Goal: Task Accomplishment & Management: Complete application form

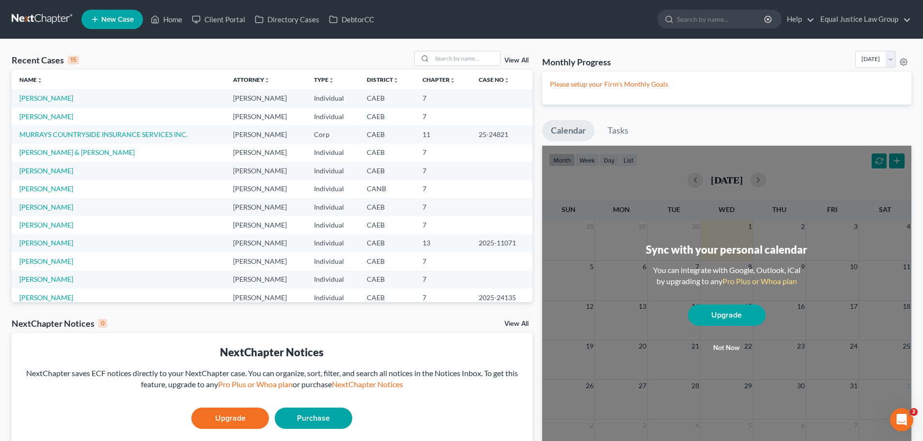
click at [127, 22] on span "New Case" at bounding box center [117, 19] width 32 height 7
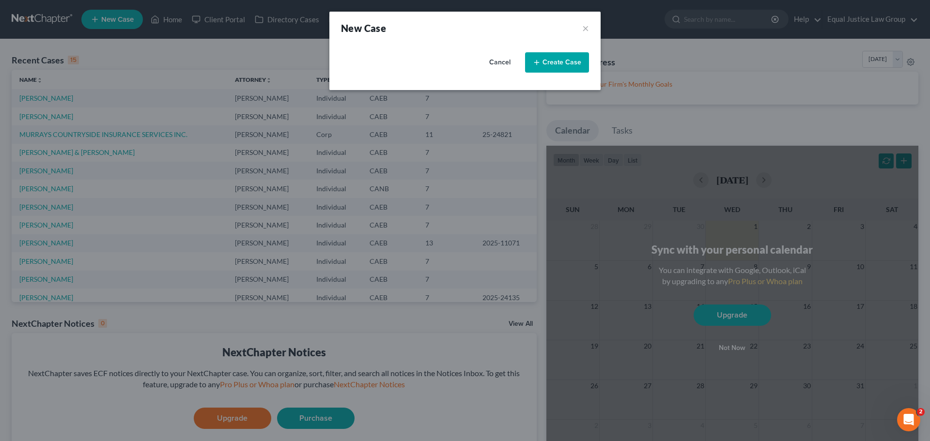
select select "8"
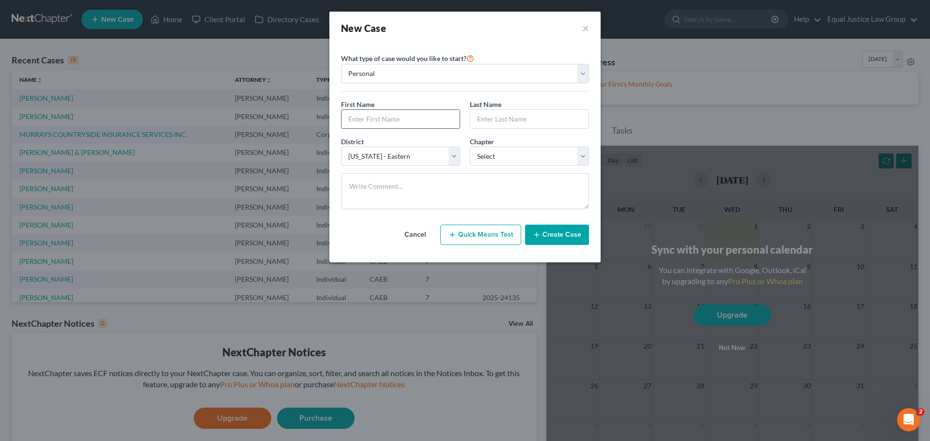
click at [377, 122] on input "text" at bounding box center [400, 119] width 118 height 18
type input "Michael"
type input "Bowens"
click at [499, 154] on select "Select 7 11 12 13" at bounding box center [529, 156] width 119 height 19
select select "0"
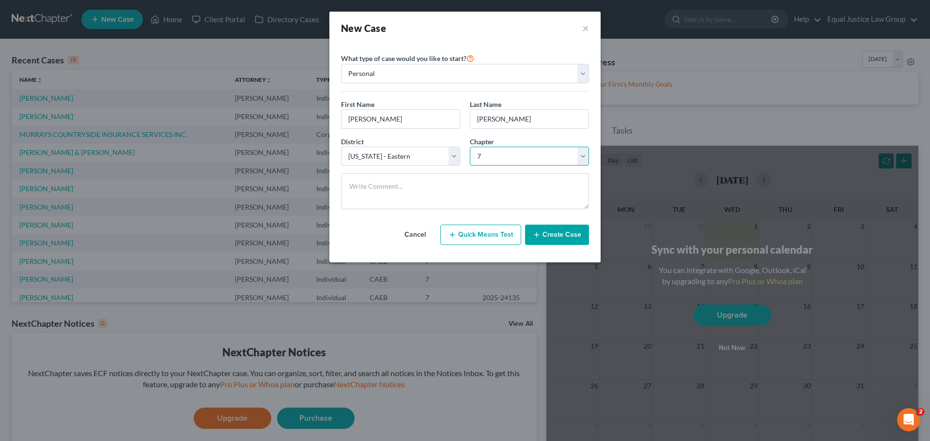
click at [470, 147] on select "Select 7 11 12 13" at bounding box center [529, 156] width 119 height 19
click at [562, 234] on button "Create Case" at bounding box center [557, 235] width 64 height 20
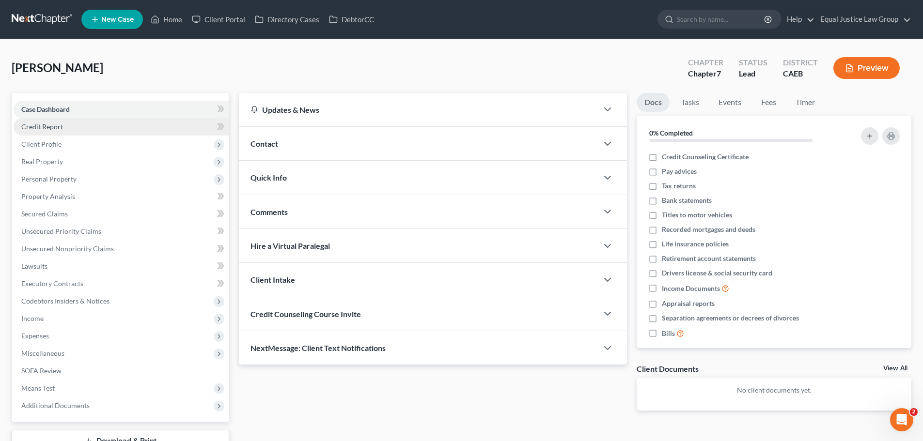
click at [54, 125] on span "Credit Report" at bounding box center [42, 127] width 42 height 8
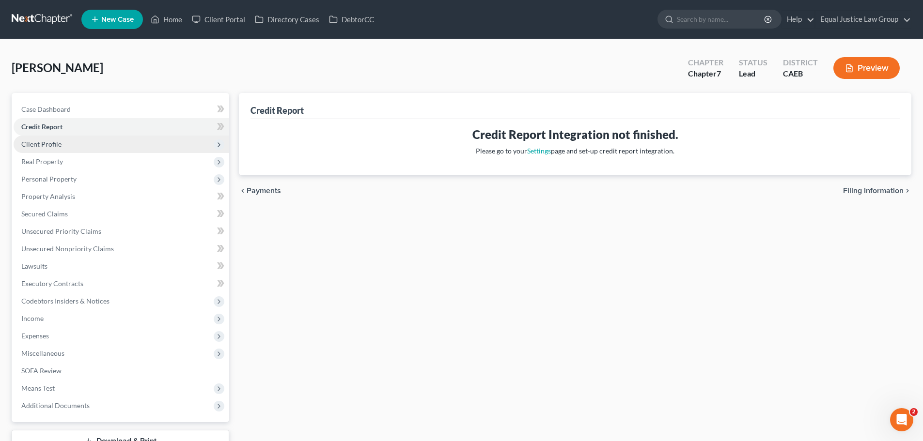
click at [56, 142] on span "Client Profile" at bounding box center [41, 144] width 40 height 8
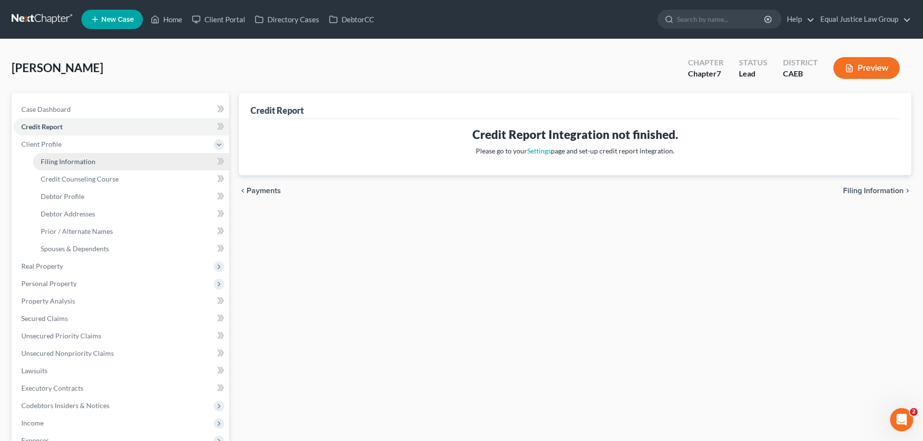
click at [75, 160] on span "Filing Information" at bounding box center [68, 161] width 55 height 8
select select "1"
select select "0"
select select "8"
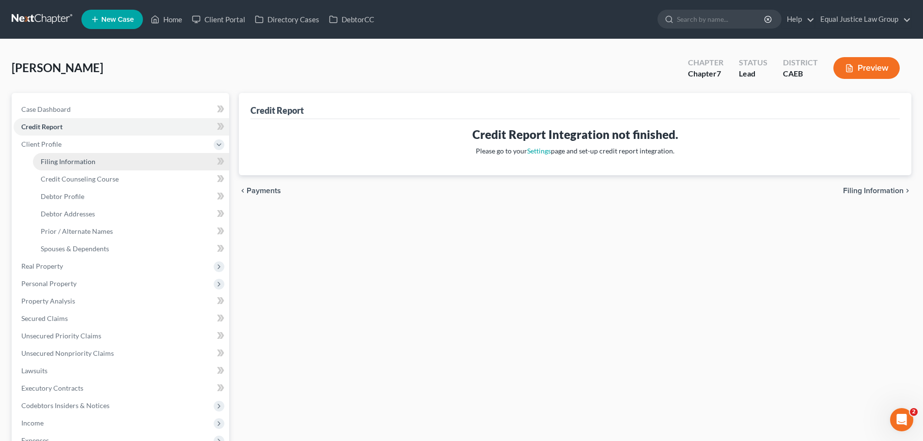
select select "4"
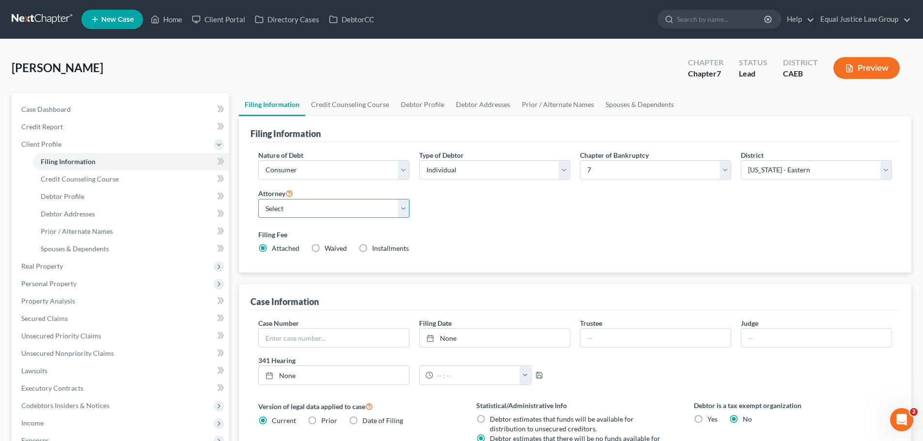
click at [401, 206] on select "Select DAVID FOYIL - CAEB David Foyil - CACB" at bounding box center [333, 208] width 151 height 19
select select "0"
click at [258, 199] on select "Select DAVID FOYIL - CAEB David Foyil - CACB" at bounding box center [333, 208] width 151 height 19
click at [491, 231] on label "Filing Fee" at bounding box center [574, 235] width 633 height 10
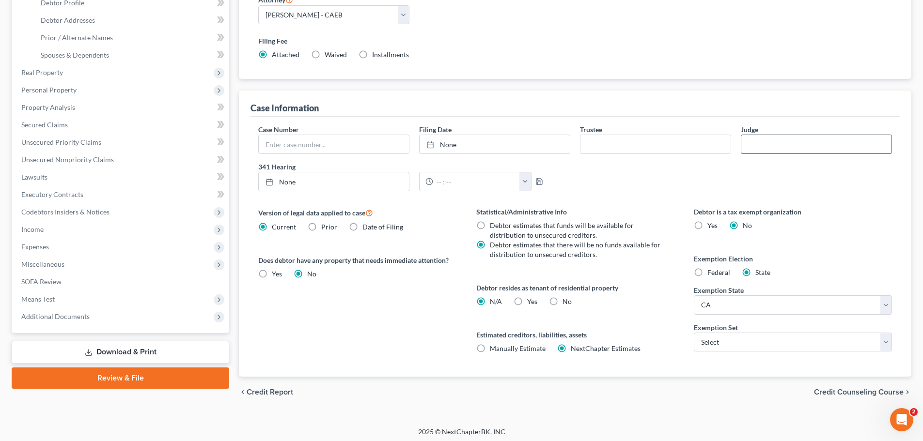
scroll to position [197, 0]
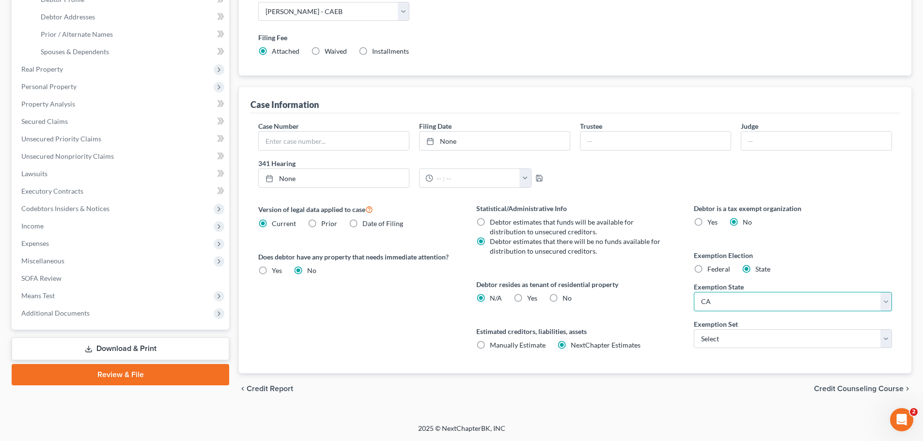
click at [735, 303] on select "State [US_STATE] AK AR AZ CA CO CT DE DC [GEOGRAPHIC_DATA] [GEOGRAPHIC_DATA] GU…" at bounding box center [793, 301] width 198 height 19
click at [736, 302] on select "State [US_STATE] AK AR AZ CA CO CT DE DC [GEOGRAPHIC_DATA] [GEOGRAPHIC_DATA] GU…" at bounding box center [793, 301] width 198 height 19
click at [740, 340] on select "Select 703 704" at bounding box center [793, 338] width 198 height 19
select select "1"
click at [694, 329] on select "Select 703 704" at bounding box center [793, 338] width 198 height 19
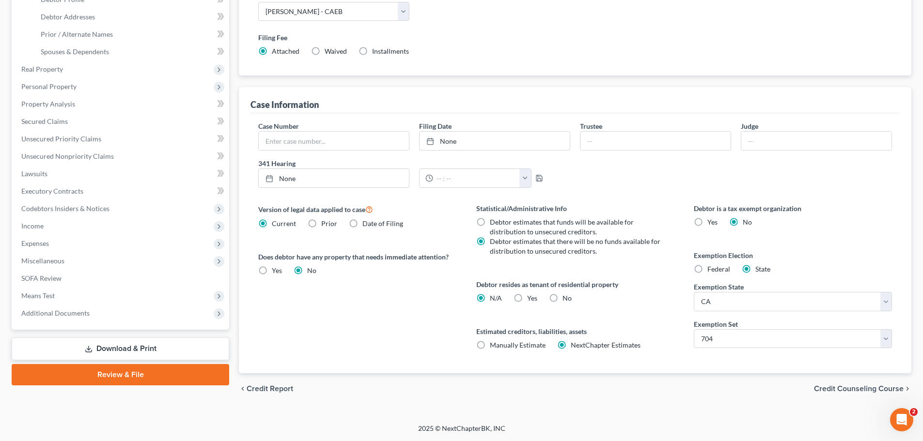
click at [671, 354] on div "Statistical/Administrative Info Debtor estimates that funds will be available f…" at bounding box center [574, 288] width 217 height 170
click at [835, 389] on span "Credit Counseling Course" at bounding box center [859, 389] width 90 height 8
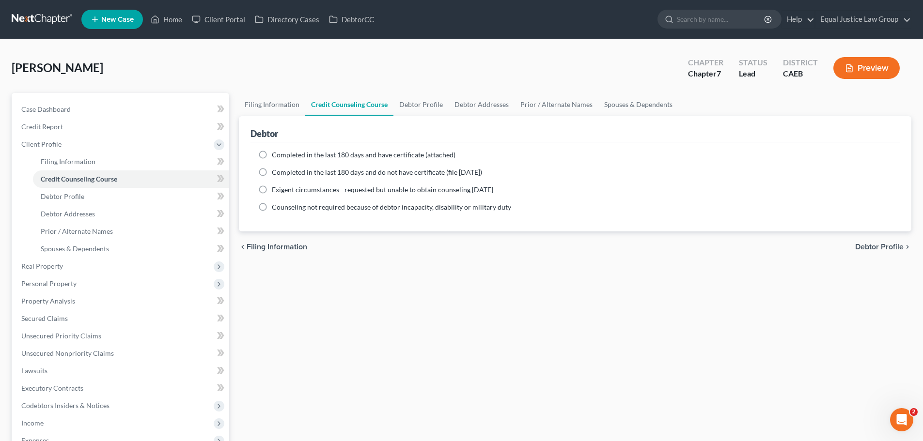
click at [870, 246] on span "Debtor Profile" at bounding box center [879, 247] width 48 height 8
select select "0"
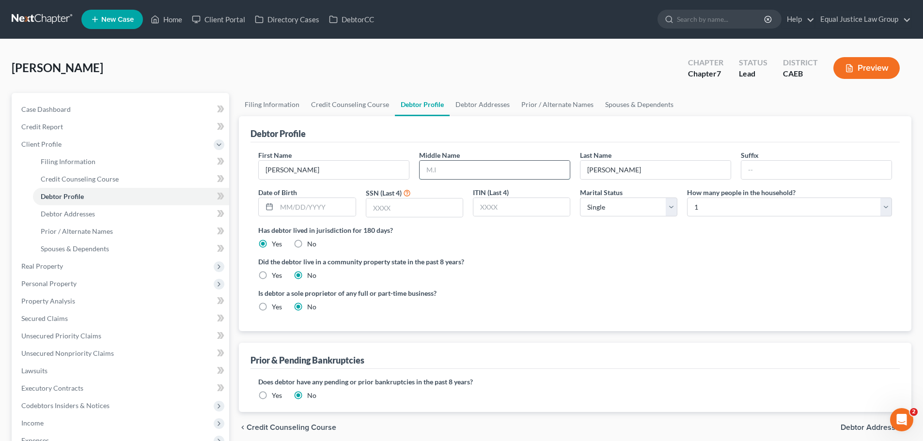
click at [448, 170] on input "text" at bounding box center [494, 170] width 150 height 18
click at [508, 148] on div "First Name Michael Middle Name Last Name Bowens Suffix Date of Birth SSN (Last …" at bounding box center [574, 236] width 649 height 189
click at [757, 171] on input "text" at bounding box center [816, 170] width 150 height 18
type input "Sr."
click at [299, 208] on input "text" at bounding box center [316, 207] width 78 height 18
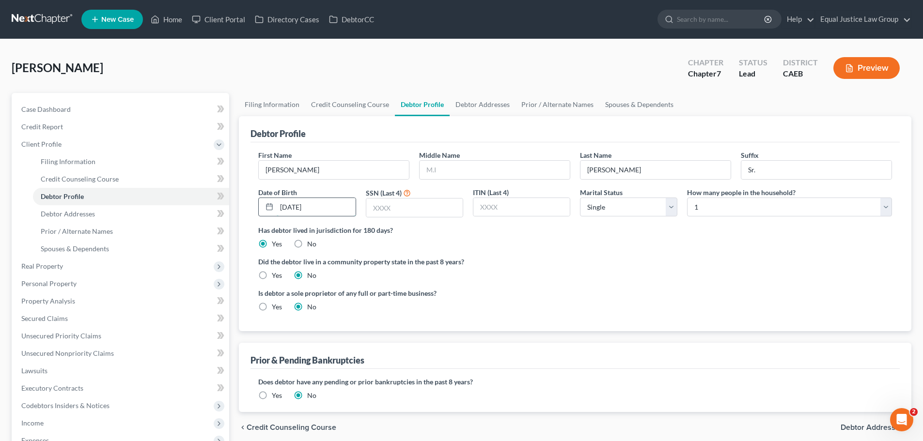
type input "12/18/1958"
type input "7782"
click at [603, 209] on select "Select Single Married Separated Divorced Widowed" at bounding box center [628, 207] width 97 height 19
select select "2"
click at [580, 198] on select "Select Single Married Separated Divorced Widowed" at bounding box center [628, 207] width 97 height 19
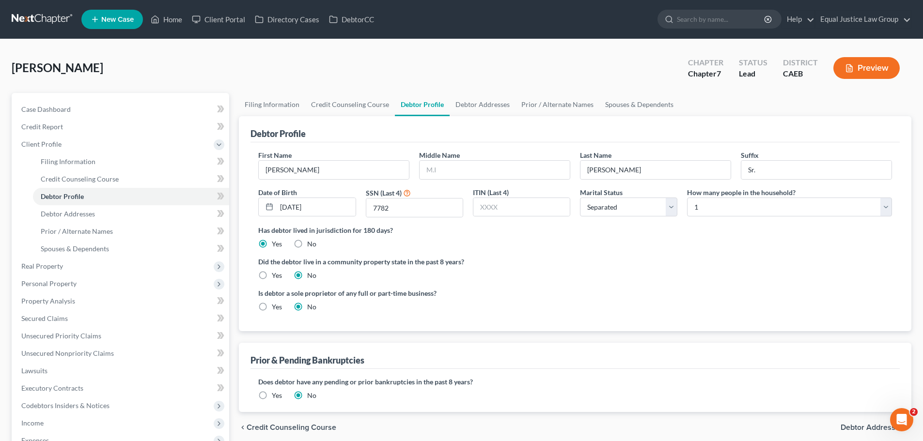
click at [733, 241] on div "Has debtor lived in jurisdiction for 180 days? Yes No Debtor must reside in jur…" at bounding box center [574, 237] width 633 height 24
click at [272, 275] on label "Yes" at bounding box center [277, 276] width 10 height 10
click at [276, 275] on input "Yes" at bounding box center [279, 274] width 6 height 6
radio input "true"
radio input "false"
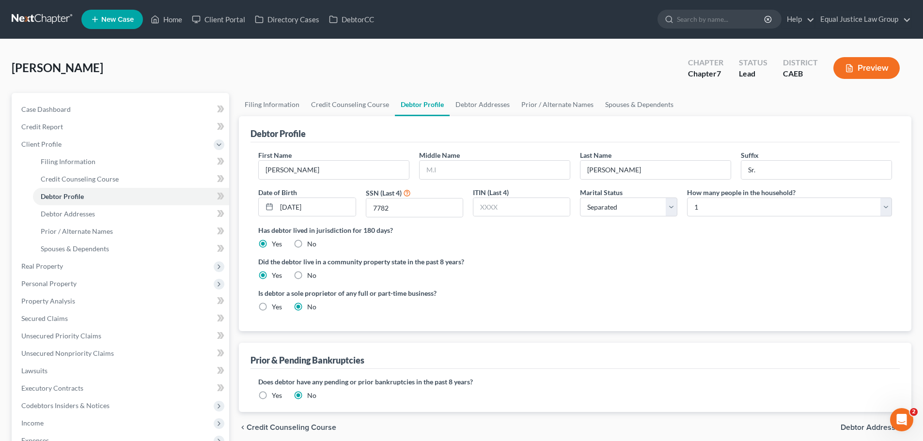
scroll to position [48, 0]
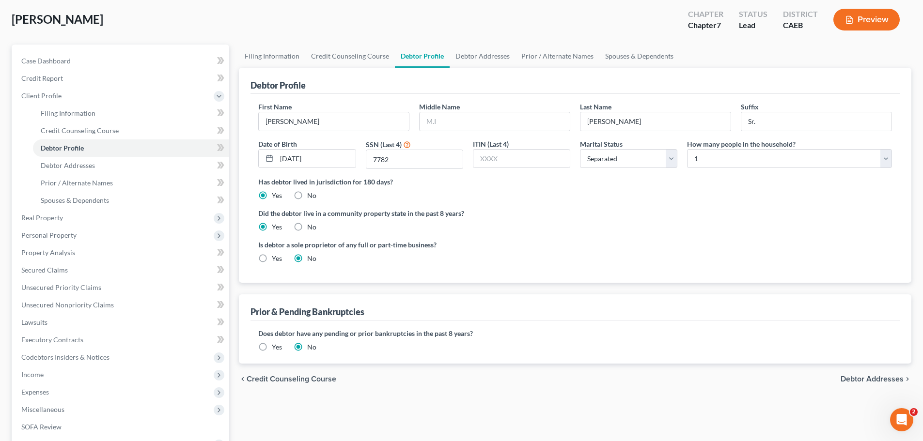
click at [859, 378] on span "Debtor Addresses" at bounding box center [871, 379] width 63 height 8
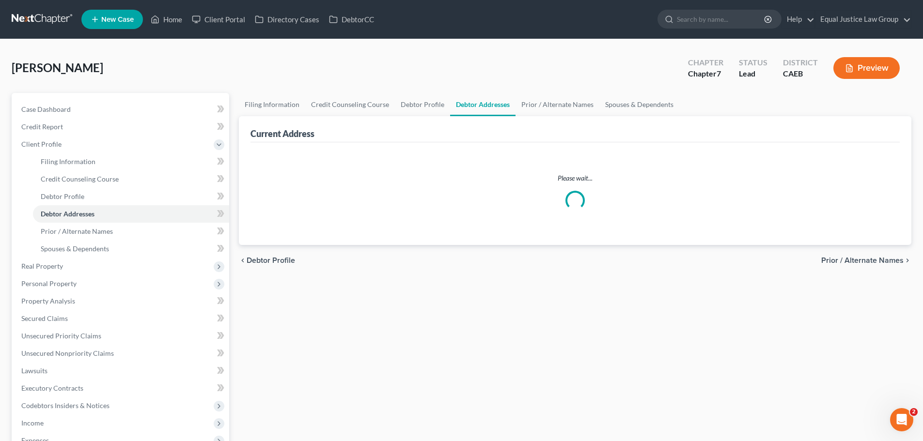
select select "0"
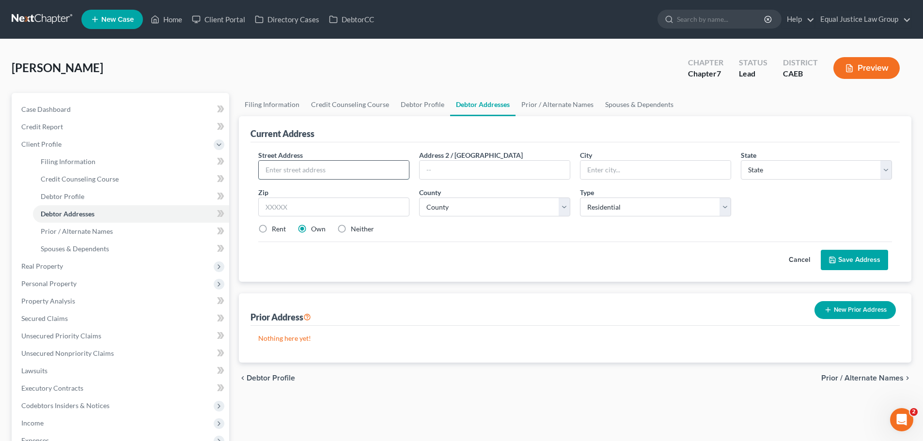
click at [337, 175] on input "text" at bounding box center [334, 170] width 150 height 18
type input "[STREET_ADDRESS]"
type input "Stockton"
select select "4"
type input "95207"
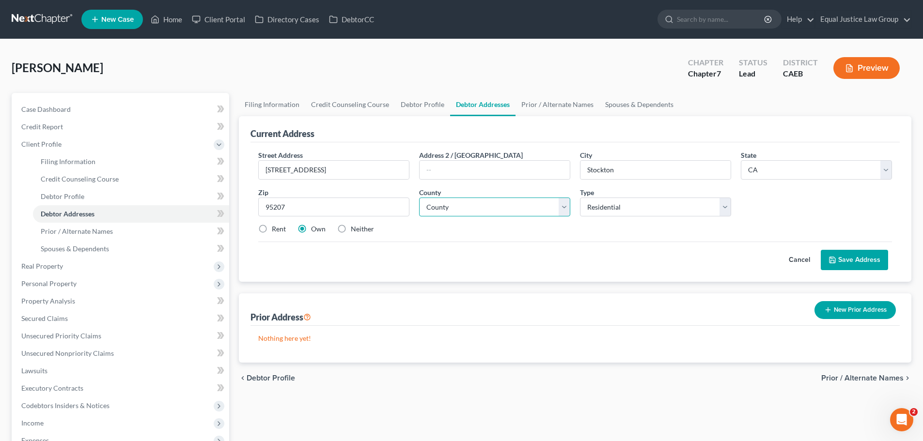
click at [511, 207] on select "County Alameda County Alpine County Amador County Butte County Calaveras County…" at bounding box center [494, 207] width 151 height 19
select select "38"
click at [419, 198] on select "County Alameda County Alpine County Amador County Butte County Calaveras County…" at bounding box center [494, 207] width 151 height 19
click at [516, 236] on div "Street Address * 2269 Lido Circle Address 2 / PO Box City * Stockton State * St…" at bounding box center [574, 196] width 643 height 92
click at [858, 256] on button "Save Address" at bounding box center [853, 260] width 67 height 20
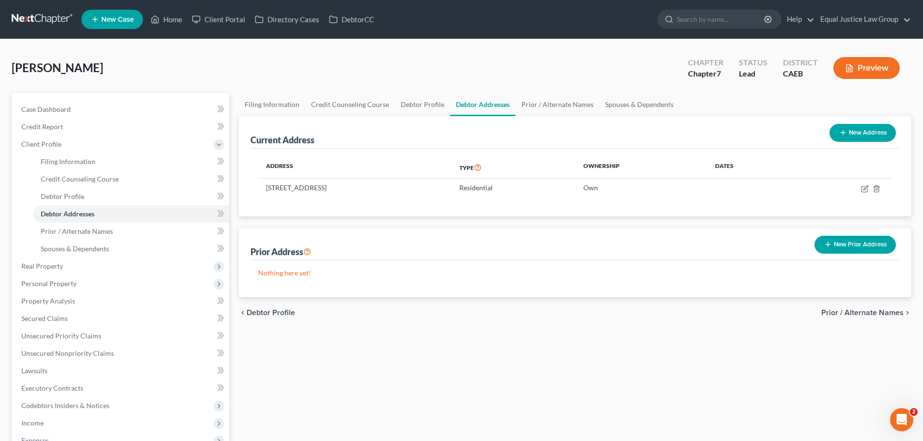
click at [866, 313] on span "Prior / Alternate Names" at bounding box center [862, 313] width 82 height 8
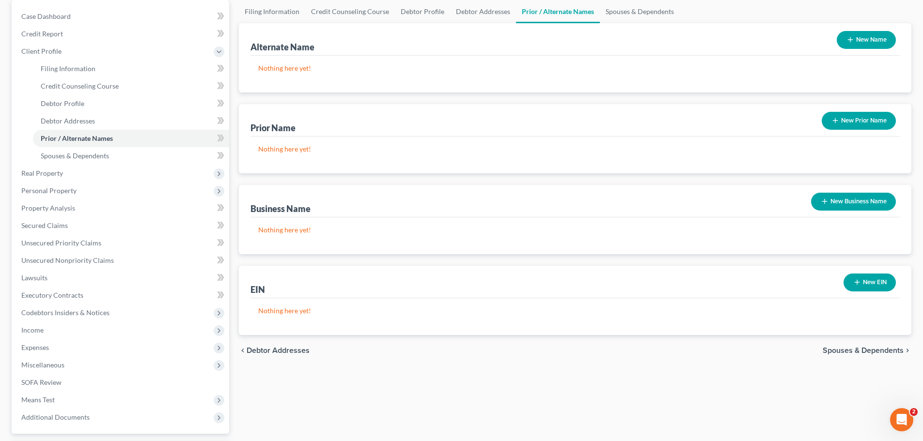
scroll to position [97, 0]
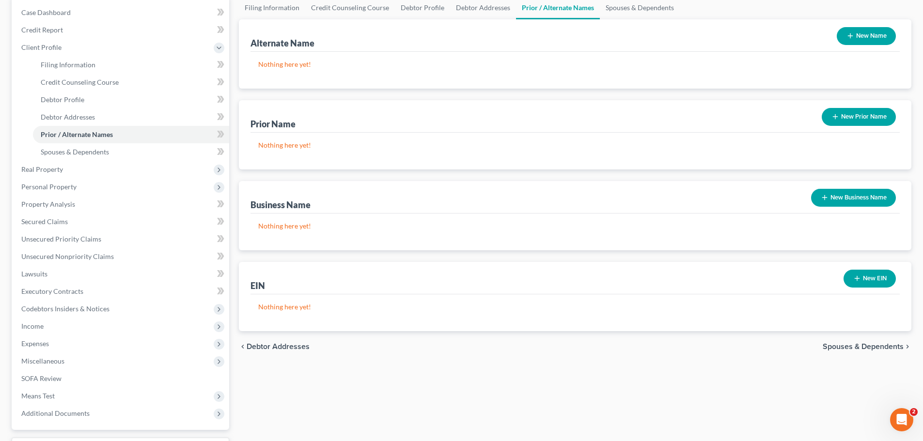
click at [858, 345] on span "Spouses & Dependents" at bounding box center [862, 347] width 81 height 8
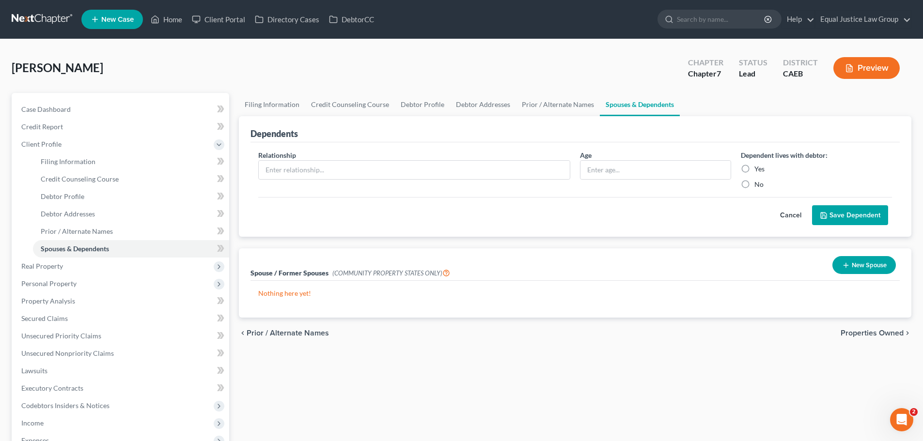
click at [866, 333] on span "Properties Owned" at bounding box center [871, 333] width 63 height 8
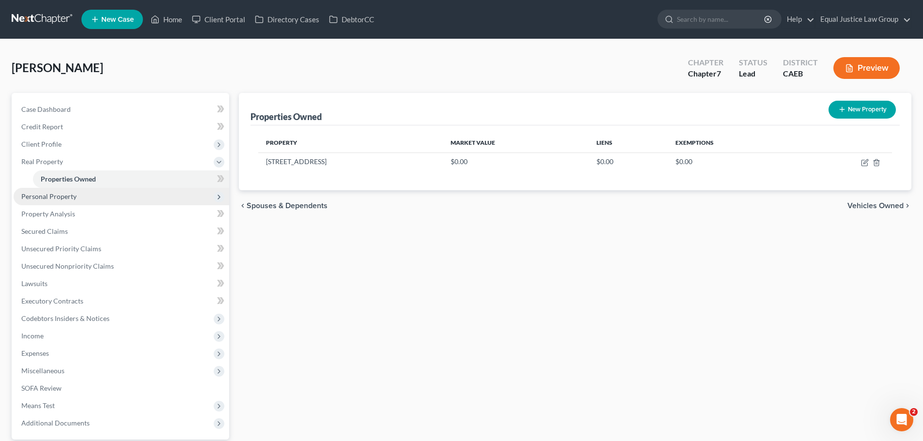
click at [71, 198] on span "Personal Property" at bounding box center [48, 196] width 55 height 8
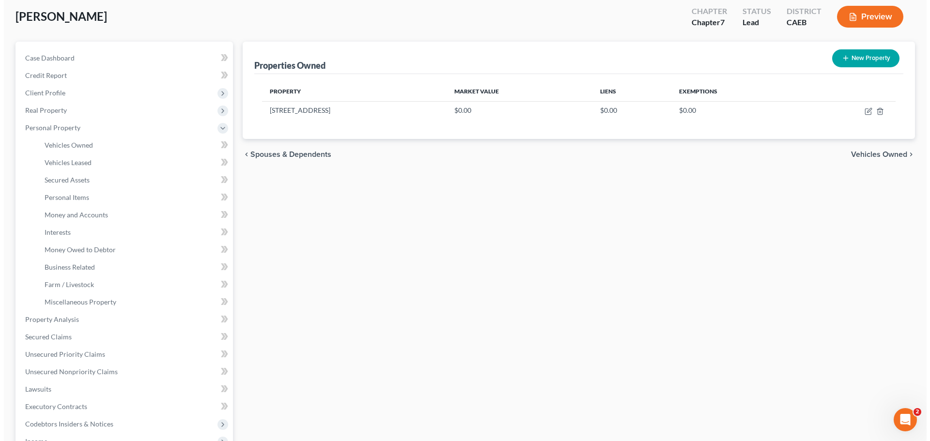
scroll to position [48, 0]
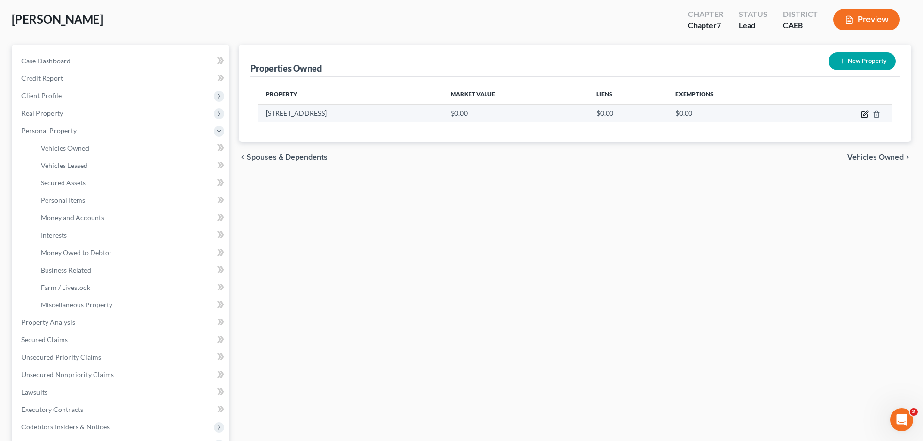
click at [864, 112] on icon "button" at bounding box center [865, 114] width 8 height 8
select select "4"
select select "38"
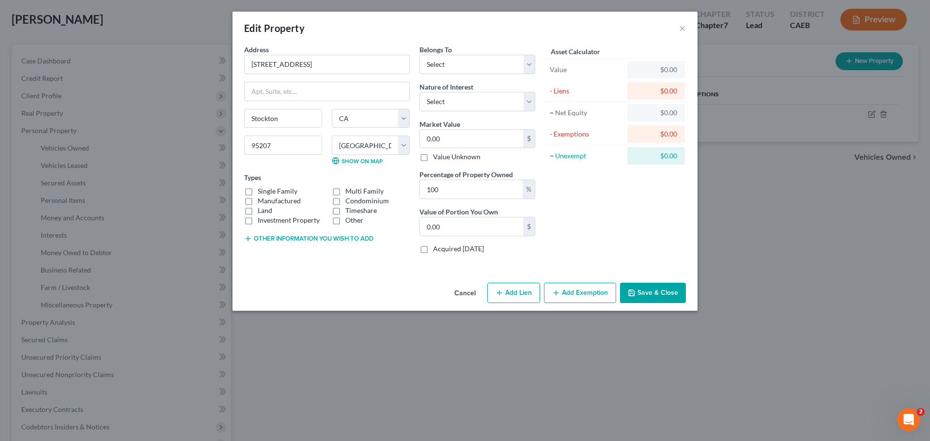
click at [503, 289] on icon "button" at bounding box center [499, 293] width 8 height 8
select select "0"
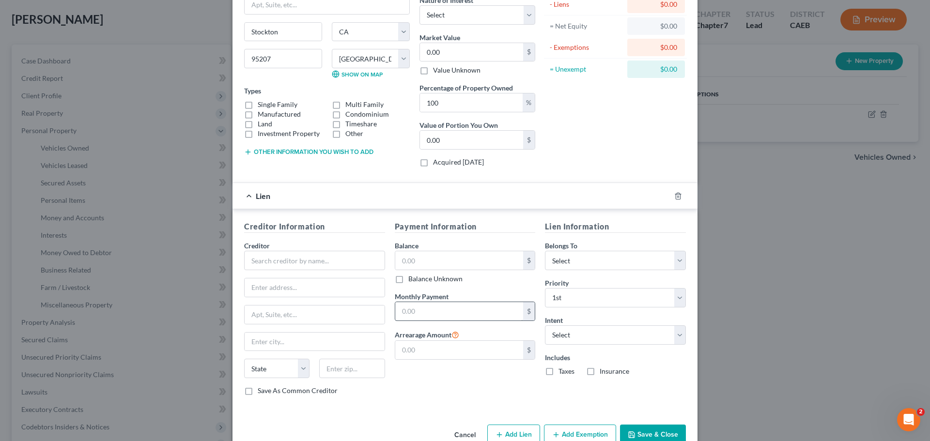
scroll to position [110, 0]
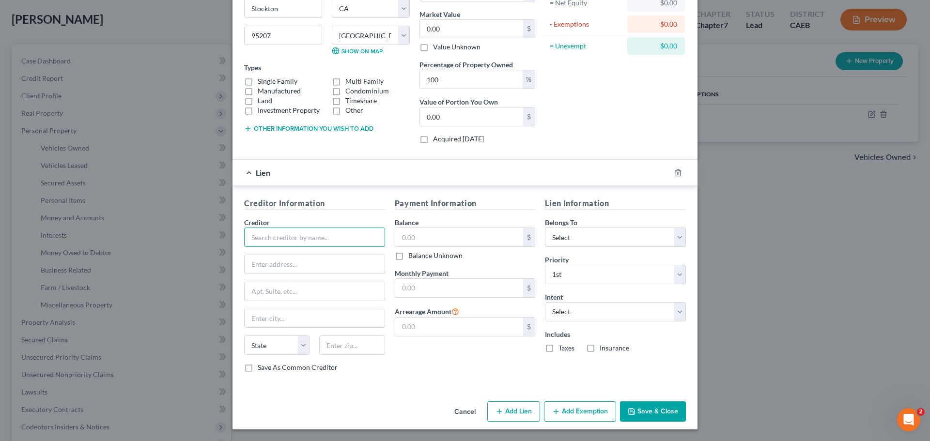
click at [291, 234] on input "text" at bounding box center [314, 237] width 141 height 19
drag, startPoint x: 300, startPoint y: 235, endPoint x: 243, endPoint y: 227, distance: 58.2
click at [244, 227] on div "Creditor * Summit Funding" at bounding box center [314, 232] width 141 height 30
type input "Freedom Mortgage"
drag, startPoint x: 313, startPoint y: 239, endPoint x: 243, endPoint y: 239, distance: 69.7
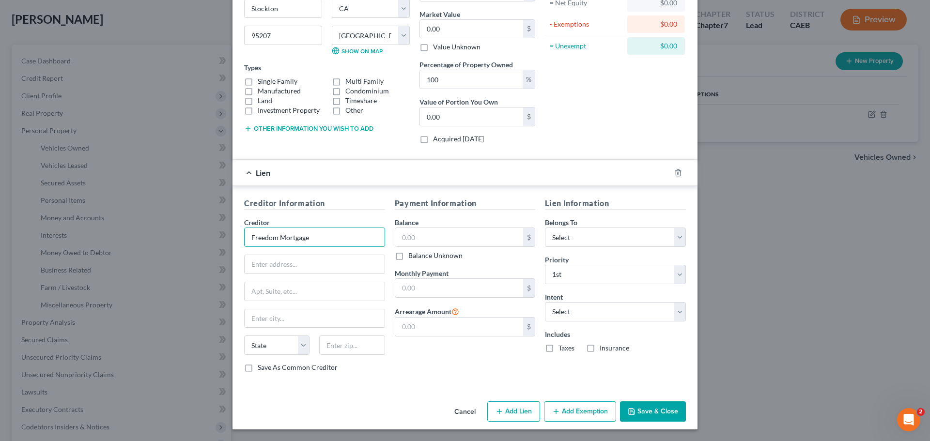
click at [244, 239] on input "Freedom Mortgage" at bounding box center [314, 237] width 141 height 19
click at [268, 268] on input "text" at bounding box center [315, 264] width 140 height 18
paste input "P.O. Box 50428"
type input "P.O. Box 50428"
click at [339, 345] on input "text" at bounding box center [351, 345] width 65 height 19
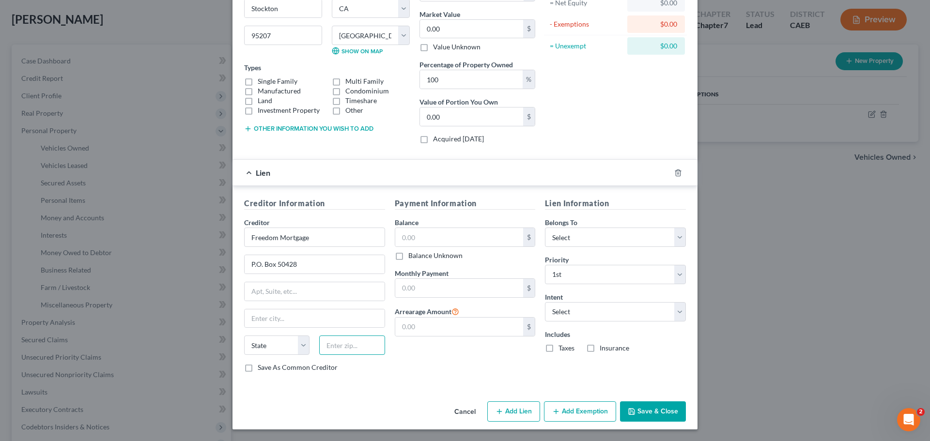
paste input "46250"
type input "46250"
type input "Indianapolis"
select select "15"
drag, startPoint x: 302, startPoint y: 265, endPoint x: 241, endPoint y: 264, distance: 61.0
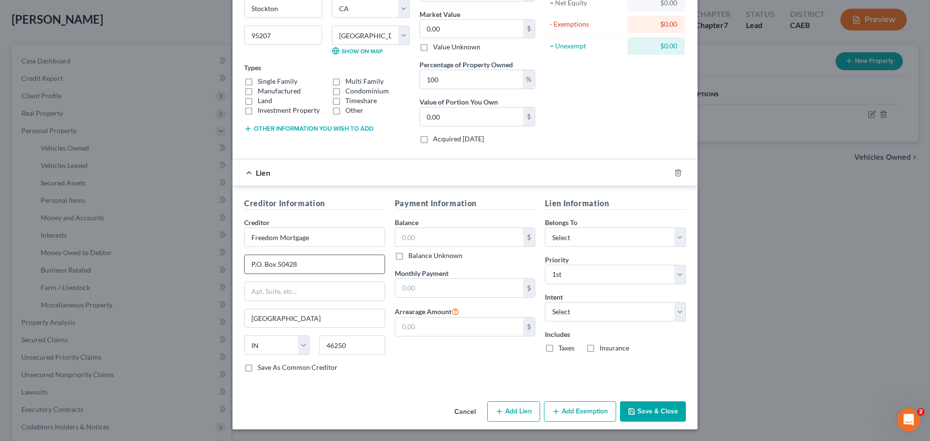
click at [245, 264] on input "P.O. Box 50428" at bounding box center [315, 264] width 140 height 18
click at [278, 292] on input "text" at bounding box center [315, 291] width 140 height 18
paste input "P.O. Box 50428"
type input "P.O. Box 50428"
drag, startPoint x: 308, startPoint y: 267, endPoint x: 242, endPoint y: 267, distance: 65.9
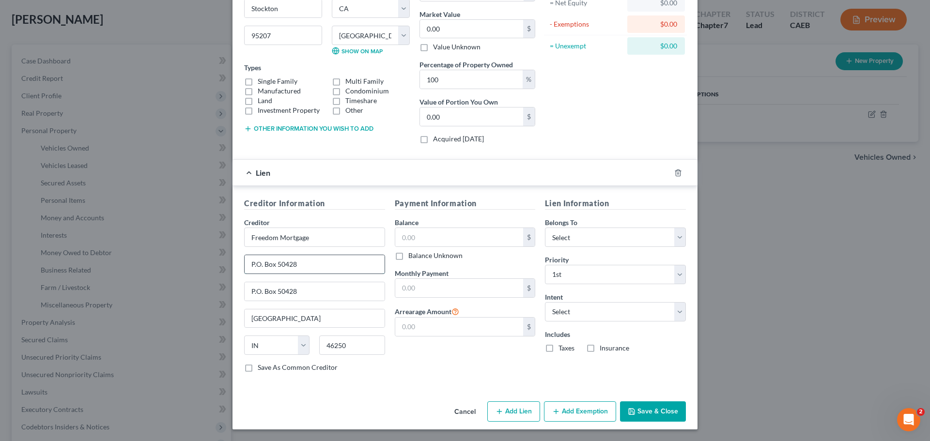
click at [245, 267] on input "P.O. Box 50428" at bounding box center [315, 264] width 140 height 18
type input "Attn: Bankruptcy Dept."
click at [371, 218] on div "Creditor * Freedom Mortgage" at bounding box center [314, 232] width 141 height 30
click at [435, 242] on input "text" at bounding box center [459, 237] width 128 height 18
type input "271,529.35"
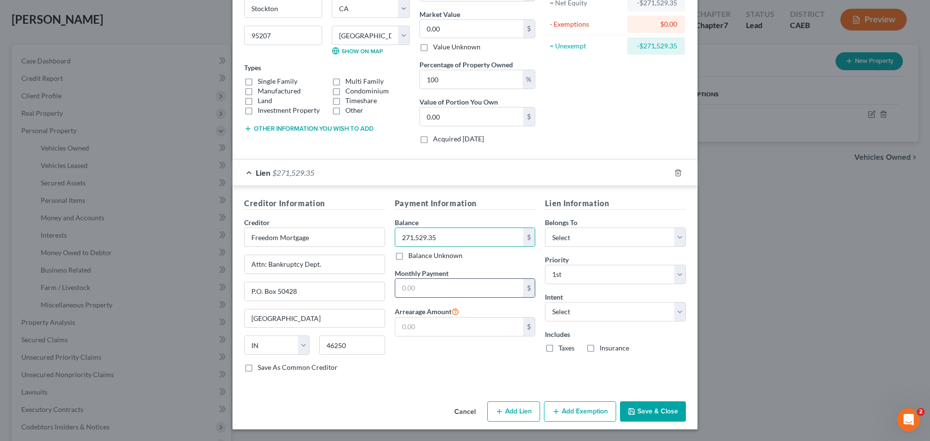
click at [427, 286] on input "text" at bounding box center [459, 288] width 128 height 18
type input "1,884.27"
click at [613, 236] on select "Select Debtor 1 Only Debtor 2 Only Debtor 1 And Debtor 2 Only At Least One Of T…" at bounding box center [615, 237] width 141 height 19
select select "3"
click at [545, 228] on select "Select Debtor 1 Only Debtor 2 Only Debtor 1 And Debtor 2 Only At Least One Of T…" at bounding box center [615, 237] width 141 height 19
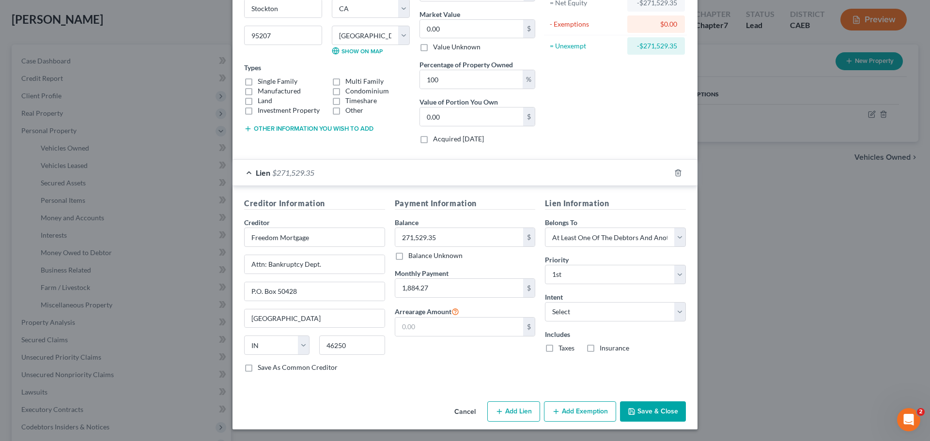
click at [668, 348] on div "Includes Taxes Insurance" at bounding box center [615, 341] width 141 height 24
click at [620, 316] on select "Select Surrender Redeem Reaffirm Avoid Other" at bounding box center [615, 311] width 141 height 19
select select "2"
click at [545, 302] on select "Select Surrender Redeem Reaffirm Avoid Other" at bounding box center [615, 311] width 141 height 19
click at [648, 363] on div "Lien Information Belongs To * Select Debtor 1 Only Debtor 2 Only Debtor 1 And D…" at bounding box center [615, 289] width 151 height 183
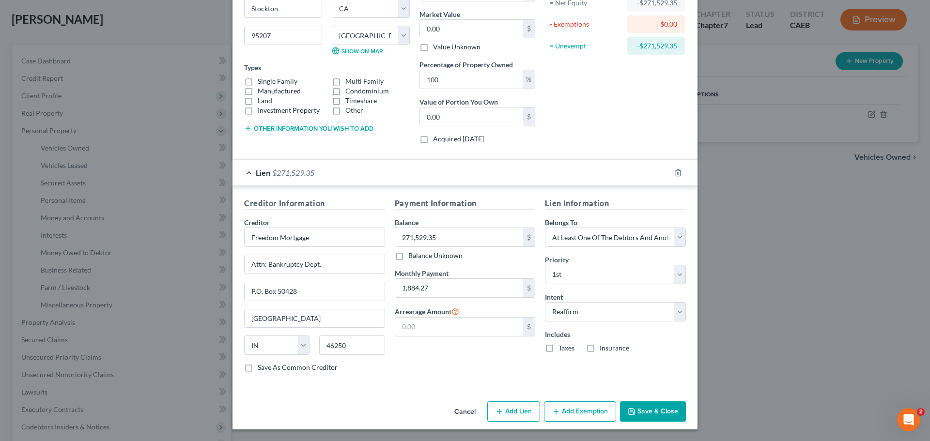
click at [558, 347] on label "Taxes" at bounding box center [566, 348] width 16 height 10
click at [562, 347] on input "Taxes" at bounding box center [565, 346] width 6 height 6
checkbox input "true"
click at [609, 351] on label "Insurance" at bounding box center [615, 348] width 30 height 10
click at [609, 350] on input "Insurance" at bounding box center [606, 346] width 6 height 6
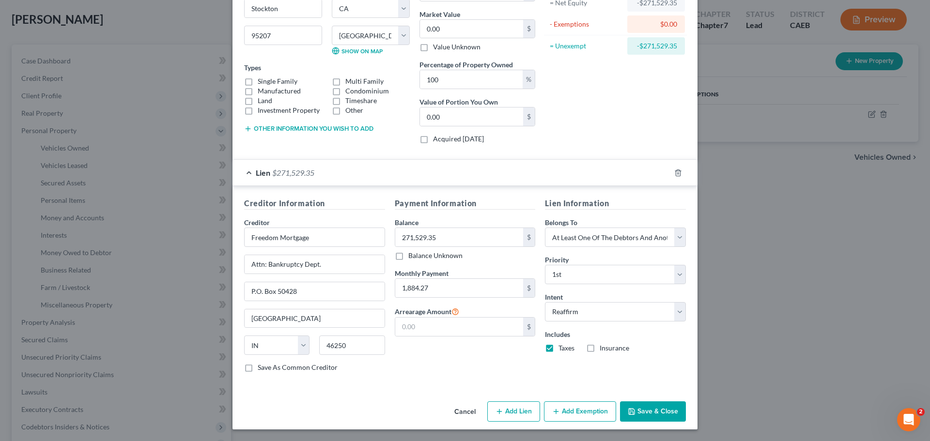
checkbox input "true"
click at [646, 409] on button "Save & Close" at bounding box center [653, 411] width 66 height 20
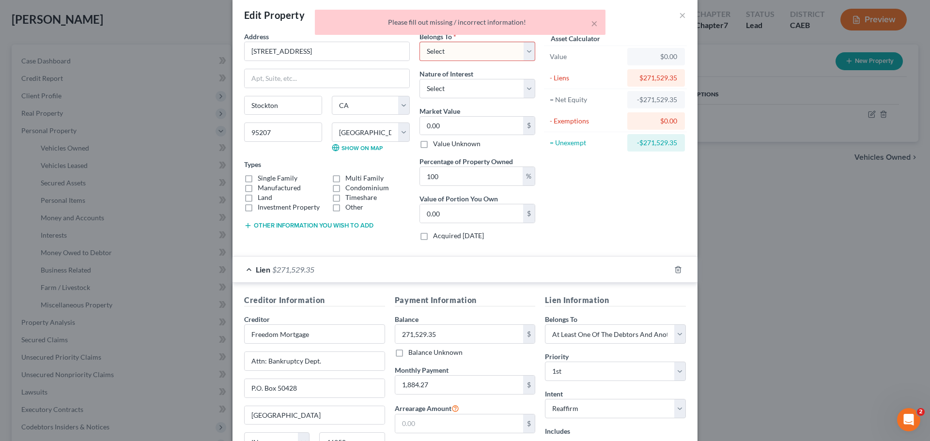
scroll to position [0, 0]
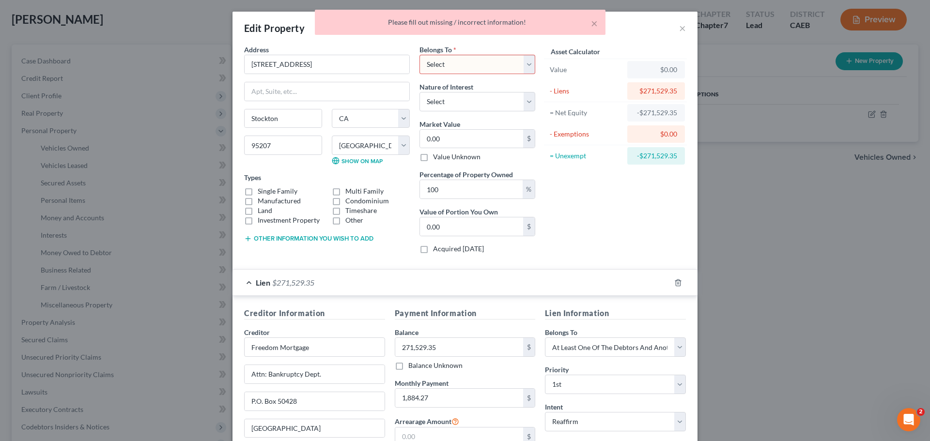
click at [462, 65] on select "Select Debtor 1 Only Debtor 2 Only Debtor 1 And Debtor 2 Only At Least One Of T…" at bounding box center [477, 64] width 116 height 19
select select "3"
click at [419, 55] on select "Select Debtor 1 Only Debtor 2 Only Debtor 1 And Debtor 2 Only At Least One Of T…" at bounding box center [477, 64] width 116 height 19
click at [622, 241] on div "Asset Calculator Value $0.00 - Liens $271,529.35 = Net Equity -$271,529.35 - Ex…" at bounding box center [615, 153] width 151 height 217
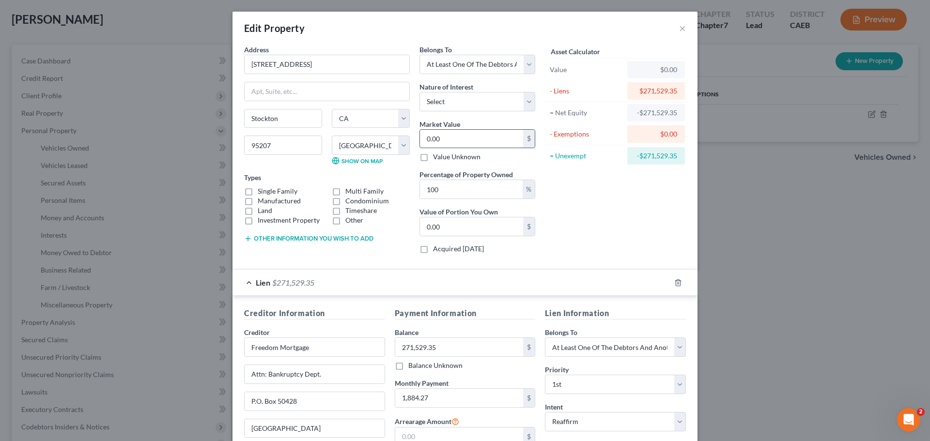
click at [470, 141] on input "0.00" at bounding box center [471, 139] width 103 height 18
click at [574, 196] on div "Asset Calculator Value $0.00 - Liens $271,529.35 = Net Equity -$271,529.35 - Ex…" at bounding box center [615, 153] width 151 height 217
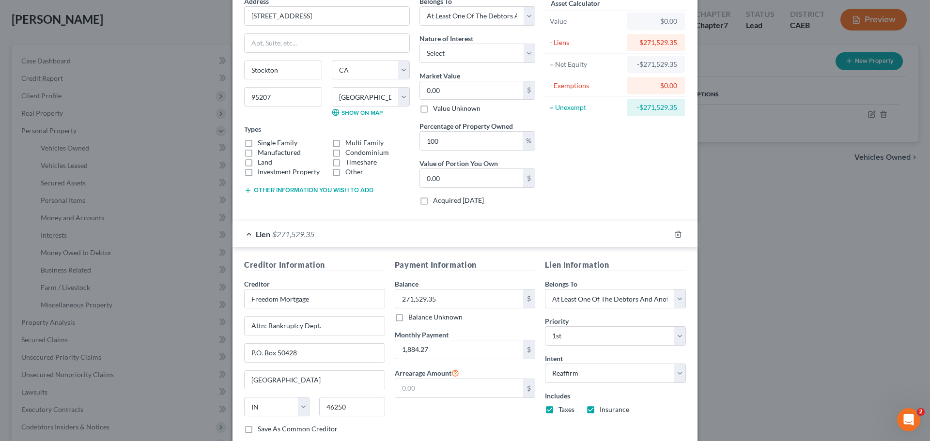
click at [284, 140] on label "Single Family" at bounding box center [278, 143] width 40 height 10
click at [268, 140] on input "Single Family" at bounding box center [265, 141] width 6 height 6
checkbox input "true"
click at [482, 180] on input "0.00" at bounding box center [471, 178] width 103 height 18
type input "50"
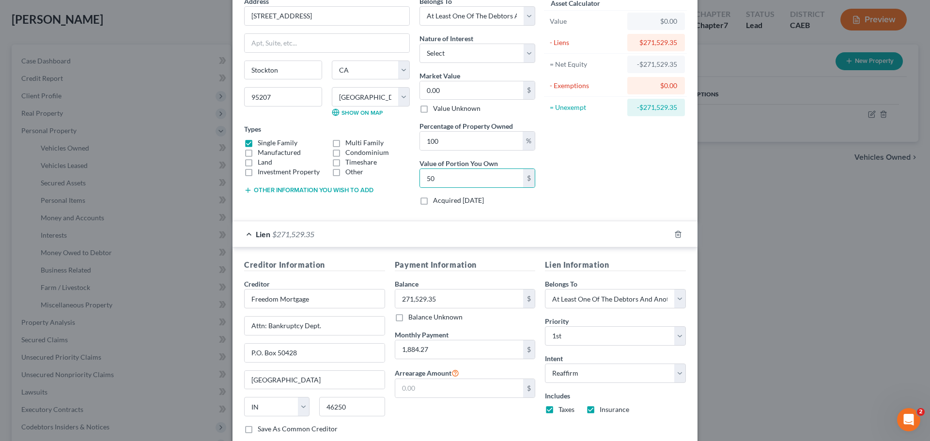
click at [572, 173] on div "Asset Calculator Value $0.00 - Liens $271,529.35 = Net Equity -$271,529.35 - Ex…" at bounding box center [615, 104] width 151 height 217
click at [447, 143] on input "100" at bounding box center [471, 141] width 103 height 18
click at [446, 144] on input "100" at bounding box center [471, 141] width 103 height 18
click at [444, 147] on input "100" at bounding box center [471, 141] width 103 height 18
type input "5"
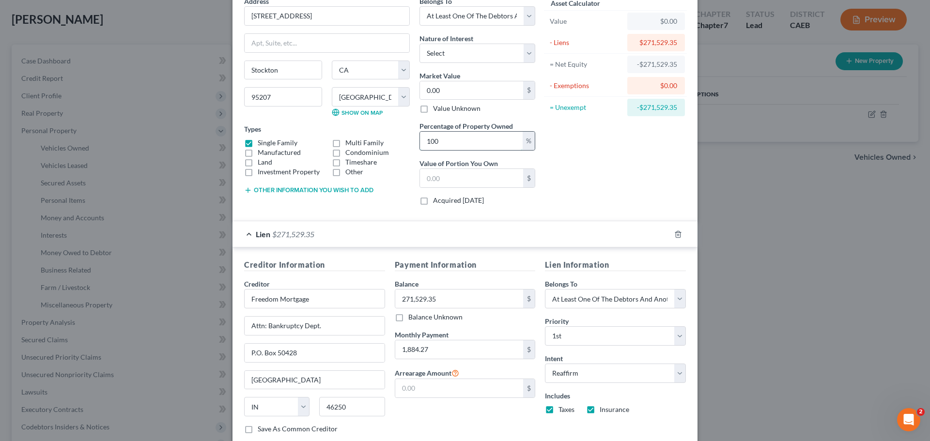
type input "0"
type input "50"
click at [636, 174] on div "Asset Calculator Value $0.00 - Liens $271,529.35 = Net Equity -$271,529.35 - Ex…" at bounding box center [615, 104] width 151 height 217
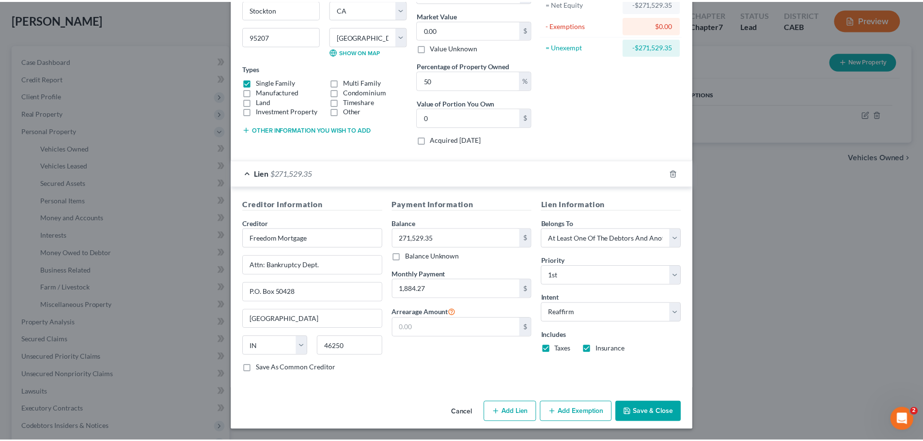
scroll to position [110, 0]
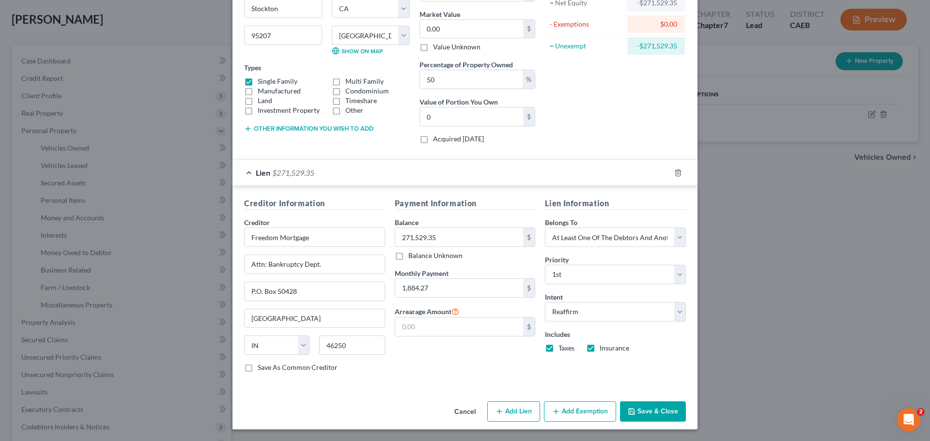
click at [658, 408] on button "Save & Close" at bounding box center [653, 411] width 66 height 20
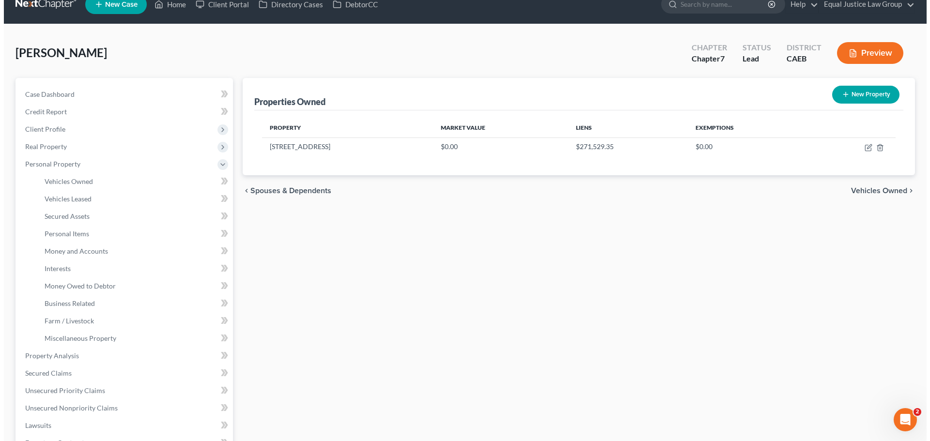
scroll to position [0, 0]
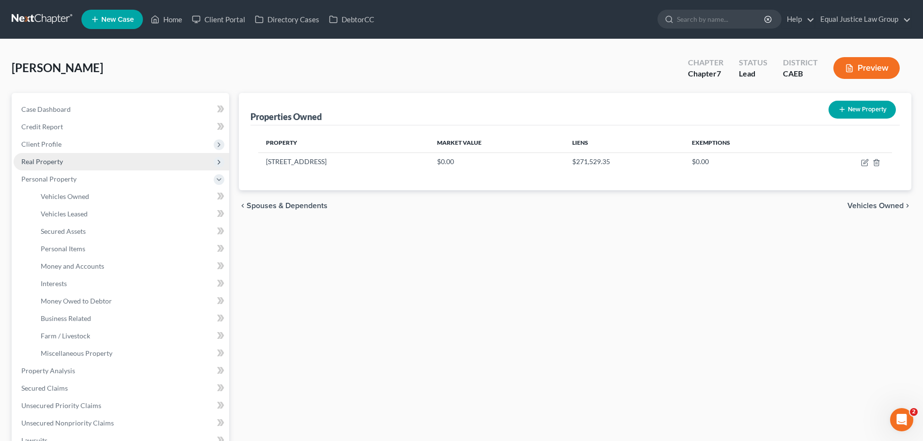
click at [57, 155] on span "Real Property" at bounding box center [122, 161] width 216 height 17
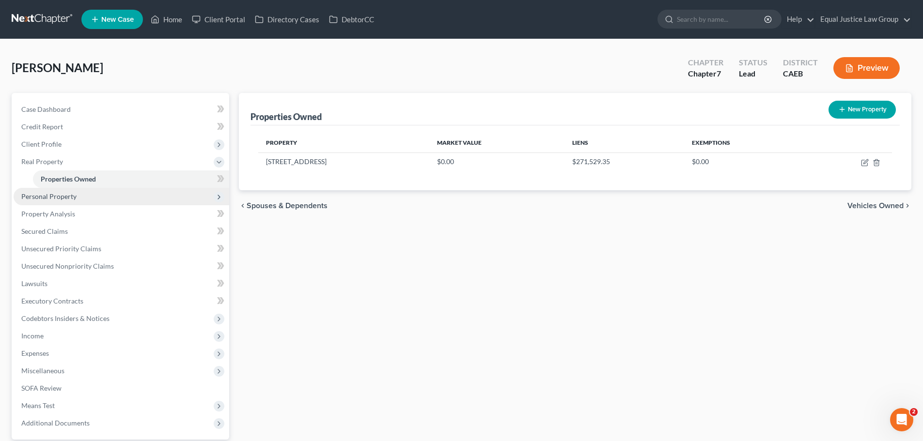
click at [57, 196] on span "Personal Property" at bounding box center [48, 196] width 55 height 8
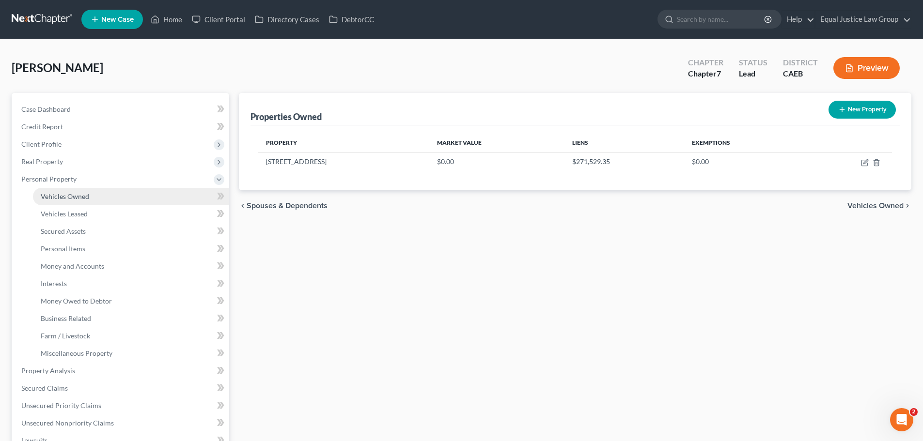
click at [94, 193] on link "Vehicles Owned" at bounding box center [131, 196] width 196 height 17
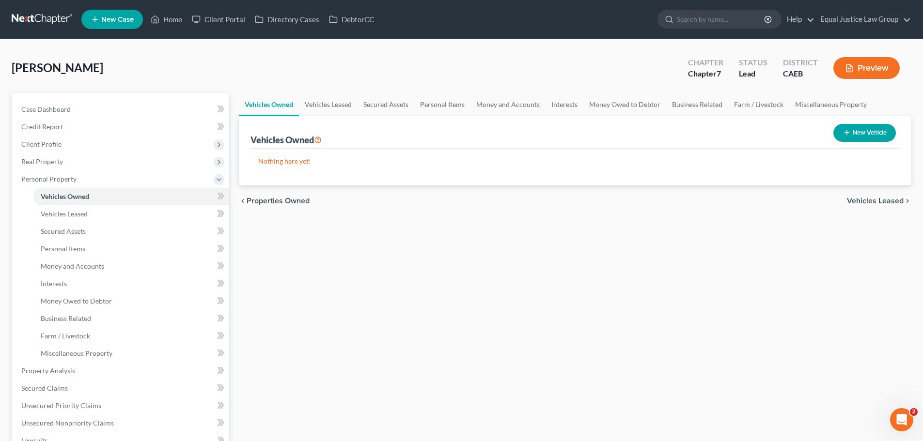
click at [856, 131] on button "New Vehicle" at bounding box center [864, 133] width 62 height 18
select select "0"
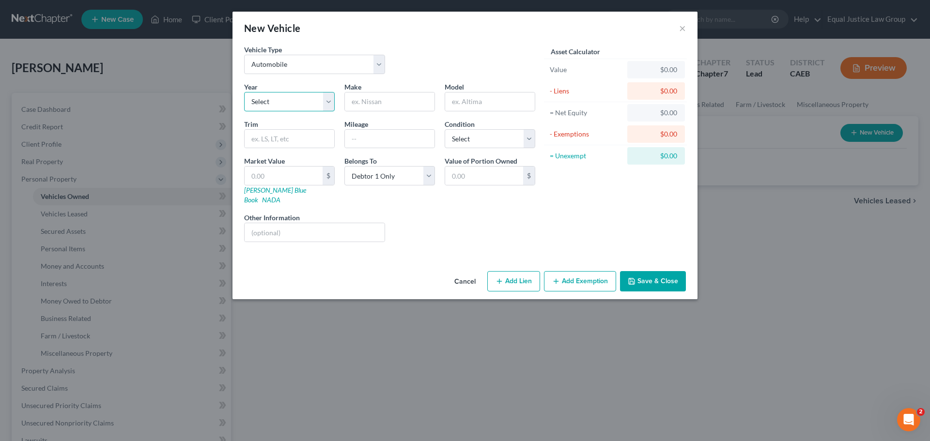
click at [325, 98] on select "Select 2026 2025 2024 2023 2022 2021 2020 2019 2018 2017 2016 2015 2014 2013 20…" at bounding box center [289, 101] width 91 height 19
select select "21"
click at [244, 92] on select "Select 2026 2025 2024 2023 2022 2021 2020 2019 2018 2017 2016 2015 2014 2013 20…" at bounding box center [289, 101] width 91 height 19
click at [384, 100] on input "text" at bounding box center [390, 102] width 90 height 18
type input "Jaguar"
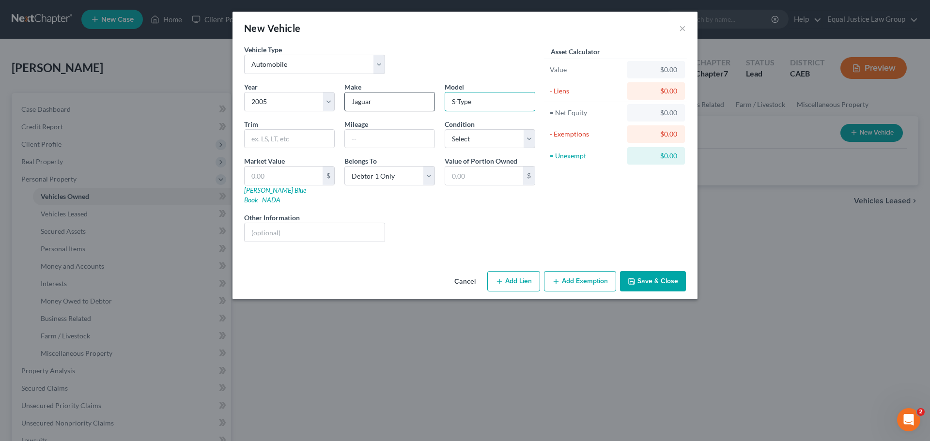
type input "S-Type"
paste input "Sedan 4D"
type input "Sedan 4D"
click at [476, 213] on div "Liens Select" at bounding box center [465, 228] width 151 height 30
click at [390, 139] on input "text" at bounding box center [390, 139] width 90 height 18
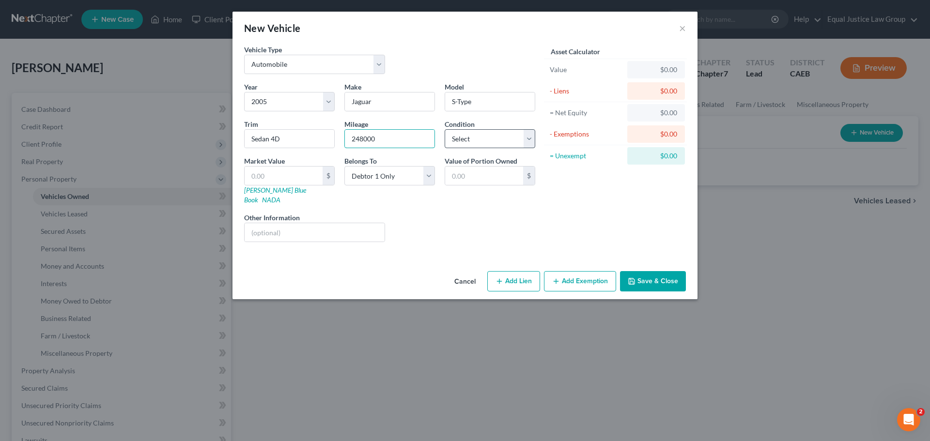
type input "248000"
click at [481, 134] on select "Select Excellent Very Good Good Fair Poor" at bounding box center [490, 138] width 91 height 19
select select "1"
click at [445, 129] on select "Select Excellent Very Good Good Fair Poor" at bounding box center [490, 138] width 91 height 19
click at [497, 220] on div "Liens Select" at bounding box center [465, 228] width 151 height 30
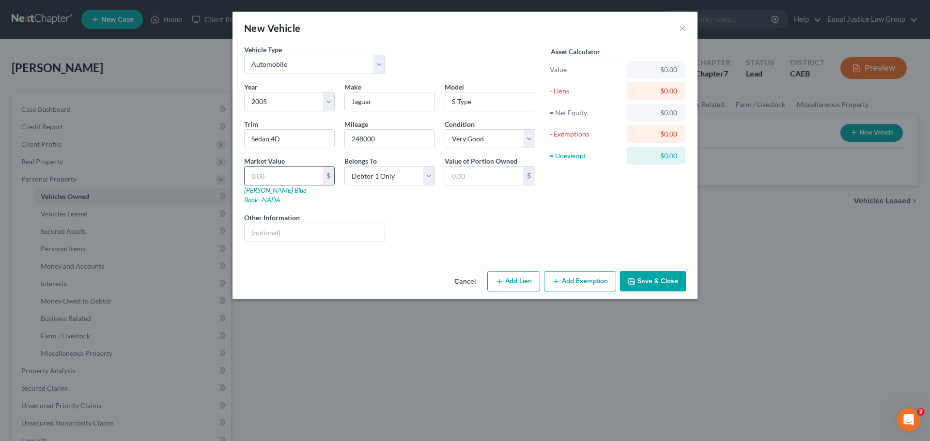
click at [283, 177] on input "text" at bounding box center [284, 176] width 78 height 18
type input "2"
type input "2.00"
type input "21"
type input "21.00"
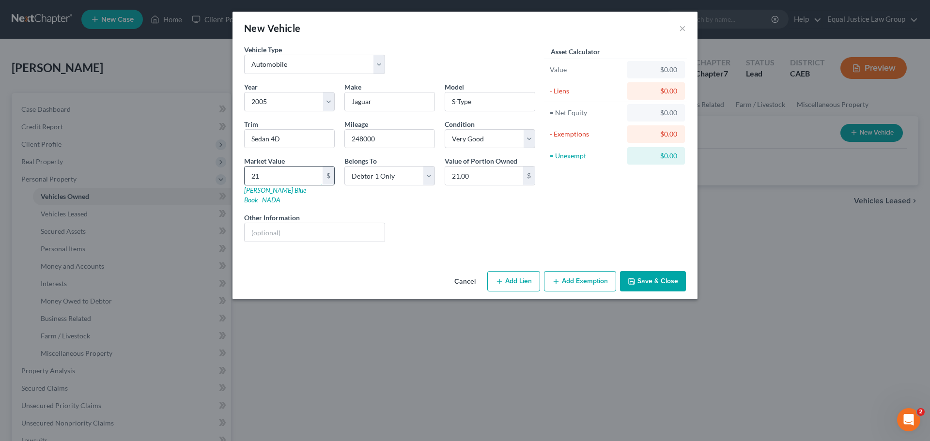
type input "212"
type input "212.00"
type input "2124"
type input "2,124.00"
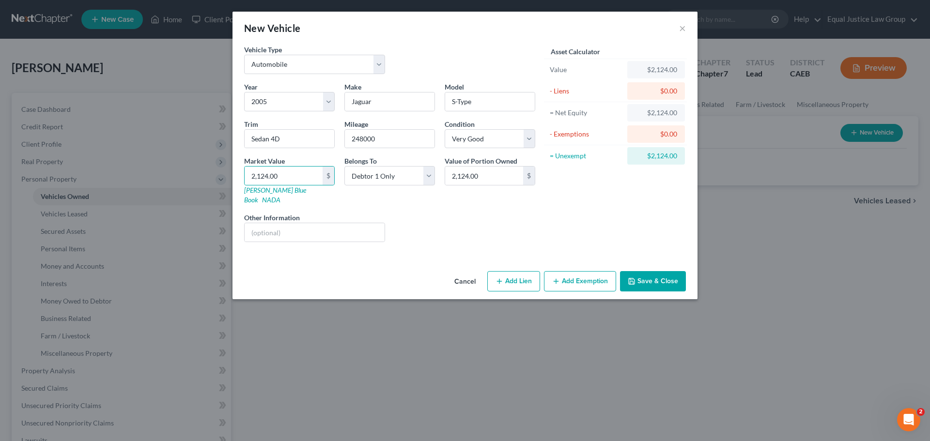
click at [577, 271] on button "Add Exemption" at bounding box center [580, 281] width 72 height 20
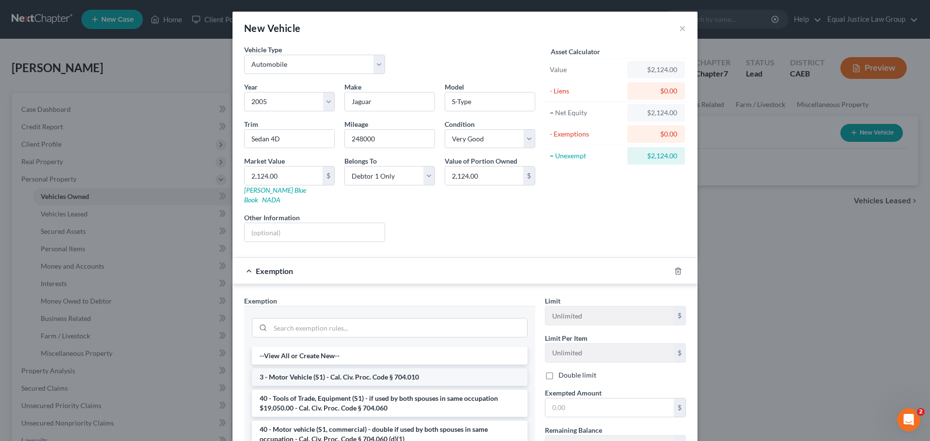
click at [354, 369] on li "3 - Motor Vehicle (S1) - Cal. Civ. Proc. Code § 704.010" at bounding box center [390, 377] width 276 height 17
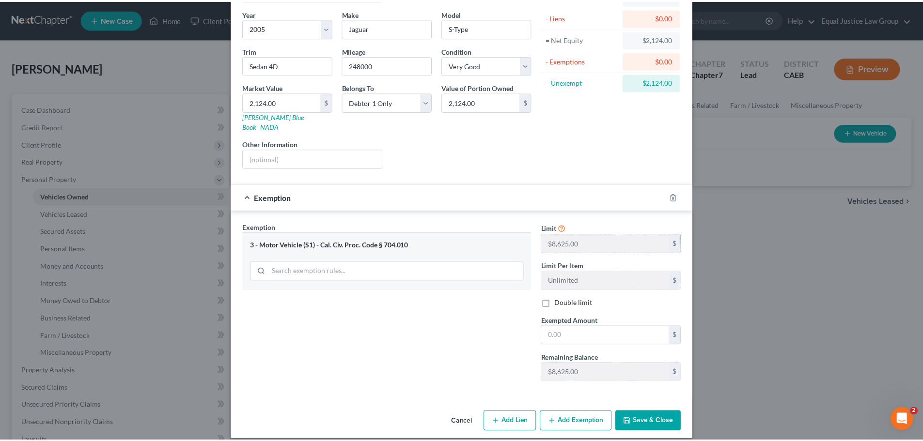
scroll to position [74, 0]
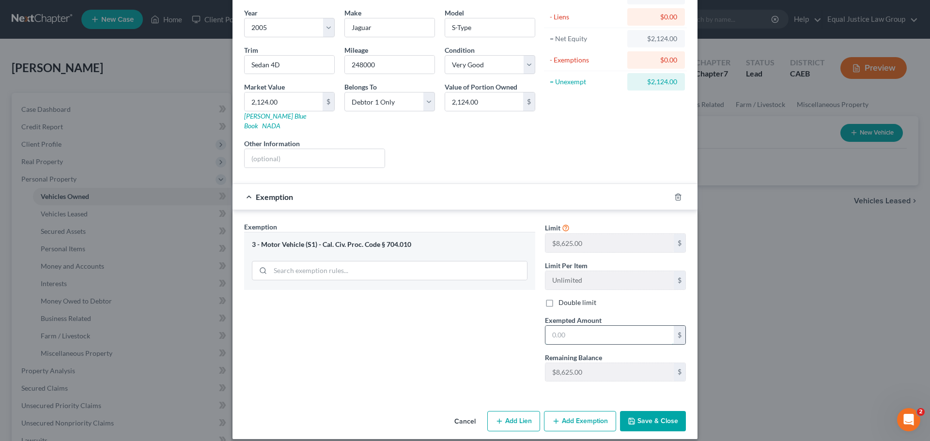
click at [592, 331] on input "text" at bounding box center [609, 335] width 128 height 18
type input "2,124.00"
click at [657, 411] on button "Save & Close" at bounding box center [653, 421] width 66 height 20
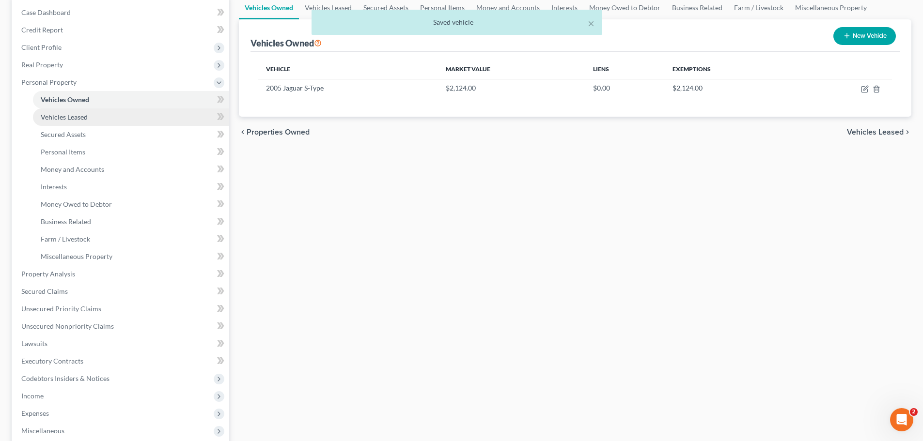
click at [104, 118] on link "Vehicles Leased" at bounding box center [131, 116] width 196 height 17
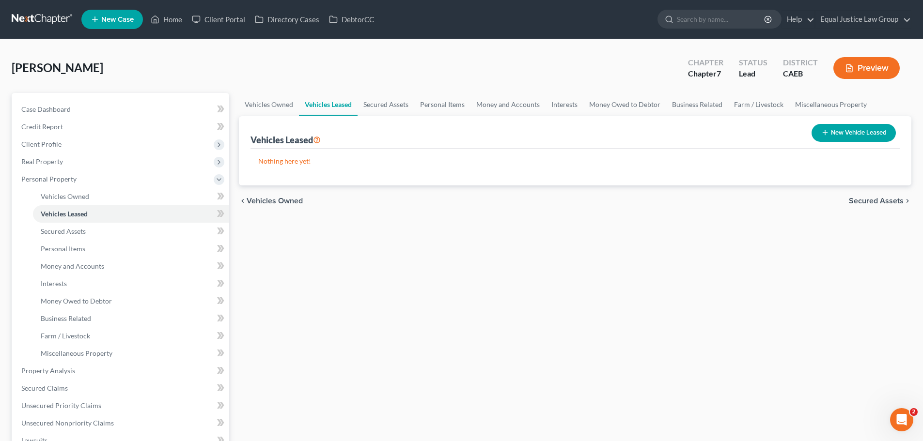
click at [825, 132] on line "button" at bounding box center [825, 133] width 0 height 4
select select "0"
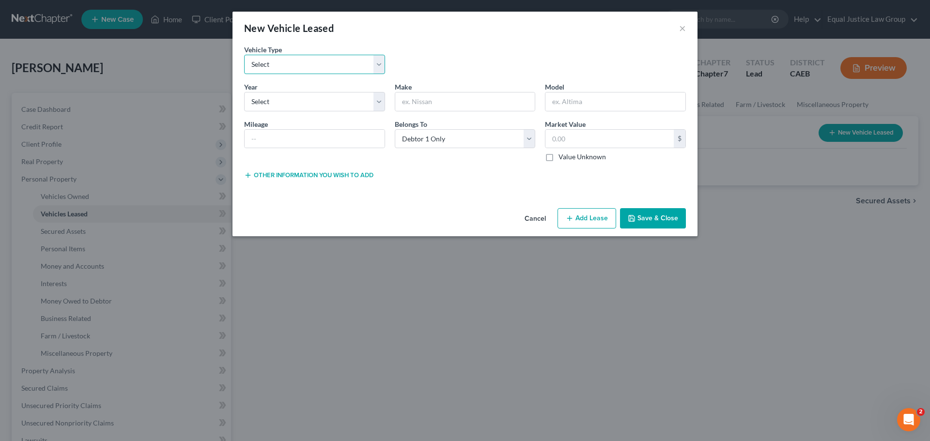
click at [376, 62] on select "Select Automobile Truck Trailer Watercraft Aircraft Motor Home Atv Other Vehicle" at bounding box center [314, 64] width 141 height 19
click at [418, 59] on div "Vehicle Type * Select Automobile Truck Trailer Watercraft Aircraft Motor Home A…" at bounding box center [464, 63] width 451 height 37
click at [546, 216] on button "Cancel" at bounding box center [535, 218] width 37 height 19
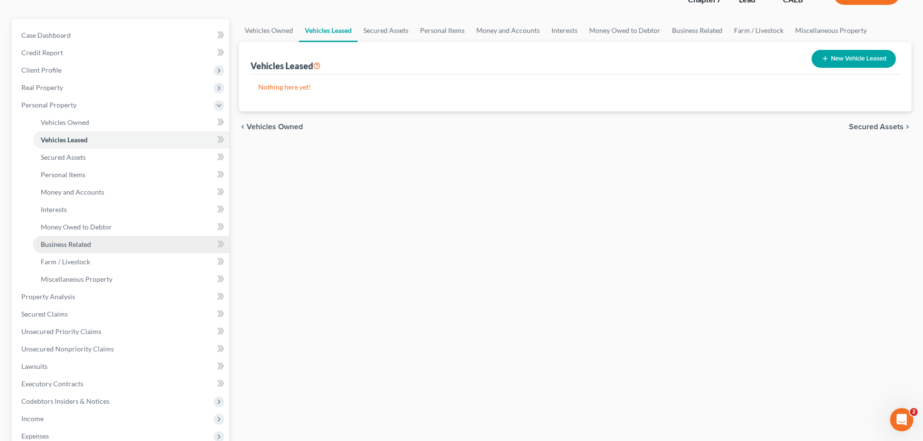
scroll to position [97, 0]
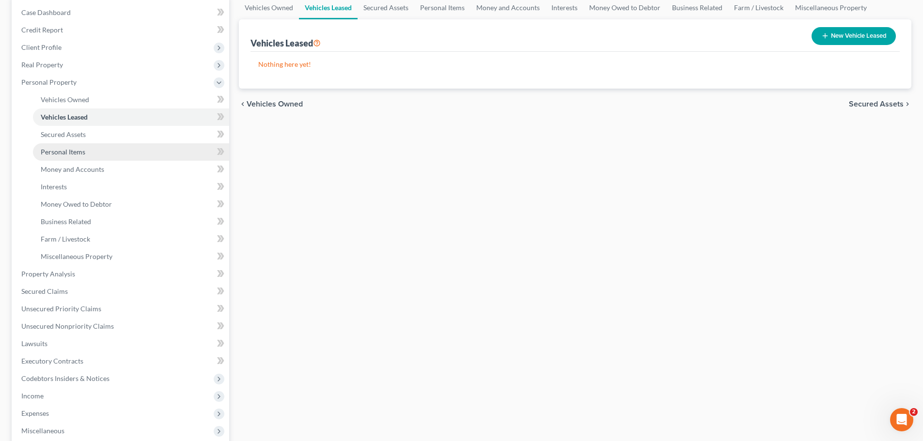
click at [69, 152] on span "Personal Items" at bounding box center [63, 152] width 45 height 8
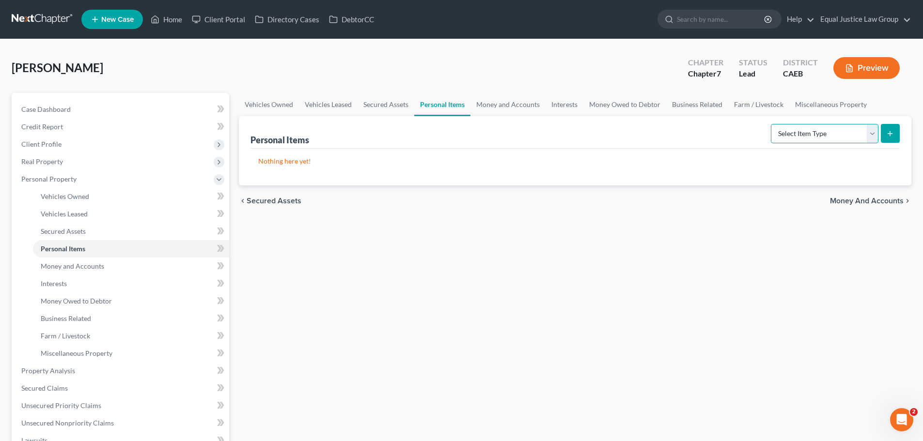
click at [831, 130] on select "Select Item Type Clothing Collectibles Of Value Electronics Firearms Household …" at bounding box center [825, 133] width 108 height 19
select select "clothing"
click at [771, 124] on select "Select Item Type Clothing Collectibles Of Value Electronics Firearms Household …" at bounding box center [825, 133] width 108 height 19
click at [888, 133] on icon "submit" at bounding box center [890, 134] width 8 height 8
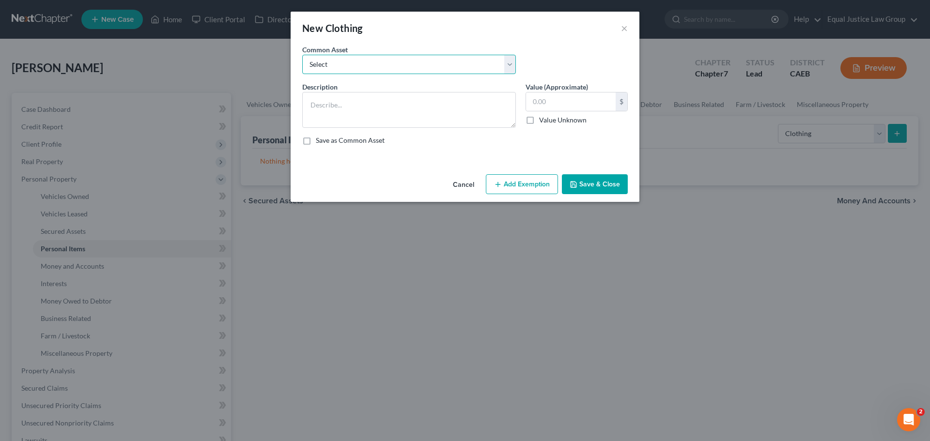
click at [404, 67] on select "Select Jeans, Shirts, Dresses, Shoes, etc.. Jeans, Shirts, Dresses, Shoes, ect.." at bounding box center [409, 64] width 214 height 19
select select "0"
click at [302, 55] on select "Select Jeans, Shirts, Dresses, Shoes, etc.. Jeans, Shirts, Dresses, Shoes, ect.." at bounding box center [409, 64] width 214 height 19
type textarea "Jeans, Shirts, Dresses, Shoes, etc.."
type input "500.00"
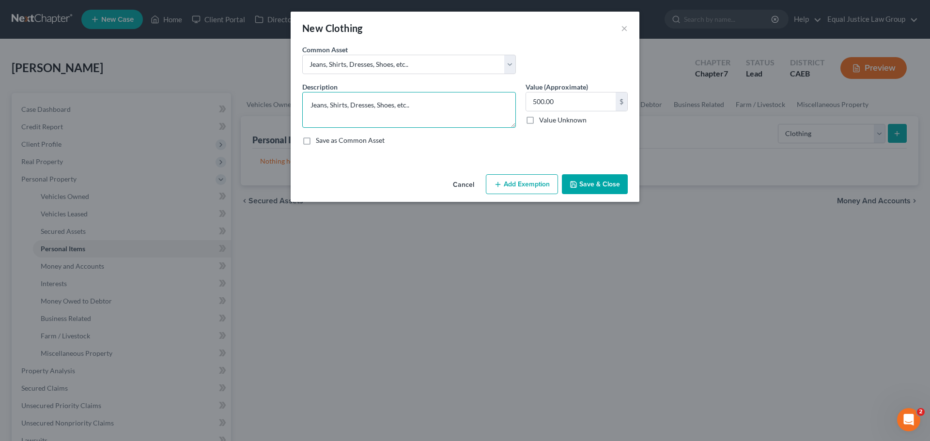
click at [420, 104] on textarea "Jeans, Shirts, Dresses, Shoes, etc.." at bounding box center [409, 110] width 214 height 36
type textarea "Jeans, Shirts, Dresses, Shoes, etc."
click at [577, 97] on input "500.00" at bounding box center [571, 102] width 90 height 18
click at [545, 101] on input "500.00" at bounding box center [571, 102] width 90 height 18
type input "5,000.00"
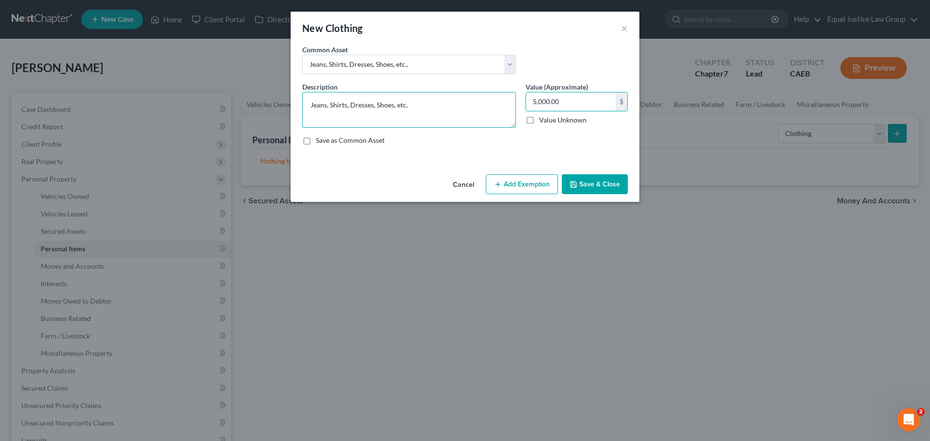
click at [426, 103] on textarea "Jeans, Shirts, Dresses, Shoes, etc." at bounding box center [409, 110] width 214 height 36
type textarea "Jeans, Shirts, Dresses, Shoes, etc. No single item exceeds $925.00"
click at [604, 180] on button "Save & Close" at bounding box center [595, 184] width 66 height 20
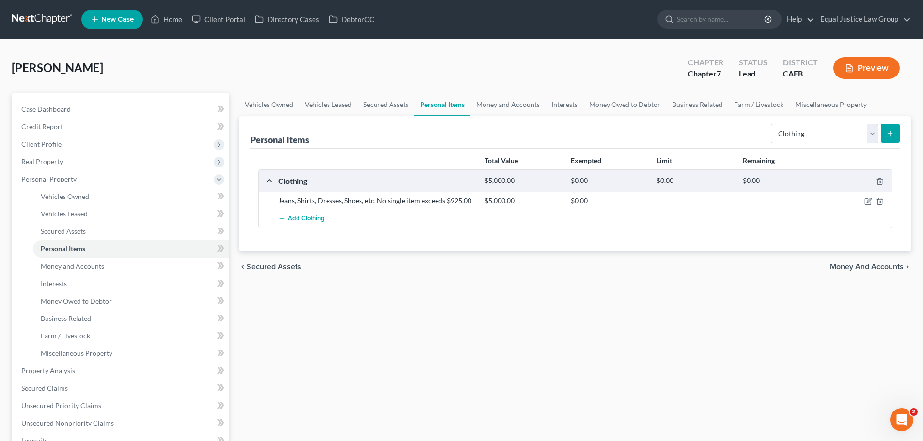
click at [611, 226] on div "Add Clothing" at bounding box center [582, 219] width 619 height 18
click at [868, 200] on icon "button" at bounding box center [868, 201] width 4 height 4
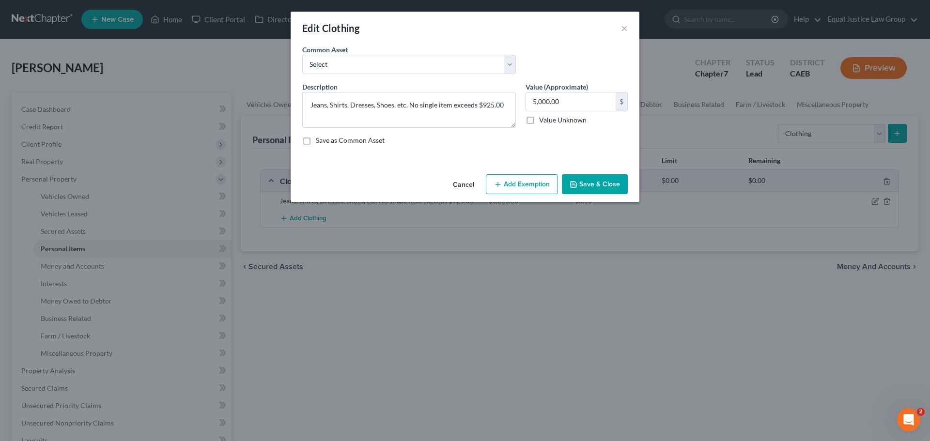
click at [530, 188] on button "Add Exemption" at bounding box center [522, 184] width 72 height 20
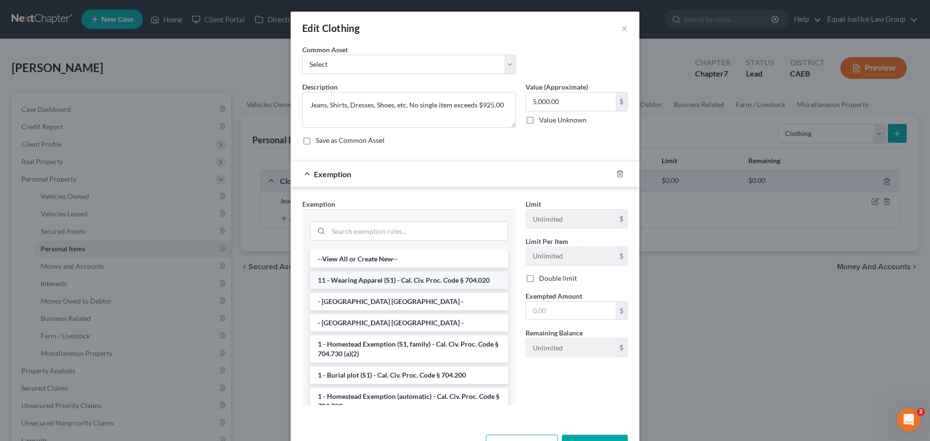
click at [384, 280] on li "11 - Wearing Apparel (S1) - Cal. Civ. Proc. Code § 704.020" at bounding box center [409, 280] width 198 height 17
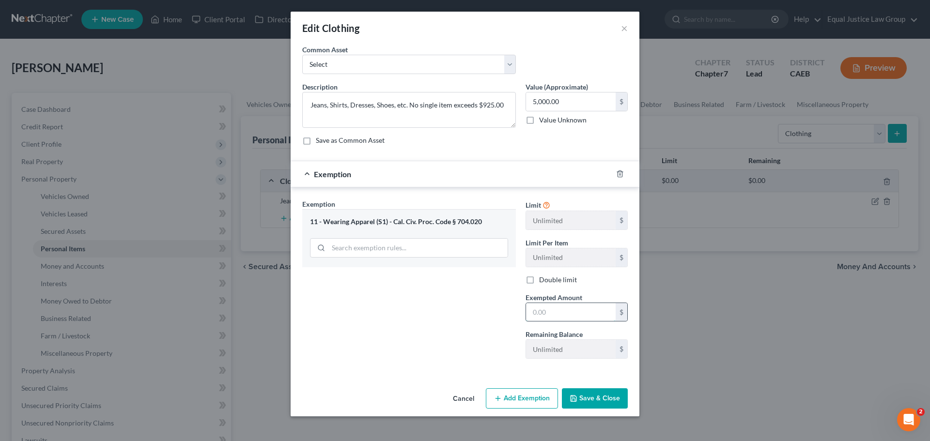
click at [560, 310] on input "text" at bounding box center [571, 312] width 90 height 18
type input "5,000.00"
click at [601, 398] on button "Save & Close" at bounding box center [595, 398] width 66 height 20
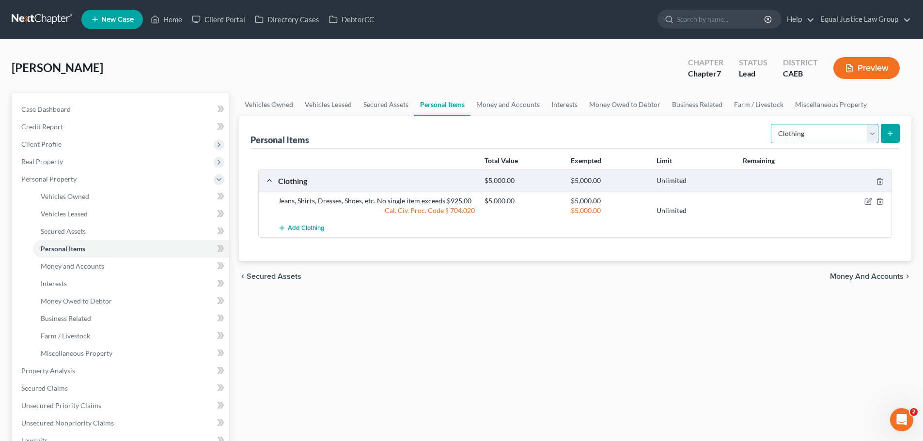
click at [872, 129] on select "Select Item Type Clothing Collectibles Of Value Electronics Firearms Household …" at bounding box center [825, 133] width 108 height 19
select select "electronics"
click at [771, 124] on select "Select Item Type Clothing Collectibles Of Value Electronics Firearms Household …" at bounding box center [825, 133] width 108 height 19
click at [891, 128] on button "submit" at bounding box center [889, 133] width 19 height 19
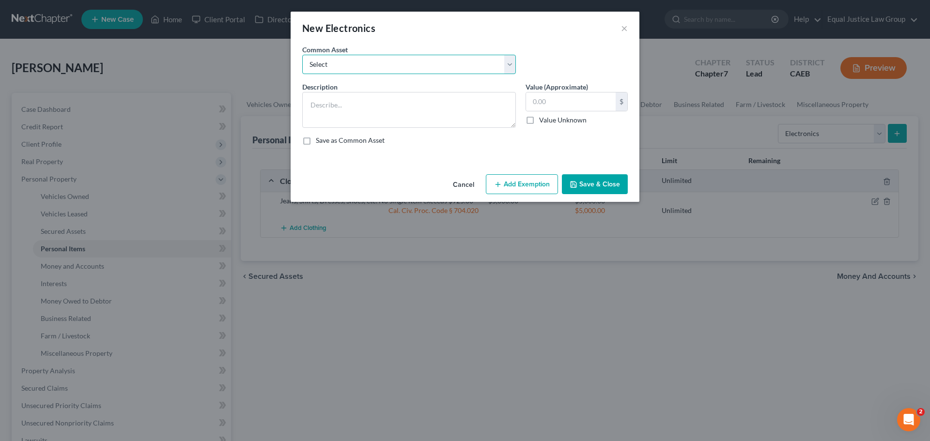
click at [516, 57] on select "Select 4 TV's, iPad, desktop computer, xbox, cell phone. No single item exceeds…" at bounding box center [409, 64] width 214 height 19
select select "1"
click at [302, 55] on select "Select 4 TV's, iPad, desktop computer, xbox, cell phone. No single item exceeds…" at bounding box center [409, 64] width 214 height 19
type textarea "iPhone, Tv, Computer"
type input "1,200.00"
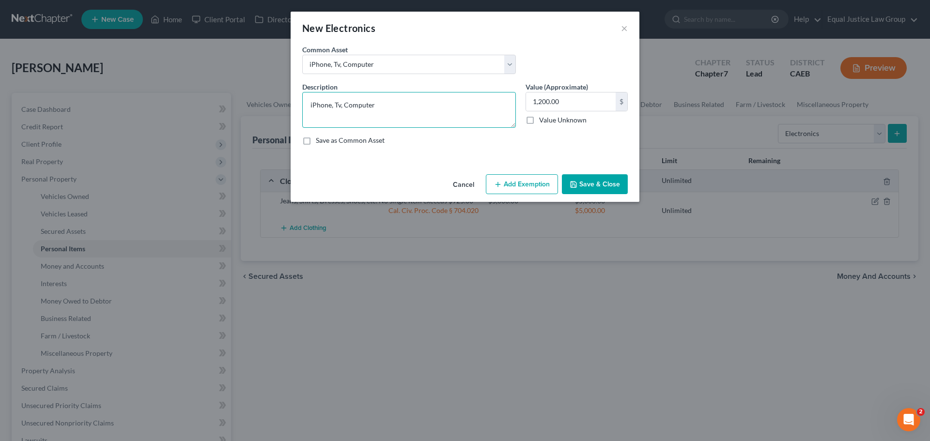
drag, startPoint x: 334, startPoint y: 105, endPoint x: 407, endPoint y: 107, distance: 73.2
click at [407, 107] on textarea "iPhone, Tv, Computer" at bounding box center [409, 110] width 214 height 36
click at [333, 104] on textarea "2 TV's, iPhone," at bounding box center [409, 110] width 214 height 36
click at [345, 104] on textarea "2 TV's, iSmart Phone," at bounding box center [409, 110] width 214 height 36
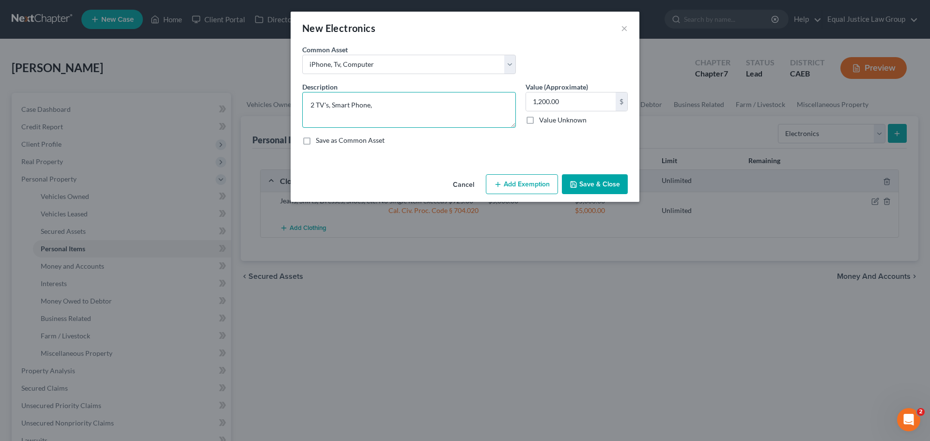
click at [412, 110] on textarea "2 TV's, Smart Phone," at bounding box center [409, 110] width 214 height 36
type textarea "2 TV's, Smart Phone"
click at [527, 183] on button "Add Exemption" at bounding box center [522, 184] width 72 height 20
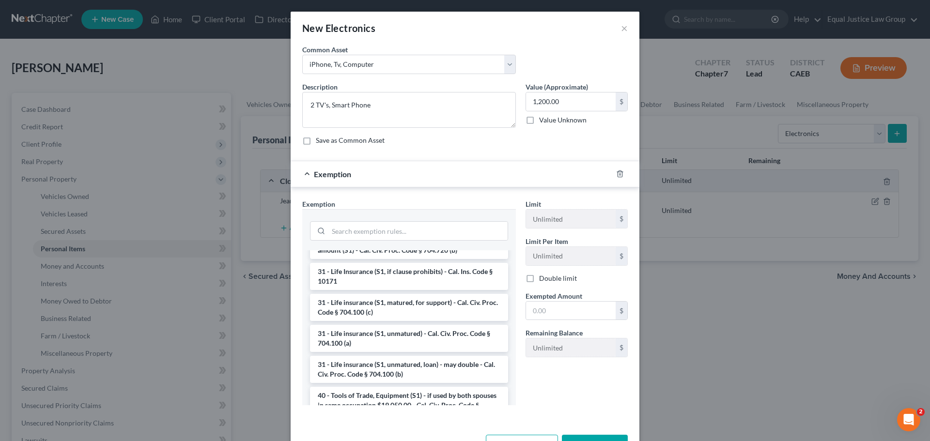
scroll to position [1410, 0]
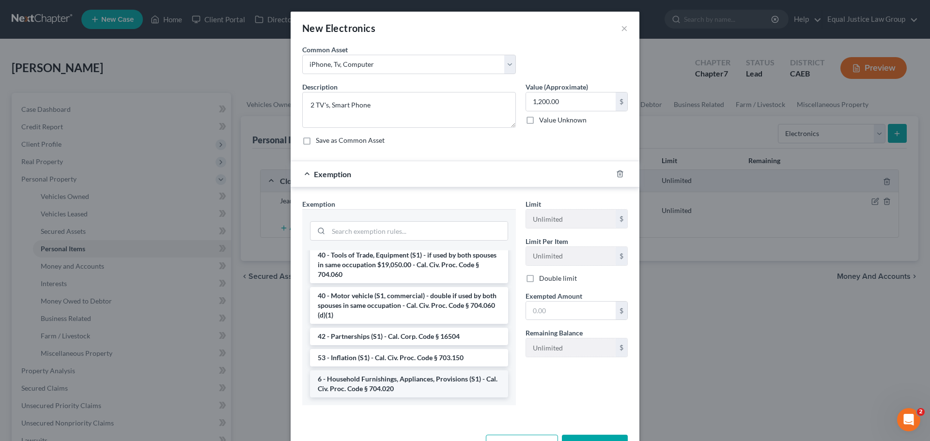
click at [407, 378] on li "6 - Household Furnishings, Appliances, Provisions (S1) - Cal. Civ. Proc. Code §…" at bounding box center [409, 383] width 198 height 27
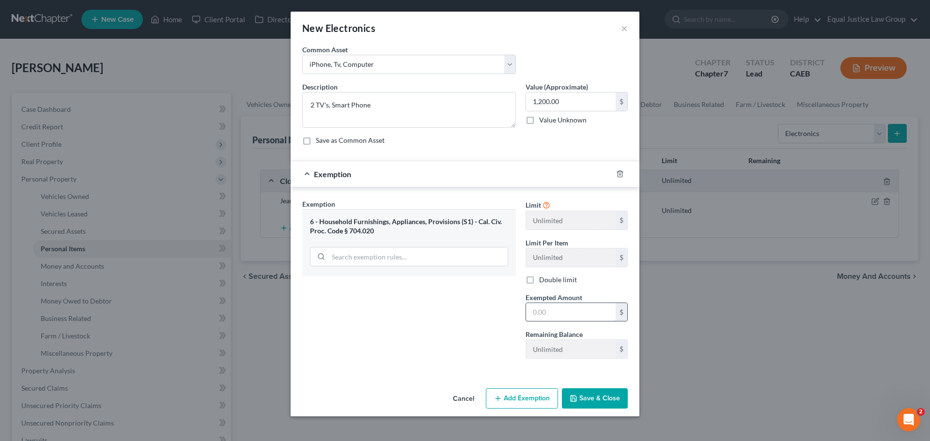
click at [548, 312] on input "text" at bounding box center [571, 312] width 90 height 18
type input "1,200.00"
click at [404, 103] on textarea "2 TV's, Smart Phone" at bounding box center [409, 110] width 214 height 36
type textarea "2 TV's, Smart Phone. No single item exceeds $925.00"
click at [590, 397] on button "Save & Close" at bounding box center [595, 398] width 66 height 20
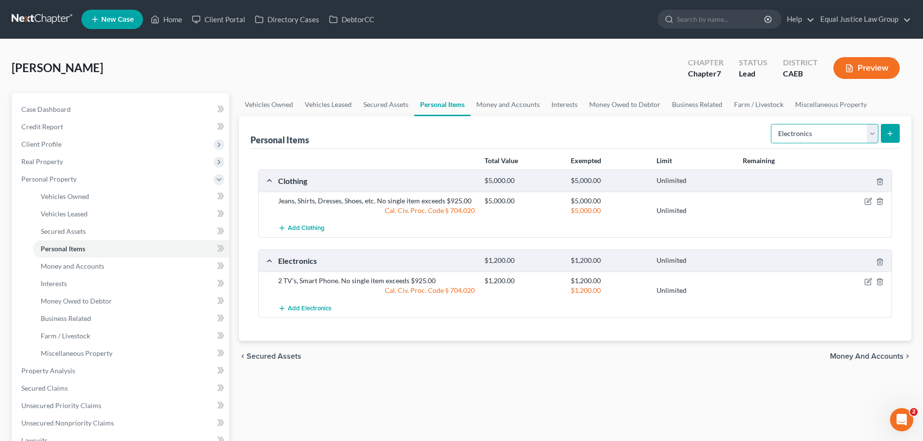
click at [871, 129] on select "Select Item Type Clothing Collectibles Of Value Electronics Firearms Household …" at bounding box center [825, 133] width 108 height 19
select select "household_goods"
click at [771, 124] on select "Select Item Type Clothing Collectibles Of Value Electronics Firearms Household …" at bounding box center [825, 133] width 108 height 19
click at [888, 132] on icon "submit" at bounding box center [890, 134] width 8 height 8
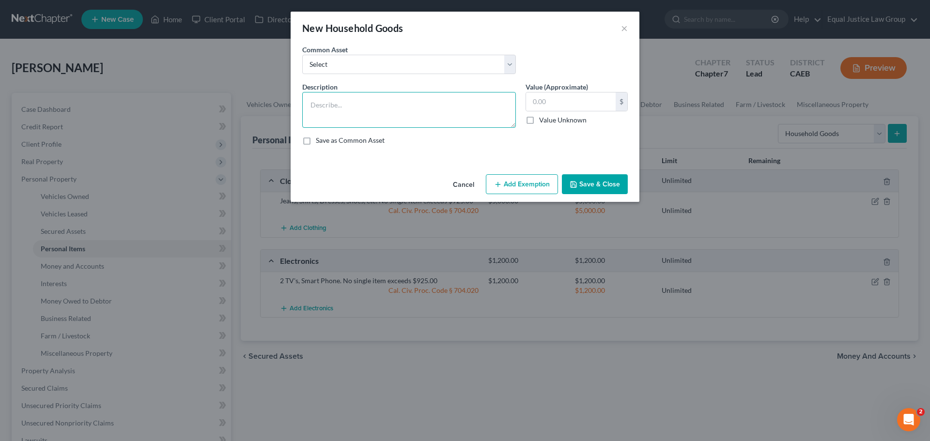
click at [408, 94] on textarea at bounding box center [409, 110] width 214 height 36
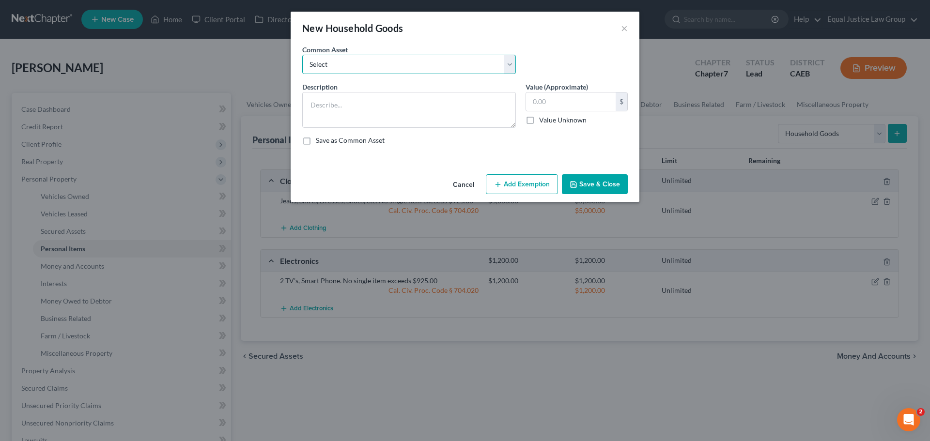
click at [510, 56] on select "Select Furniture, linens, kitchenware Furniture, linens, kitchenware Furniture,…" at bounding box center [409, 64] width 214 height 19
select select "0"
click at [302, 55] on select "Select Furniture, linens, kitchenware Furniture, linens, kitchenware Furniture,…" at bounding box center [409, 64] width 214 height 19
type textarea "Furniture, linens, kitchenware"
type input "2,000.00"
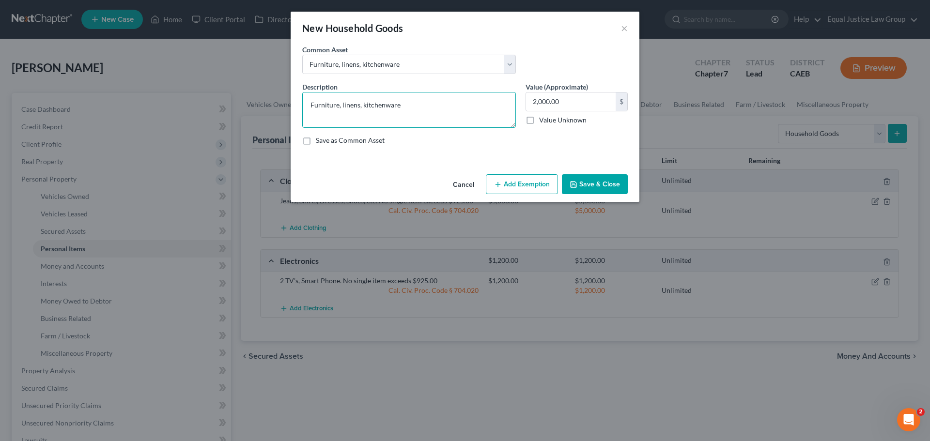
click at [411, 106] on textarea "Furniture, linens, kitchenware" at bounding box center [409, 110] width 214 height 36
type textarea "Furniture, linens, kitchenware, lawn equipment"
click at [532, 186] on button "Add Exemption" at bounding box center [522, 184] width 72 height 20
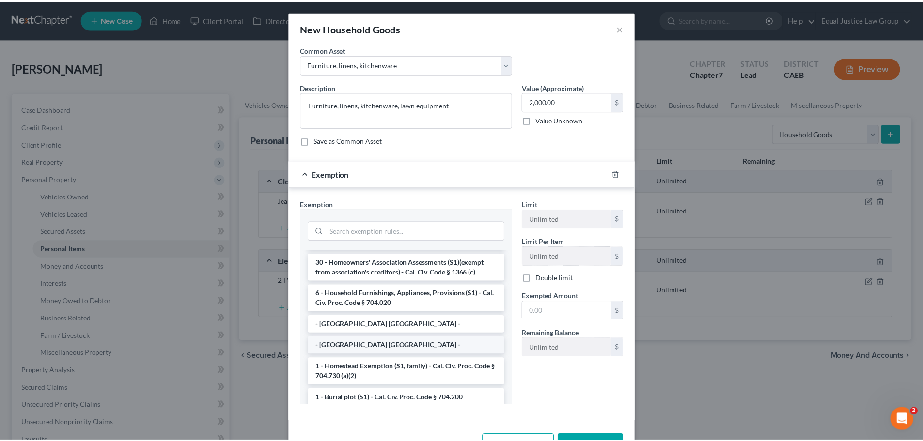
scroll to position [48, 0]
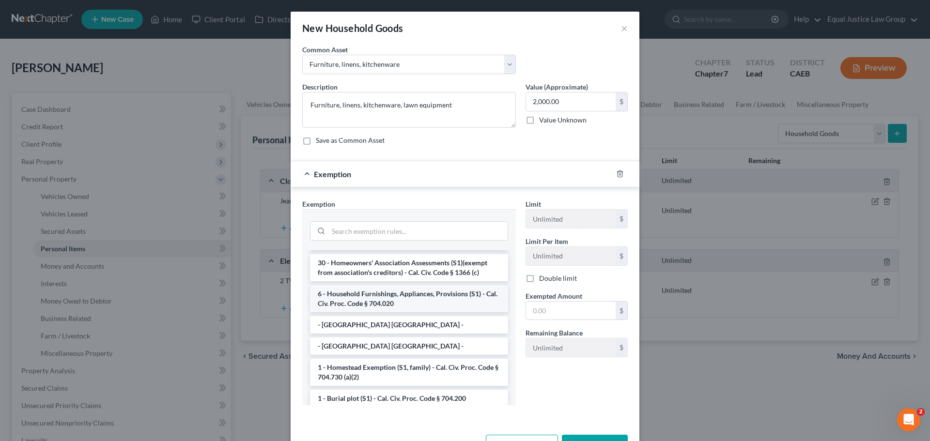
click at [368, 294] on li "6 - Household Furnishings, Appliances, Provisions (S1) - Cal. Civ. Proc. Code §…" at bounding box center [409, 298] width 198 height 27
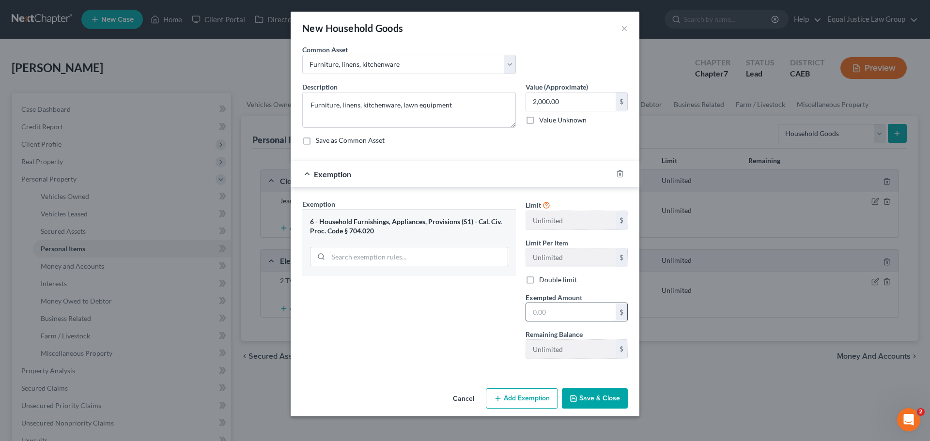
click at [570, 312] on input "text" at bounding box center [571, 312] width 90 height 18
type input "2,000.00"
click at [466, 99] on textarea "Furniture, linens, kitchenware, lawn equipment" at bounding box center [409, 110] width 214 height 36
type textarea "Furniture, linens, kitchenware, lawn equipment. No single item exceeds $925.00"
click at [592, 395] on button "Save & Close" at bounding box center [595, 398] width 66 height 20
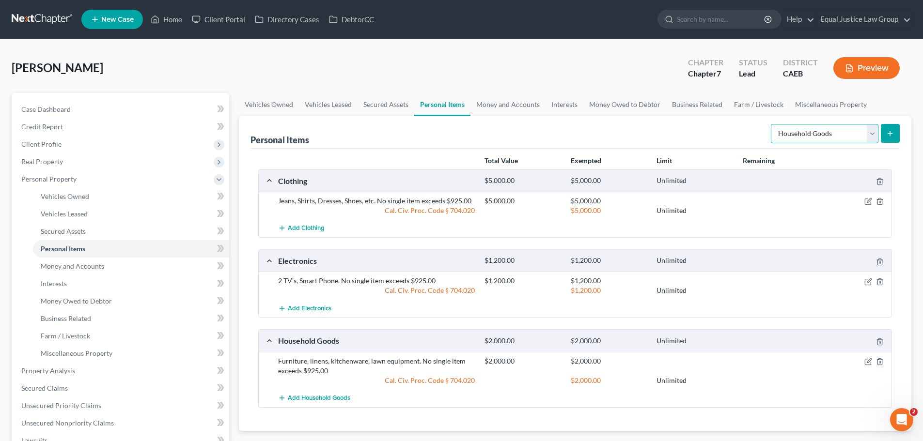
click at [870, 128] on select "Select Item Type Clothing Collectibles Of Value Electronics Firearms Household …" at bounding box center [825, 133] width 108 height 19
select select "jewelry"
click at [771, 124] on select "Select Item Type Clothing Collectibles Of Value Electronics Firearms Household …" at bounding box center [825, 133] width 108 height 19
click at [887, 129] on button "submit" at bounding box center [889, 133] width 19 height 19
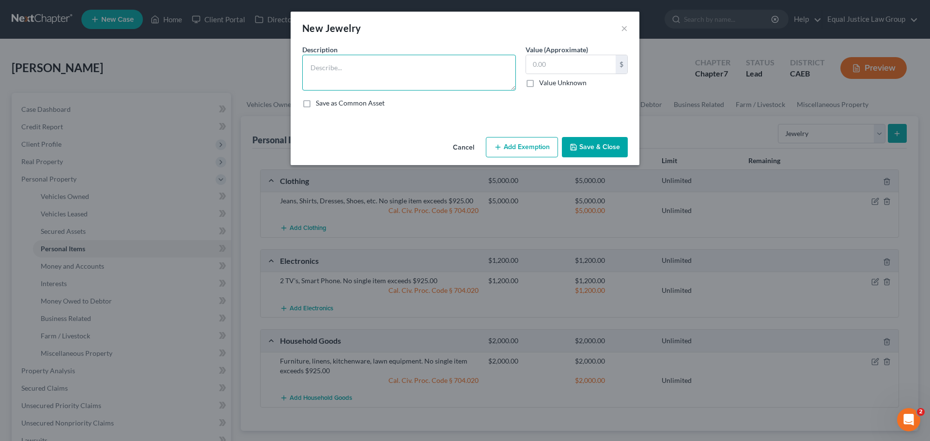
click at [410, 65] on textarea at bounding box center [409, 73] width 214 height 36
type textarea "#"
type textarea "3 watches, necklace."
click at [592, 69] on input "text" at bounding box center [571, 64] width 90 height 18
type input "600.00"
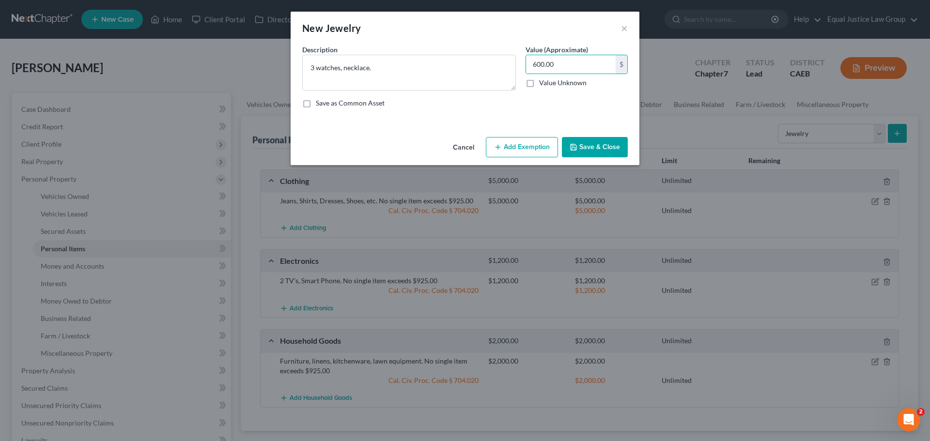
click at [532, 145] on button "Add Exemption" at bounding box center [522, 147] width 72 height 20
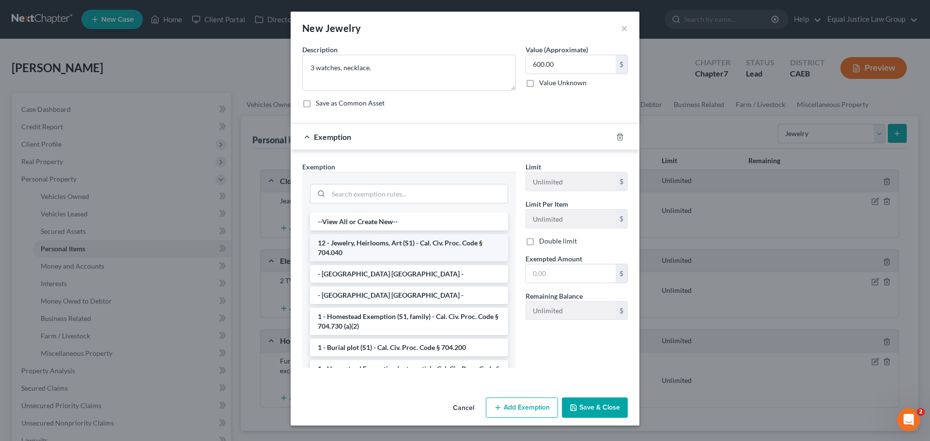
click at [363, 245] on li "12 - Jewelry, Heirlooms, Art (S1) - Cal. Civ. Proc. Code § 704.040" at bounding box center [409, 247] width 198 height 27
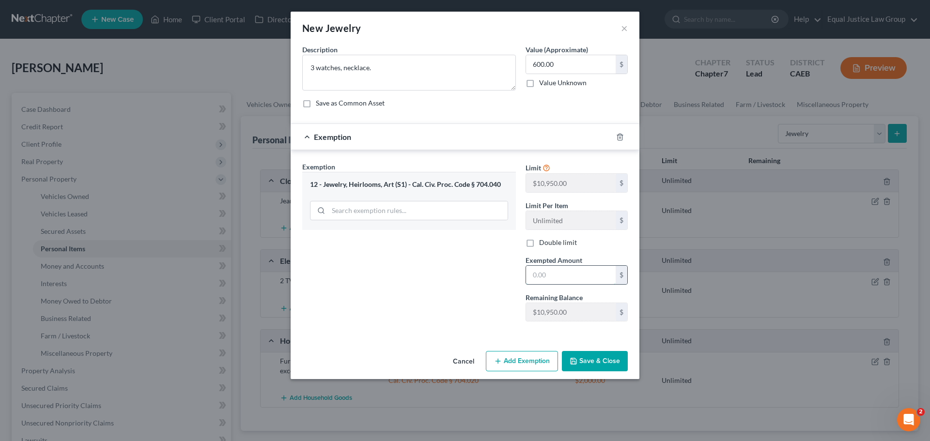
click at [567, 278] on input "text" at bounding box center [571, 275] width 90 height 18
type input "600.00"
click at [594, 365] on button "Save & Close" at bounding box center [595, 361] width 66 height 20
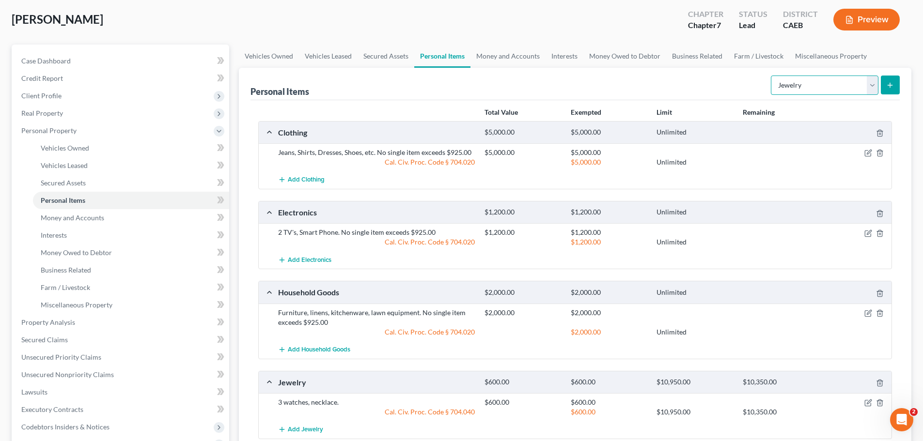
click at [844, 84] on select "Select Item Type Clothing Collectibles Of Value Electronics Firearms Household …" at bounding box center [825, 85] width 108 height 19
select select "sports_and_hobby_equipment"
click at [771, 76] on select "Select Item Type Clothing Collectibles Of Value Electronics Firearms Household …" at bounding box center [825, 85] width 108 height 19
click at [891, 82] on icon "submit" at bounding box center [890, 85] width 8 height 8
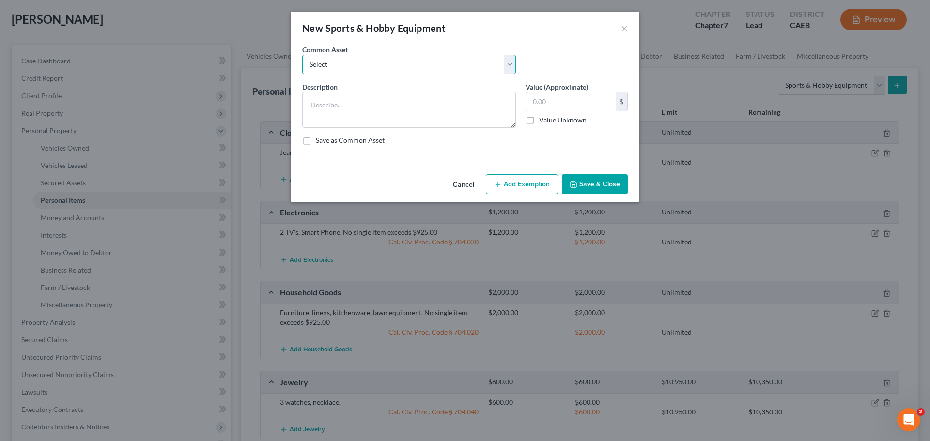
click at [354, 66] on select "Select 1996 fishing boat" at bounding box center [409, 64] width 214 height 19
click at [355, 66] on select "Select 1996 fishing boat" at bounding box center [409, 64] width 214 height 19
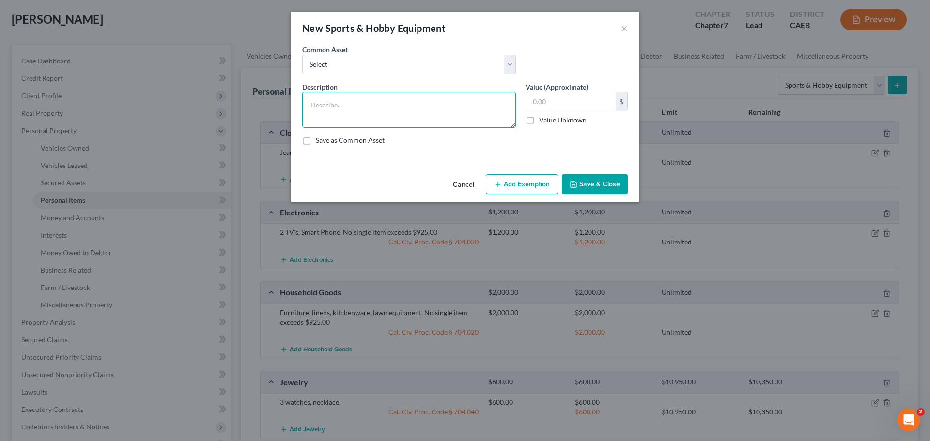
click at [330, 105] on textarea at bounding box center [409, 110] width 214 height 36
type textarea "t"
type textarea "Treadmill"
click at [549, 97] on input "text" at bounding box center [571, 102] width 90 height 18
type input "1,000.00"
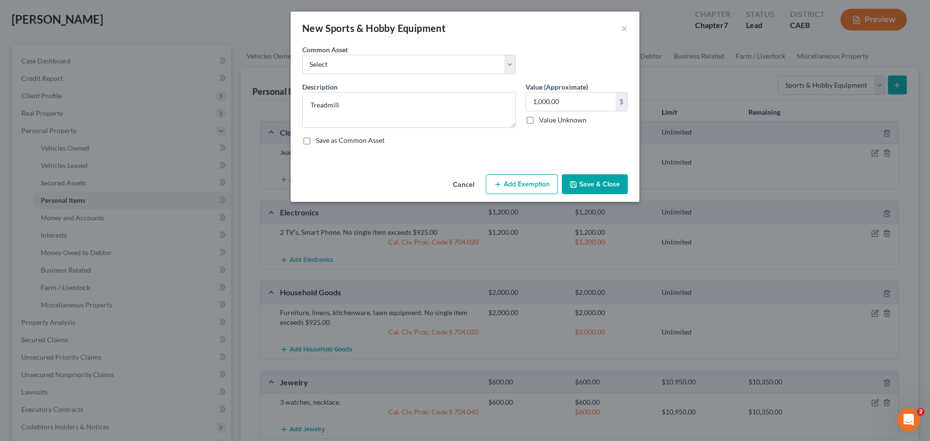
click at [534, 187] on button "Add Exemption" at bounding box center [522, 184] width 72 height 20
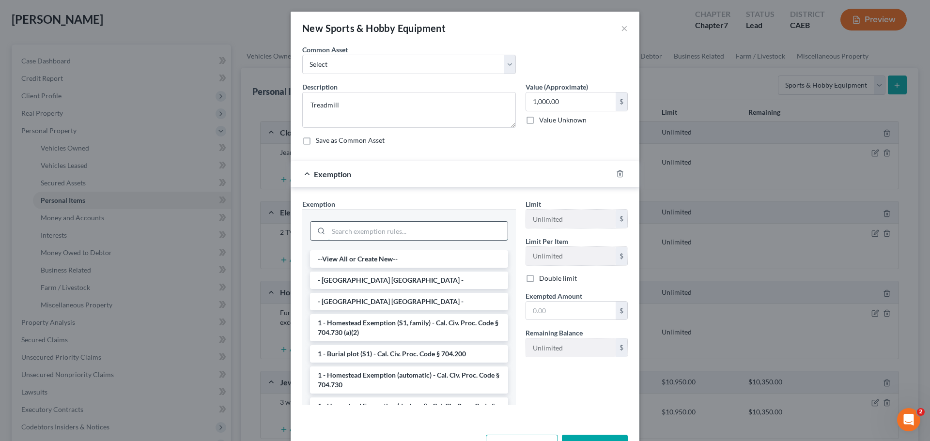
click at [361, 233] on input "search" at bounding box center [417, 231] width 179 height 18
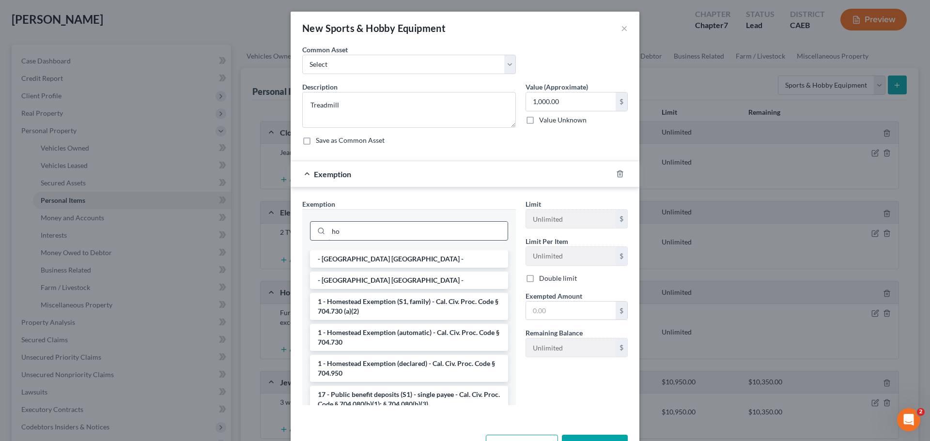
type input "h"
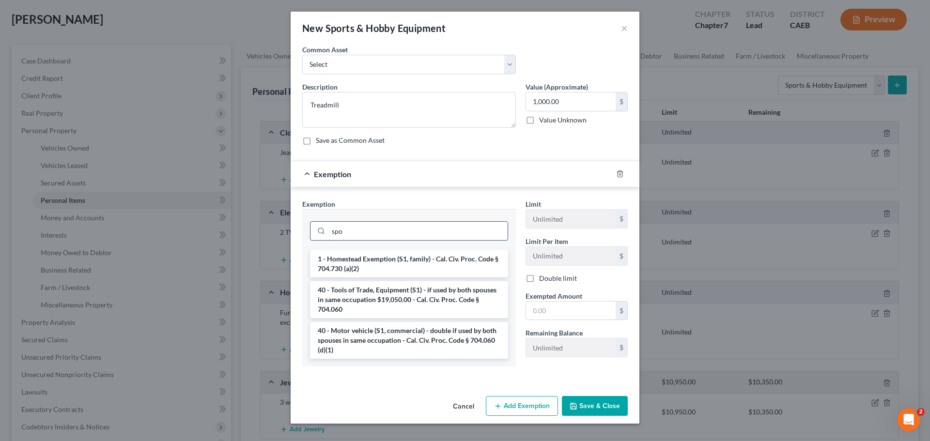
click at [370, 238] on input "spo" at bounding box center [417, 231] width 179 height 18
type input "spo"
click at [374, 265] on li "1 - Homestead Exemption (S1, family) - Cal. Civ. Proc. Code § 704.730 (a)(2)" at bounding box center [409, 263] width 198 height 27
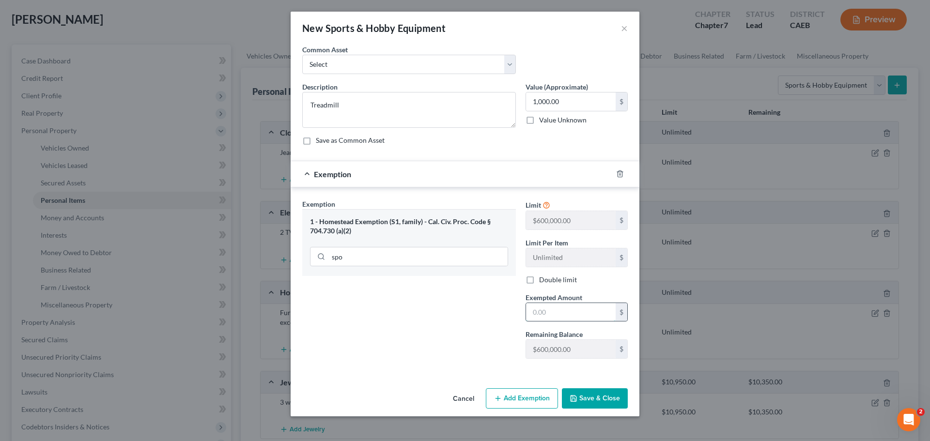
click at [566, 313] on input "text" at bounding box center [571, 312] width 90 height 18
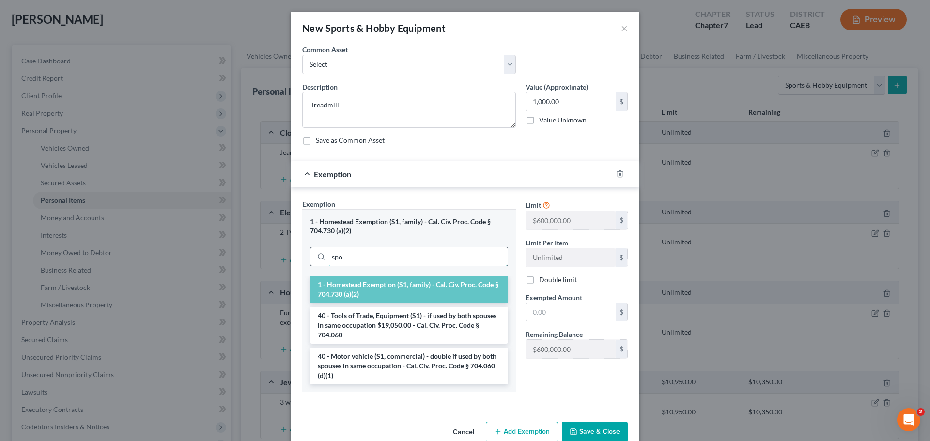
click at [408, 251] on input "spo" at bounding box center [417, 256] width 179 height 18
click at [408, 250] on input "spo" at bounding box center [417, 256] width 179 height 18
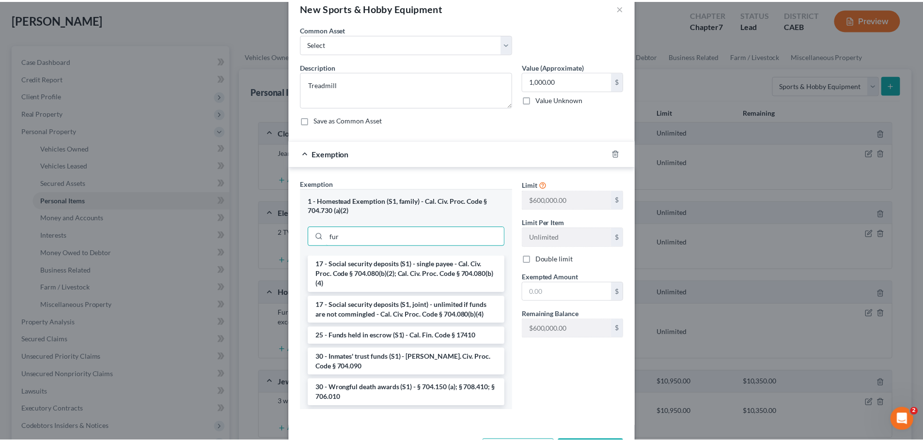
scroll to position [0, 0]
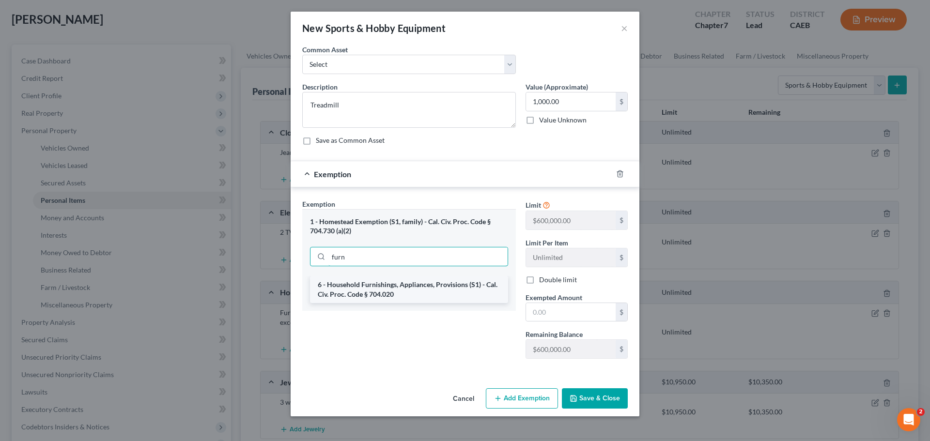
type input "furn"
click at [404, 287] on li "6 - Household Furnishings, Appliances, Provisions (S1) - Cal. Civ. Proc. Code §…" at bounding box center [409, 289] width 198 height 27
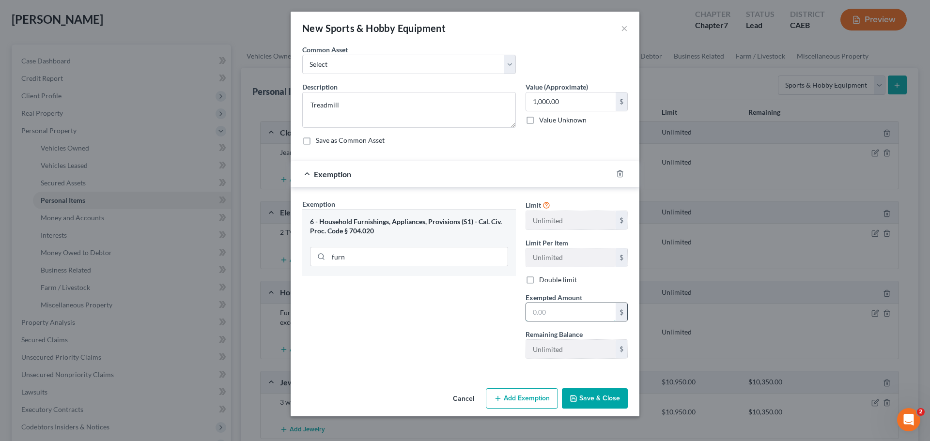
click at [563, 312] on input "text" at bounding box center [571, 312] width 90 height 18
type input "1,000.00"
click at [462, 314] on div "Exemption Set must be selected for CA. Exemption * 6 - Household Furnishings, A…" at bounding box center [408, 283] width 223 height 168
click at [606, 402] on button "Save & Close" at bounding box center [595, 398] width 66 height 20
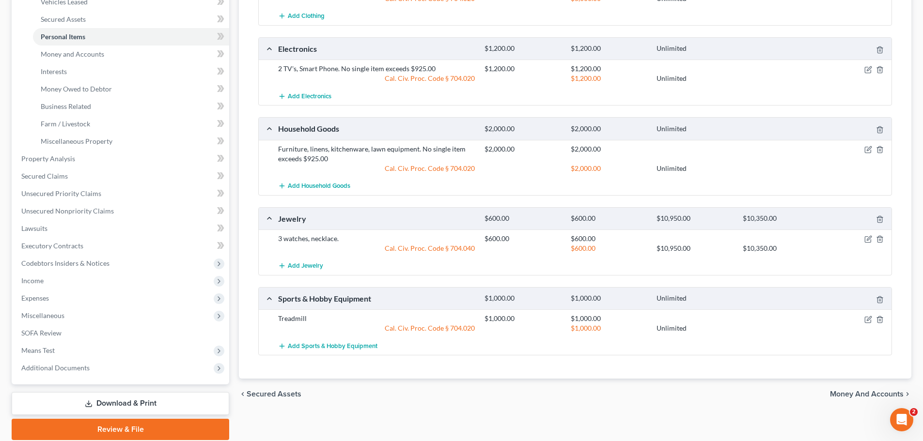
scroll to position [242, 0]
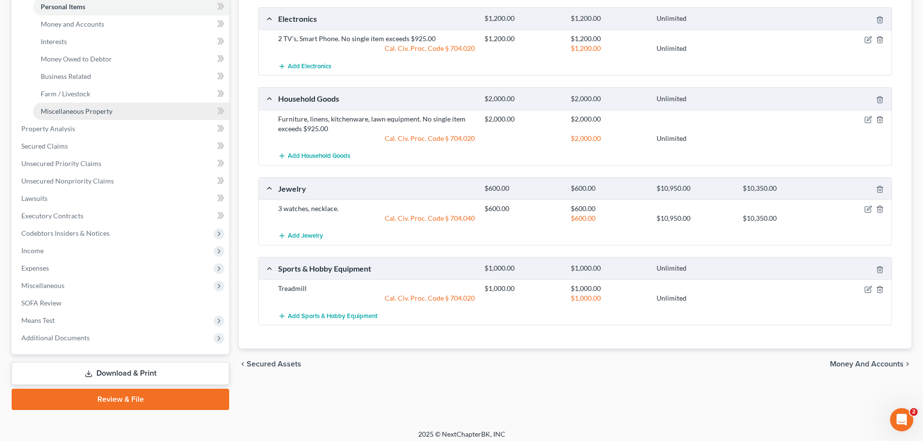
click at [81, 113] on span "Miscellaneous Property" at bounding box center [77, 111] width 72 height 8
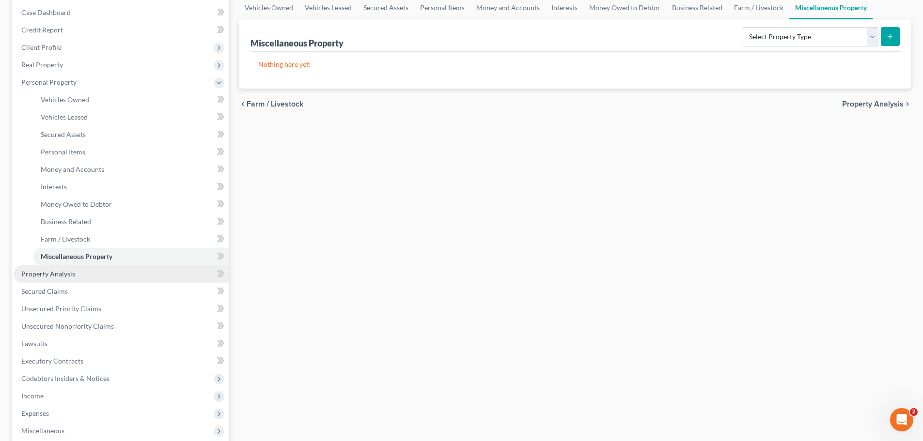
click at [88, 275] on link "Property Analysis" at bounding box center [122, 273] width 216 height 17
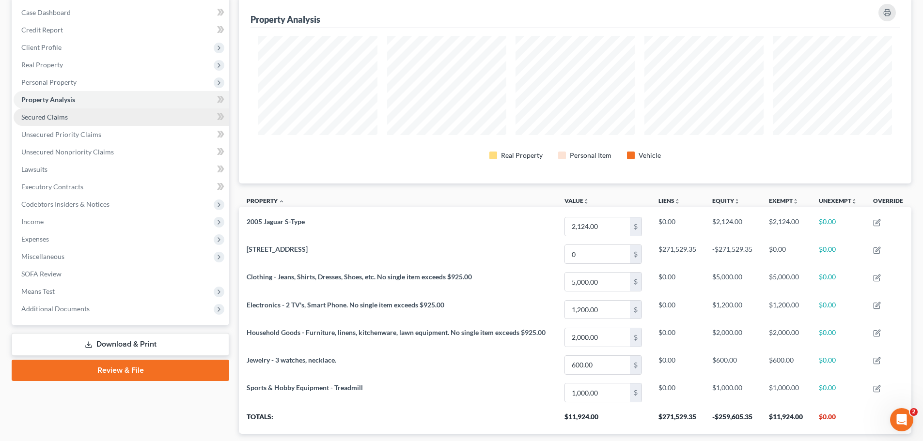
click at [62, 118] on span "Secured Claims" at bounding box center [44, 117] width 46 height 8
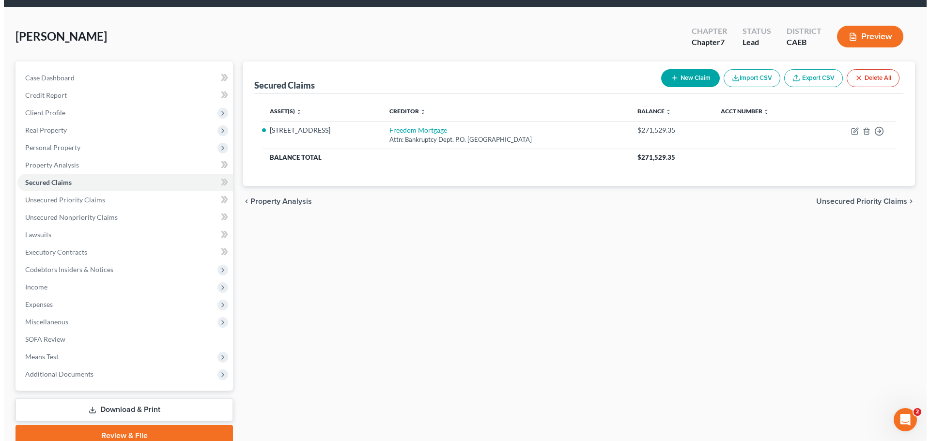
scroll to position [48, 0]
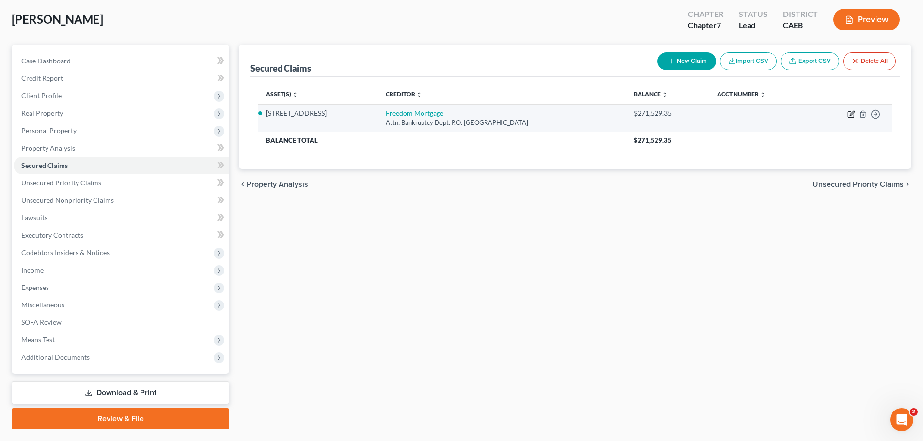
click at [848, 112] on icon "button" at bounding box center [851, 115] width 6 height 6
select select "15"
select select "2"
select select "3"
select select "0"
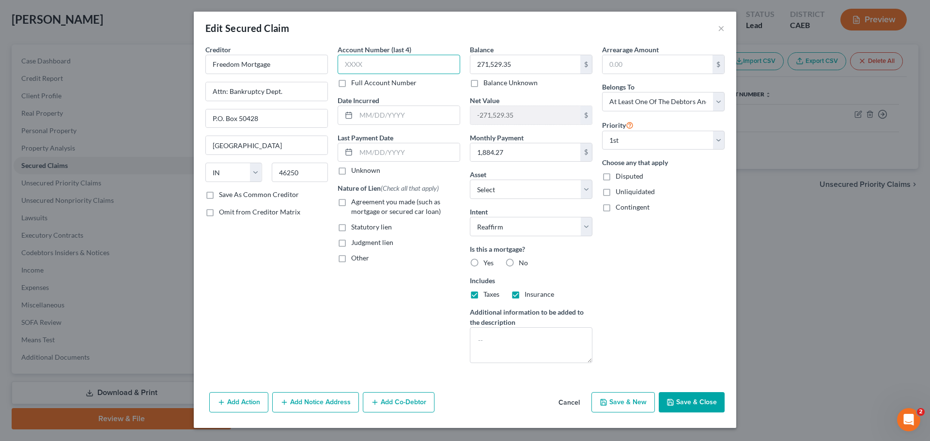
click at [400, 66] on input "text" at bounding box center [399, 64] width 123 height 19
type input "9608"
click at [409, 119] on input "text" at bounding box center [408, 115] width 104 height 18
click at [361, 153] on input "text" at bounding box center [408, 152] width 104 height 18
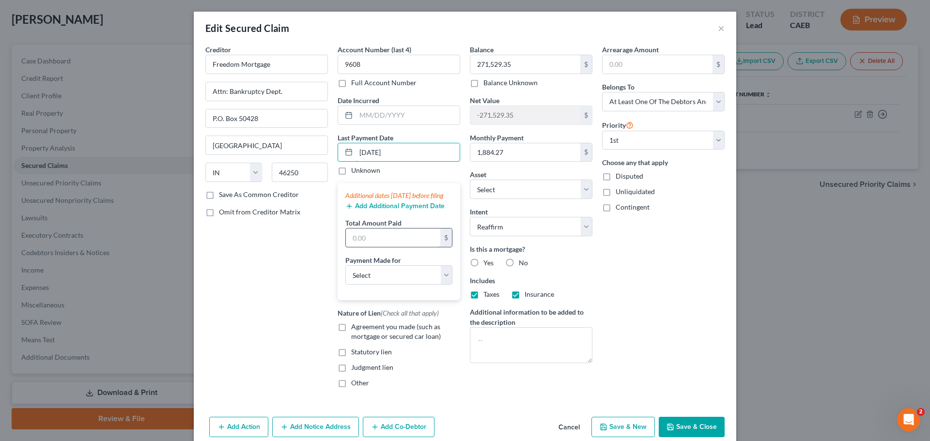
type input "10/01/2025"
click at [369, 247] on input "text" at bounding box center [393, 238] width 94 height 18
type input "1,884.27"
click at [383, 278] on select "Select Car Credit Card Loan Repayment Mortgage Other Suppliers Or Vendors" at bounding box center [398, 274] width 107 height 19
select select "3"
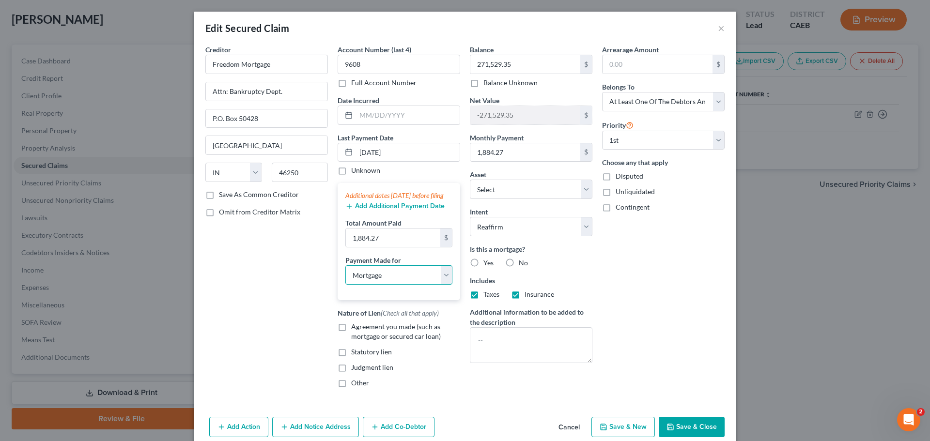
click at [345, 275] on select "Select Car Credit Card Loan Repayment Mortgage Other Suppliers Or Vendors" at bounding box center [398, 274] width 107 height 19
click at [347, 333] on div "Agreement you made (such as mortgage or secured car loan)" at bounding box center [399, 331] width 123 height 19
click at [351, 336] on label "Agreement you made (such as mortgage or secured car loan)" at bounding box center [405, 331] width 109 height 19
click at [355, 328] on input "Agreement you made (such as mortgage or secured car loan)" at bounding box center [358, 325] width 6 height 6
checkbox input "true"
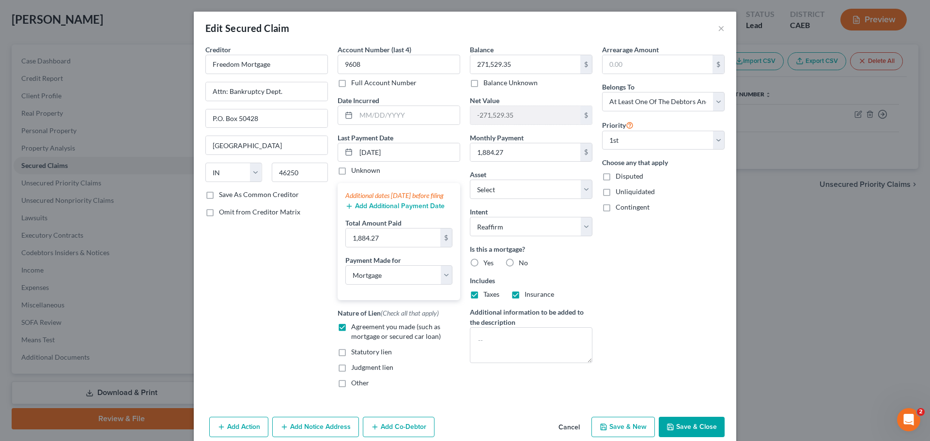
click at [483, 262] on label "Yes" at bounding box center [488, 263] width 10 height 10
click at [487, 262] on input "Yes" at bounding box center [490, 261] width 6 height 6
radio input "true"
click at [637, 64] on input "text" at bounding box center [657, 64] width 110 height 18
click at [648, 308] on div "Arrearage Amount $ Belongs To * Select Debtor 1 Only Debtor 2 Only Debtor 1 And…" at bounding box center [663, 220] width 132 height 351
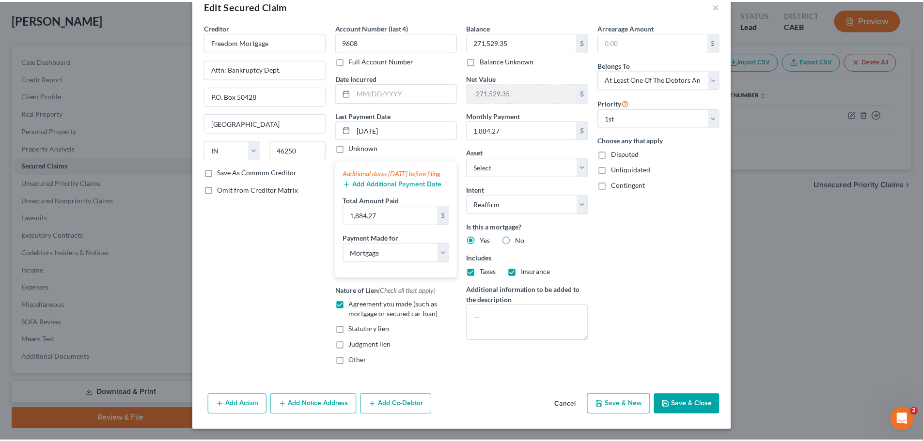
scroll to position [33, 0]
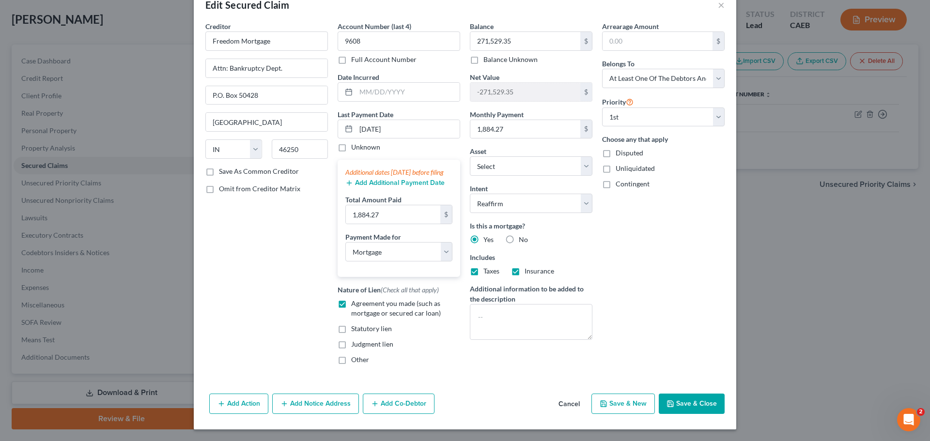
click at [684, 401] on button "Save & Close" at bounding box center [692, 404] width 66 height 20
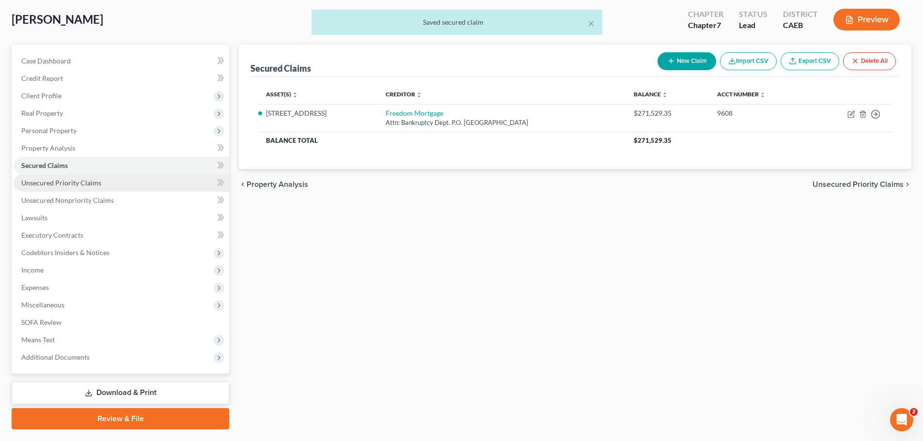
click at [94, 185] on span "Unsecured Priority Claims" at bounding box center [61, 183] width 80 height 8
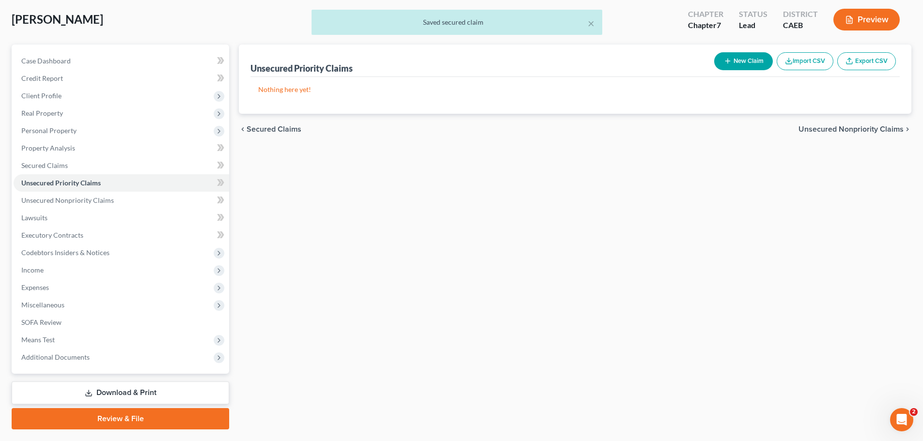
scroll to position [74, 0]
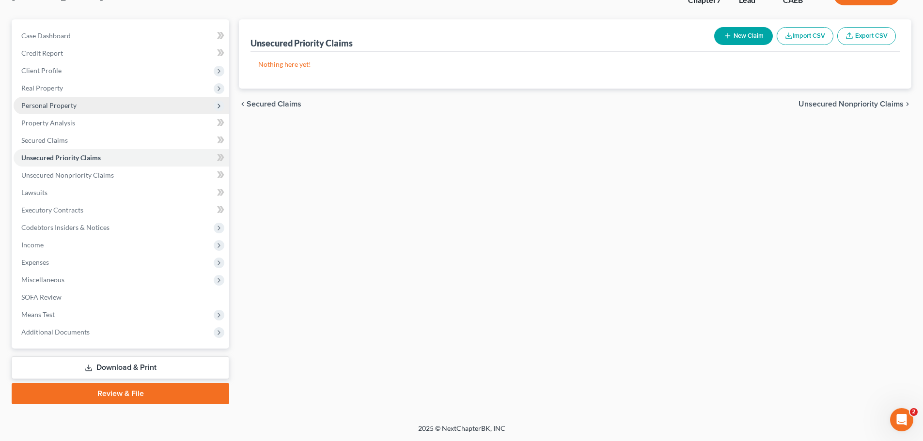
click at [65, 103] on span "Personal Property" at bounding box center [48, 105] width 55 height 8
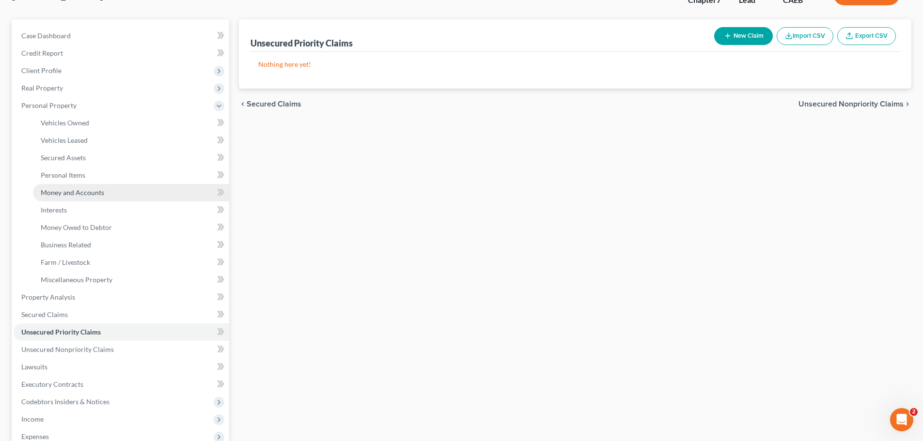
click at [84, 188] on span "Money and Accounts" at bounding box center [72, 192] width 63 height 8
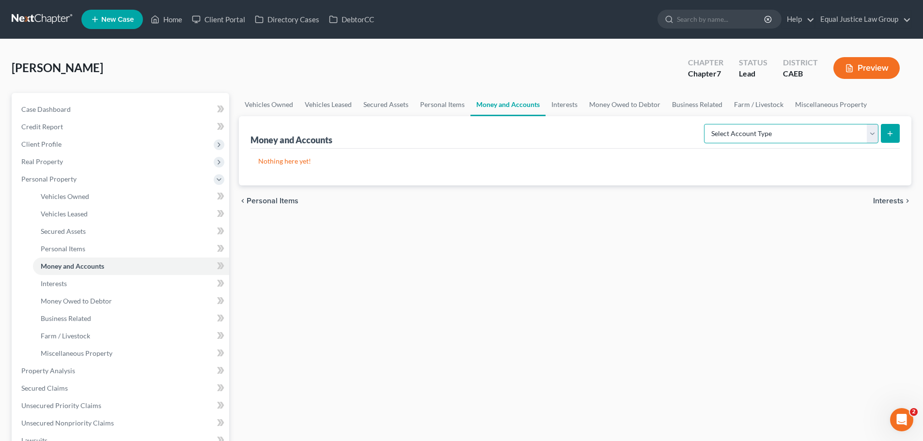
click at [873, 131] on select "Select Account Type Brokerage Cash on Hand Certificates of Deposit Checking Acc…" at bounding box center [791, 133] width 174 height 19
select select "checking"
click at [706, 124] on select "Select Account Type Brokerage Cash on Hand Certificates of Deposit Checking Acc…" at bounding box center [791, 133] width 174 height 19
click at [892, 133] on icon "submit" at bounding box center [890, 134] width 8 height 8
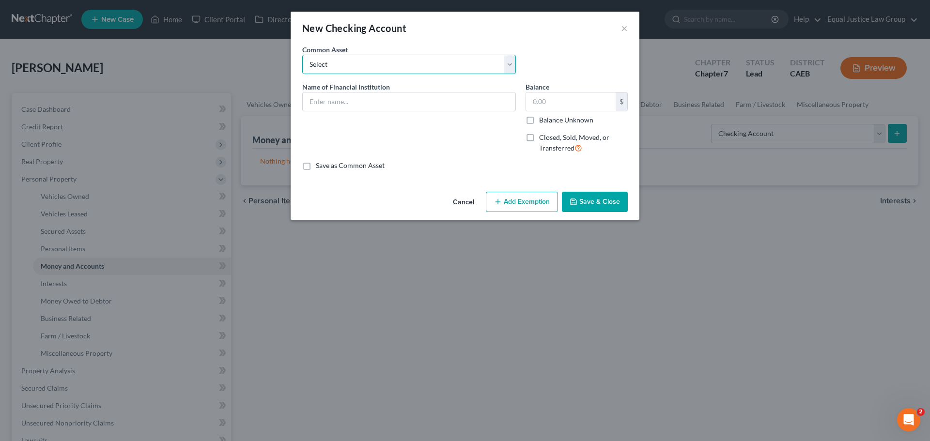
click at [396, 62] on select "Select EL DORADO SAVINGS BANK Chase Pacific Service Credit Union #148 Golden On…" at bounding box center [409, 64] width 214 height 19
click at [388, 66] on select "Select EL DORADO SAVINGS BANK Chase Pacific Service Credit Union #148 Golden On…" at bounding box center [409, 64] width 214 height 19
click at [360, 103] on input "text" at bounding box center [409, 102] width 213 height 18
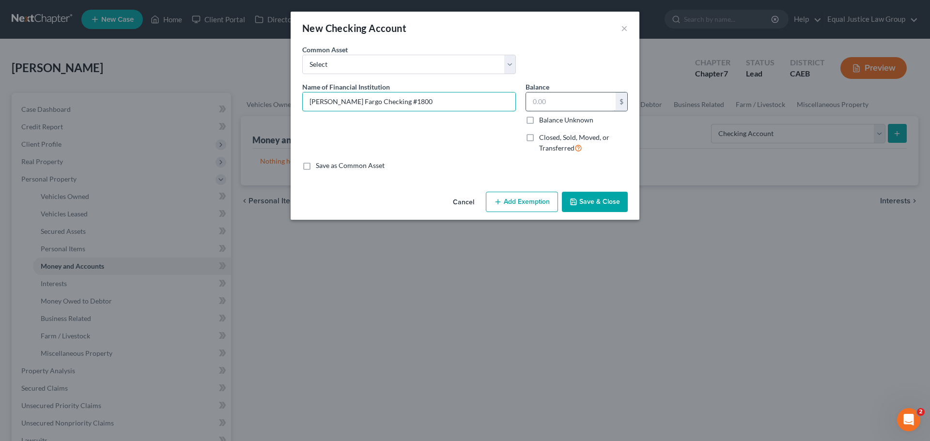
type input "Wells Fargo Checking #1800"
click at [575, 98] on input "text" at bounding box center [571, 102] width 90 height 18
type input "1,200.00"
click at [504, 200] on button "Add Exemption" at bounding box center [522, 202] width 72 height 20
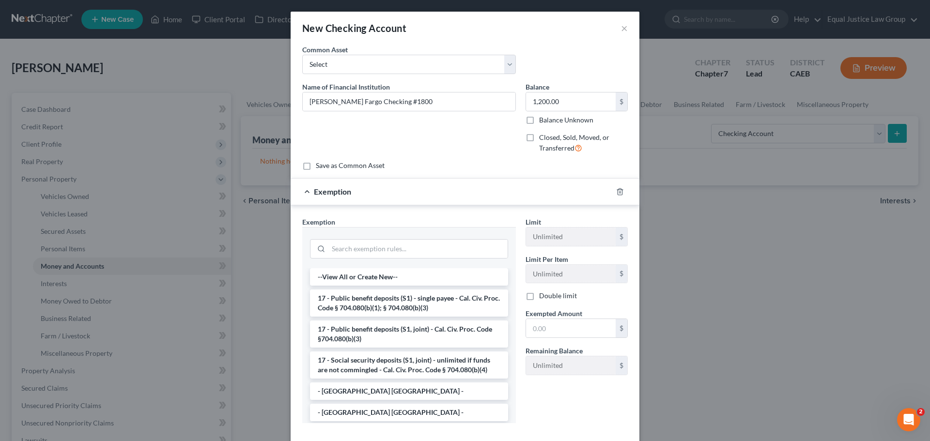
click at [458, 180] on div "Exemption" at bounding box center [452, 192] width 322 height 26
click at [618, 190] on icon "button" at bounding box center [620, 192] width 8 height 8
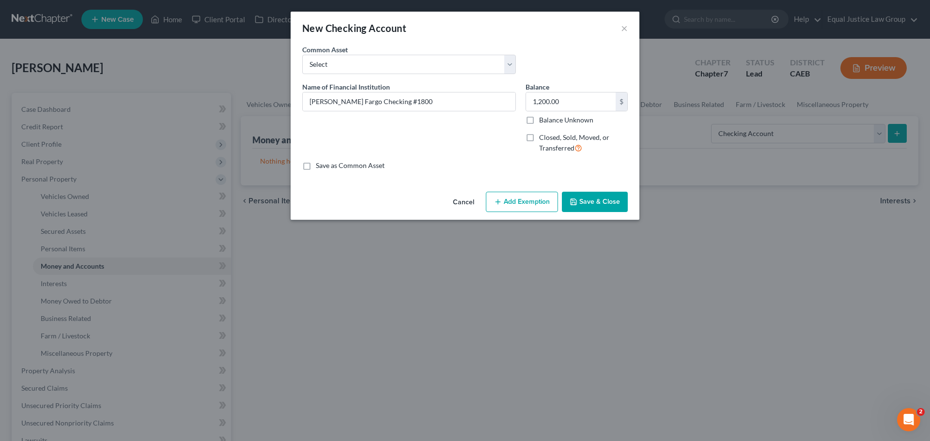
click at [599, 200] on button "Save & Close" at bounding box center [595, 202] width 66 height 20
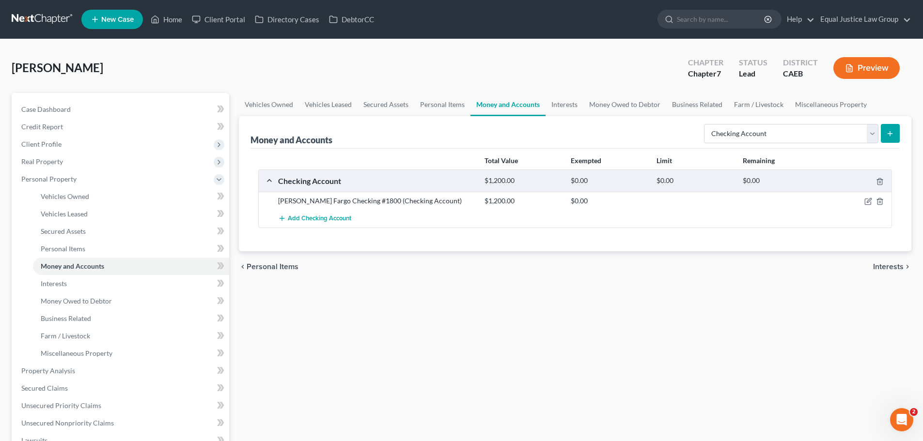
click at [887, 131] on icon "submit" at bounding box center [890, 134] width 8 height 8
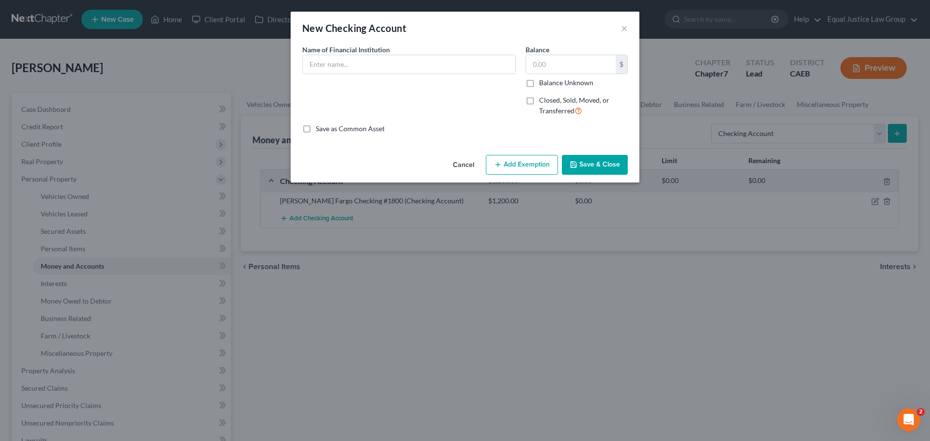
click at [468, 163] on button "Cancel" at bounding box center [463, 165] width 37 height 19
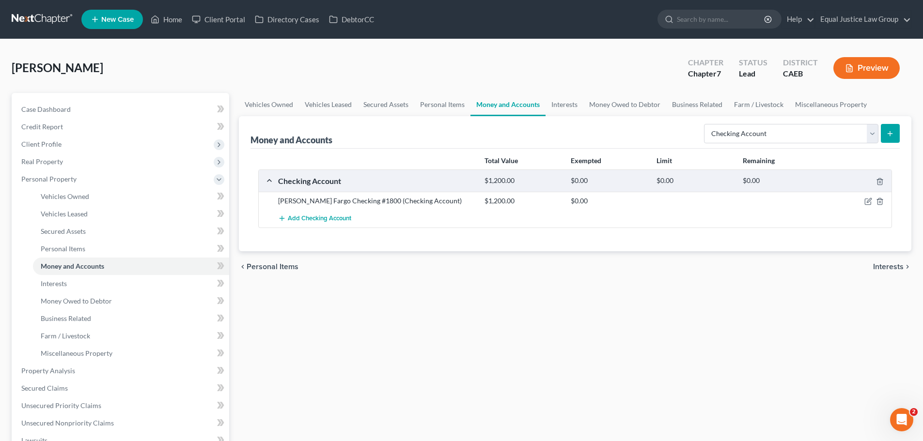
click at [889, 132] on icon "submit" at bounding box center [890, 134] width 8 height 8
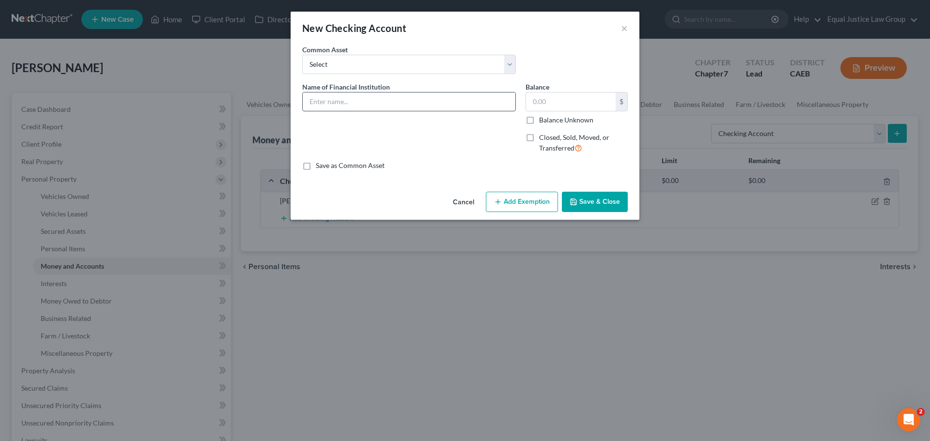
click at [398, 108] on input "text" at bounding box center [409, 102] width 213 height 18
type input "Bank of America Advantage Plus Banking #3226"
click at [585, 103] on input "text" at bounding box center [571, 102] width 90 height 18
type input "0.00"
click at [597, 200] on button "Save & Close" at bounding box center [595, 202] width 66 height 20
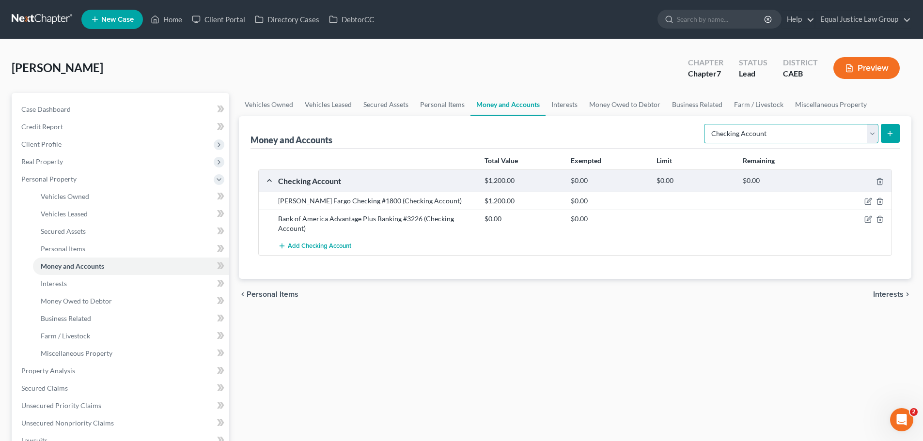
click at [874, 132] on select "Select Account Type Brokerage Cash on Hand Certificates of Deposit Checking Acc…" at bounding box center [791, 133] width 174 height 19
select select "savings"
click at [706, 124] on select "Select Account Type Brokerage Cash on Hand Certificates of Deposit Checking Acc…" at bounding box center [791, 133] width 174 height 19
click at [888, 132] on icon "submit" at bounding box center [890, 134] width 8 height 8
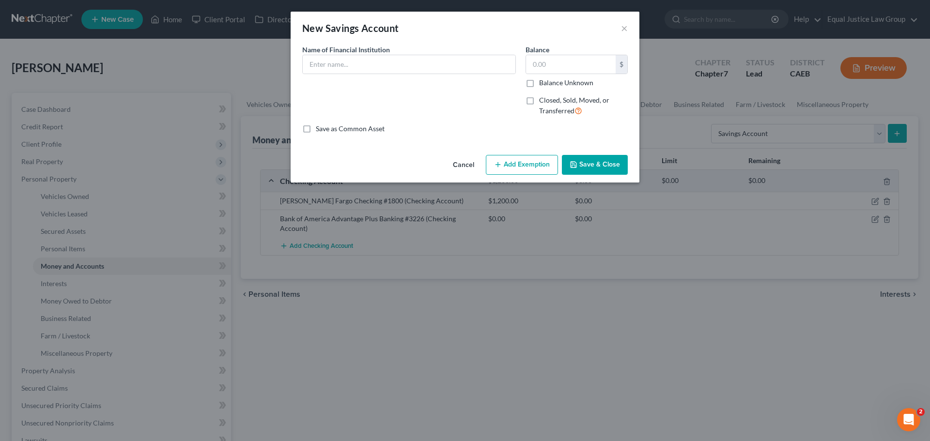
click at [459, 75] on div "Name of Financial Institution *" at bounding box center [408, 84] width 223 height 79
click at [459, 59] on input "text" at bounding box center [409, 64] width 213 height 18
type input "Wells Fargo Savings #9434"
click at [566, 63] on input "text" at bounding box center [571, 64] width 90 height 18
type input "1,200.00"
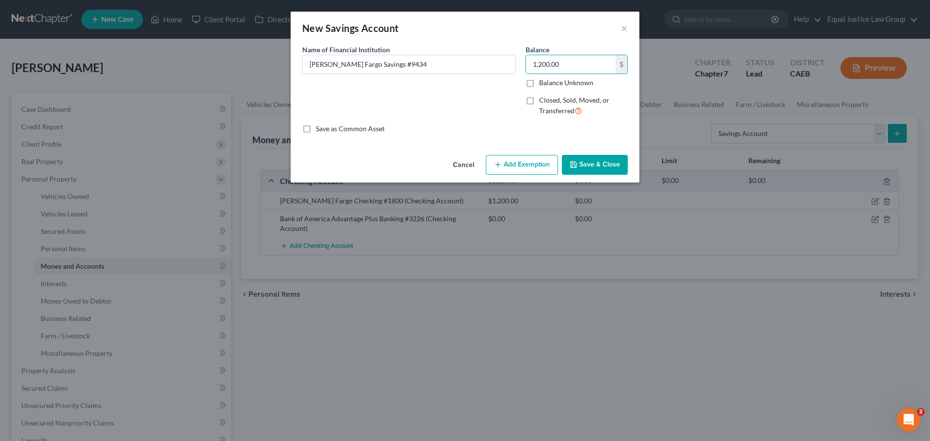
click at [582, 159] on button "Save & Close" at bounding box center [595, 165] width 66 height 20
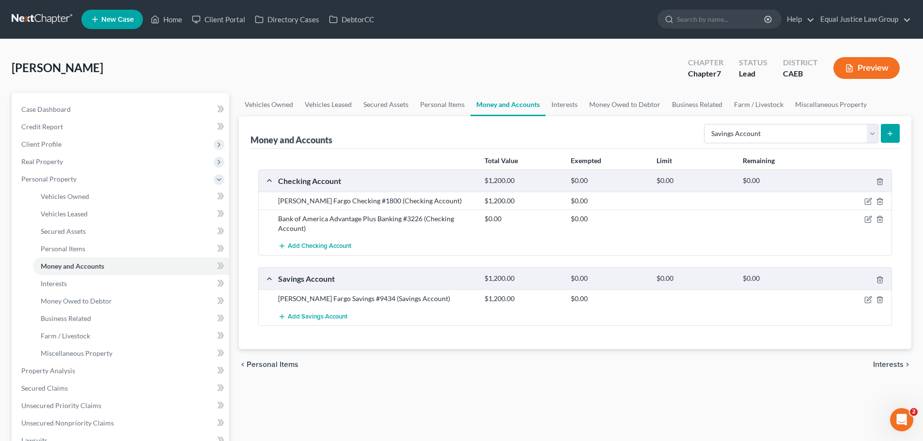
click at [891, 131] on icon "submit" at bounding box center [890, 134] width 8 height 8
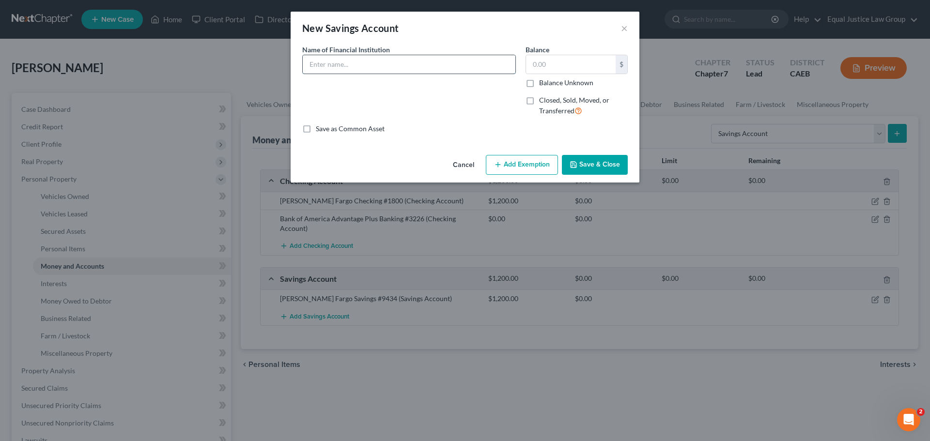
click at [359, 58] on input "text" at bounding box center [409, 64] width 213 height 18
type input "Bank of America Regular Savings #2649"
click at [563, 59] on input "text" at bounding box center [571, 64] width 90 height 18
type input "0.00"
click at [592, 166] on button "Save & Close" at bounding box center [595, 165] width 66 height 20
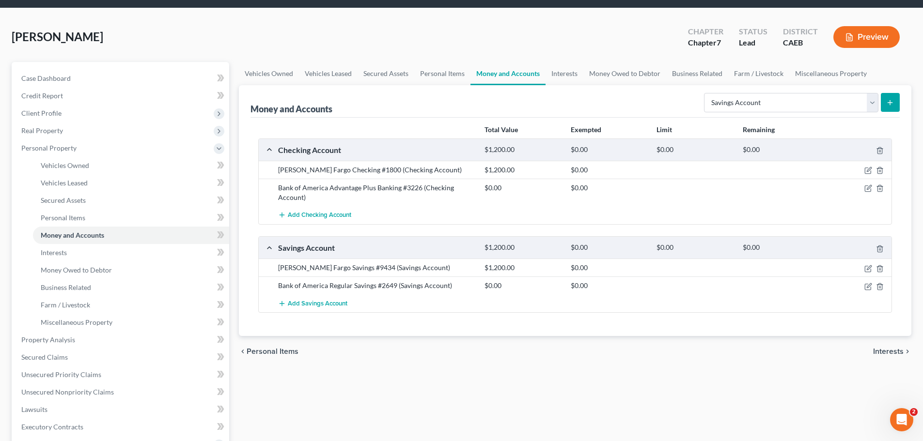
scroll to position [48, 0]
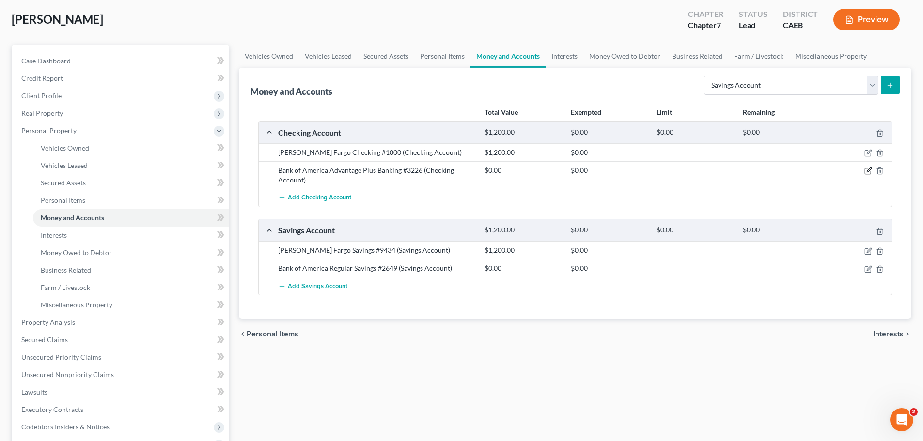
click at [867, 171] on icon "button" at bounding box center [868, 171] width 8 height 8
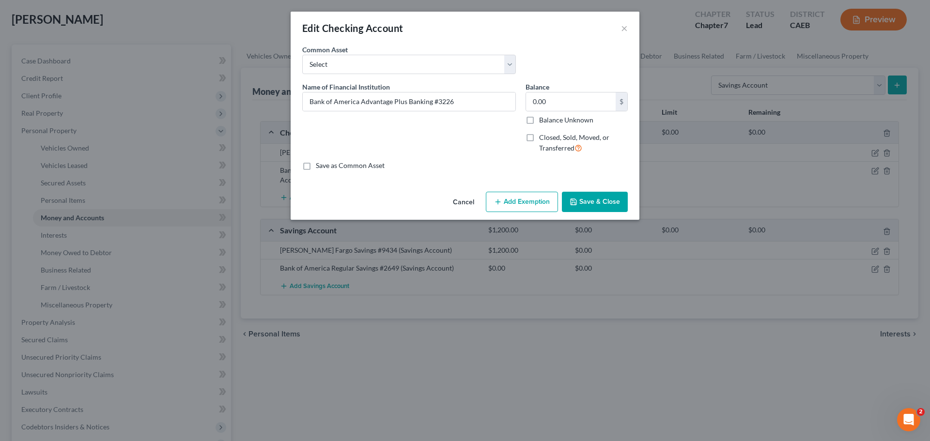
click at [539, 136] on label "Closed, Sold, Moved, or Transferred" at bounding box center [583, 143] width 89 height 21
click at [543, 136] on input "Closed, Sold, Moved, or Transferred" at bounding box center [546, 136] width 6 height 6
checkbox input "true"
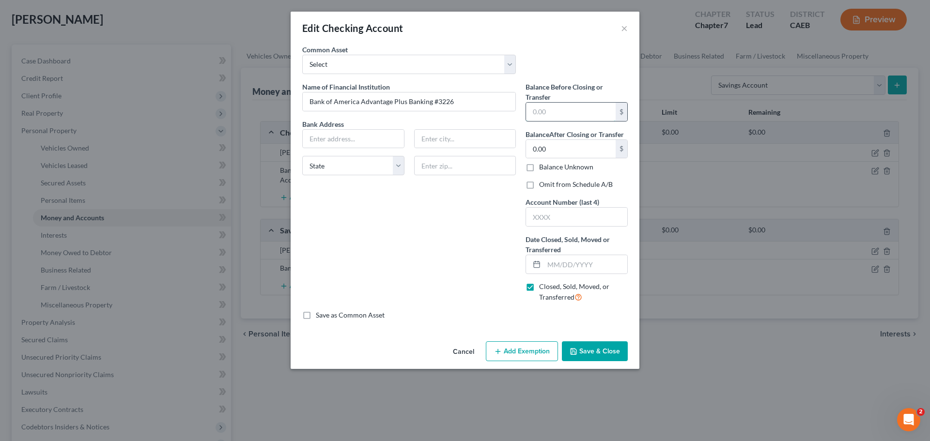
click at [542, 108] on input "text" at bounding box center [571, 112] width 90 height 18
type input "0.00"
click at [543, 214] on input "text" at bounding box center [576, 217] width 101 height 18
type input "3226"
click at [580, 263] on input "text" at bounding box center [585, 264] width 83 height 18
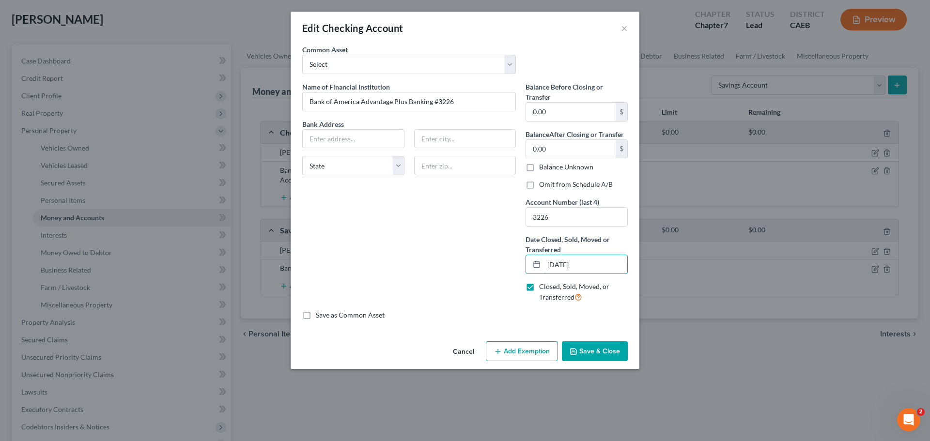
type input "06/25/2025"
click at [464, 217] on div "Name of Financial Institution * Bank of America Advantage Plus Banking #3226 Ba…" at bounding box center [408, 196] width 223 height 229
click at [317, 135] on input "text" at bounding box center [353, 139] width 101 height 18
type input "PO Box 25118"
type input "Tampa"
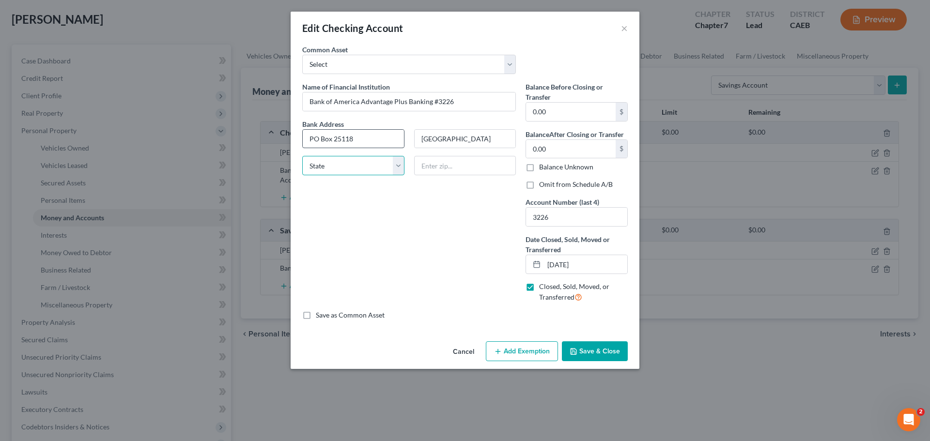
select select "9"
type input "33622-5118"
click at [587, 350] on button "Save & Close" at bounding box center [595, 351] width 66 height 20
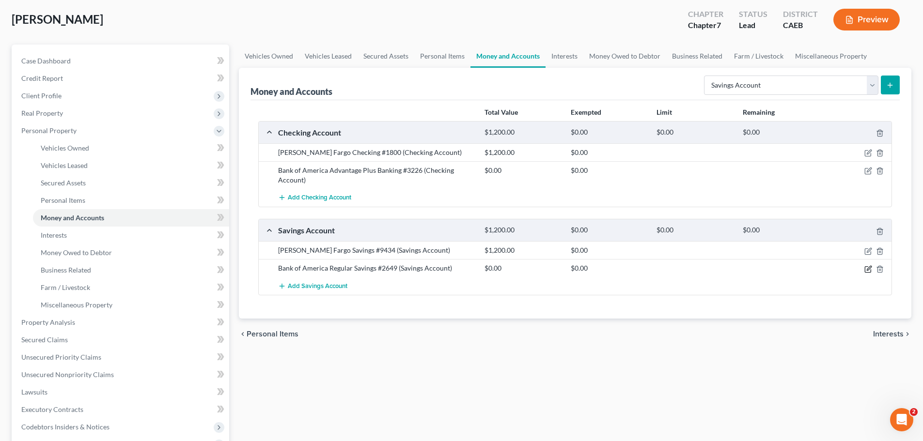
click at [866, 267] on icon "button" at bounding box center [867, 269] width 6 height 6
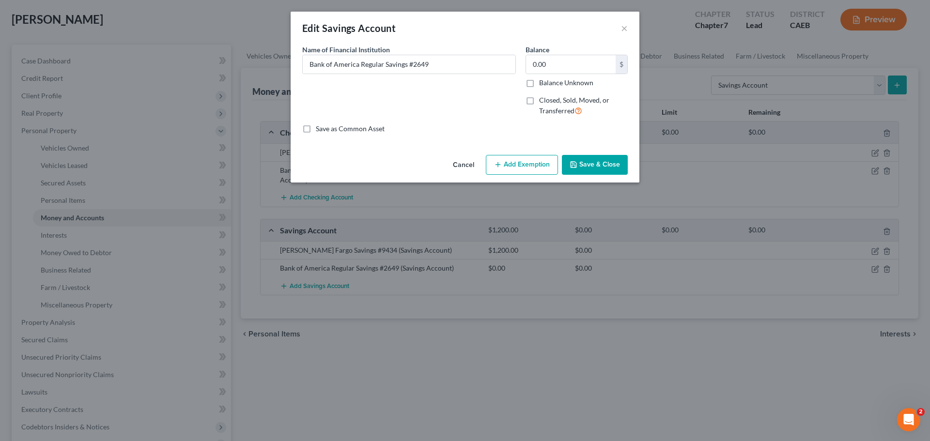
click at [540, 99] on span "Closed, Sold, Moved, or Transferred" at bounding box center [574, 105] width 70 height 19
click at [543, 99] on input "Closed, Sold, Moved, or Transferred" at bounding box center [546, 98] width 6 height 6
checkbox input "true"
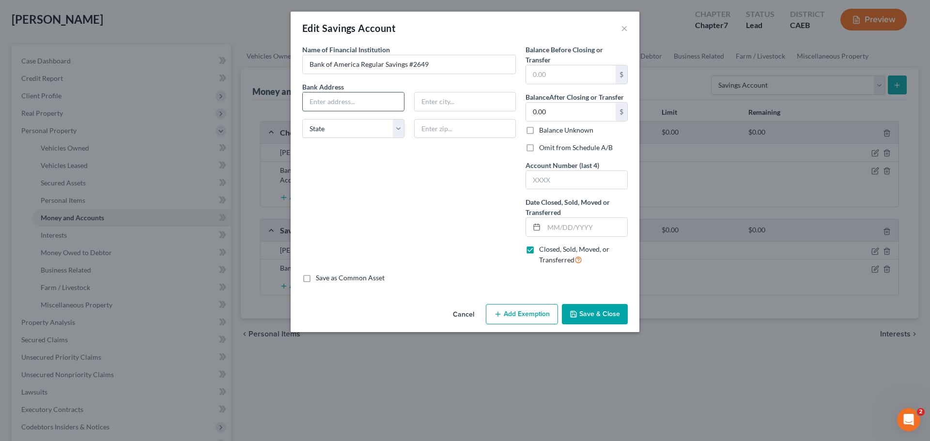
click at [356, 94] on input "text" at bounding box center [353, 102] width 101 height 18
type input "PO Box 25118"
click at [430, 107] on input "text" at bounding box center [465, 102] width 101 height 18
type input "25118"
click at [392, 126] on select "State [US_STATE] AK AR AZ CA CO CT DE DC [GEOGRAPHIC_DATA] [GEOGRAPHIC_DATA] GU…" at bounding box center [353, 128] width 102 height 19
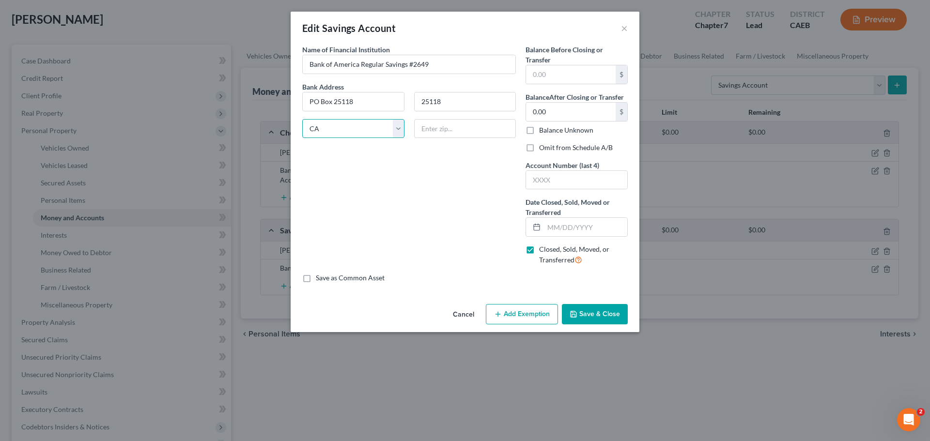
click at [302, 119] on select "State [US_STATE] AK AR AZ CA CO CT DE DC [GEOGRAPHIC_DATA] [GEOGRAPHIC_DATA] GU…" at bounding box center [353, 128] width 102 height 19
click at [380, 125] on select "State [US_STATE] AK AR AZ CA CO CT DE DC [GEOGRAPHIC_DATA] [GEOGRAPHIC_DATA] GU…" at bounding box center [353, 128] width 102 height 19
select select "9"
click at [302, 119] on select "State [US_STATE] AK AR AZ CA CO CT DE DC [GEOGRAPHIC_DATA] [GEOGRAPHIC_DATA] GU…" at bounding box center [353, 128] width 102 height 19
type input "33622-5118"
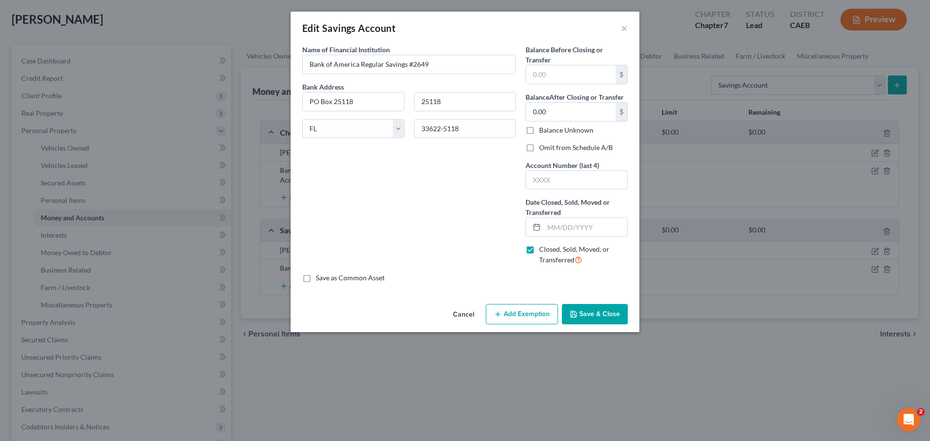
click at [430, 163] on div "Name of Financial Institution * Bank of America Regular Savings #2649 Bank Addr…" at bounding box center [408, 159] width 223 height 229
click at [561, 72] on input "text" at bounding box center [571, 74] width 90 height 18
type input "0.00"
click at [556, 180] on input "text" at bounding box center [576, 180] width 101 height 18
type input "2649"
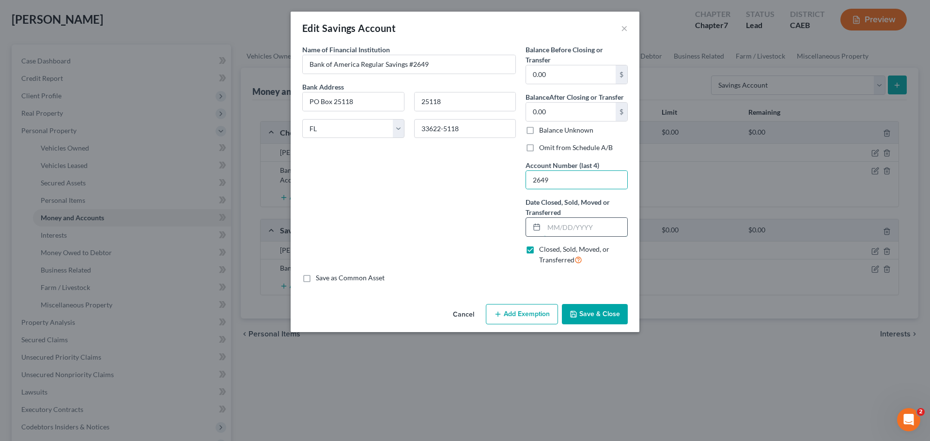
click at [555, 224] on input "text" at bounding box center [585, 227] width 83 height 18
type input "06/25/2025"
click at [486, 210] on div "Name of Financial Institution * Bank of America Regular Savings #2649 Bank Addr…" at bounding box center [408, 159] width 223 height 229
click at [593, 312] on button "Save & Close" at bounding box center [595, 314] width 66 height 20
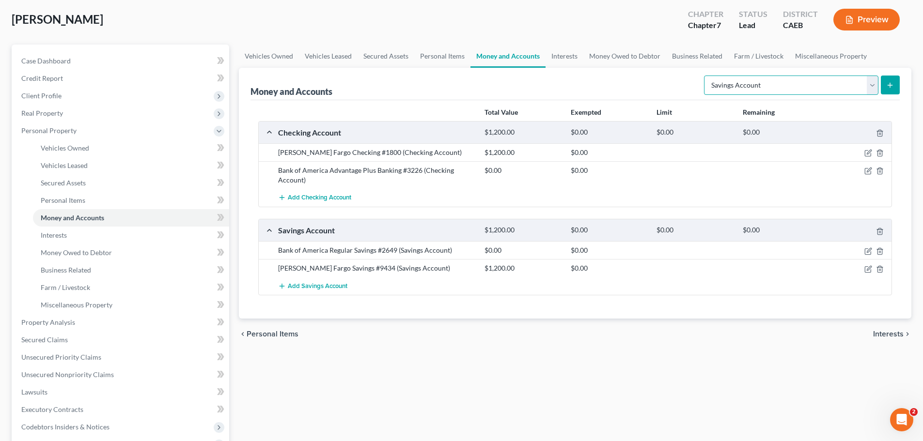
click at [876, 90] on select "Select Account Type Brokerage Cash on Hand Certificates of Deposit Checking Acc…" at bounding box center [791, 85] width 174 height 19
select select "cash_on_hand"
click at [706, 76] on select "Select Account Type Brokerage Cash on Hand Certificates of Deposit Checking Acc…" at bounding box center [791, 85] width 174 height 19
click at [890, 87] on line "submit" at bounding box center [890, 85] width 0 height 4
click at [894, 82] on button "submit" at bounding box center [889, 85] width 19 height 19
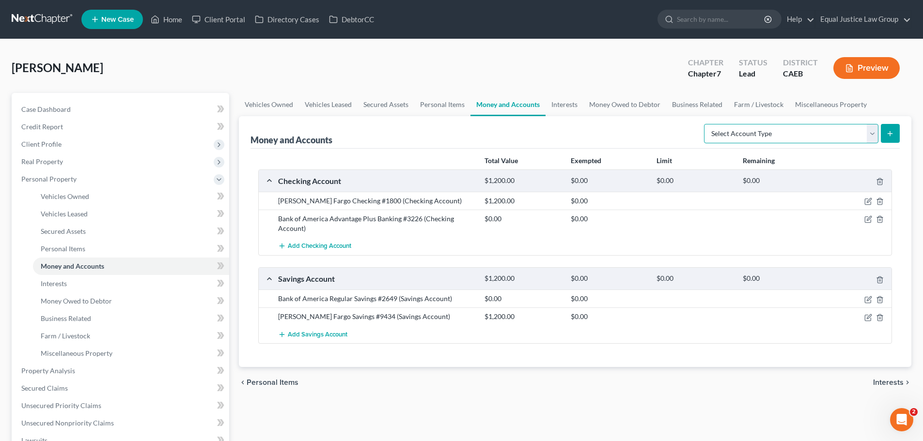
click at [872, 128] on select "Select Account Type Brokerage Cash on Hand Certificates of Deposit Checking Acc…" at bounding box center [791, 133] width 174 height 19
select select "cash_on_hand"
click at [706, 124] on select "Select Account Type Brokerage Cash on Hand Certificates of Deposit Checking Acc…" at bounding box center [791, 133] width 174 height 19
click at [888, 134] on icon "submit" at bounding box center [890, 134] width 8 height 8
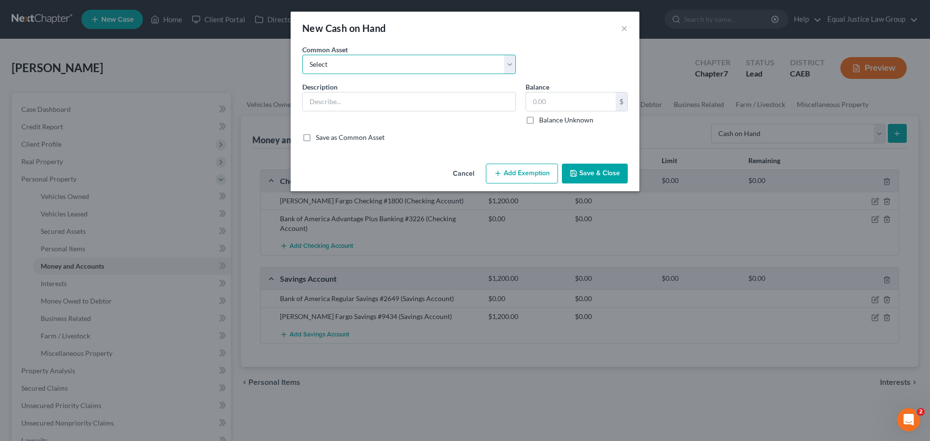
click at [420, 68] on select "Select Cash in Hand" at bounding box center [409, 64] width 214 height 19
select select "0"
click at [302, 55] on select "Select Cash in Hand" at bounding box center [409, 64] width 214 height 19
type input "Cash in Hand"
click at [537, 101] on input "300.00" at bounding box center [571, 102] width 90 height 18
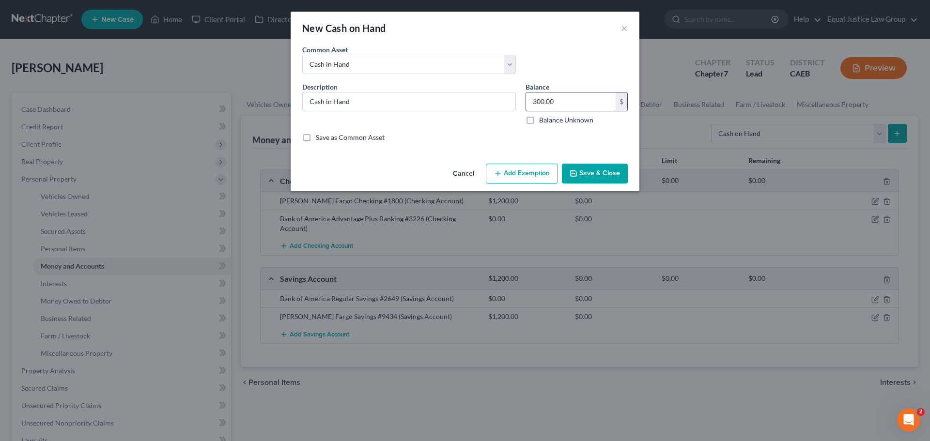
click at [537, 101] on input "300.00" at bounding box center [571, 102] width 90 height 18
drag, startPoint x: 537, startPoint y: 101, endPoint x: 529, endPoint y: 101, distance: 7.3
click at [529, 101] on input "300.00" at bounding box center [571, 102] width 90 height 18
click at [535, 101] on input "300.00" at bounding box center [571, 102] width 90 height 18
click at [533, 101] on input "300.00" at bounding box center [571, 102] width 90 height 18
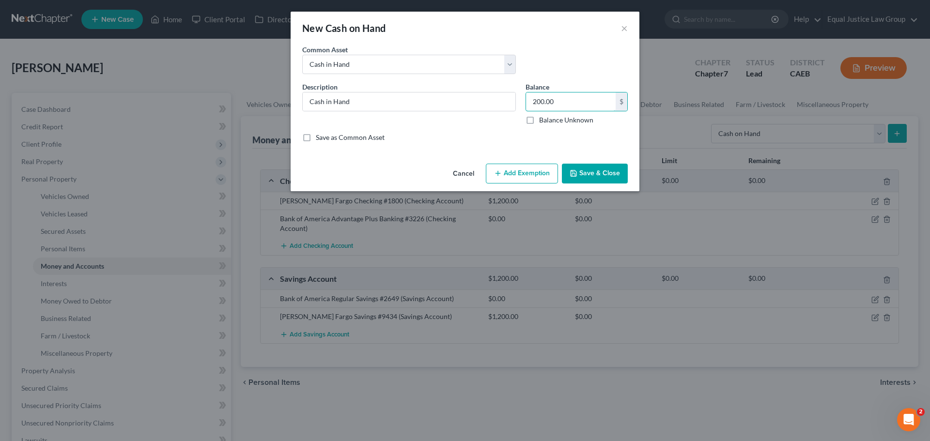
type input "200.00"
click at [596, 171] on button "Save & Close" at bounding box center [595, 174] width 66 height 20
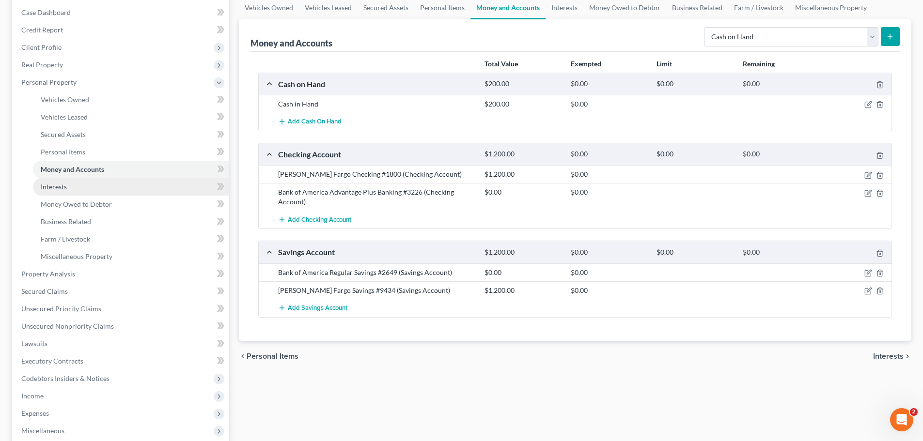
click at [92, 187] on link "Interests" at bounding box center [131, 186] width 196 height 17
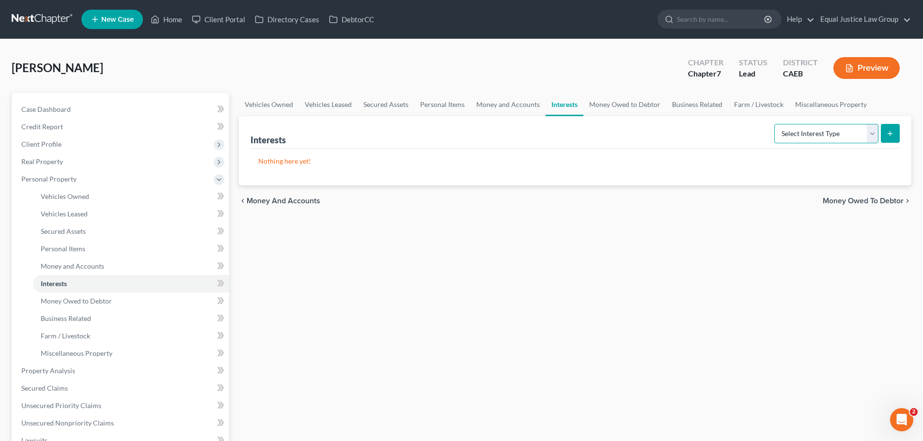
click at [807, 130] on select "Select Interest Type 401K Annuity Bond Education IRA Government Bond Government…" at bounding box center [826, 133] width 104 height 19
select select "term_life_insurance"
click at [775, 124] on select "Select Interest Type 401K Annuity Bond Education IRA Government Bond Government…" at bounding box center [826, 133] width 104 height 19
click at [893, 133] on icon "submit" at bounding box center [890, 134] width 8 height 8
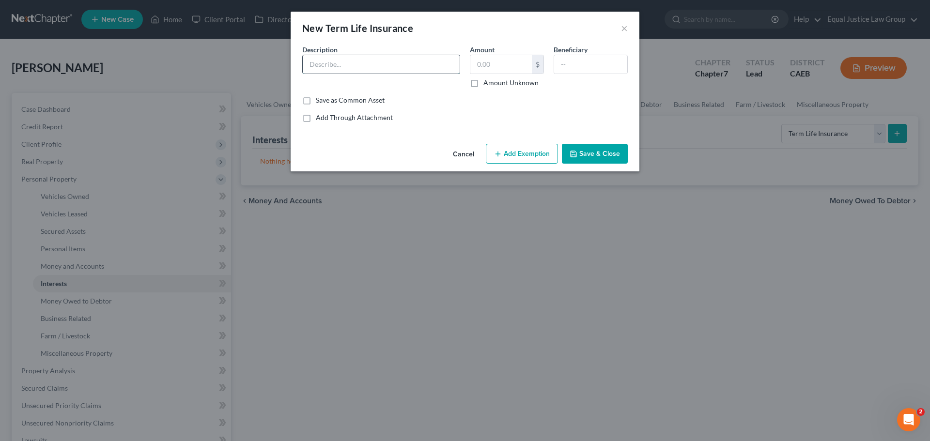
click at [350, 62] on input "text" at bounding box center [381, 64] width 157 height 18
type input "S"
type input "AARP Permanent Life Insurance"
click at [502, 66] on input "text" at bounding box center [501, 64] width 62 height 18
type input "20,000"
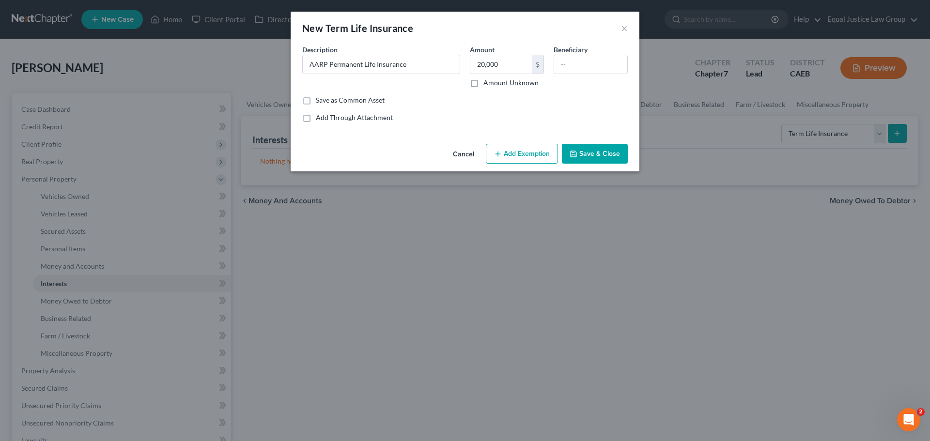
click at [537, 157] on button "Add Exemption" at bounding box center [522, 154] width 72 height 20
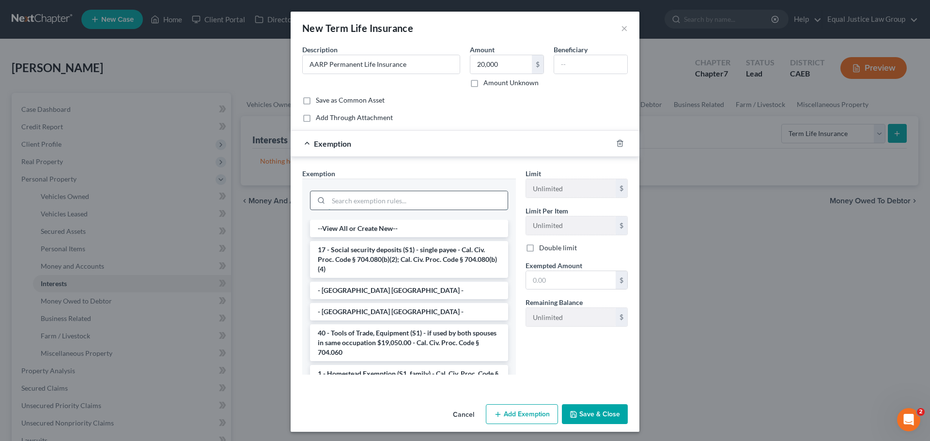
click at [382, 198] on input "search" at bounding box center [417, 200] width 179 height 18
type input "i"
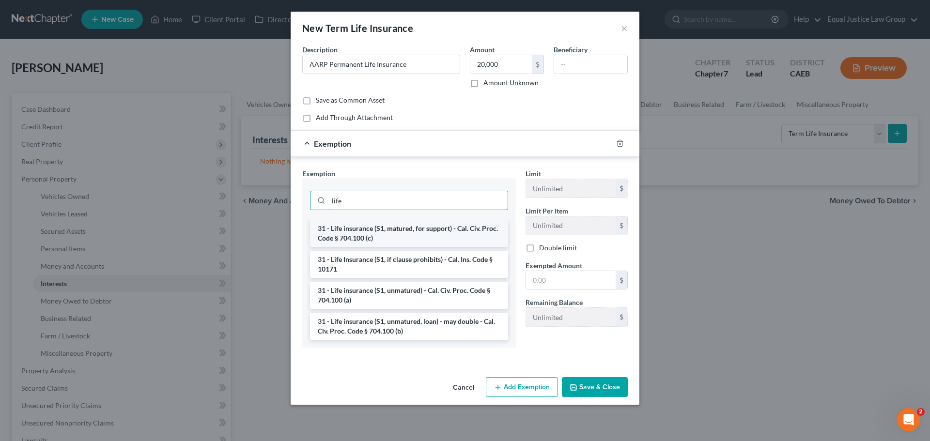
type input "life"
click at [390, 230] on li "31 - Life insurance (S1, matured, for support) - Cal. Civ. Proc. Code § 704.100…" at bounding box center [409, 233] width 198 height 27
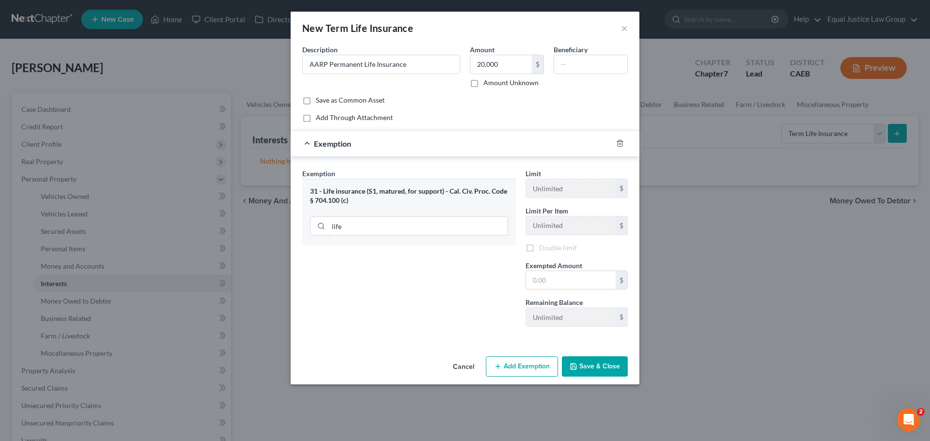
click at [390, 230] on input "life" at bounding box center [417, 226] width 179 height 18
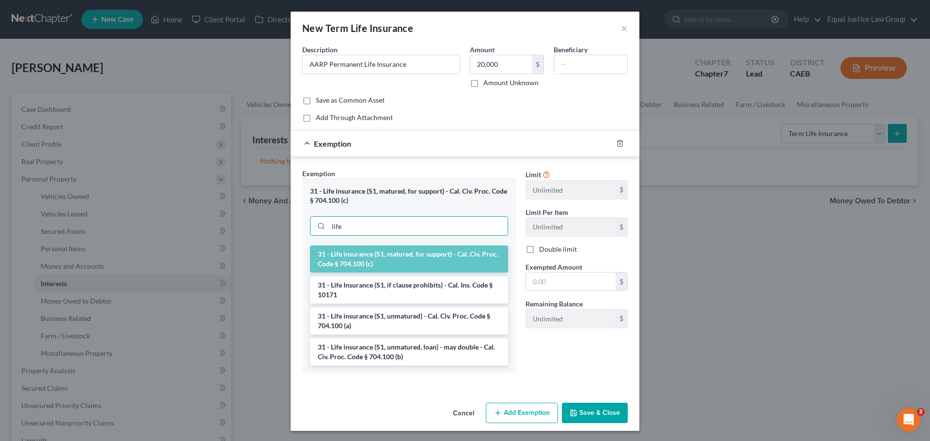
click at [461, 167] on div "Exemption Set must be selected for CA. Exemption * 31 - Life insurance (S1, mat…" at bounding box center [465, 273] width 349 height 232
click at [576, 282] on input "text" at bounding box center [571, 282] width 90 height 18
type input "20,000"
click at [584, 413] on button "Save & Close" at bounding box center [595, 413] width 66 height 20
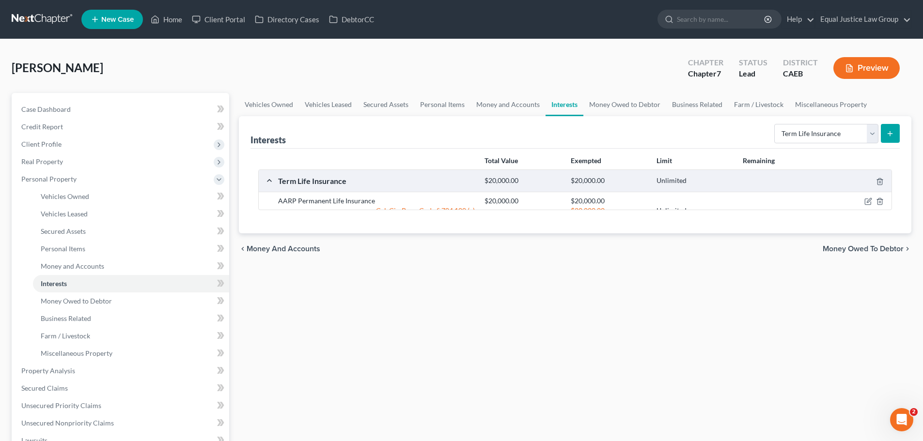
click at [666, 262] on div "chevron_left Money and Accounts Money Owed to Debtor chevron_right" at bounding box center [575, 248] width 672 height 31
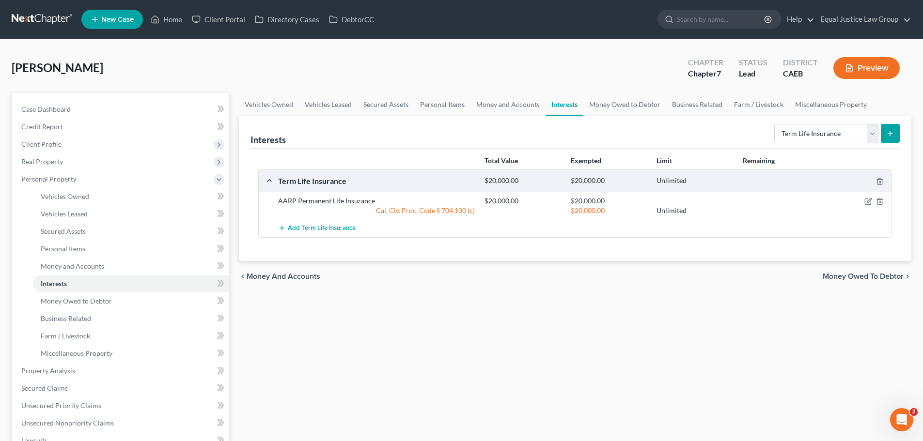
click at [645, 284] on div "chevron_left Money and Accounts Money Owed to Debtor chevron_right" at bounding box center [575, 276] width 672 height 31
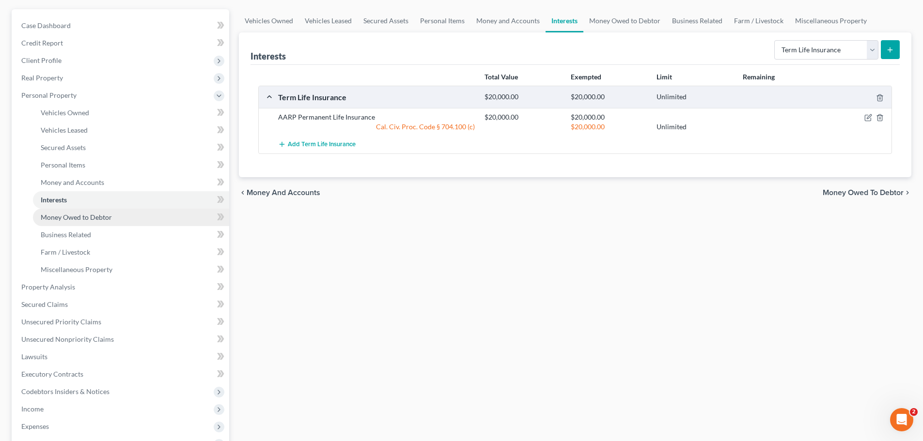
scroll to position [97, 0]
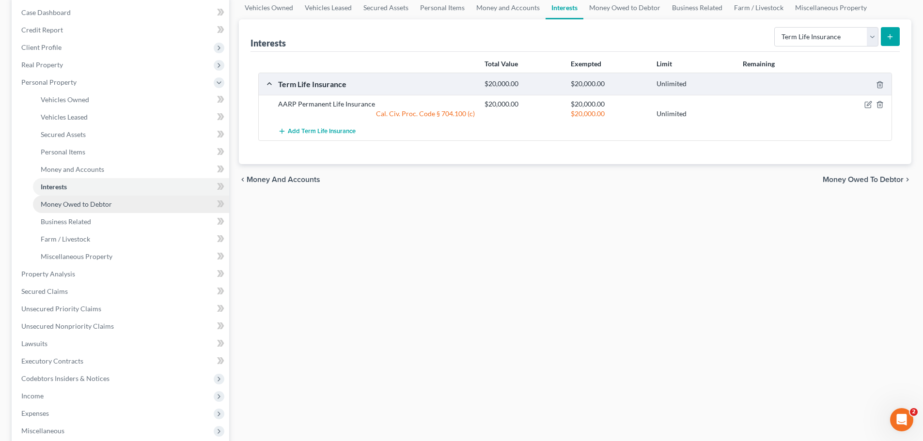
click at [67, 206] on span "Money Owed to Debtor" at bounding box center [76, 204] width 71 height 8
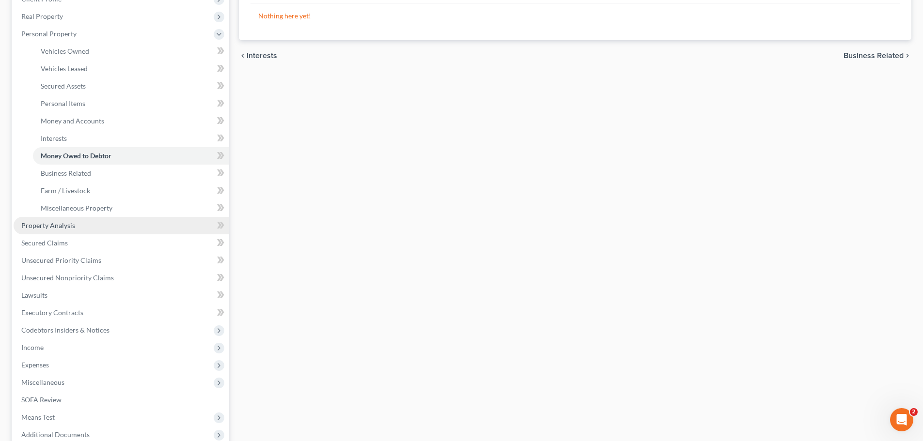
click at [76, 229] on link "Property Analysis" at bounding box center [122, 225] width 216 height 17
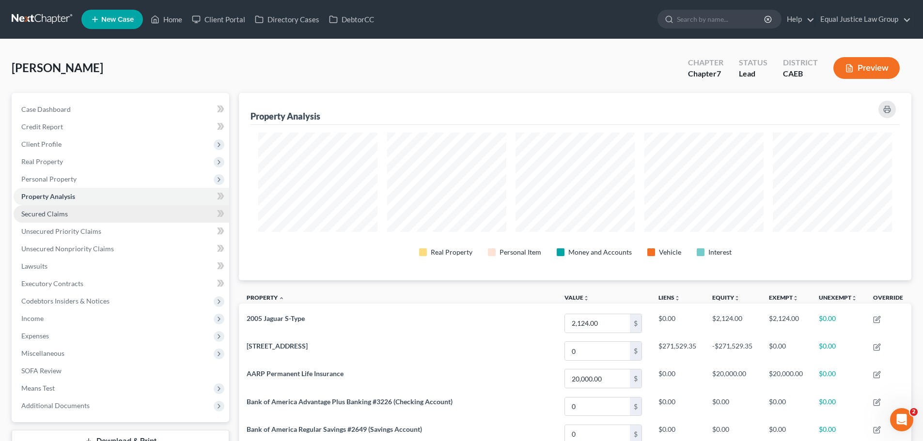
click at [62, 208] on link "Secured Claims" at bounding box center [122, 213] width 216 height 17
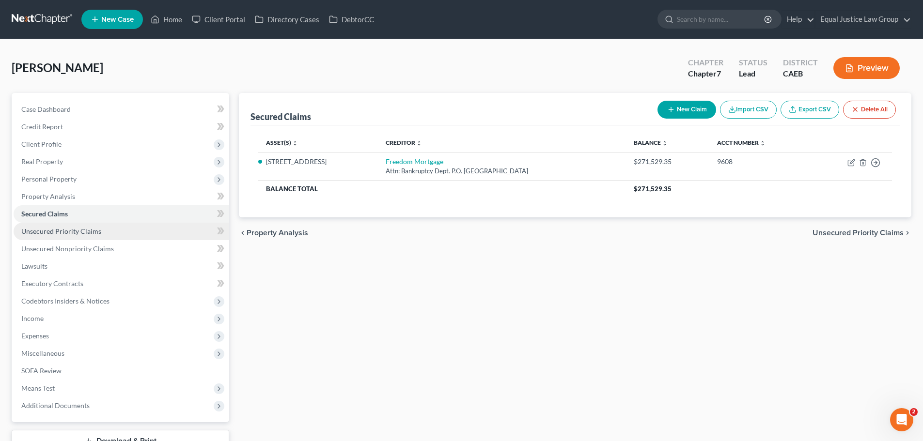
click at [110, 231] on link "Unsecured Priority Claims" at bounding box center [122, 231] width 216 height 17
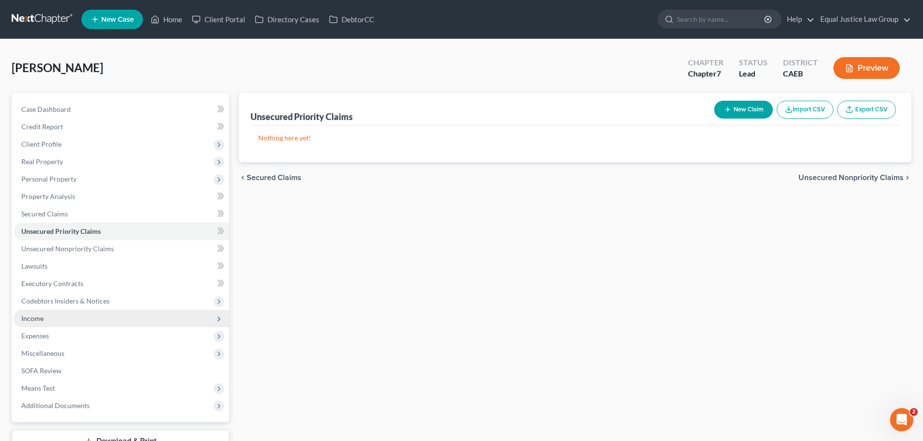
click at [52, 318] on span "Income" at bounding box center [122, 318] width 216 height 17
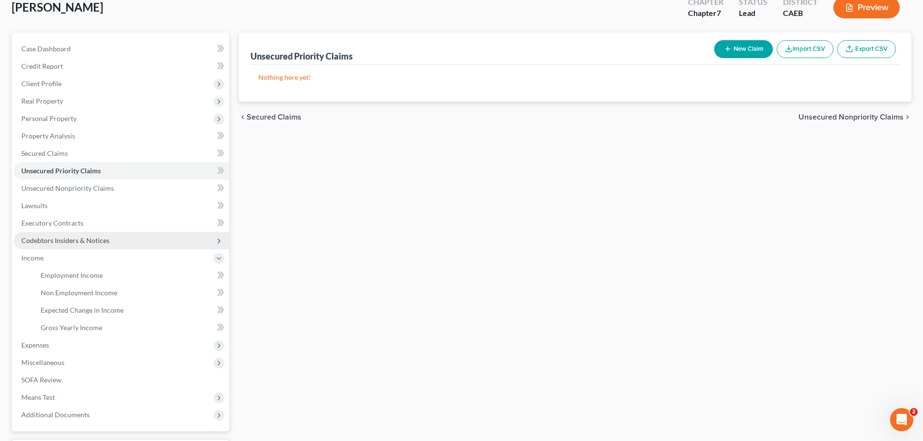
scroll to position [97, 0]
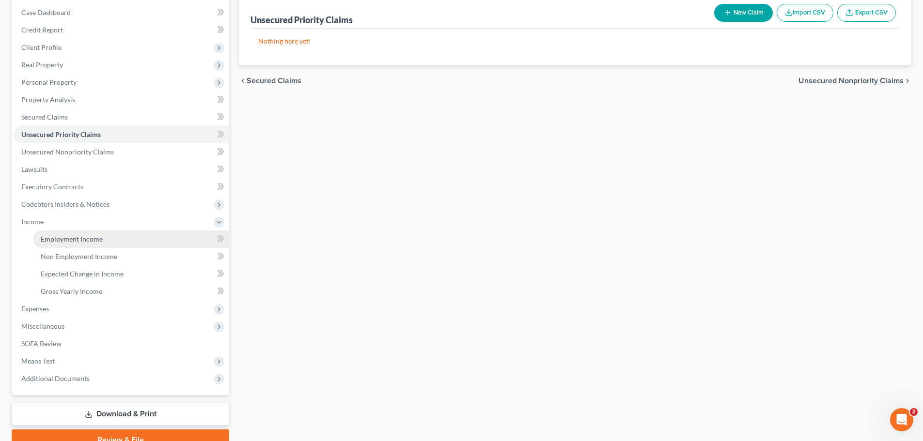
click at [105, 237] on link "Employment Income" at bounding box center [131, 239] width 196 height 17
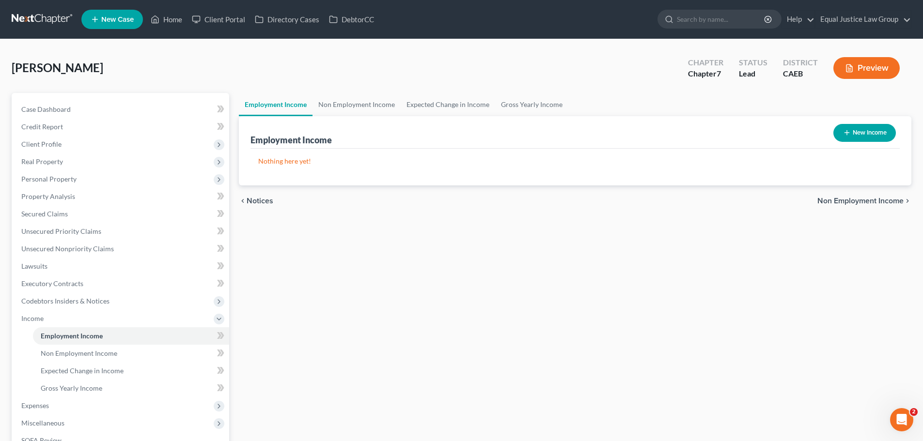
click at [849, 132] on button "New Income" at bounding box center [864, 133] width 62 height 18
select select "0"
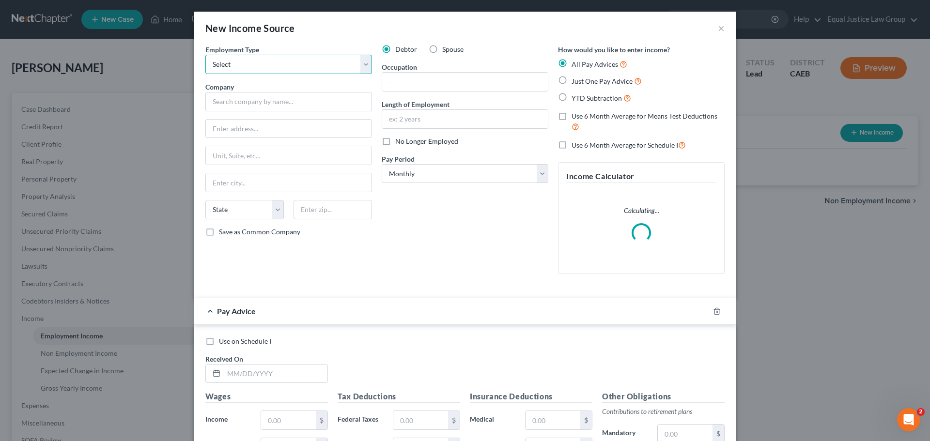
click at [254, 59] on select "Select Full or [DEMOGRAPHIC_DATA] Employment Self Employment" at bounding box center [288, 64] width 167 height 19
select select "0"
click at [205, 55] on select "Select Full or [DEMOGRAPHIC_DATA] Employment Self Employment" at bounding box center [288, 64] width 167 height 19
click at [265, 104] on input "text" at bounding box center [288, 101] width 167 height 19
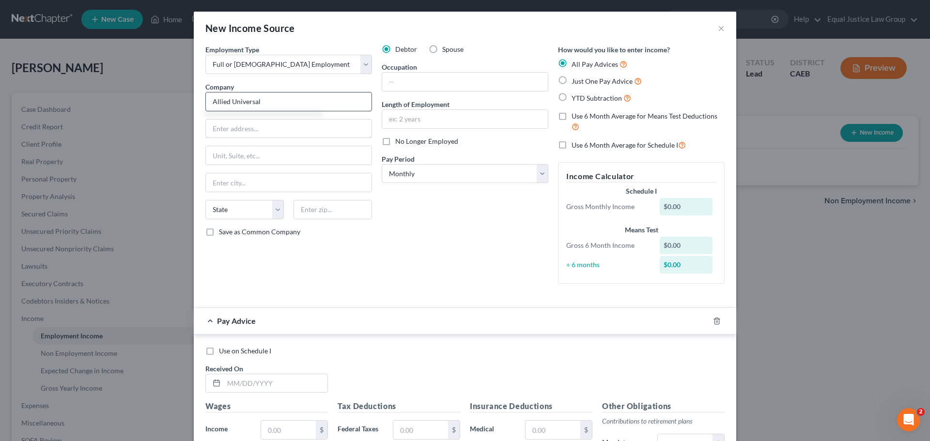
type input "Allied Universal"
type input "[STREET_ADDRESS]"
type input "Suite B7"
type input "Stockton"
select select "4"
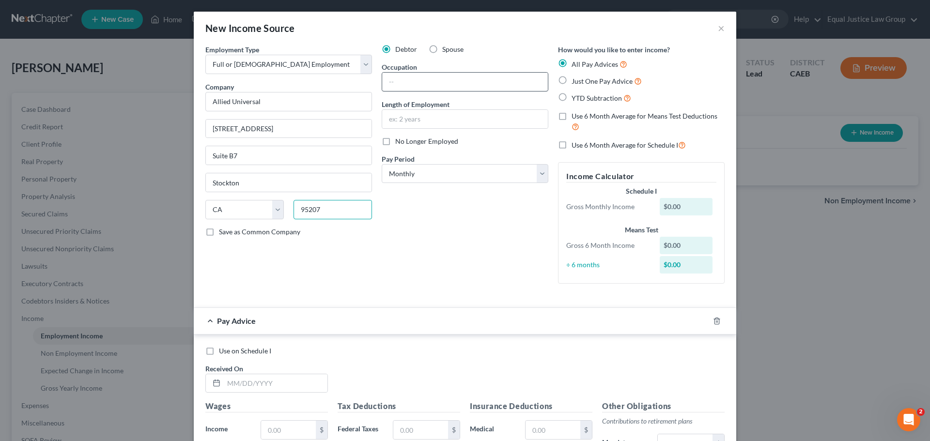
type input "95207"
click at [401, 87] on input "text" at bounding box center [465, 82] width 166 height 18
type input "Security Officer"
click at [417, 111] on input "text" at bounding box center [465, 119] width 166 height 18
type input "5 months"
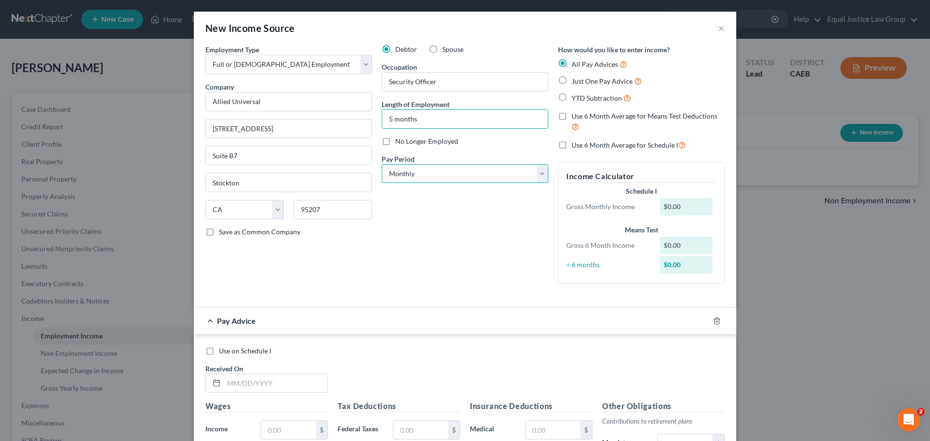
click at [456, 173] on select "Select Monthly Twice Monthly Every Other Week Weekly" at bounding box center [465, 173] width 167 height 19
select select "3"
click at [382, 164] on select "Select Monthly Twice Monthly Every Other Week Weekly" at bounding box center [465, 173] width 167 height 19
click at [435, 257] on div "Debtor Spouse Occupation Security Officer Length of Employment 5 months No Long…" at bounding box center [465, 168] width 176 height 247
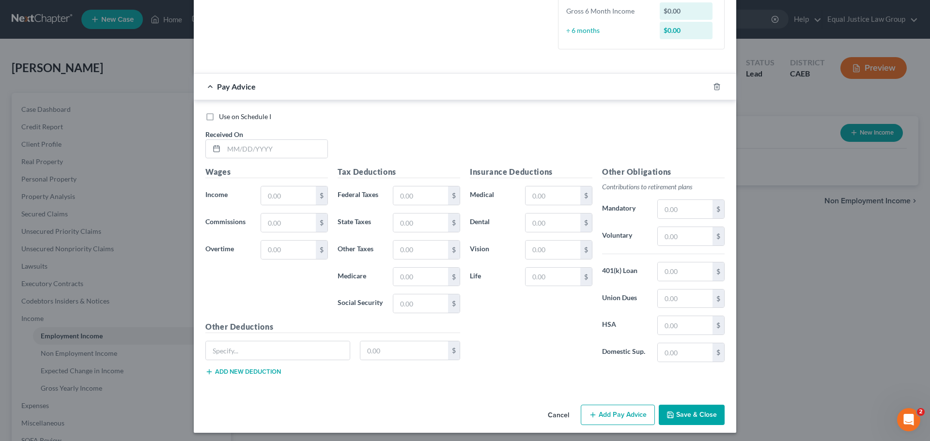
scroll to position [257, 0]
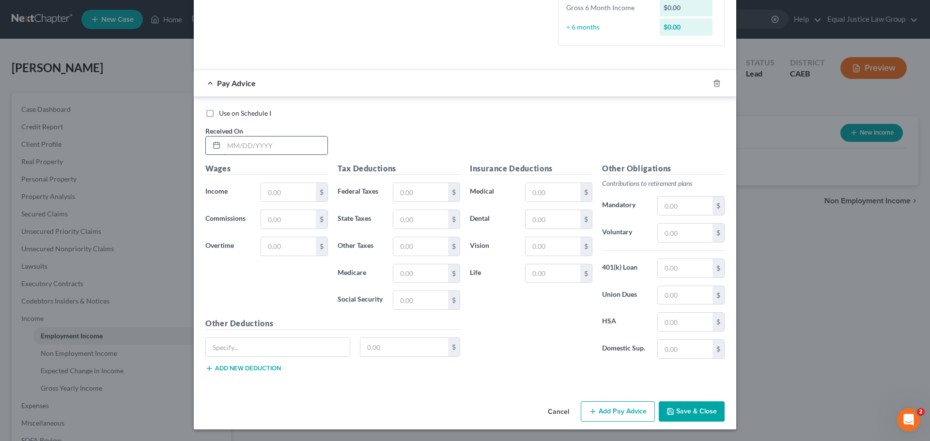
click at [288, 139] on input "text" at bounding box center [276, 146] width 104 height 18
type input "4"
type input "[DATE]"
type input "810.98"
click at [410, 189] on input "text" at bounding box center [420, 192] width 55 height 18
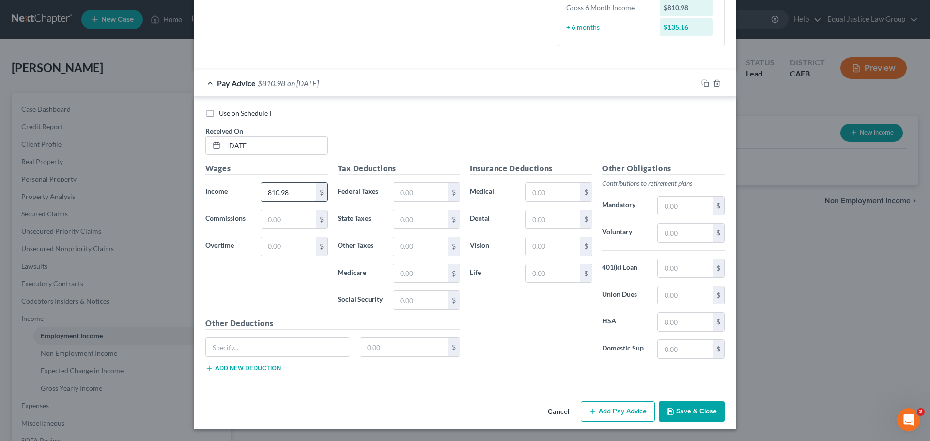
click at [297, 198] on input "810.98" at bounding box center [288, 192] width 55 height 18
click at [297, 197] on input "810.98" at bounding box center [288, 192] width 55 height 18
click at [424, 188] on input "text" at bounding box center [420, 192] width 55 height 18
type input "187.48"
click at [410, 148] on div "Use on Schedule I Received On * [DATE]" at bounding box center [464, 135] width 529 height 55
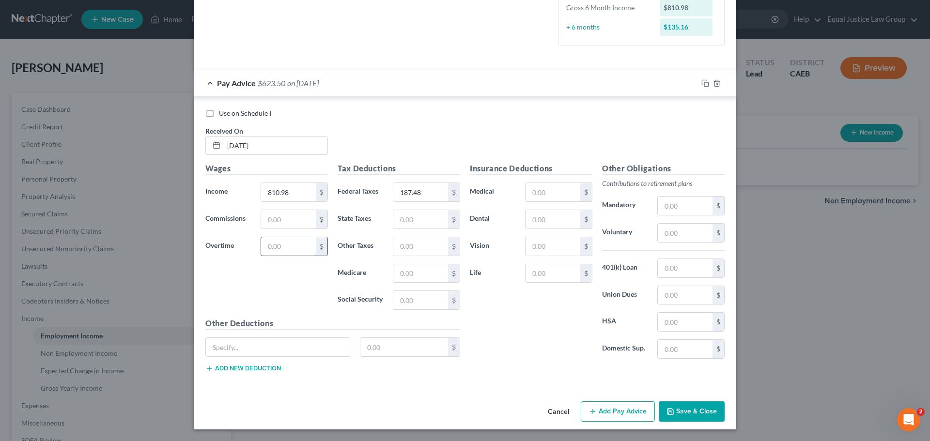
click at [283, 245] on input "text" at bounding box center [288, 246] width 55 height 18
type input "56.58"
click at [370, 138] on div "Use on Schedule I Received On * [DATE]" at bounding box center [464, 135] width 529 height 55
click at [294, 193] on input "810.98" at bounding box center [288, 192] width 55 height 18
type input "754.40"
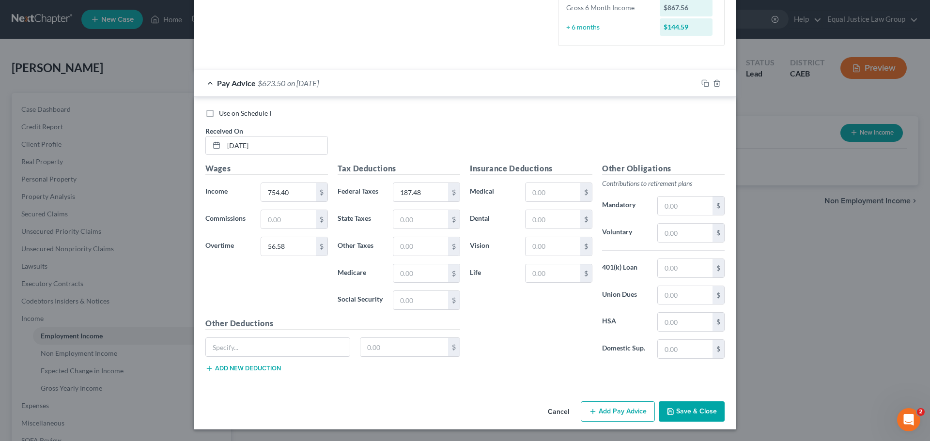
click at [372, 145] on div "Use on Schedule I Received On * [DATE]" at bounding box center [464, 135] width 529 height 55
click at [630, 416] on button "Add Pay Advice" at bounding box center [618, 411] width 74 height 20
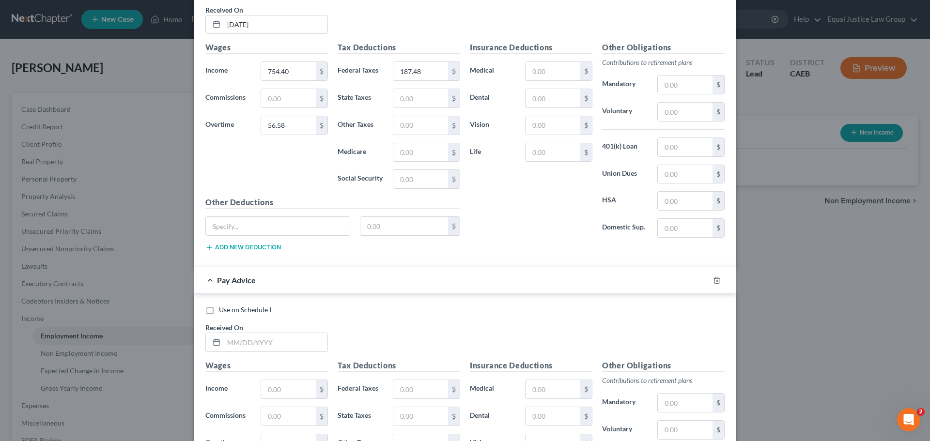
scroll to position [451, 0]
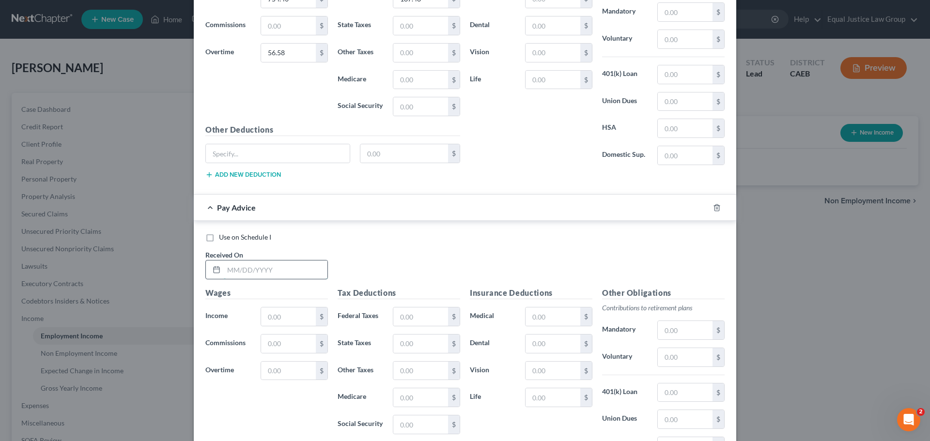
click at [224, 273] on input "text" at bounding box center [276, 270] width 104 height 18
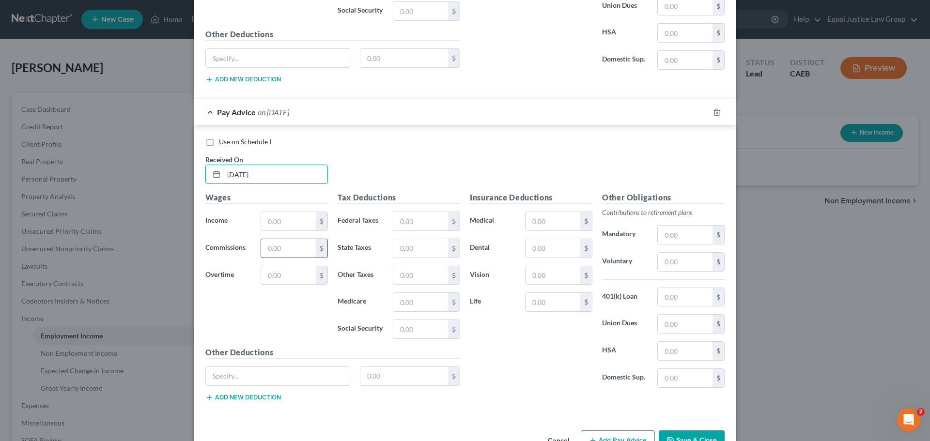
scroll to position [548, 0]
type input "[DATE]"
click at [280, 221] on input "text" at bounding box center [288, 220] width 55 height 18
type input "754.40"
click at [425, 215] on input "text" at bounding box center [420, 220] width 55 height 18
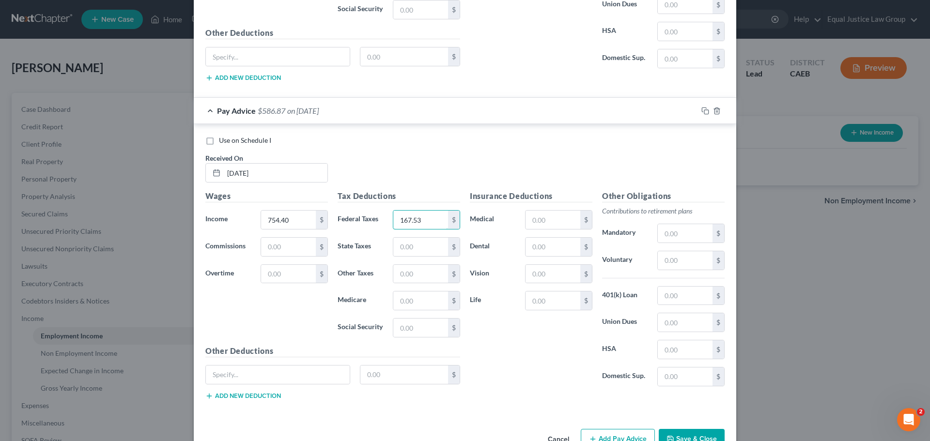
type input "167.53"
click at [452, 156] on div "Use on Schedule I Received On * [DATE]" at bounding box center [464, 163] width 529 height 55
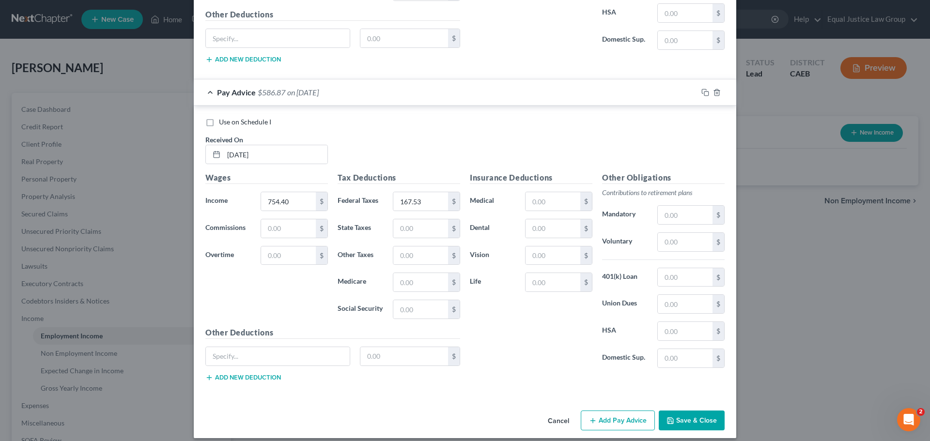
scroll to position [575, 0]
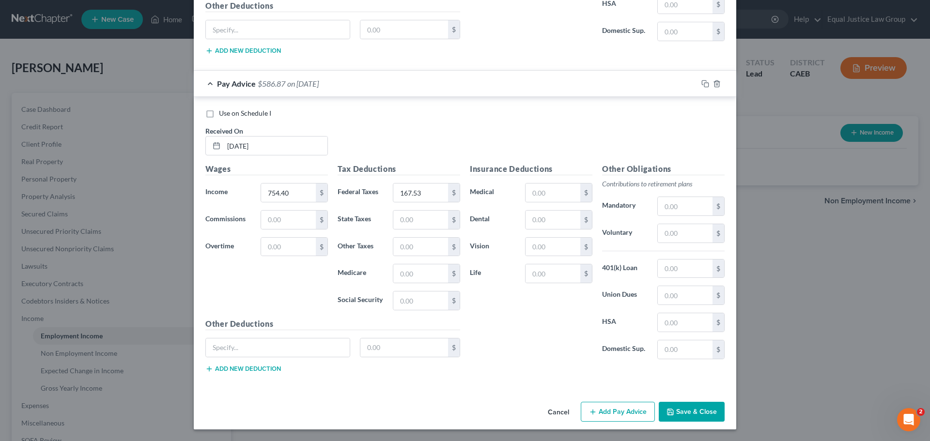
click at [610, 415] on button "Add Pay Advice" at bounding box center [618, 412] width 74 height 20
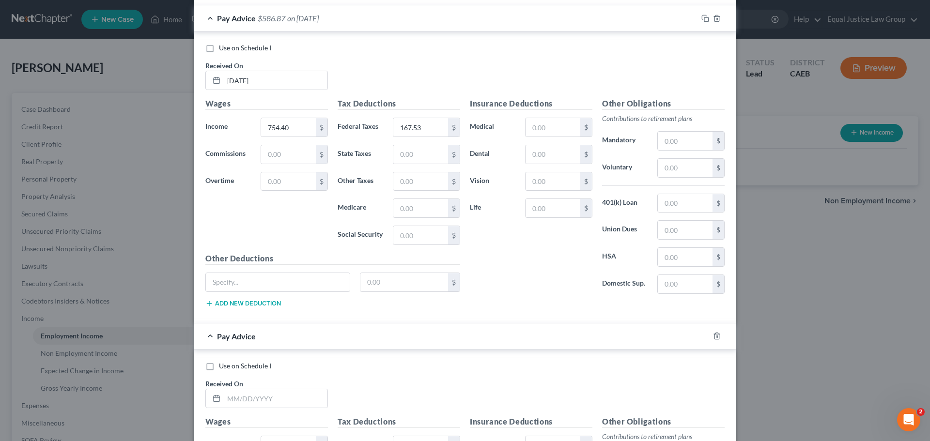
scroll to position [865, 0]
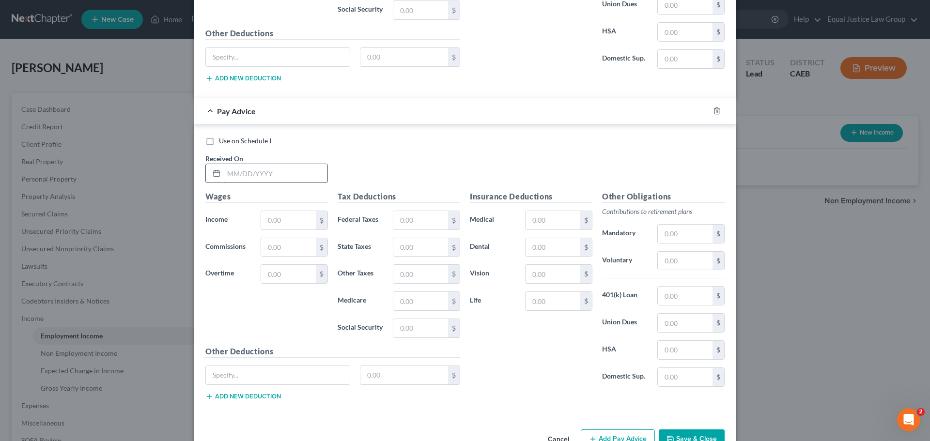
click at [232, 170] on input "text" at bounding box center [276, 173] width 104 height 18
type input "[DATE]"
click at [387, 172] on div "Use on Schedule I Received On * [DATE]" at bounding box center [464, 163] width 529 height 55
click at [297, 223] on input "text" at bounding box center [288, 220] width 55 height 18
click at [378, 160] on div "Use on Schedule I Received On * [DATE]" at bounding box center [464, 163] width 529 height 55
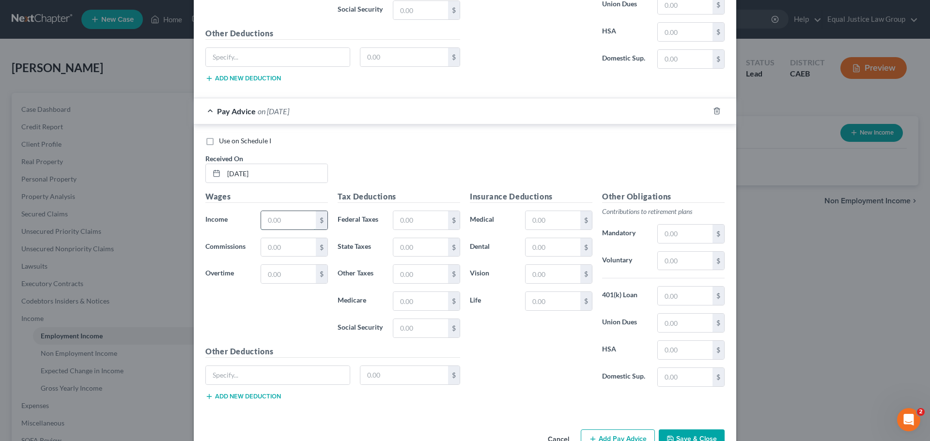
click at [302, 223] on input "text" at bounding box center [288, 220] width 55 height 18
click at [387, 170] on div "Use on Schedule I Received On * [DATE]" at bounding box center [464, 163] width 529 height 55
click at [295, 221] on input "text" at bounding box center [288, 220] width 55 height 18
click at [400, 160] on div "Use on Schedule I Received On * [DATE]" at bounding box center [464, 163] width 529 height 55
click at [283, 223] on input "text" at bounding box center [288, 220] width 55 height 18
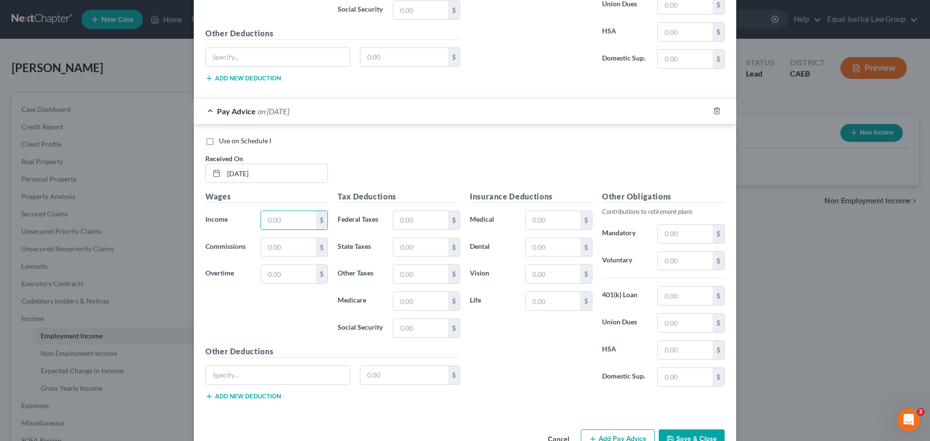
click at [402, 152] on div "Use on Schedule I Received On * [DATE]" at bounding box center [464, 163] width 529 height 55
click at [291, 224] on input "text" at bounding box center [288, 220] width 55 height 18
click at [383, 164] on div "Use on Schedule I Received On * [DATE]" at bounding box center [464, 163] width 529 height 55
click at [301, 223] on input "text" at bounding box center [288, 220] width 55 height 18
type input "754.40"
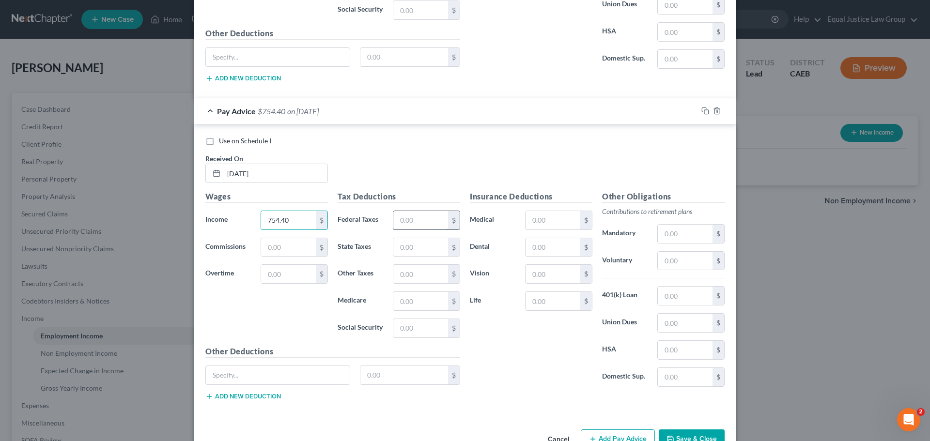
click at [412, 223] on input "text" at bounding box center [420, 220] width 55 height 18
type input "167.53"
click at [441, 165] on div "Use on Schedule I Received On * [DATE]" at bounding box center [464, 163] width 529 height 55
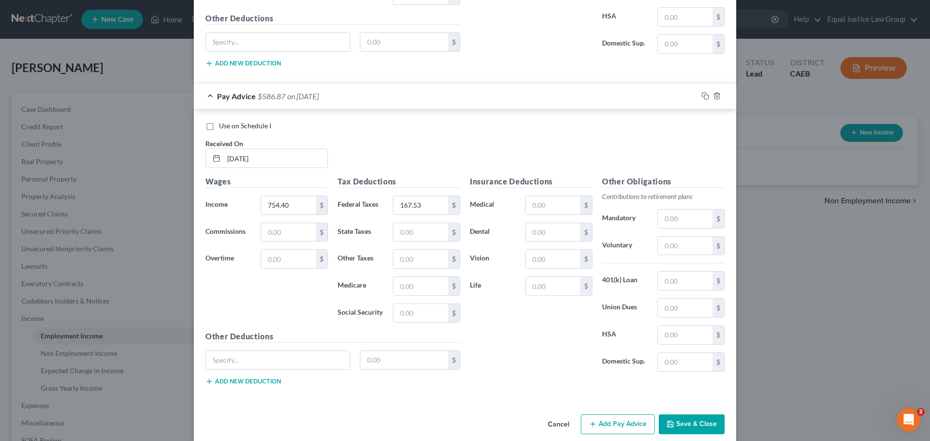
scroll to position [893, 0]
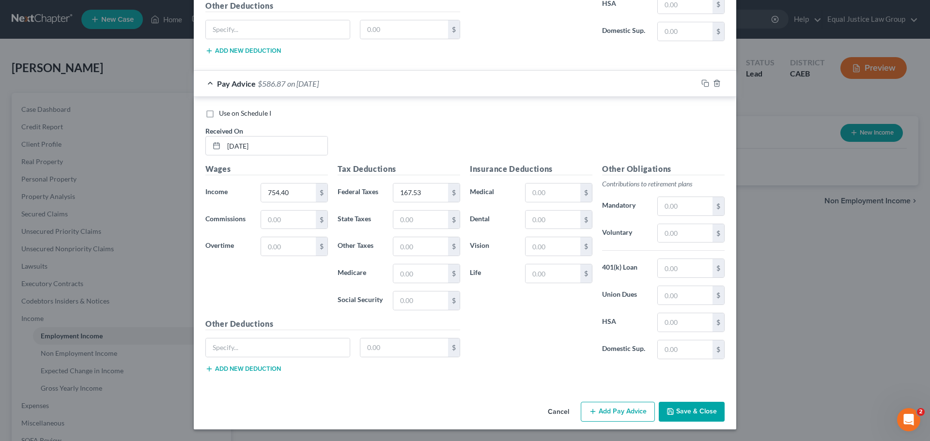
click at [617, 412] on button "Add Pay Advice" at bounding box center [618, 412] width 74 height 20
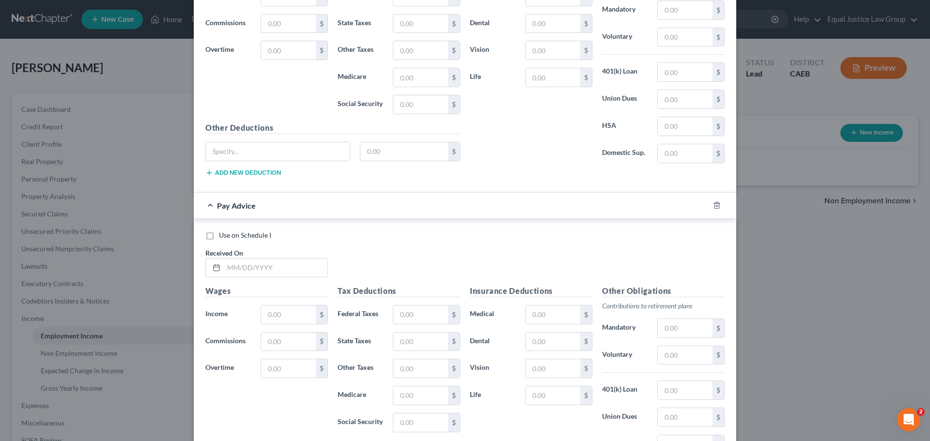
scroll to position [1184, 0]
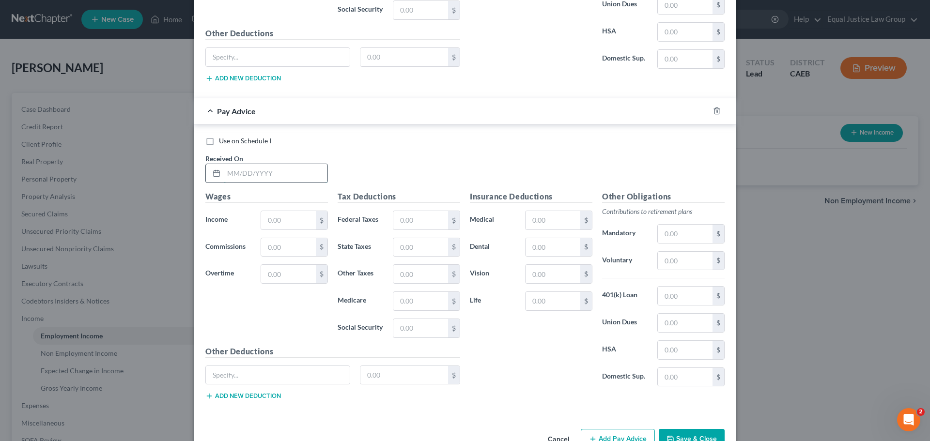
click at [256, 172] on input "text" at bounding box center [276, 173] width 104 height 18
type input "[DATE]"
click at [355, 139] on div "Use on Schedule I" at bounding box center [464, 141] width 519 height 10
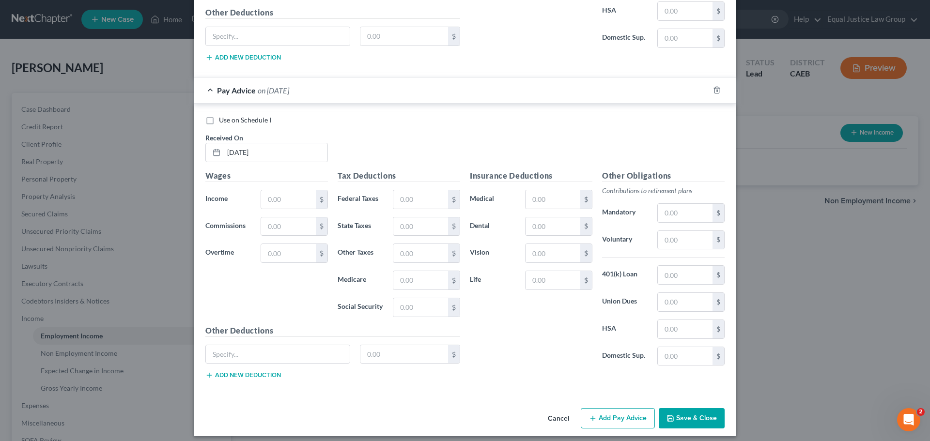
scroll to position [1211, 0]
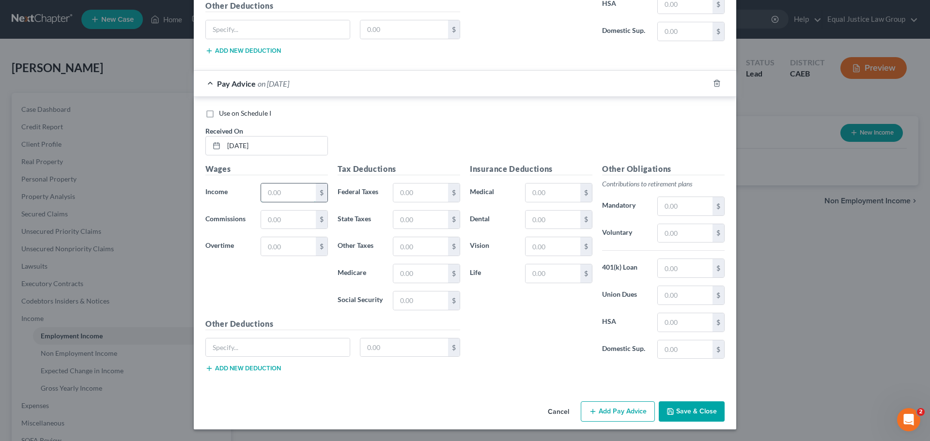
click at [292, 190] on input "text" at bounding box center [288, 193] width 55 height 18
click at [308, 196] on input "text" at bounding box center [288, 193] width 55 height 18
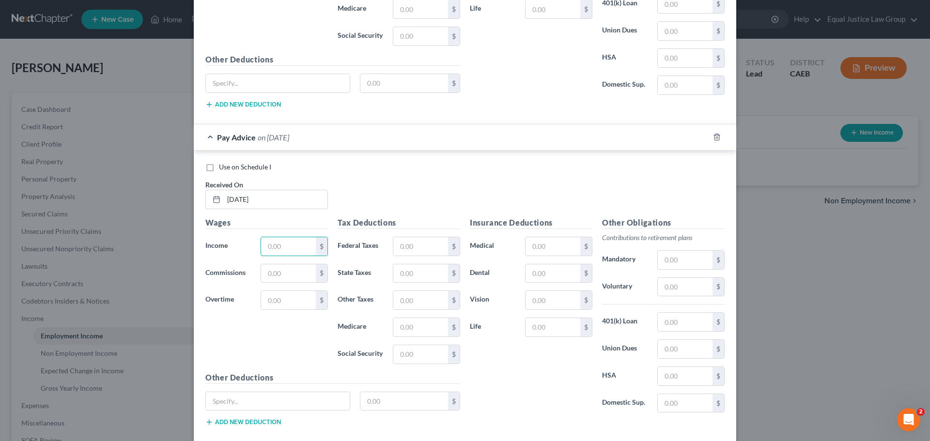
scroll to position [1163, 0]
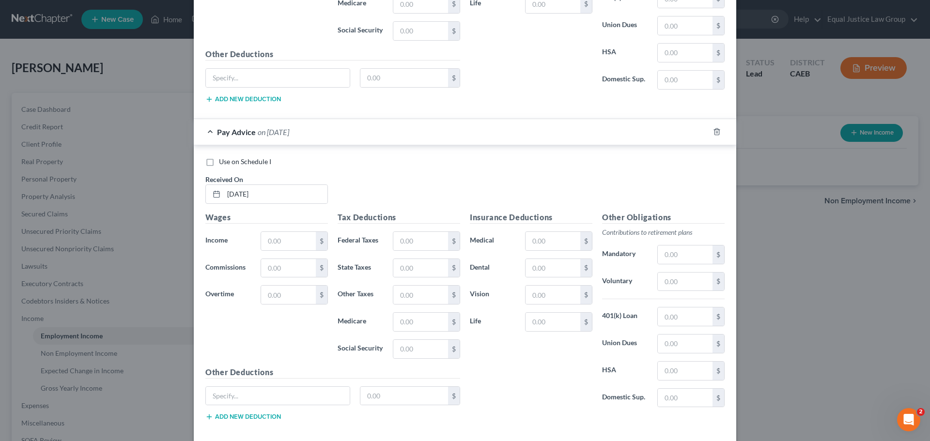
click at [442, 172] on div "Use on Schedule I Received On * [DATE]" at bounding box center [464, 184] width 529 height 55
click at [285, 243] on input "text" at bounding box center [288, 241] width 55 height 18
type input "754.40"
click at [418, 240] on input "text" at bounding box center [420, 241] width 55 height 18
type input "167.53"
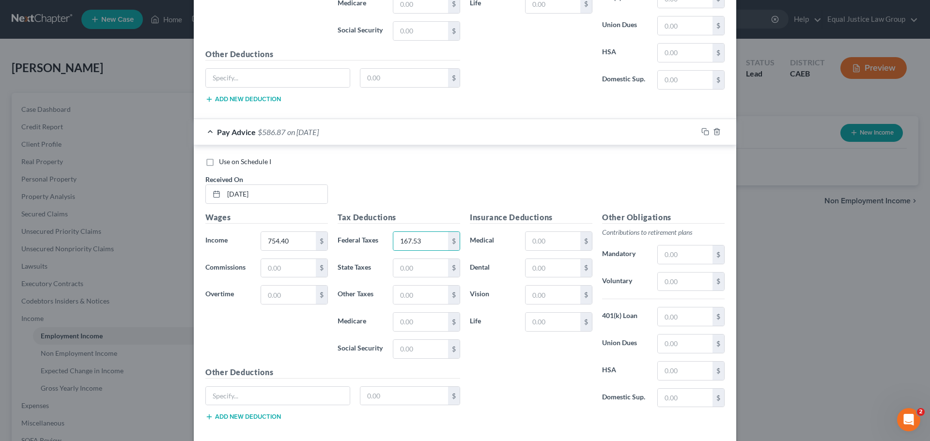
click at [432, 173] on div "Use on Schedule I Received On * [DATE]" at bounding box center [464, 184] width 529 height 55
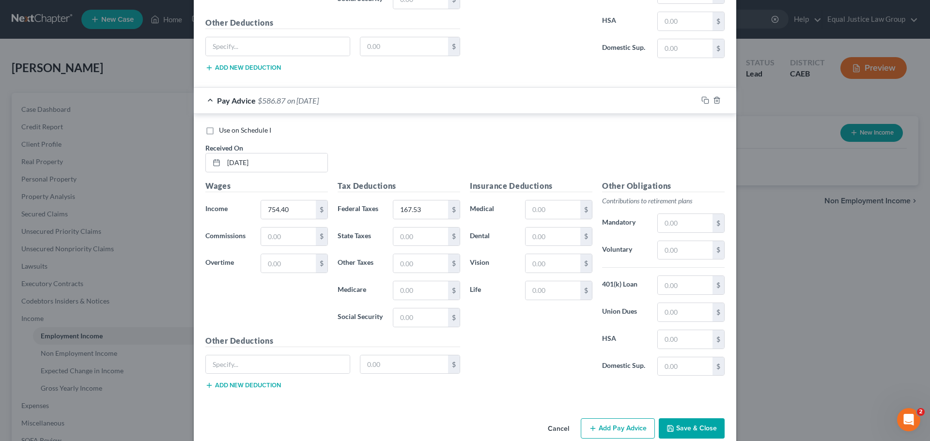
scroll to position [1211, 0]
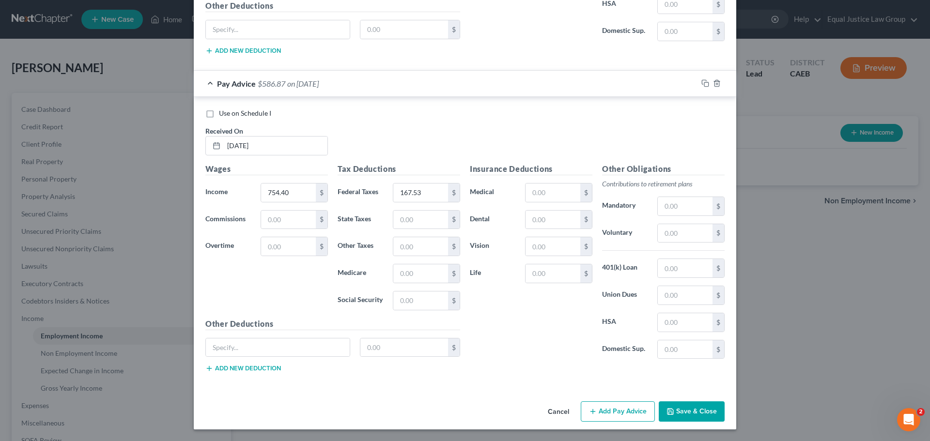
click at [593, 410] on icon "button" at bounding box center [593, 412] width 8 height 8
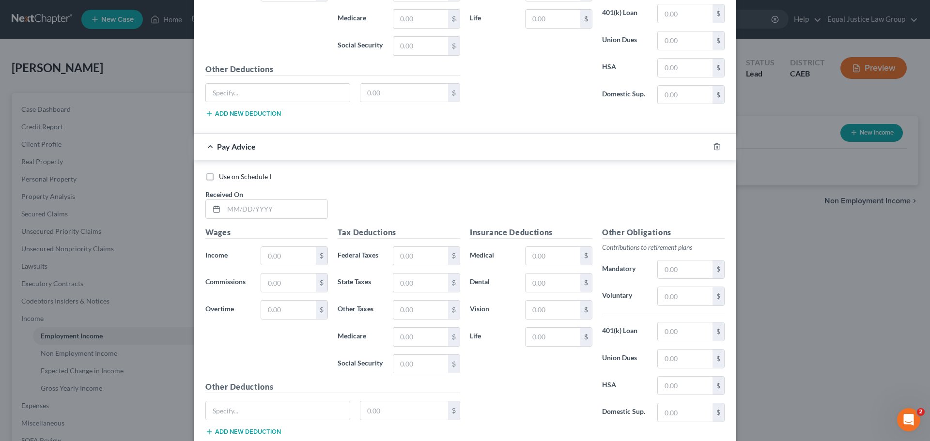
scroll to position [1529, 0]
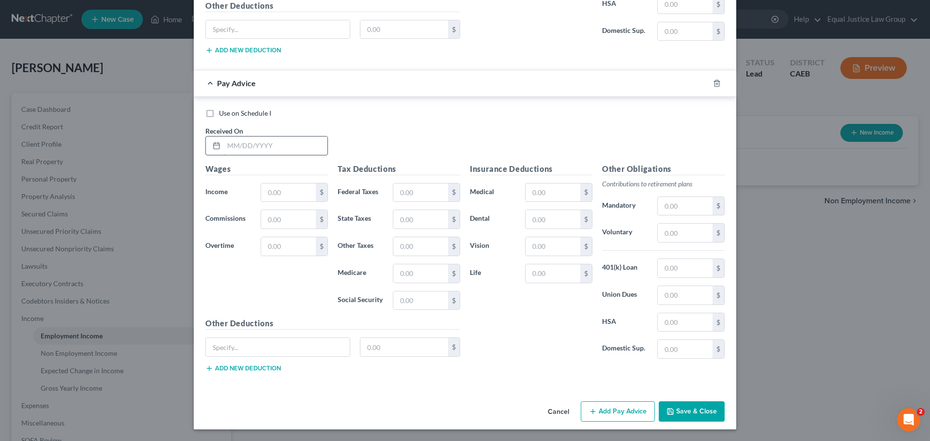
click at [261, 142] on input "text" at bounding box center [276, 146] width 104 height 18
type input "[DATE]"
click at [291, 194] on input "text" at bounding box center [288, 193] width 55 height 18
type input "872.65"
click at [282, 216] on input "text" at bounding box center [288, 219] width 55 height 18
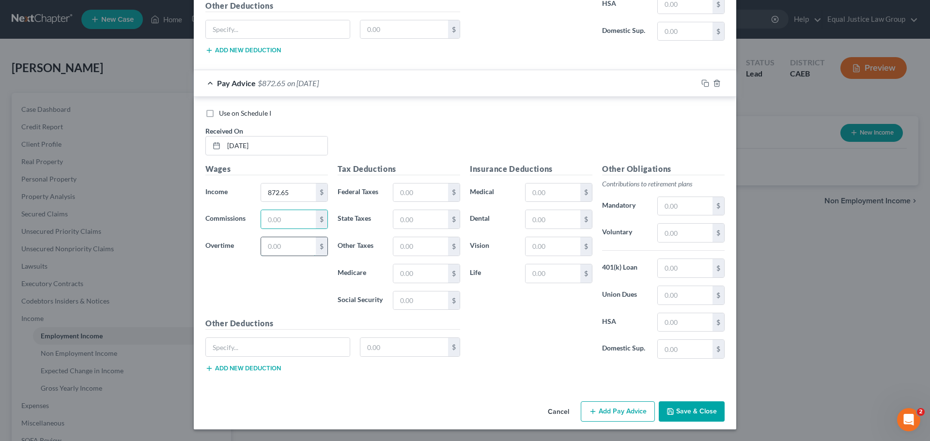
click at [274, 247] on input "text" at bounding box center [288, 246] width 55 height 18
type input "118.25"
click at [301, 192] on input "872.65" at bounding box center [288, 193] width 55 height 18
type input "754.40"
click at [404, 193] on input "text" at bounding box center [420, 193] width 55 height 18
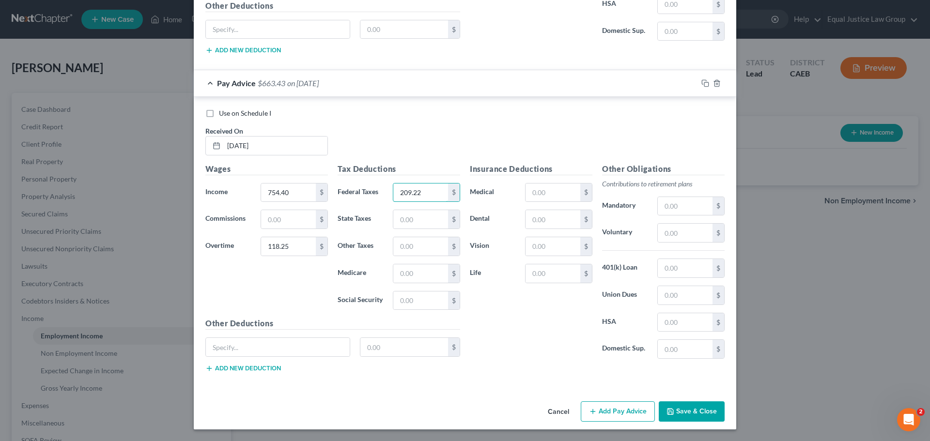
type input "209.22"
click at [455, 138] on div "Use on Schedule I Received On * [DATE]" at bounding box center [464, 135] width 529 height 55
click at [601, 416] on button "Add Pay Advice" at bounding box center [618, 411] width 74 height 20
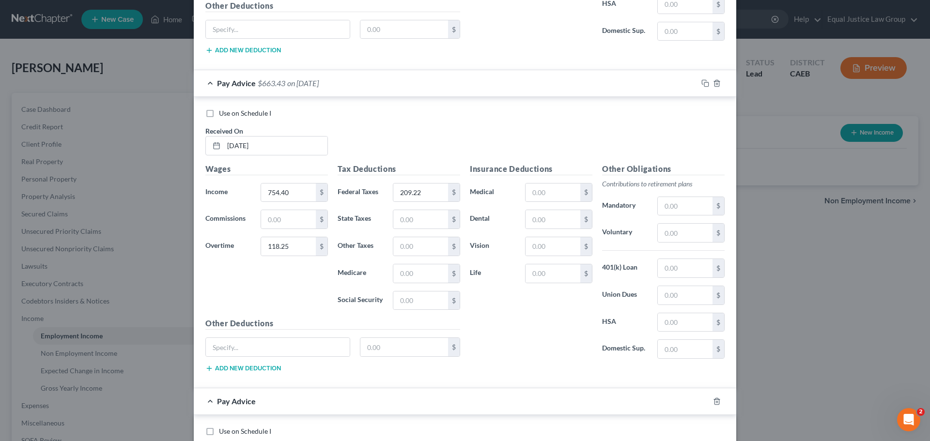
scroll to position [1848, 0]
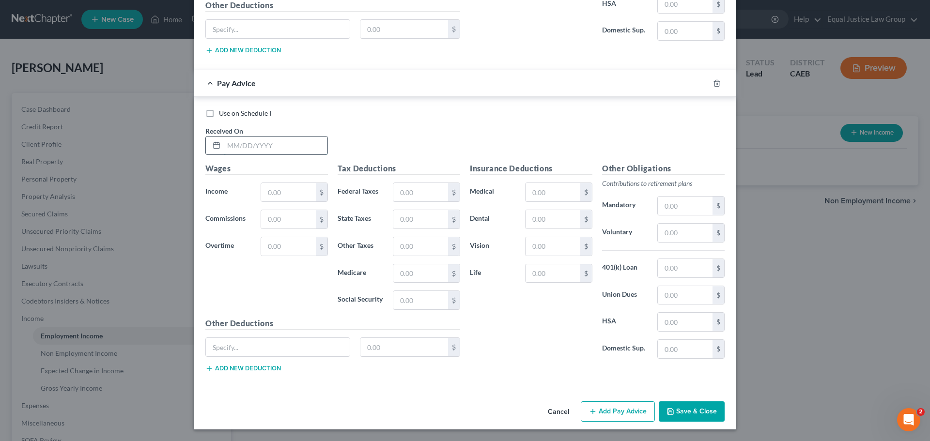
click at [252, 148] on input "text" at bounding box center [276, 146] width 104 height 18
type input "[DATE]"
click at [285, 193] on input "text" at bounding box center [288, 192] width 55 height 18
type input "754.40"
click at [416, 192] on input "text" at bounding box center [420, 192] width 55 height 18
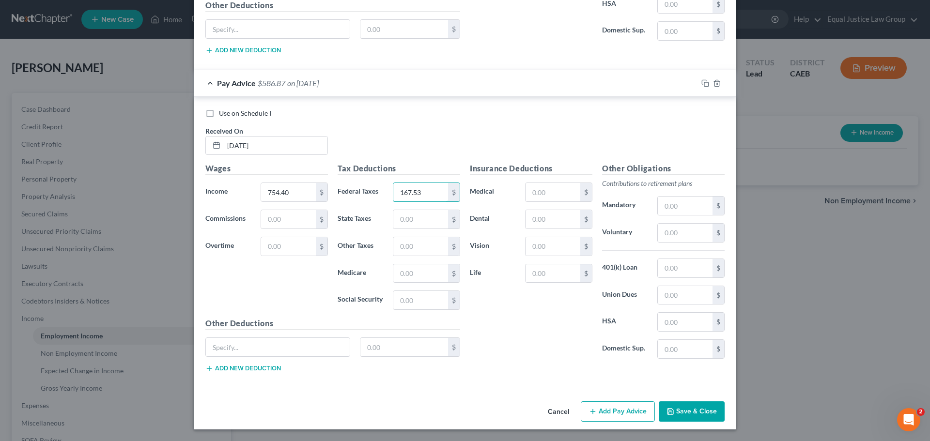
type input "167.53"
click at [417, 156] on div "Use on Schedule I Received On * [DATE]" at bounding box center [464, 135] width 529 height 55
click at [602, 409] on button "Add Pay Advice" at bounding box center [618, 411] width 74 height 20
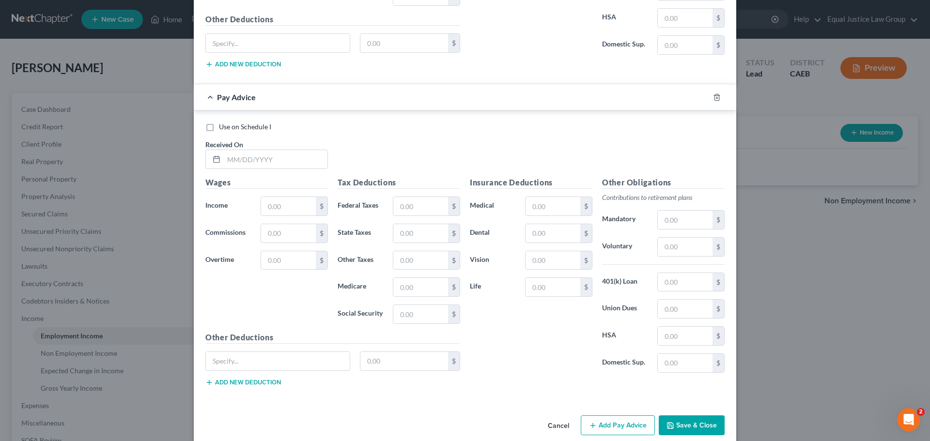
scroll to position [2165, 0]
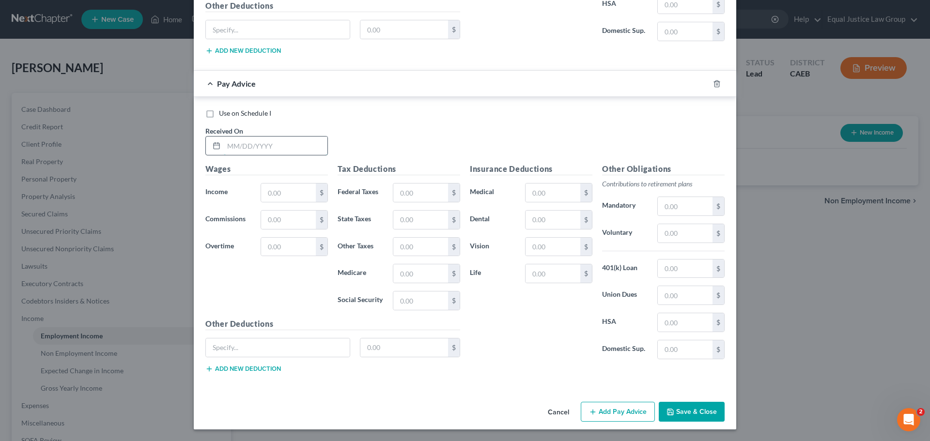
click at [295, 152] on input "text" at bounding box center [276, 146] width 104 height 18
type input "[DATE]"
click at [282, 187] on input "text" at bounding box center [288, 193] width 55 height 18
type input "754.40"
click at [413, 188] on input "text" at bounding box center [420, 193] width 55 height 18
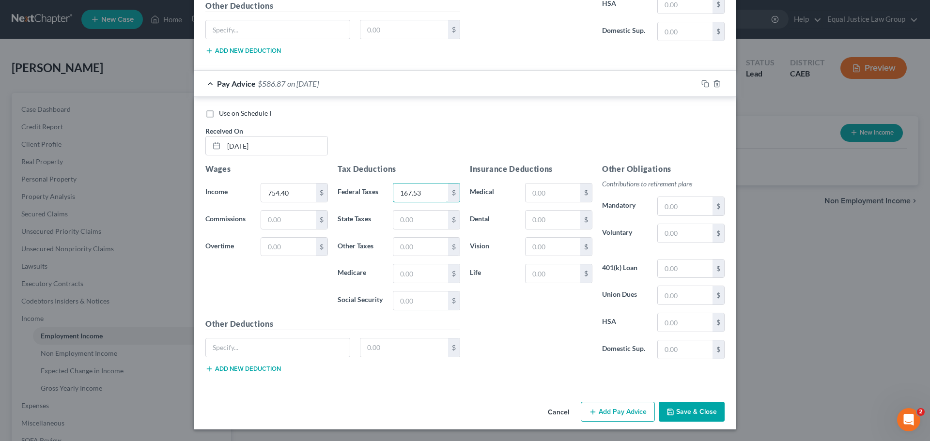
type input "167.53"
click at [433, 135] on div "Use on Schedule I Received On * [DATE]" at bounding box center [464, 135] width 529 height 55
click at [607, 406] on button "Add Pay Advice" at bounding box center [618, 412] width 74 height 20
click at [297, 143] on input "text" at bounding box center [276, 146] width 104 height 18
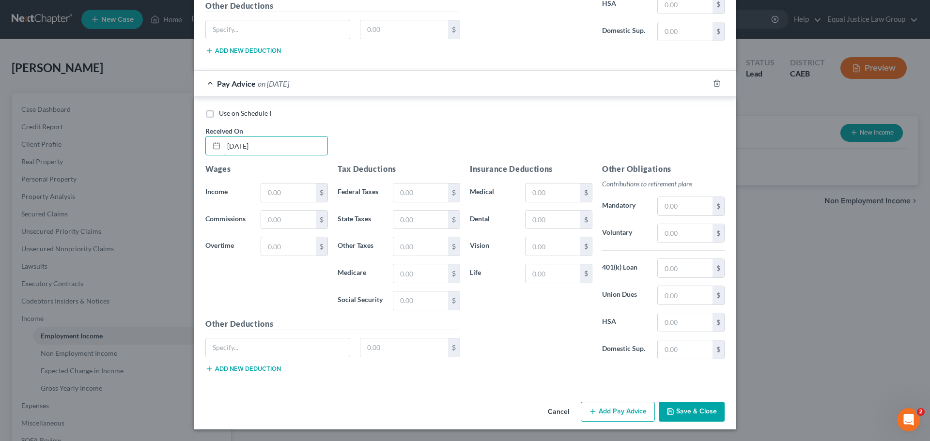
type input "[DATE]"
click at [288, 182] on div "Wages Income * $ Commissions $ Overtime $" at bounding box center [266, 240] width 132 height 155
click at [290, 190] on input "text" at bounding box center [288, 193] width 55 height 18
type input "754.40"
click at [283, 235] on div "Wages Income * 754.40 $ Commissions $ Overtime $" at bounding box center [266, 240] width 132 height 155
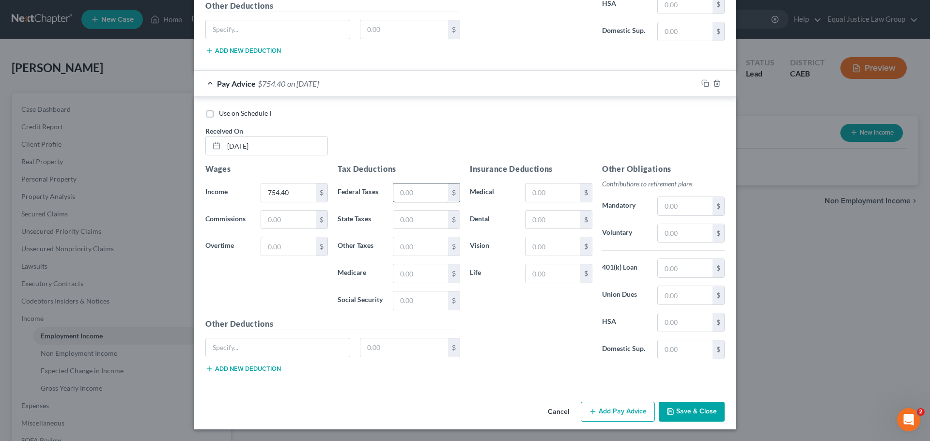
click at [414, 196] on input "text" at bounding box center [420, 193] width 55 height 18
type input "167.53"
click at [417, 148] on div "Use on Schedule I Received On * [DATE]" at bounding box center [464, 135] width 529 height 55
click at [618, 412] on button "Add Pay Advice" at bounding box center [618, 412] width 74 height 20
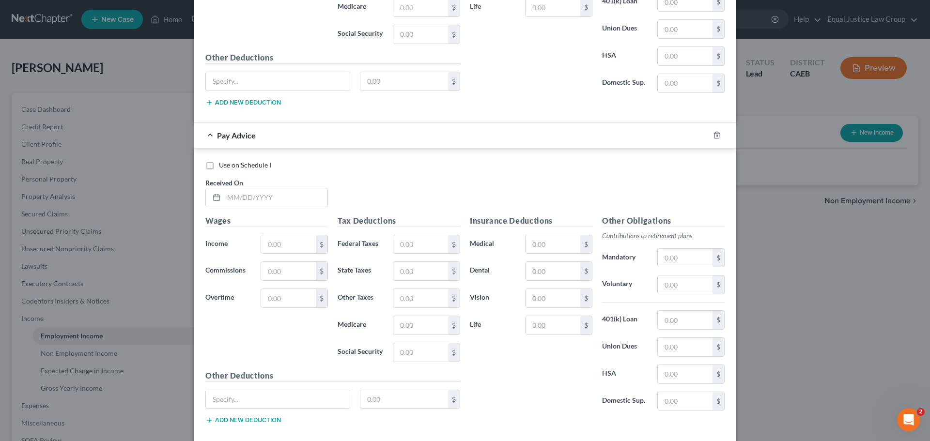
scroll to position [2802, 0]
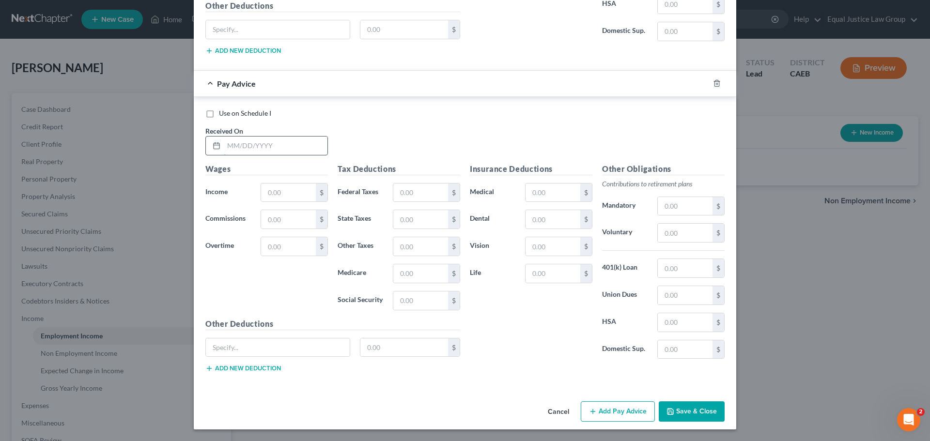
click at [256, 147] on input "text" at bounding box center [276, 146] width 104 height 18
type input "[DATE]"
click at [279, 192] on input "text" at bounding box center [288, 193] width 55 height 18
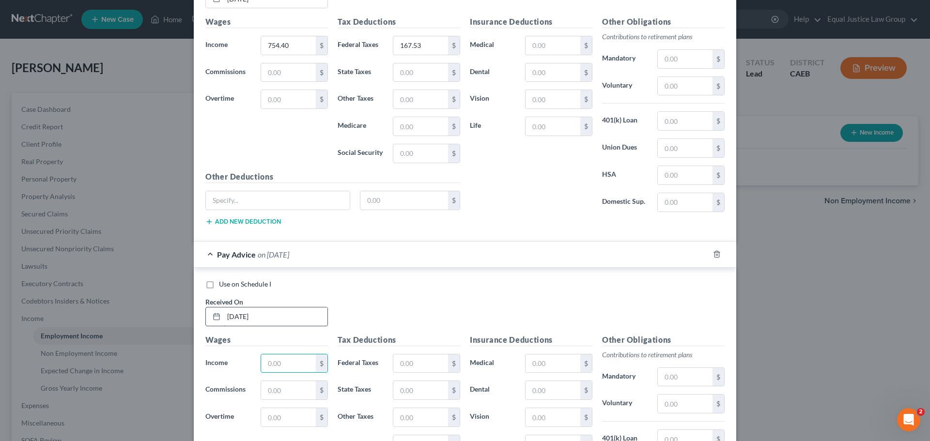
scroll to position [2608, 0]
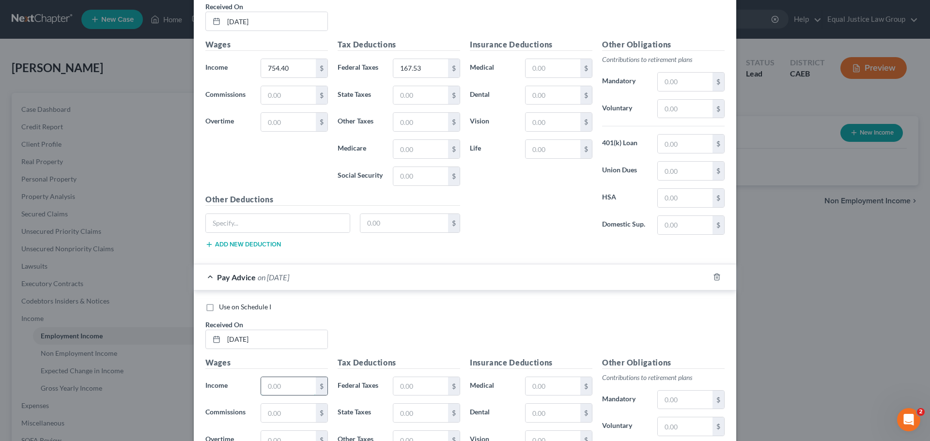
click at [280, 392] on input "text" at bounding box center [288, 386] width 55 height 18
type input "754.40"
click at [425, 386] on input "text" at bounding box center [420, 386] width 55 height 18
type input "167.53"
click at [441, 353] on div "Use on Schedule I Received On * [DATE]" at bounding box center [464, 329] width 529 height 55
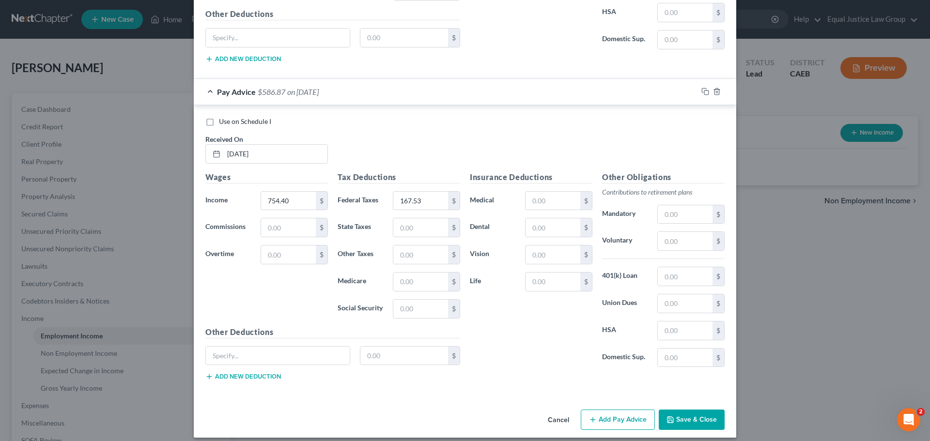
scroll to position [2802, 0]
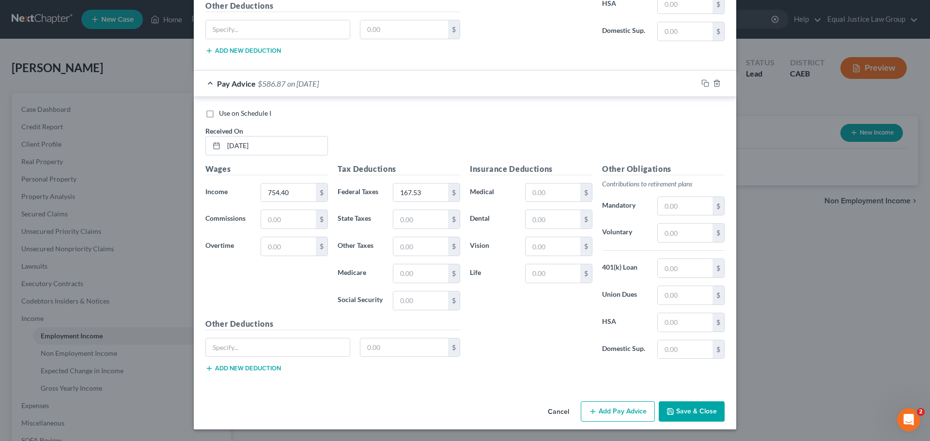
click at [629, 410] on button "Add Pay Advice" at bounding box center [618, 411] width 74 height 20
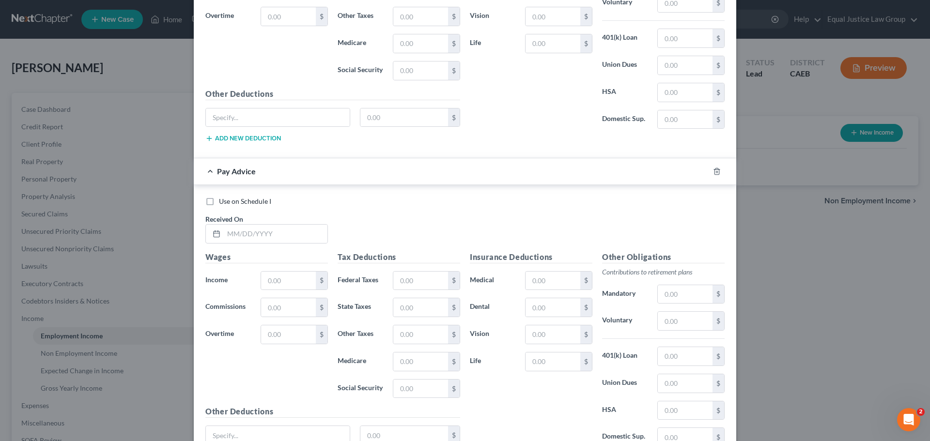
scroll to position [3044, 0]
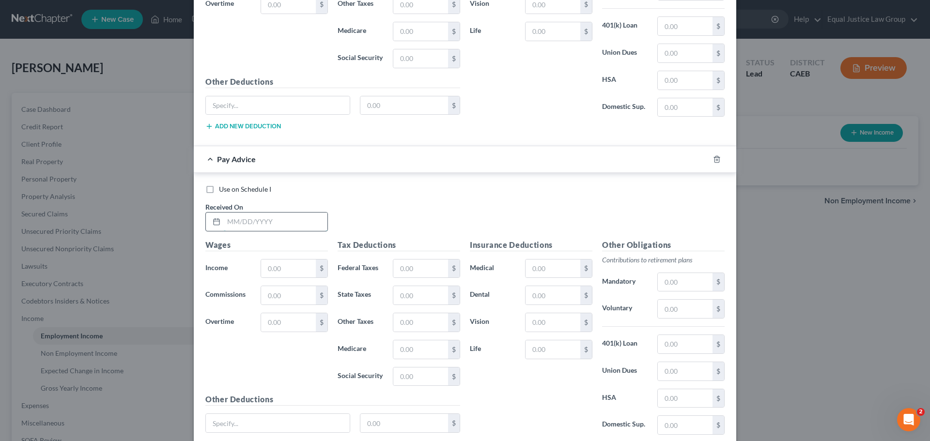
click at [248, 223] on input "text" at bounding box center [276, 222] width 104 height 18
type input "[DATE]"
click at [364, 208] on div "Use on Schedule I Received On * [DATE]" at bounding box center [464, 212] width 529 height 55
click at [281, 265] on input "text" at bounding box center [288, 269] width 55 height 18
type input "754.40"
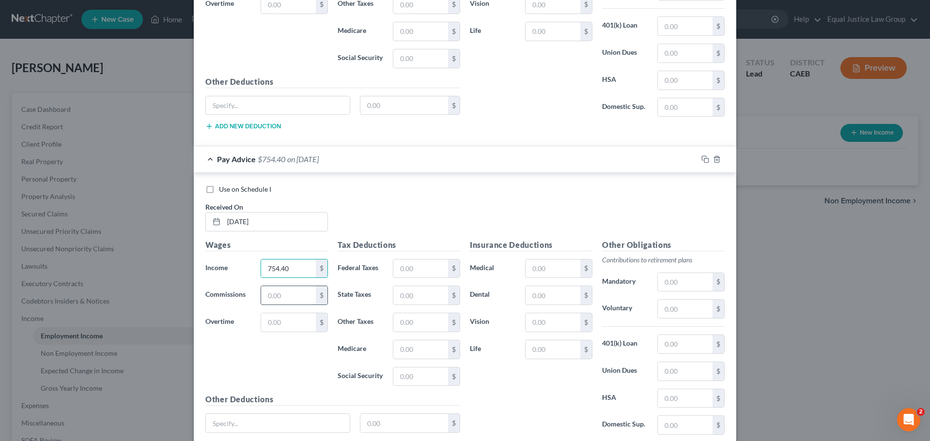
click at [274, 294] on input "text" at bounding box center [288, 295] width 55 height 18
type input "113.16"
click at [350, 214] on div "Use on Schedule I Received On * [DATE]" at bounding box center [464, 212] width 529 height 55
click at [401, 266] on input "text" at bounding box center [420, 269] width 55 height 18
type input "207.43"
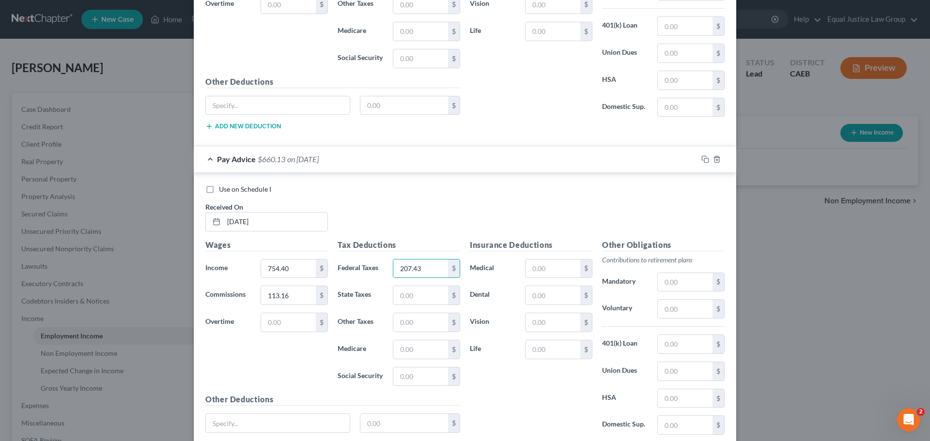
click at [389, 193] on div "Use on Schedule I" at bounding box center [464, 190] width 519 height 10
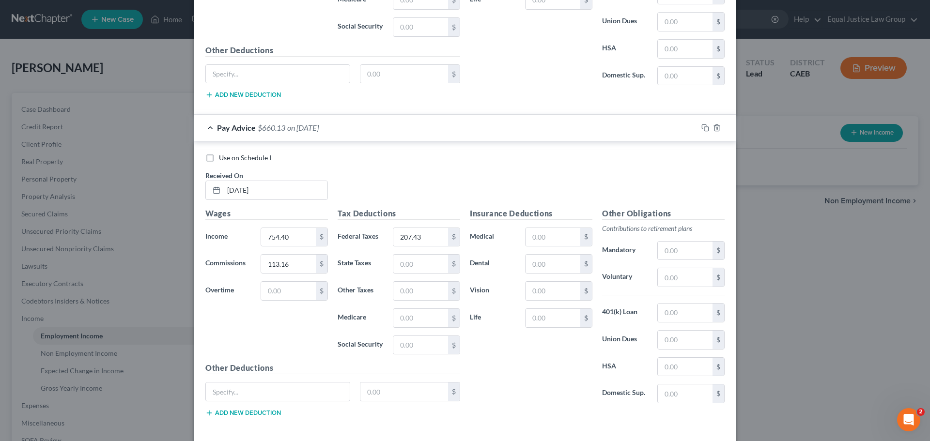
scroll to position [3120, 0]
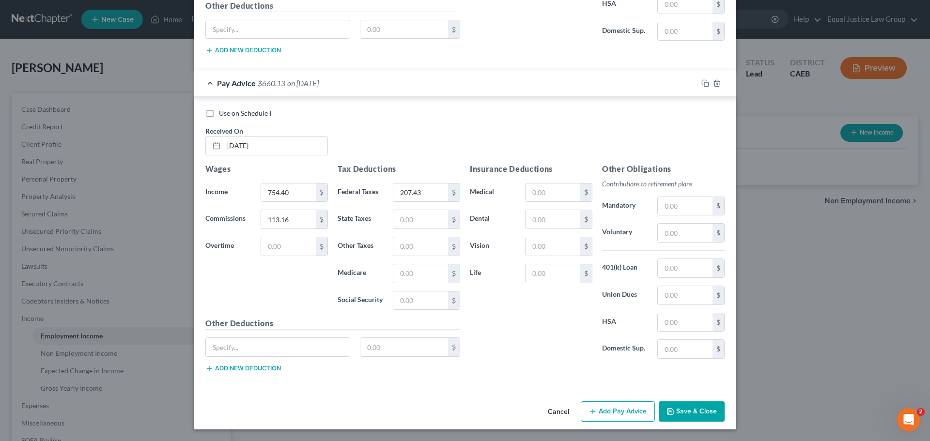
click at [615, 416] on button "Add Pay Advice" at bounding box center [618, 411] width 74 height 20
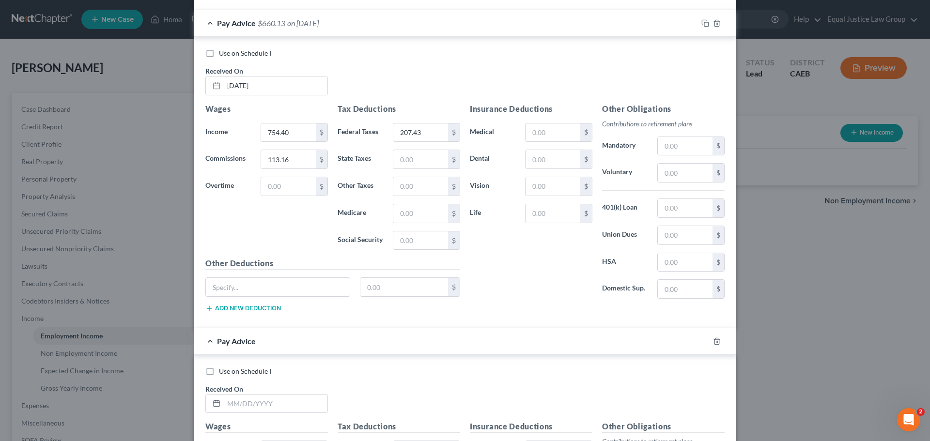
scroll to position [3362, 0]
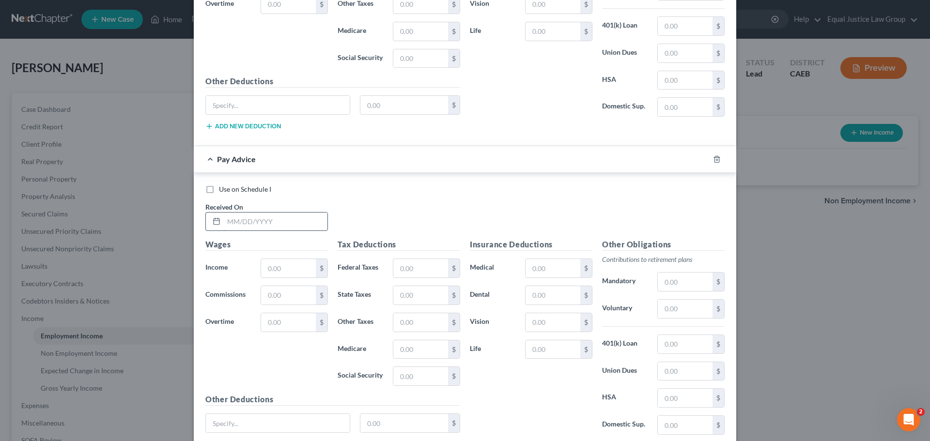
click at [278, 230] on input "text" at bounding box center [276, 222] width 104 height 18
type input "[DATE]"
click at [287, 270] on input "text" at bounding box center [288, 268] width 55 height 18
click at [267, 269] on input "text" at bounding box center [288, 268] width 55 height 18
type input "754.40"
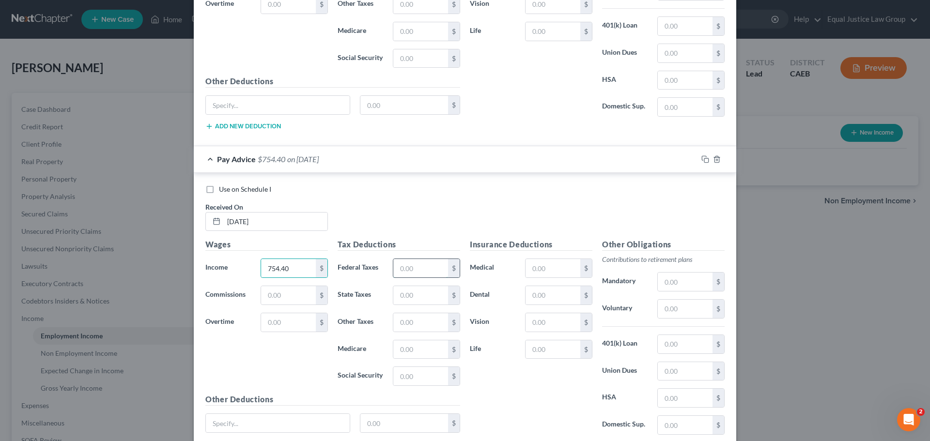
click at [407, 269] on input "text" at bounding box center [420, 268] width 55 height 18
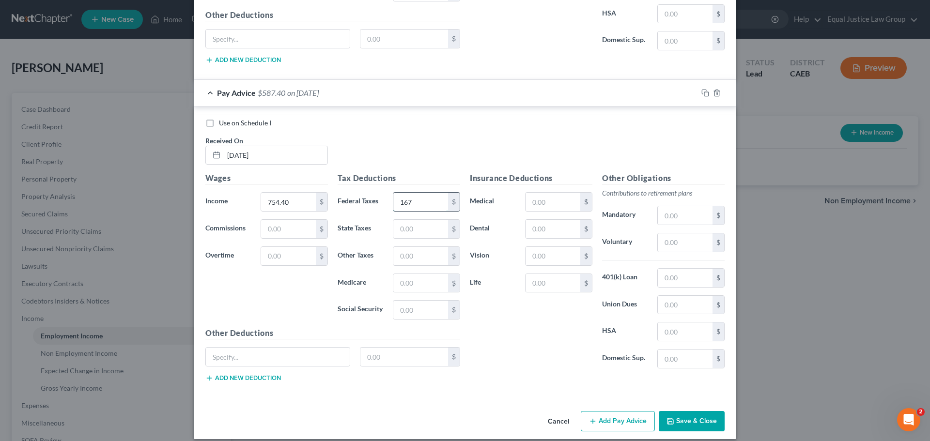
scroll to position [3438, 0]
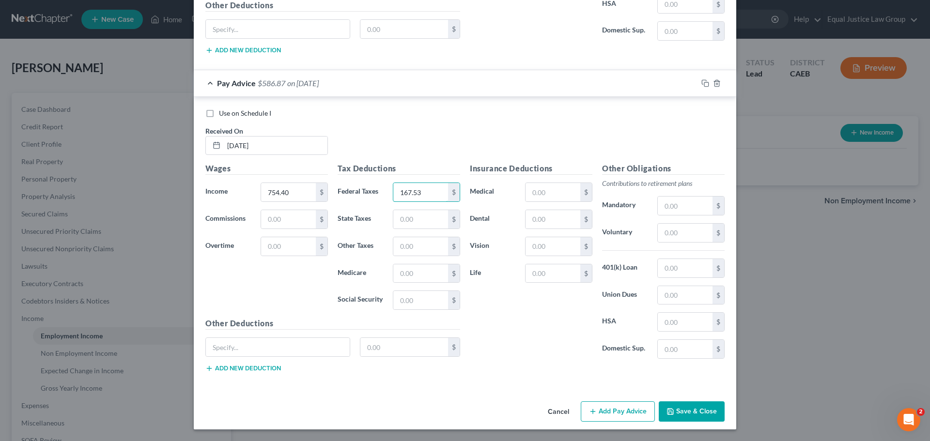
type input "167.53"
click at [441, 172] on h5 "Tax Deductions" at bounding box center [399, 169] width 123 height 12
click at [608, 416] on button "Add Pay Advice" at bounding box center [618, 411] width 74 height 20
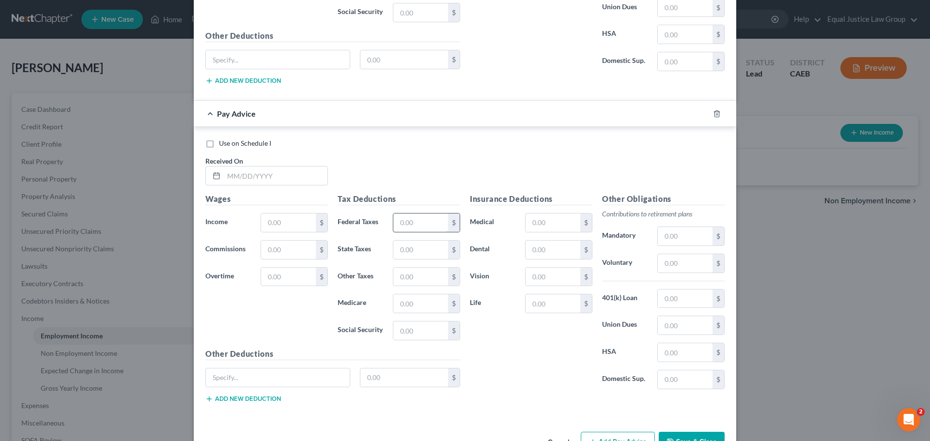
scroll to position [3729, 0]
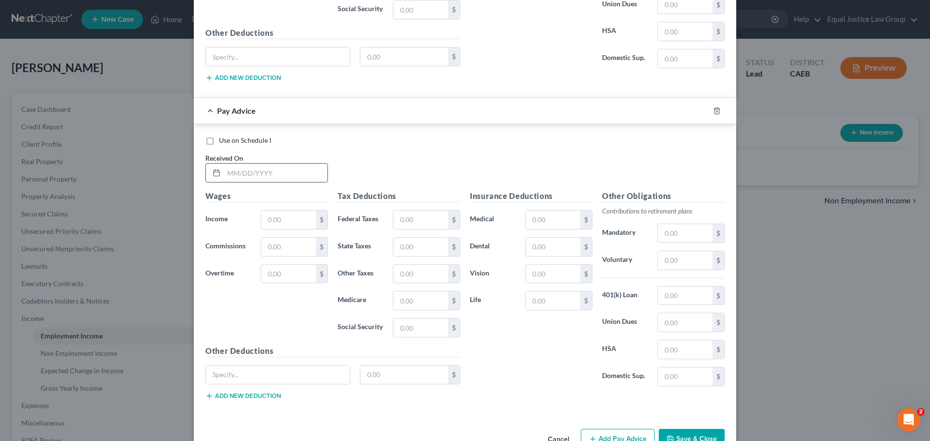
click at [258, 175] on input "text" at bounding box center [276, 173] width 104 height 18
type input "[DATE]"
click at [295, 216] on input "text" at bounding box center [288, 220] width 55 height 18
type input "620.80"
click at [423, 218] on input "text" at bounding box center [420, 220] width 55 height 18
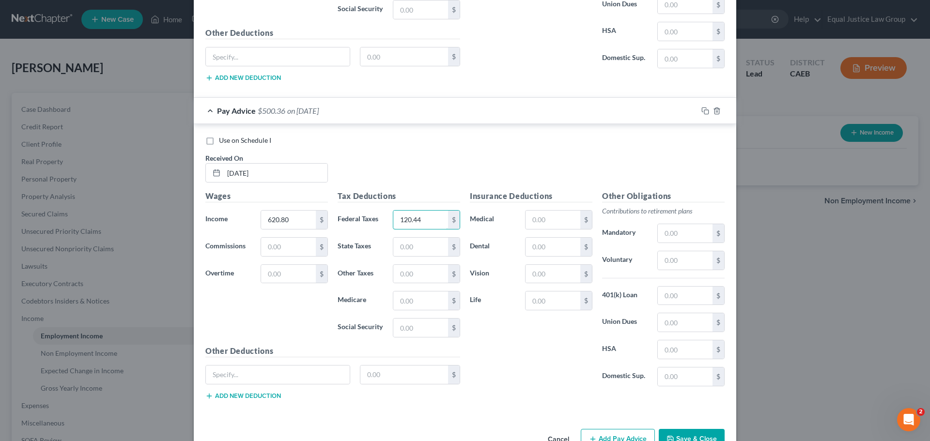
type input "120.44"
click at [419, 163] on div "Use on Schedule I Received On * [DATE]" at bounding box center [464, 163] width 529 height 55
click at [305, 216] on input "620.80" at bounding box center [288, 220] width 55 height 18
type input "776.00"
click at [448, 218] on div "$" at bounding box center [454, 220] width 12 height 18
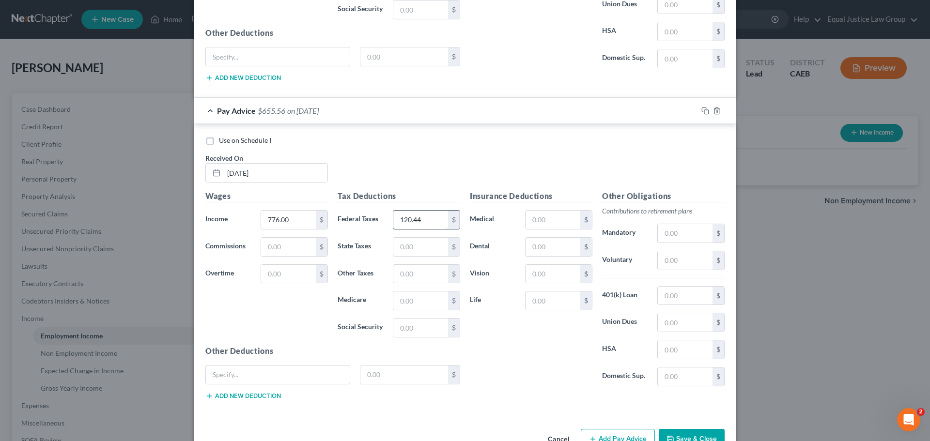
click at [425, 220] on input "120.44" at bounding box center [420, 220] width 55 height 18
type input "175.14"
drag, startPoint x: 451, startPoint y: 179, endPoint x: 446, endPoint y: 176, distance: 6.5
click at [449, 178] on div "Use on Schedule I Received On * [DATE]" at bounding box center [464, 163] width 529 height 55
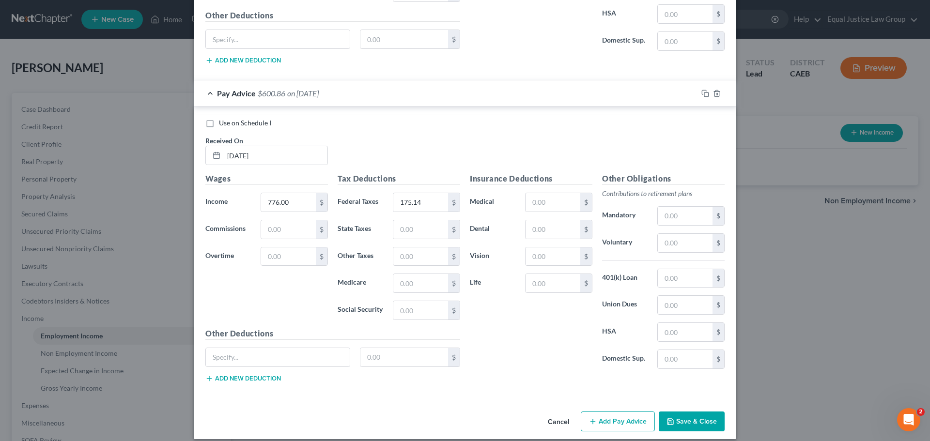
scroll to position [3756, 0]
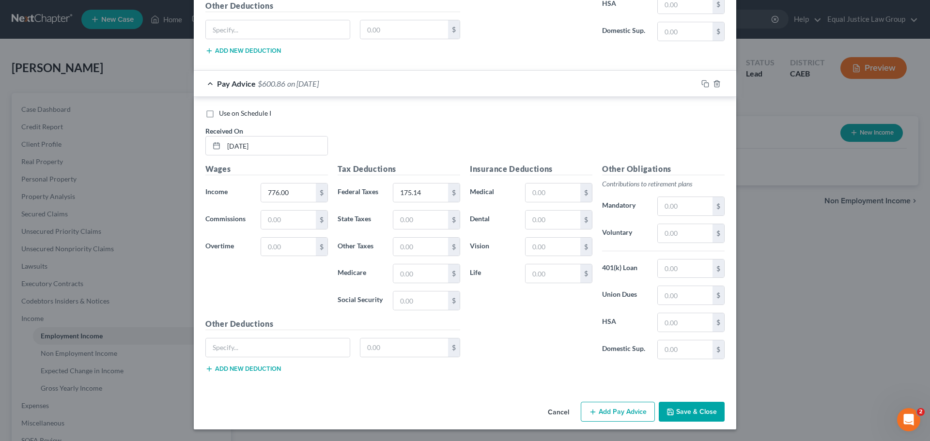
click at [604, 413] on button "Add Pay Advice" at bounding box center [618, 412] width 74 height 20
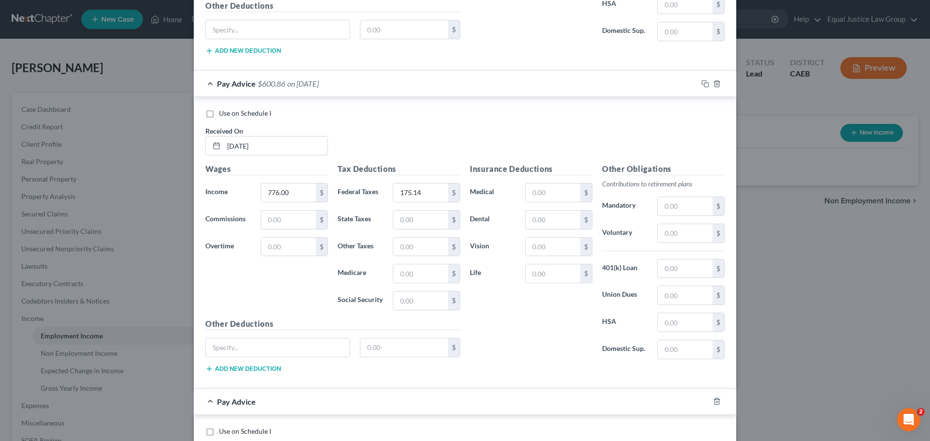
scroll to position [4046, 0]
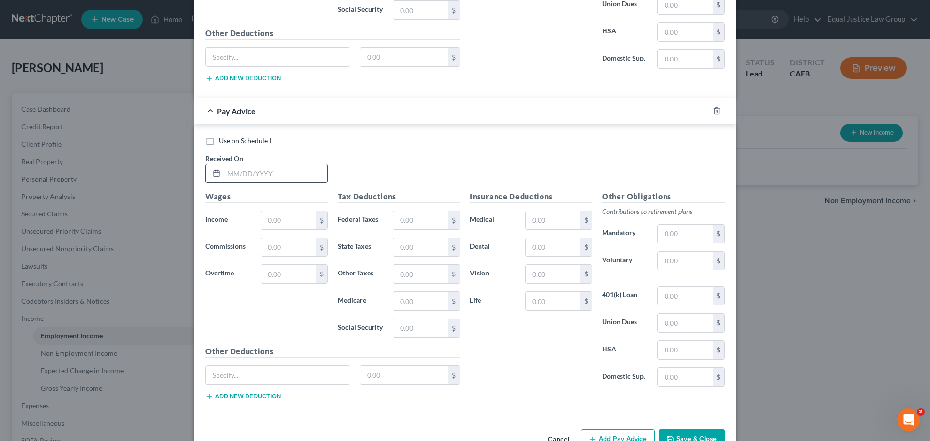
click at [261, 177] on input "text" at bounding box center [276, 173] width 104 height 18
type input "[DATE]"
click at [279, 217] on input "text" at bounding box center [288, 220] width 55 height 18
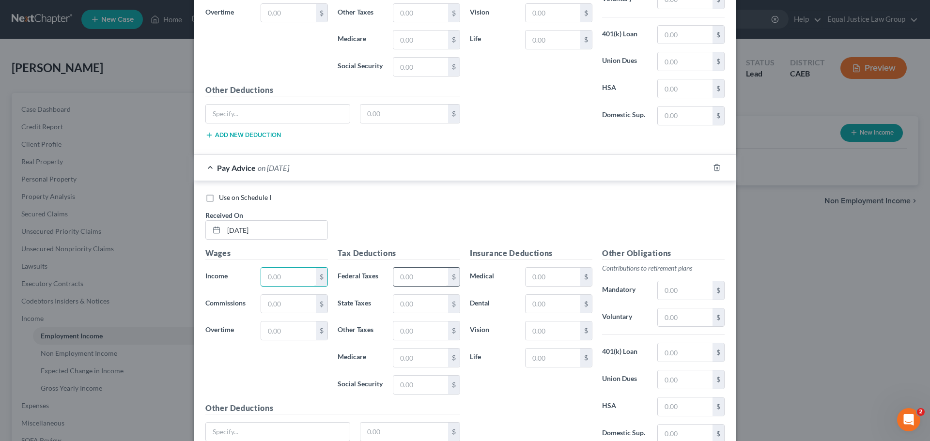
scroll to position [3998, 0]
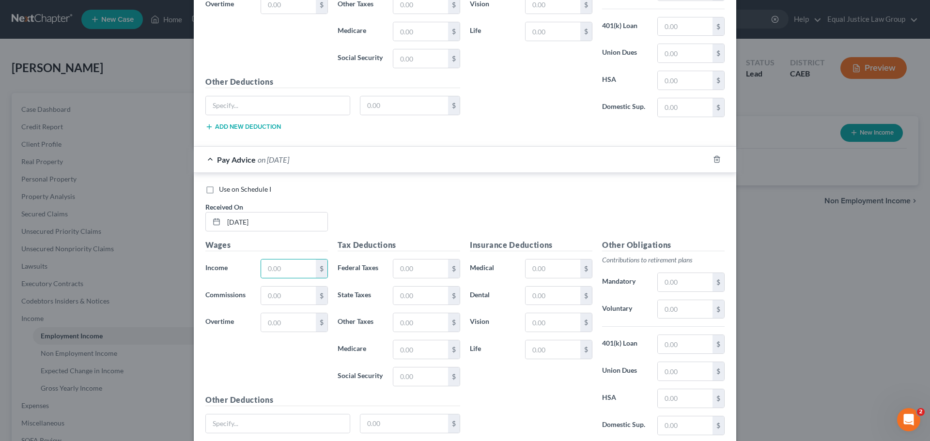
click at [390, 217] on div "Use on Schedule I Received On * [DATE]" at bounding box center [464, 212] width 529 height 55
click at [287, 265] on input "text" at bounding box center [288, 269] width 55 height 18
type input "776.00"
click at [419, 271] on input "text" at bounding box center [420, 269] width 55 height 18
type input "175.14"
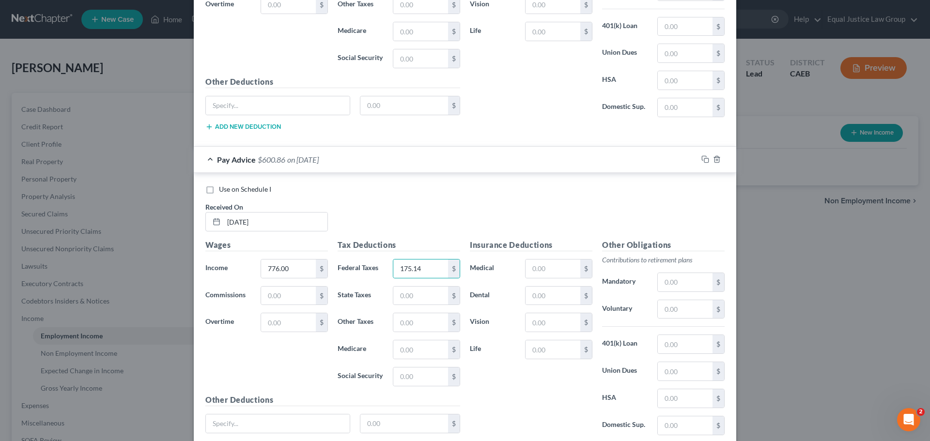
click at [409, 189] on div "Use on Schedule I" at bounding box center [464, 190] width 519 height 10
click at [297, 266] on input "776.00" at bounding box center [288, 269] width 55 height 18
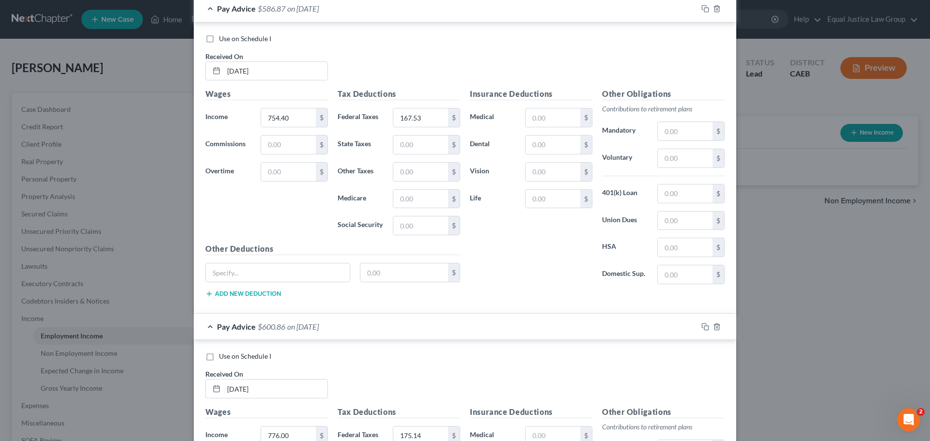
scroll to position [3514, 0]
click at [430, 122] on input "167.53" at bounding box center [420, 117] width 55 height 18
click at [300, 115] on input "754.40" at bounding box center [288, 117] width 55 height 18
click at [424, 117] on input "text" at bounding box center [420, 117] width 55 height 18
type input "167.53"
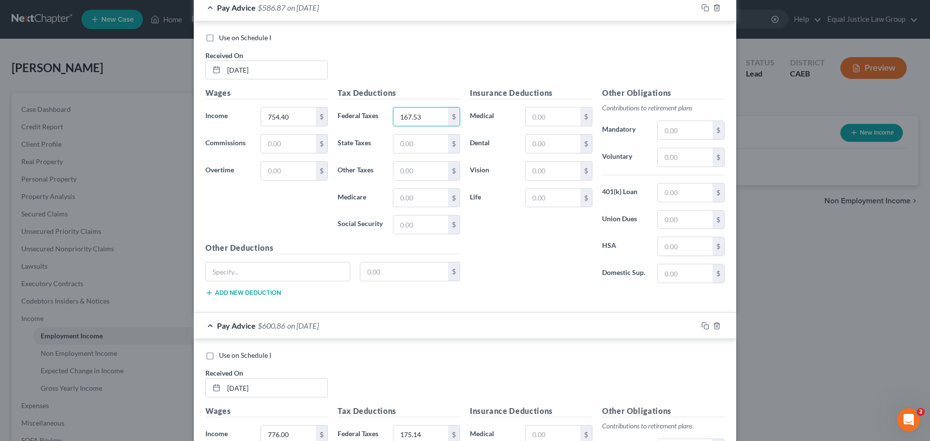
click at [387, 64] on div "Use on Schedule I Received On * [DATE]" at bounding box center [464, 60] width 529 height 55
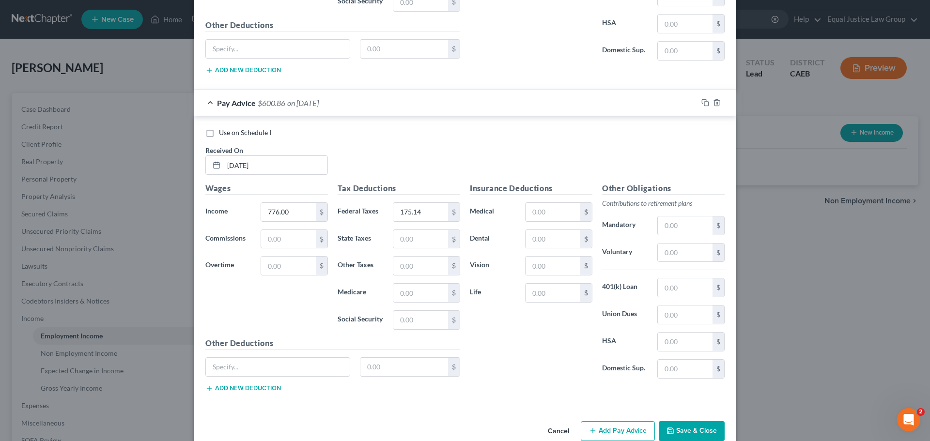
scroll to position [4074, 0]
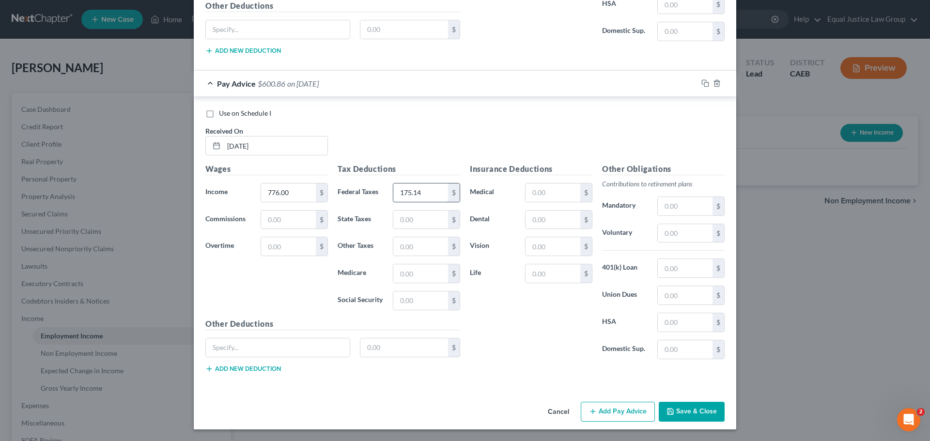
click at [412, 186] on input "175.14" at bounding box center [420, 193] width 55 height 18
click at [295, 192] on input "776.00" at bounding box center [288, 193] width 55 height 18
type input "500.36"
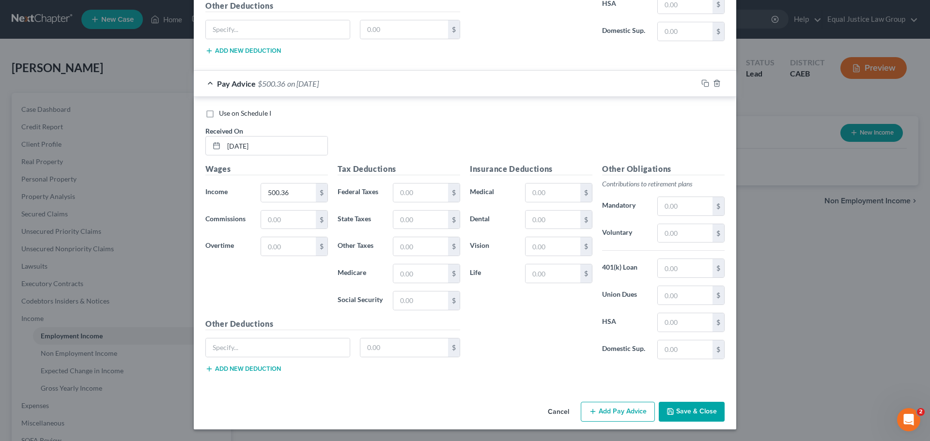
click at [376, 138] on div "Use on Schedule I Received On * [DATE]" at bounding box center [464, 135] width 529 height 55
click at [601, 413] on button "Add Pay Advice" at bounding box center [618, 412] width 74 height 20
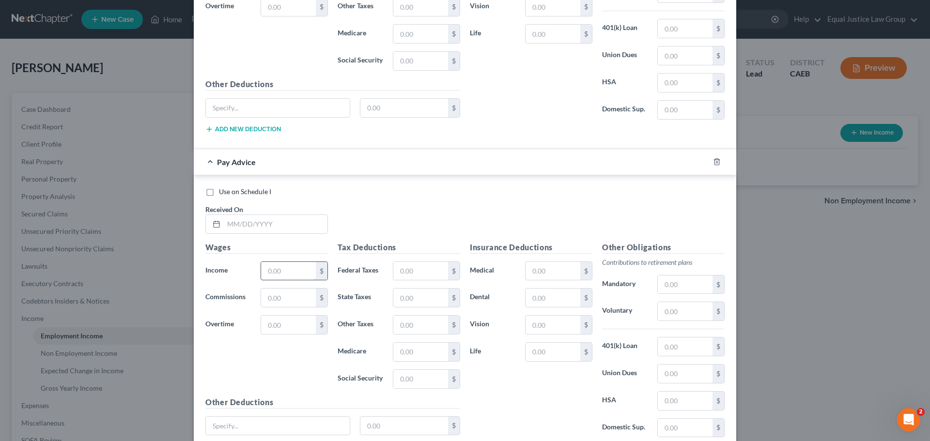
scroll to position [4316, 0]
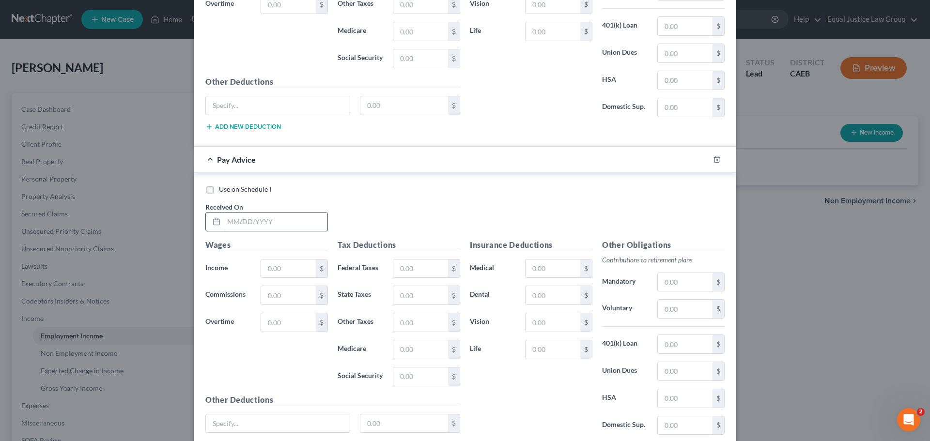
click at [245, 225] on input "text" at bounding box center [276, 222] width 104 height 18
type input "[DATE]"
click at [279, 272] on input "text" at bounding box center [288, 269] width 55 height 18
type input "776.00"
click at [419, 266] on input "text" at bounding box center [420, 269] width 55 height 18
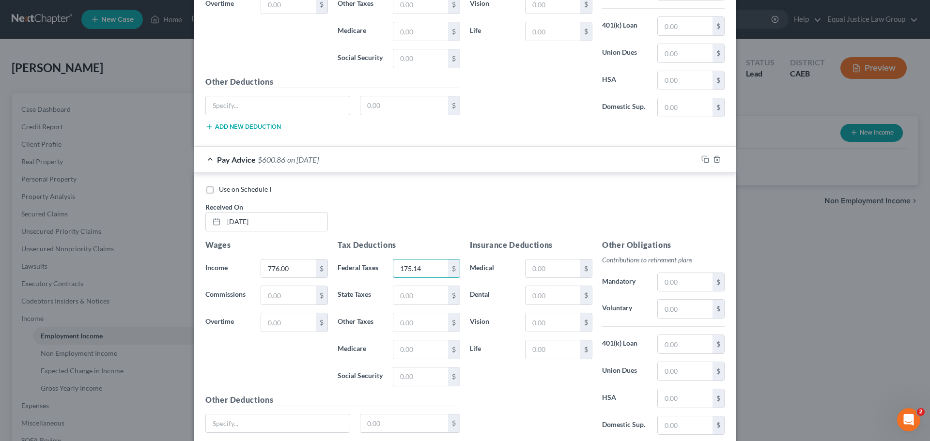
type input "175.14"
click at [377, 187] on div "Use on Schedule I" at bounding box center [464, 190] width 519 height 10
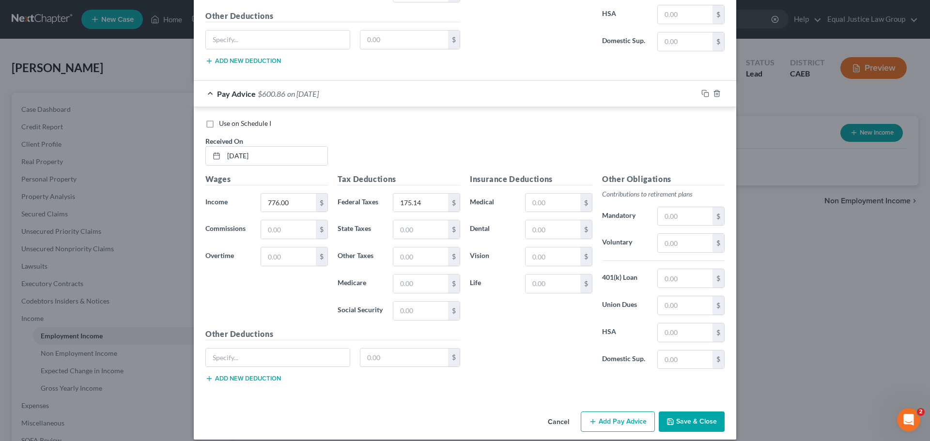
scroll to position [4392, 0]
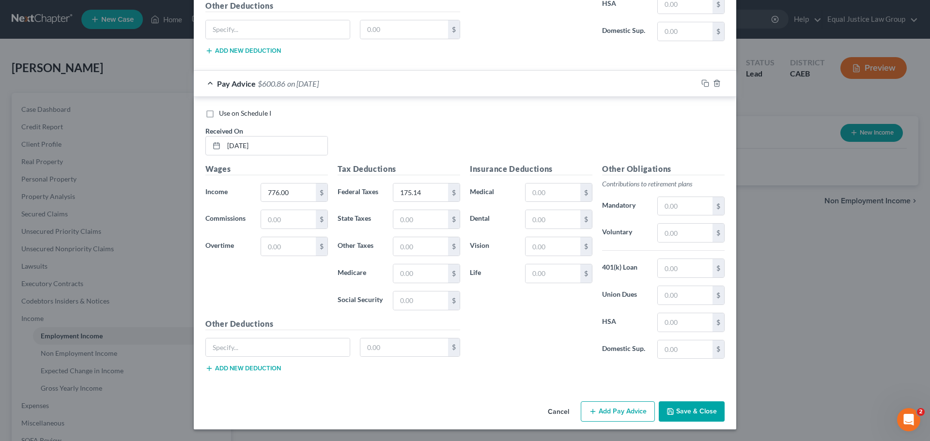
click at [625, 414] on button "Add Pay Advice" at bounding box center [618, 411] width 74 height 20
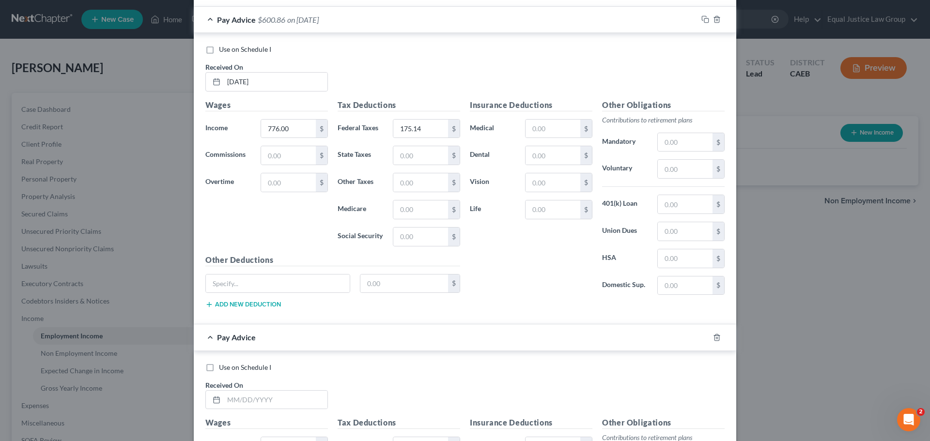
scroll to position [4710, 0]
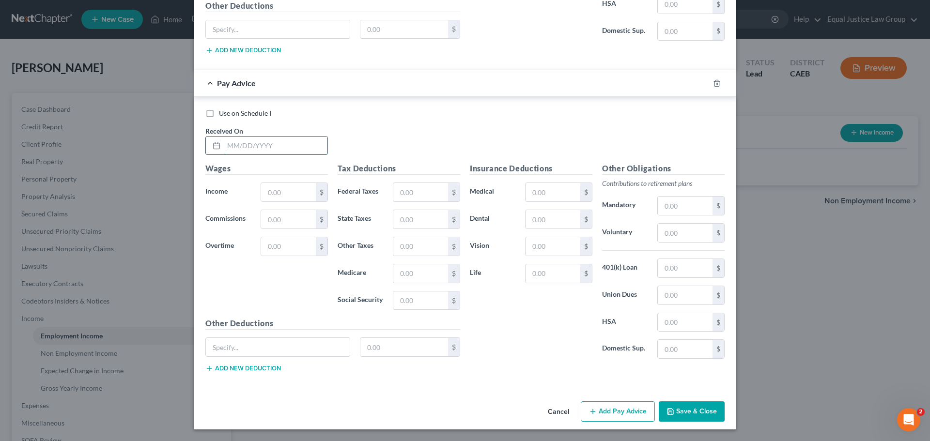
click at [267, 143] on input "text" at bounding box center [276, 146] width 104 height 18
type input "[DATE]"
click at [265, 196] on input "text" at bounding box center [288, 192] width 55 height 18
type input "776.00"
click at [394, 186] on input "text" at bounding box center [420, 192] width 55 height 18
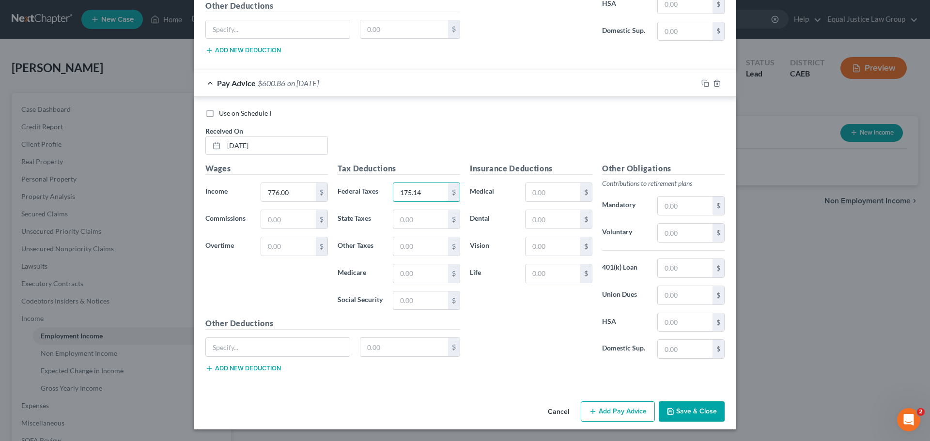
type input "175.14"
click at [425, 143] on div "Use on Schedule I Received On * [DATE]" at bounding box center [464, 135] width 529 height 55
click at [616, 406] on button "Add Pay Advice" at bounding box center [618, 411] width 74 height 20
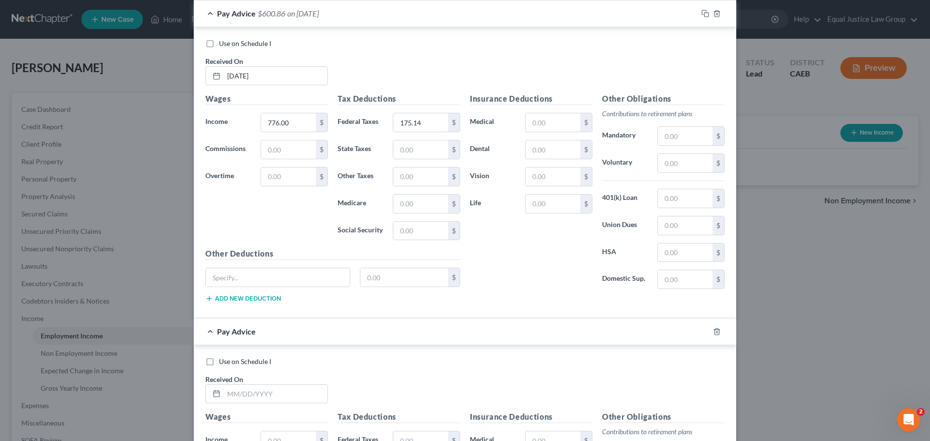
scroll to position [5028, 0]
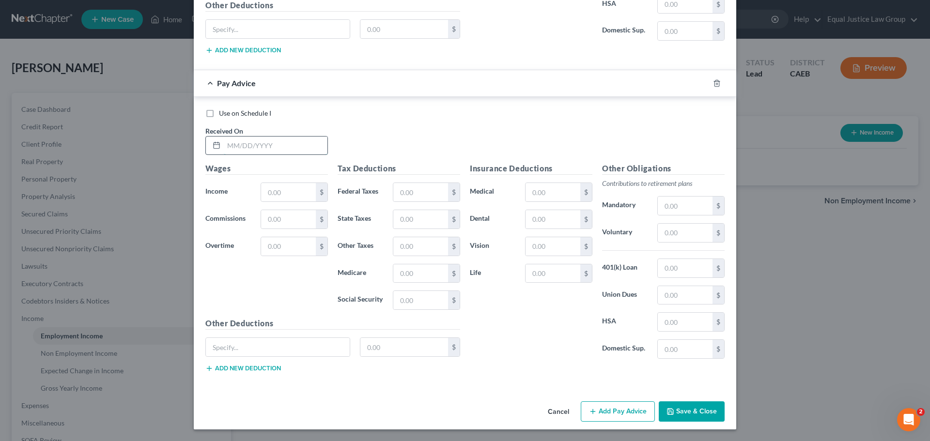
click at [252, 150] on input "text" at bounding box center [276, 146] width 104 height 18
type input "[DATE]"
click at [274, 188] on input "text" at bounding box center [288, 192] width 55 height 18
type input "776.00"
click at [419, 196] on input "text" at bounding box center [420, 192] width 55 height 18
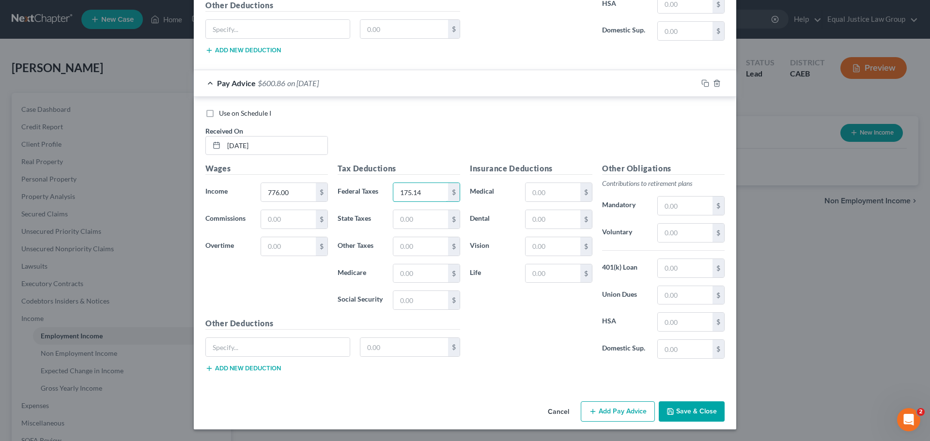
type input "175.14"
click at [404, 120] on div "Use on Schedule I Received On * [DATE]" at bounding box center [464, 135] width 529 height 55
click at [608, 411] on button "Add Pay Advice" at bounding box center [618, 411] width 74 height 20
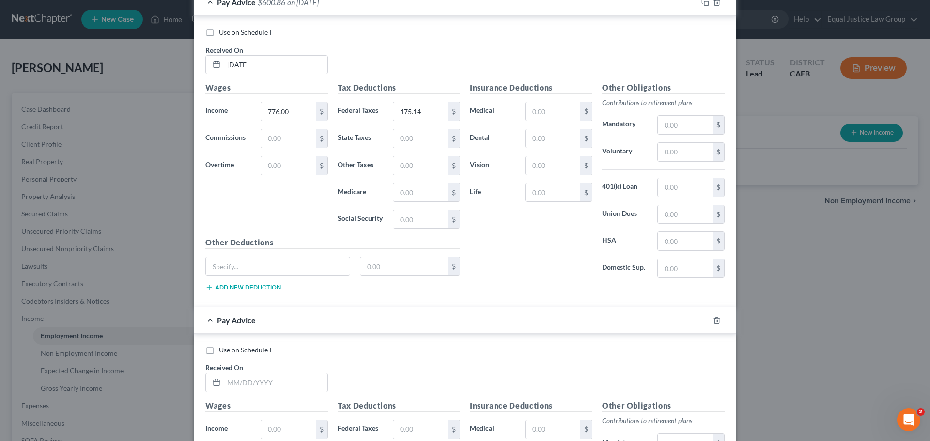
scroll to position [5319, 0]
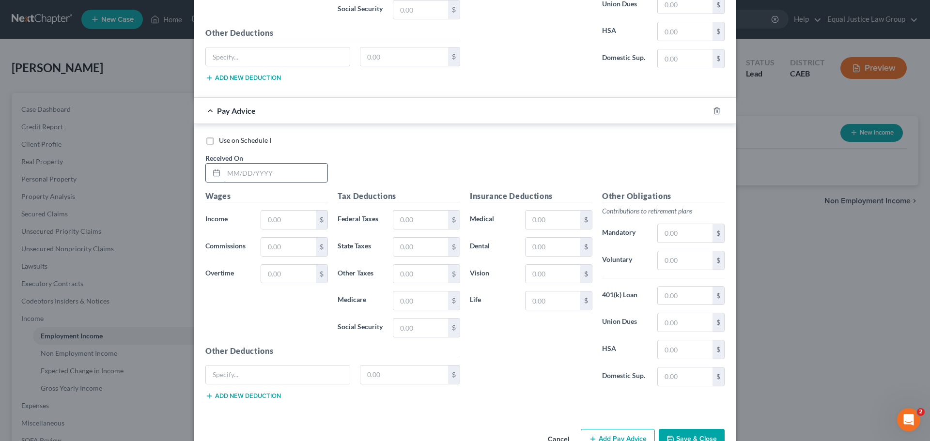
click at [299, 176] on input "text" at bounding box center [276, 173] width 104 height 18
type input "[DATE]"
click at [283, 221] on input "text" at bounding box center [288, 220] width 55 height 18
type input "620.80"
click at [417, 220] on input "text" at bounding box center [420, 220] width 55 height 18
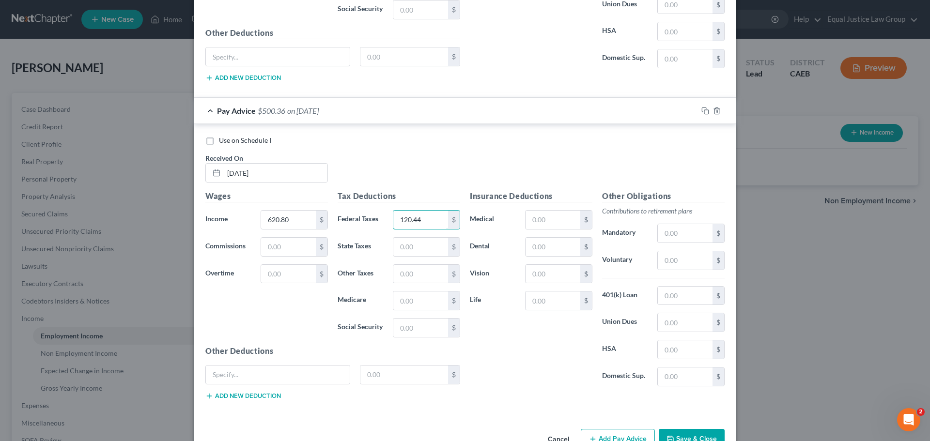
type input "120.44"
click at [406, 143] on div "Use on Schedule I" at bounding box center [464, 141] width 519 height 10
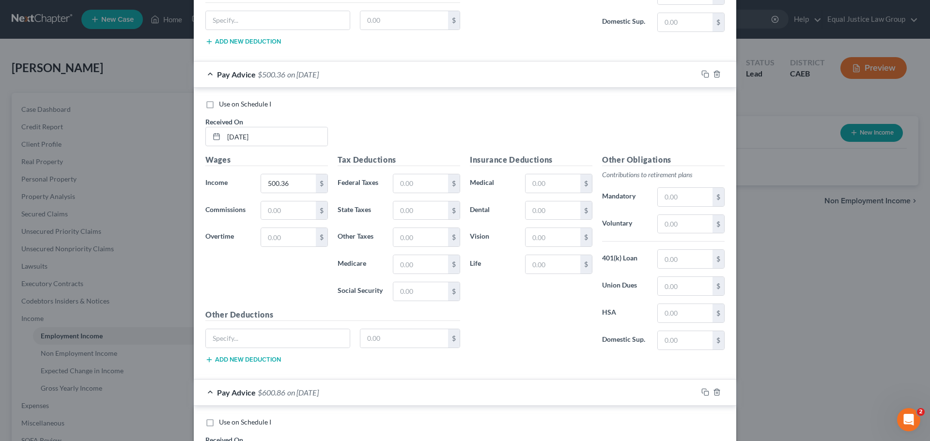
scroll to position [4060, 0]
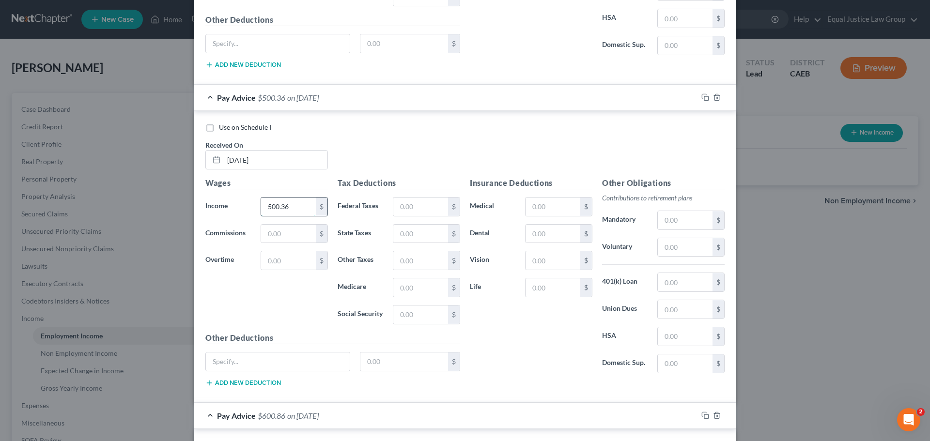
click at [291, 203] on input "500.36" at bounding box center [288, 207] width 55 height 18
type input "620.80"
click at [429, 206] on input "text" at bounding box center [420, 207] width 55 height 18
type input "120.44"
click at [411, 140] on div "Use on Schedule I Received On * [DATE]" at bounding box center [464, 150] width 529 height 55
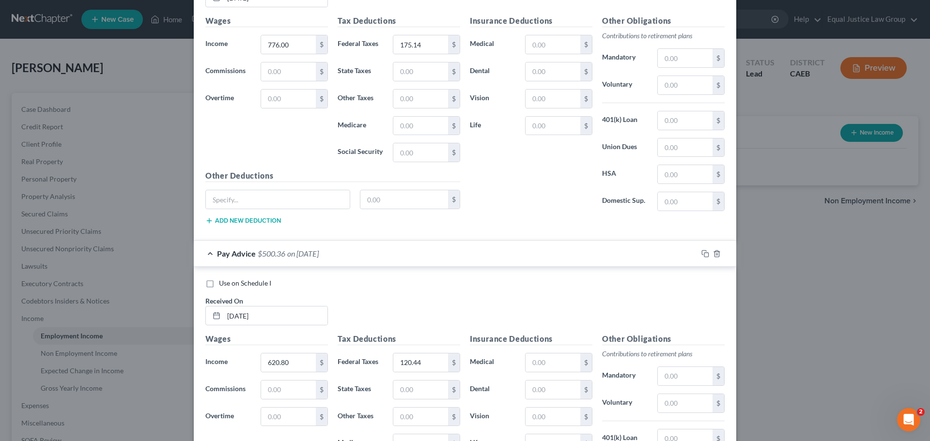
scroll to position [5346, 0]
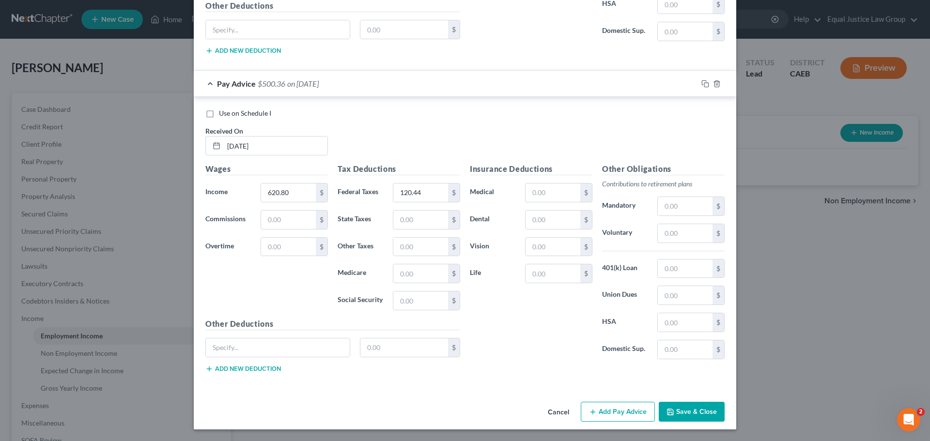
click at [609, 408] on button "Add Pay Advice" at bounding box center [618, 412] width 74 height 20
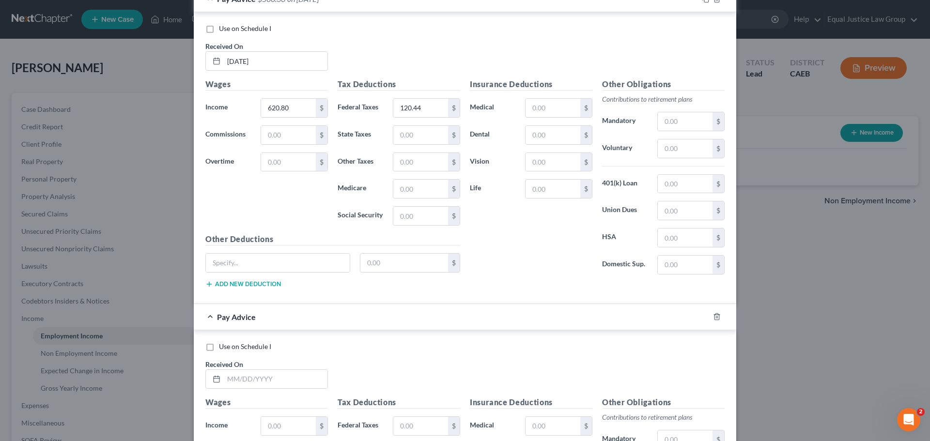
scroll to position [5664, 0]
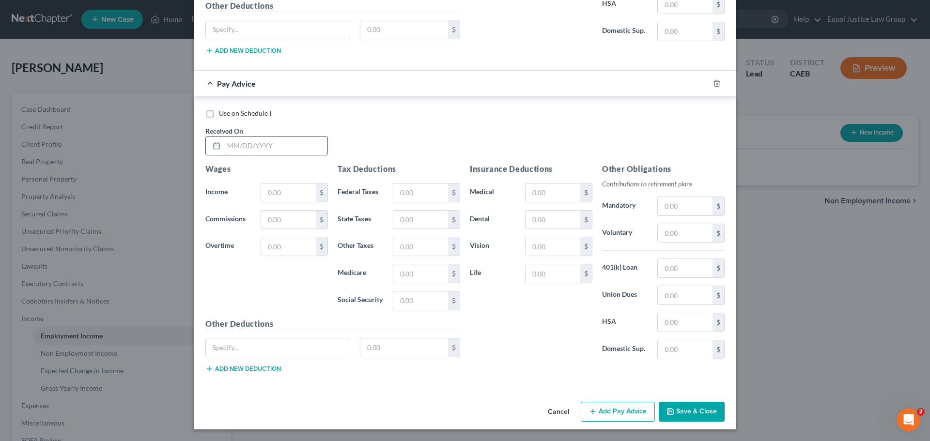
click at [247, 148] on input "text" at bounding box center [276, 146] width 104 height 18
type input "[DATE]"
click at [285, 191] on input "text" at bounding box center [288, 193] width 55 height 18
type input "776.00"
click at [411, 188] on input "text" at bounding box center [420, 193] width 55 height 18
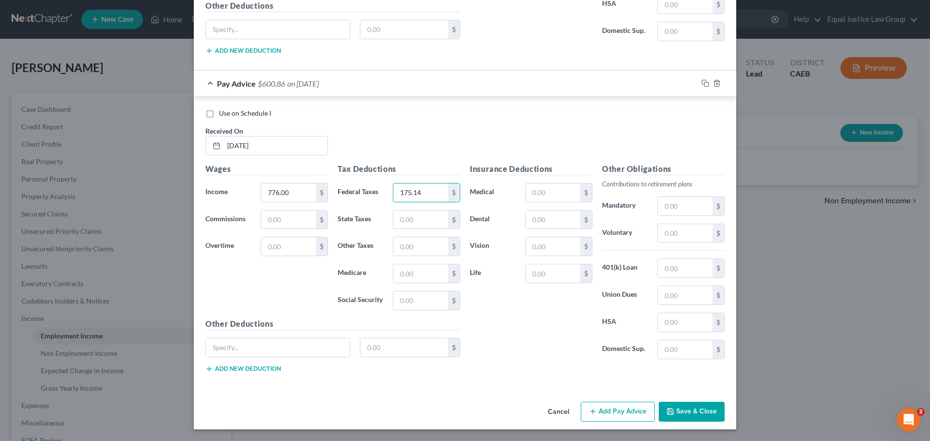
type input "175.14"
drag, startPoint x: 385, startPoint y: 84, endPoint x: 387, endPoint y: 90, distance: 6.5
click at [385, 85] on div "Pay Advice $600.86 on [DATE]" at bounding box center [446, 84] width 504 height 26
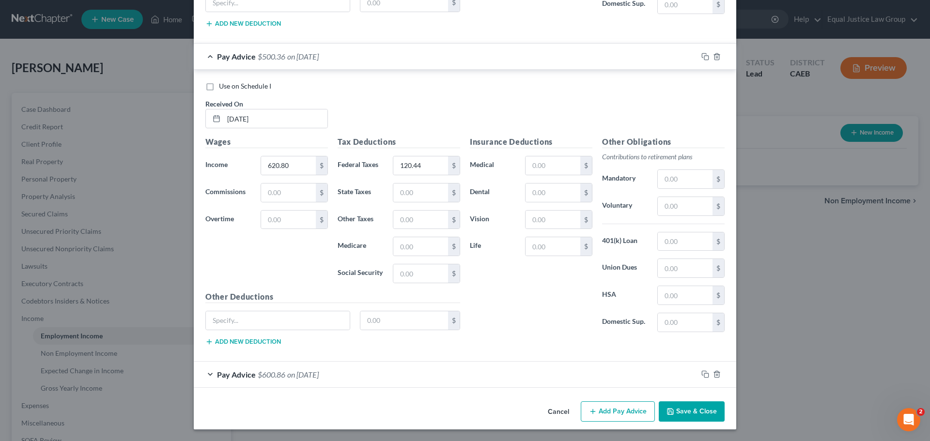
scroll to position [5373, 0]
click at [618, 413] on button "Add Pay Advice" at bounding box center [618, 411] width 74 height 20
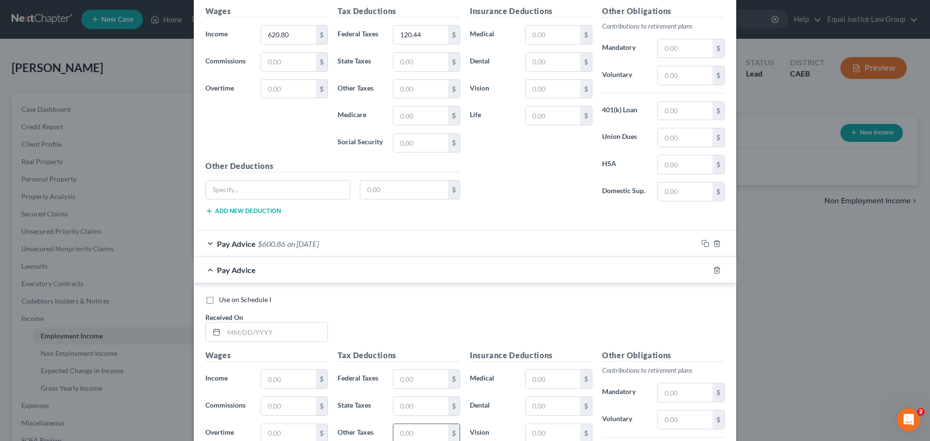
scroll to position [5691, 0]
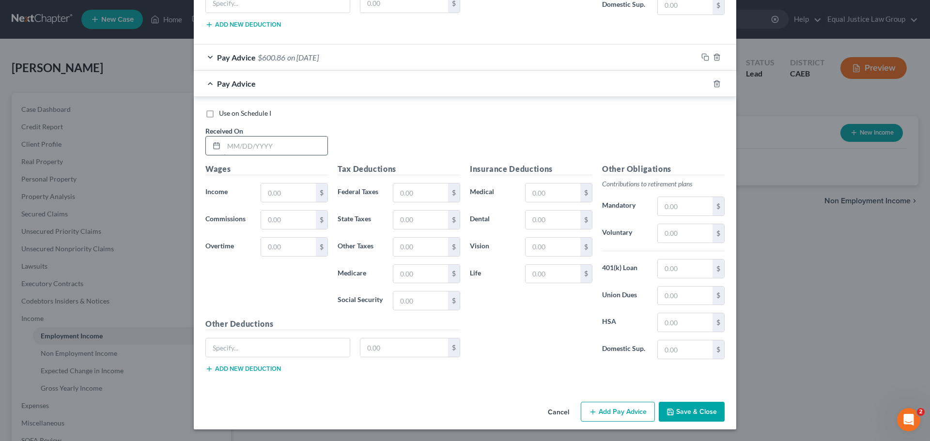
click at [277, 137] on input "text" at bounding box center [276, 146] width 104 height 18
type input "[DATE]"
click at [283, 187] on input "text" at bounding box center [288, 193] width 55 height 18
type input "776.00"
click at [404, 195] on input "text" at bounding box center [420, 193] width 55 height 18
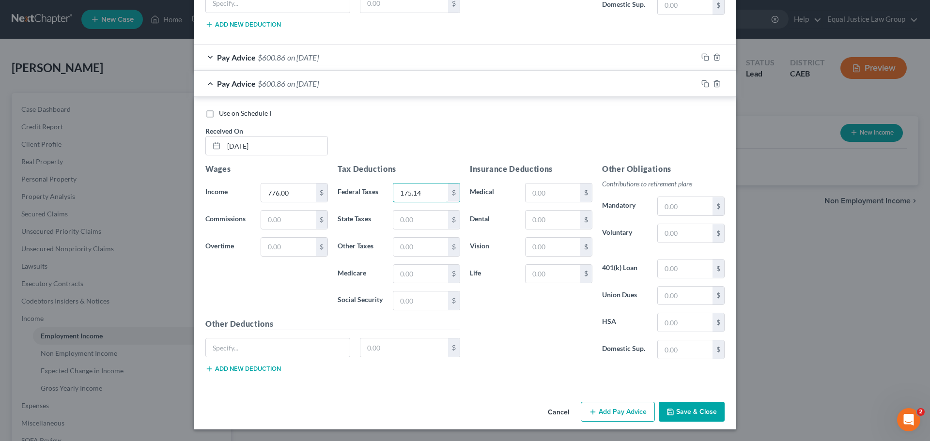
type input "175.14"
click at [414, 125] on div "Use on Schedule I Received On * [DATE]" at bounding box center [464, 135] width 529 height 55
click at [609, 416] on button "Add Pay Advice" at bounding box center [618, 412] width 74 height 20
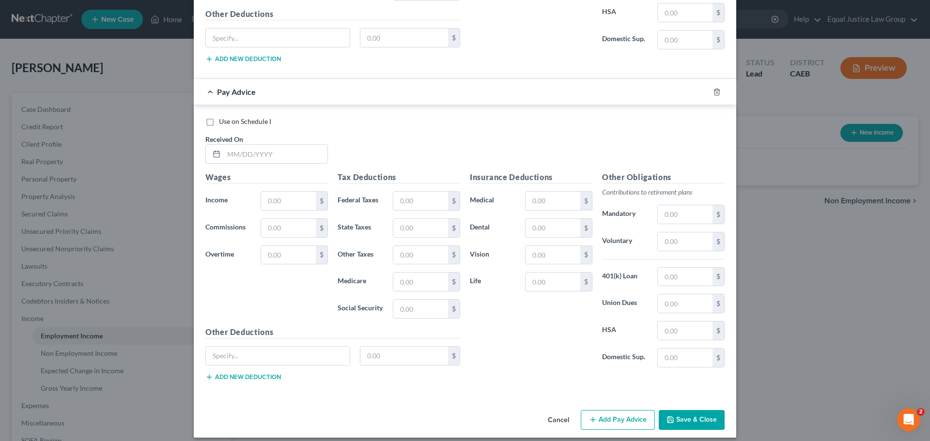
scroll to position [6009, 0]
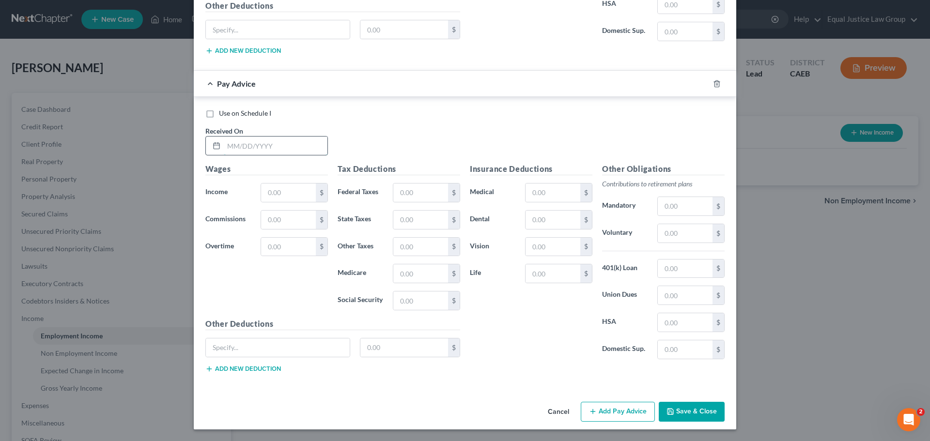
click at [263, 147] on input "text" at bounding box center [276, 146] width 104 height 18
type input "[DATE]"
click at [274, 197] on input "text" at bounding box center [288, 193] width 55 height 18
type input "776.00"
click at [426, 188] on input "text" at bounding box center [420, 193] width 55 height 18
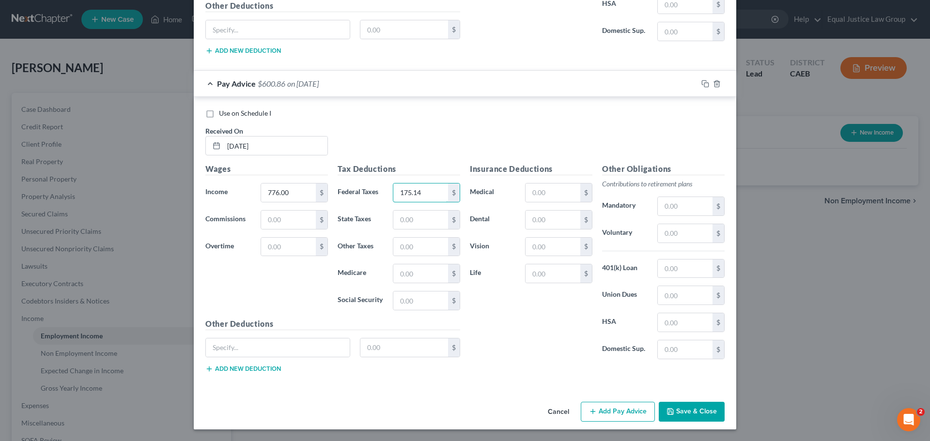
type input "175.14"
click at [450, 123] on div "Use on Schedule I Received On * [DATE]" at bounding box center [464, 135] width 529 height 55
drag, startPoint x: 597, startPoint y: 407, endPoint x: 561, endPoint y: 374, distance: 49.0
click at [597, 407] on button "Add Pay Advice" at bounding box center [618, 412] width 74 height 20
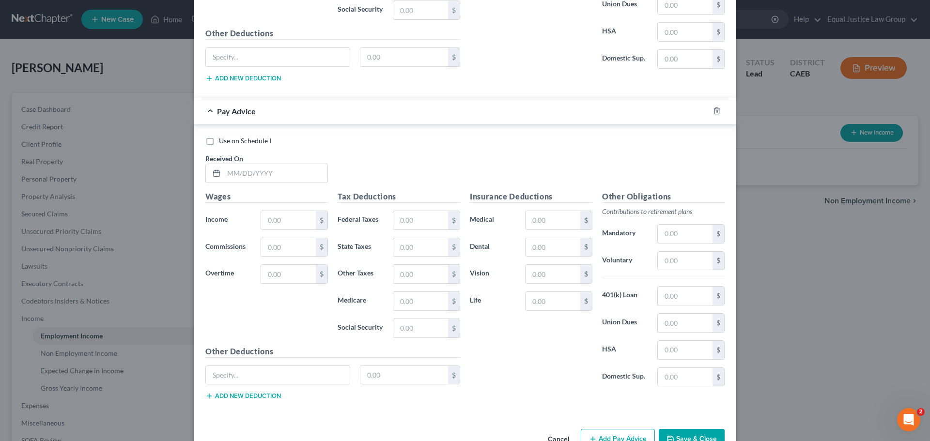
scroll to position [6327, 0]
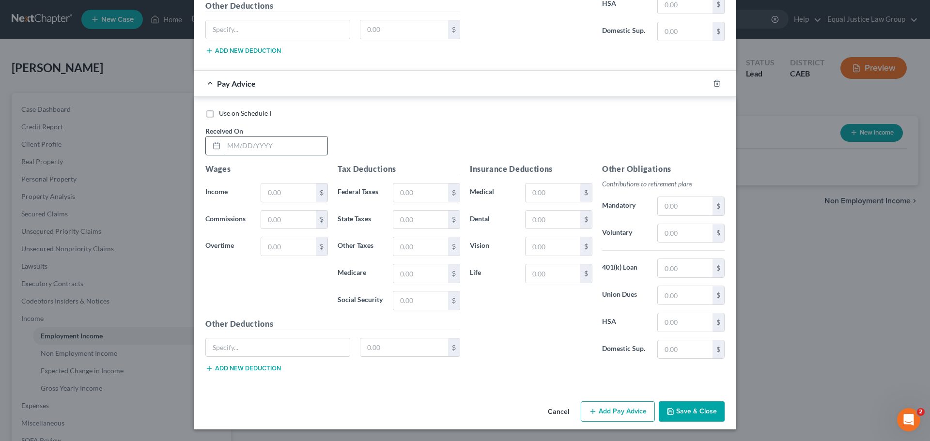
click at [228, 146] on input "text" at bounding box center [276, 146] width 104 height 18
type input "[DATE]"
click at [276, 193] on input "text" at bounding box center [288, 193] width 55 height 18
type input "776.00"
click at [419, 194] on input "text" at bounding box center [420, 193] width 55 height 18
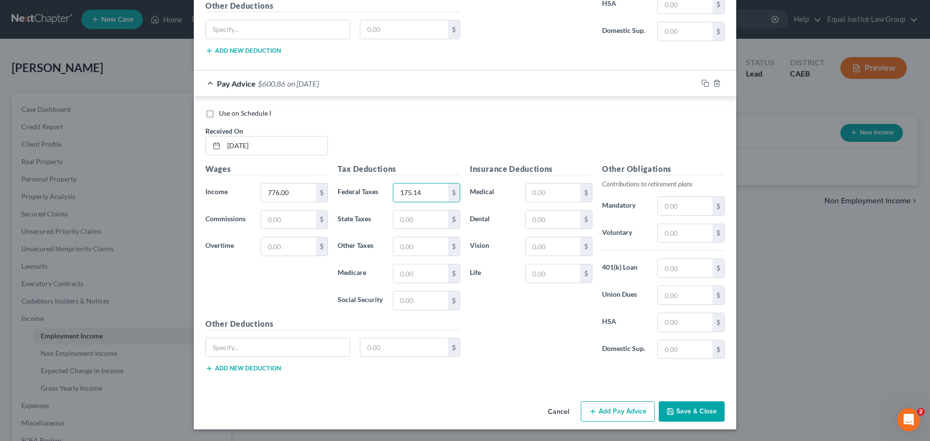
type input "175.14"
click at [375, 120] on div "Use on Schedule I Received On * [DATE]" at bounding box center [464, 135] width 529 height 55
click at [603, 412] on button "Add Pay Advice" at bounding box center [618, 411] width 74 height 20
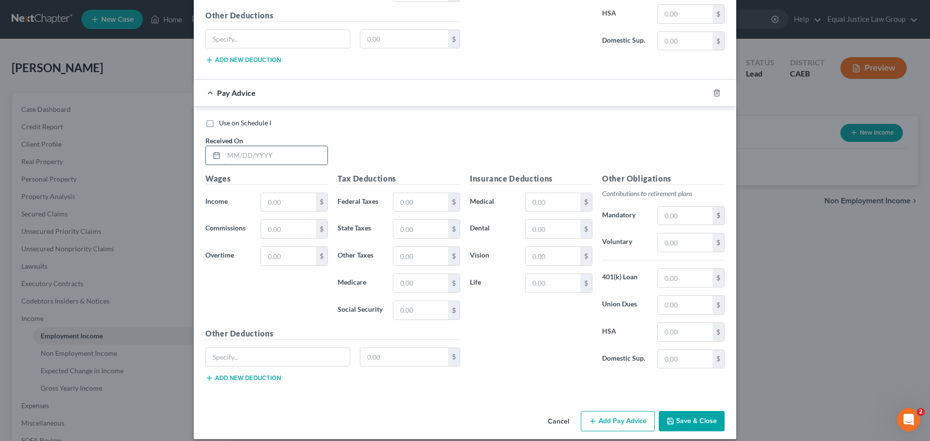
scroll to position [6645, 0]
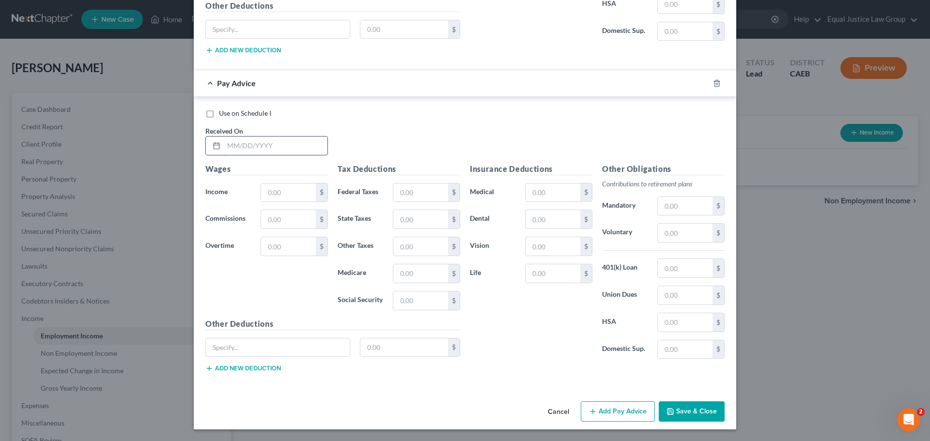
click at [249, 145] on input "text" at bounding box center [276, 146] width 104 height 18
type input "[DATE]"
click at [278, 193] on input "text" at bounding box center [288, 193] width 55 height 18
type input "776.00"
click at [400, 190] on input "text" at bounding box center [420, 193] width 55 height 18
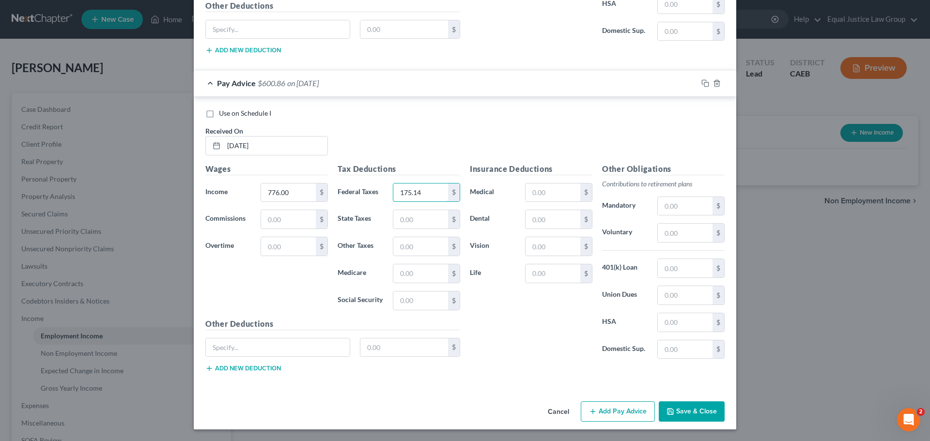
type input "175.14"
click at [411, 150] on div "Use on Schedule I Received On * [DATE]" at bounding box center [464, 135] width 529 height 55
click at [629, 410] on button "Add Pay Advice" at bounding box center [618, 411] width 74 height 20
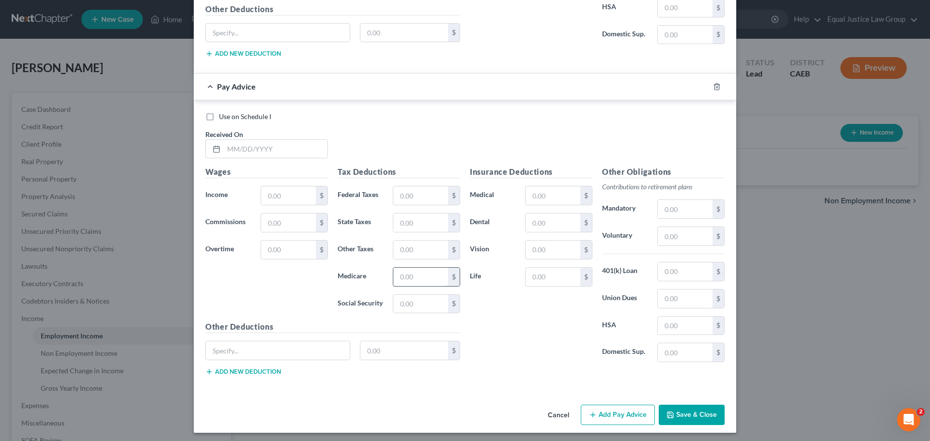
scroll to position [6963, 0]
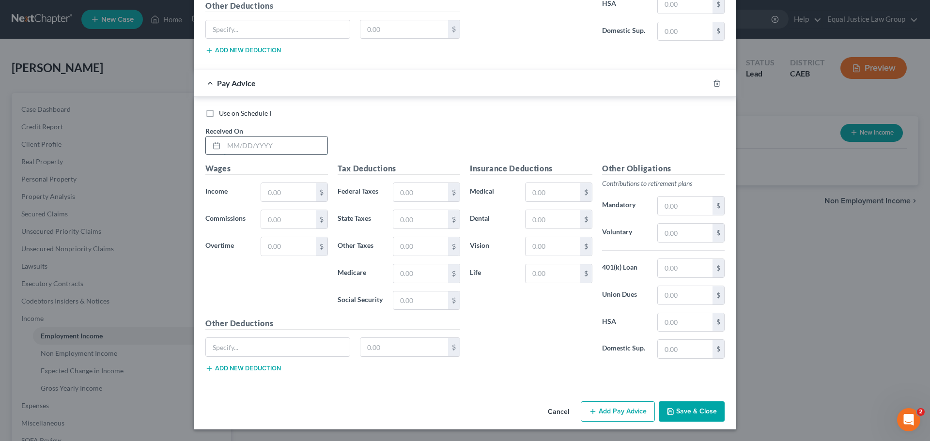
click at [250, 150] on input "text" at bounding box center [276, 146] width 104 height 18
type input "[DATE]"
click at [285, 191] on input "text" at bounding box center [288, 192] width 55 height 18
type input "776.00"
click at [405, 190] on input "text" at bounding box center [420, 192] width 55 height 18
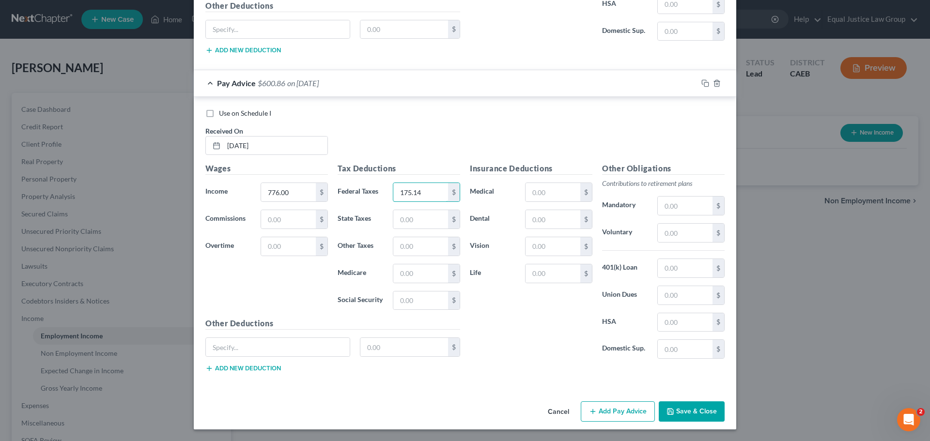
type input "175.14"
click at [395, 129] on div "Use on Schedule I Received On * [DATE]" at bounding box center [464, 135] width 529 height 55
click at [608, 413] on button "Add Pay Advice" at bounding box center [618, 411] width 74 height 20
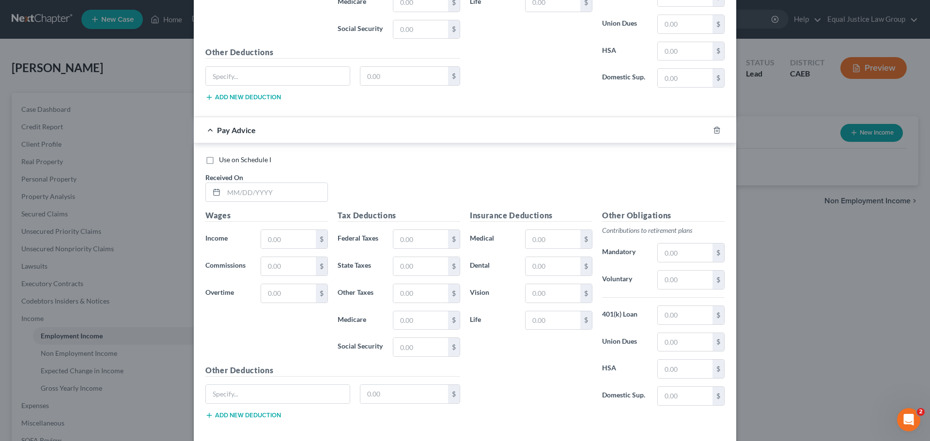
scroll to position [7281, 0]
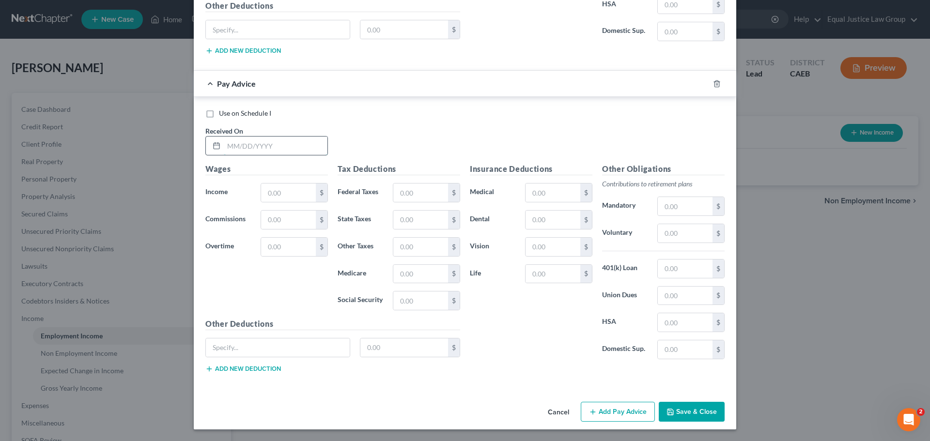
click at [281, 148] on input "text" at bounding box center [276, 146] width 104 height 18
type input "[DATE]"
click at [289, 190] on input "text" at bounding box center [288, 193] width 55 height 18
type input "853.60"
click at [427, 197] on input "text" at bounding box center [420, 193] width 55 height 18
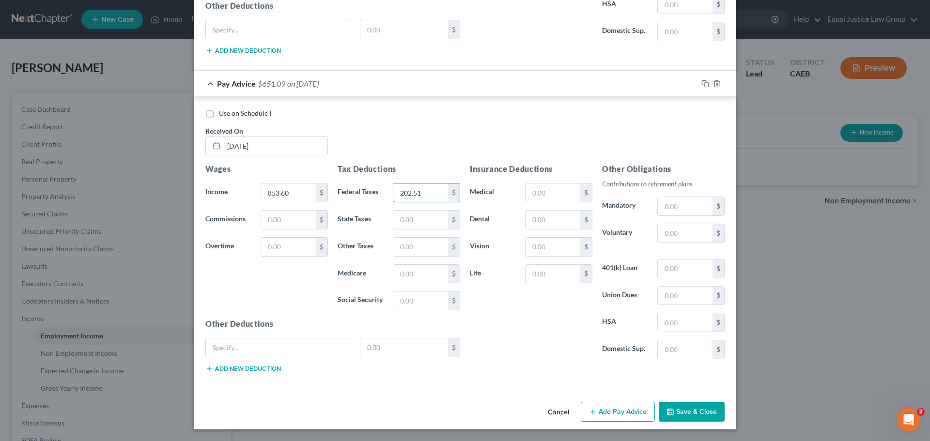
type input "202.51"
click at [429, 139] on div "Use on Schedule I Received On * [DATE]" at bounding box center [464, 135] width 529 height 55
click at [619, 415] on button "Add Pay Advice" at bounding box center [618, 412] width 74 height 20
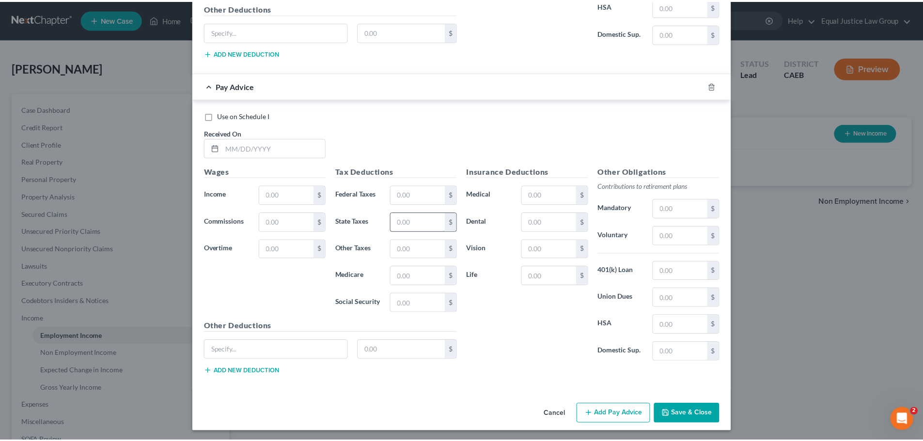
scroll to position [7599, 0]
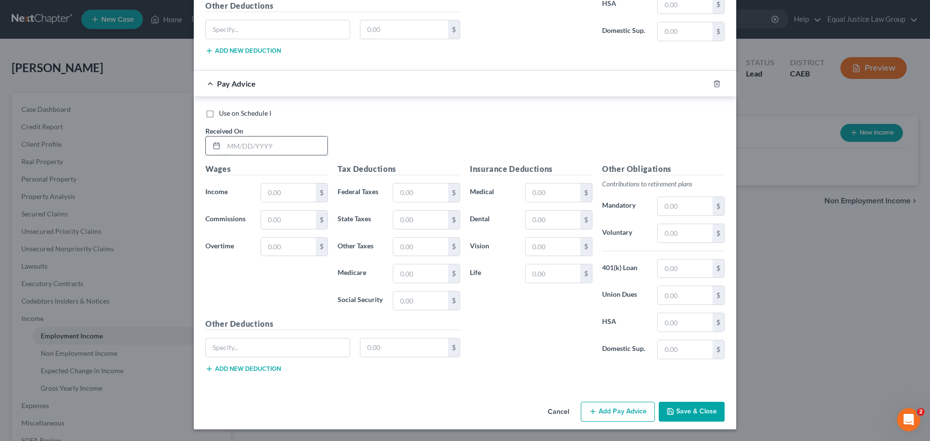
click at [253, 151] on input "text" at bounding box center [276, 146] width 104 height 18
type input "[DATE]"
click at [363, 130] on div "Use on Schedule I Received On * [DATE]" at bounding box center [464, 135] width 529 height 55
click at [294, 190] on input "text" at bounding box center [288, 193] width 55 height 18
type input "776.00"
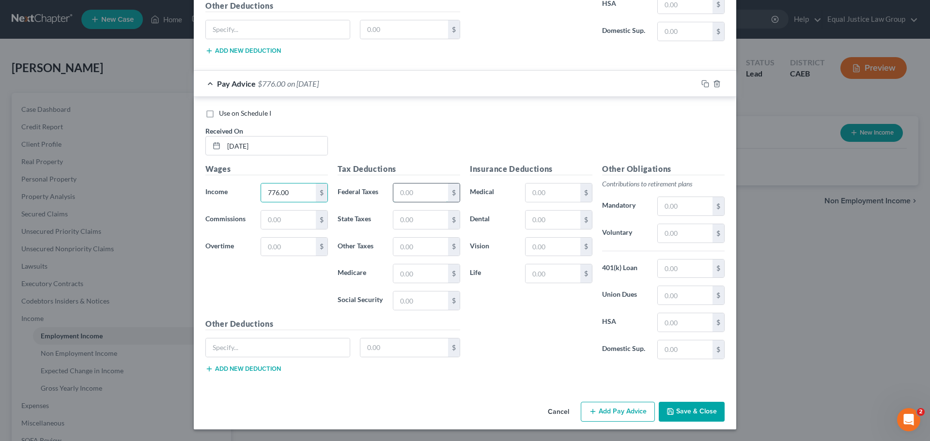
click at [413, 196] on input "text" at bounding box center [420, 193] width 55 height 18
type input "175.14"
click at [402, 134] on div "Use on Schedule I Received On * [DATE]" at bounding box center [464, 135] width 529 height 55
click at [693, 413] on button "Save & Close" at bounding box center [692, 412] width 66 height 20
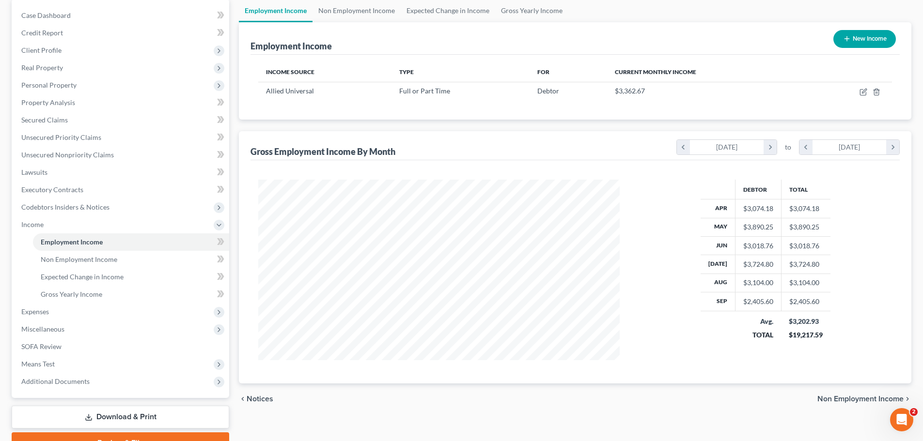
scroll to position [143, 0]
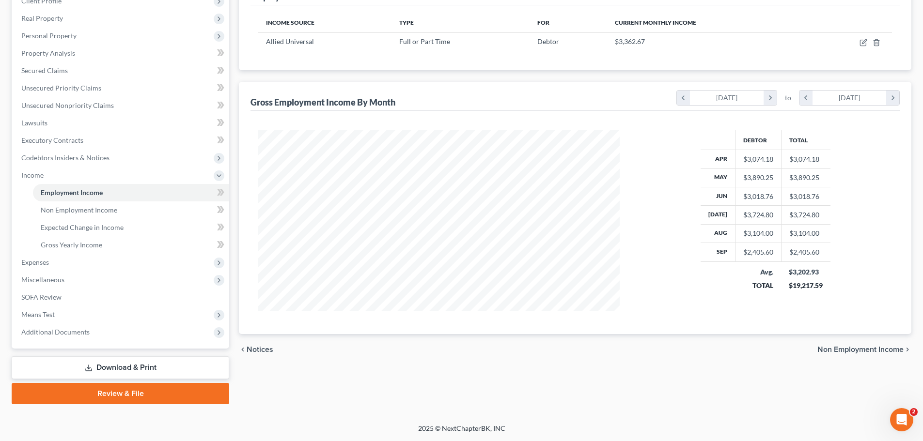
click at [684, 350] on div "chevron_left Notices Non Employment Income chevron_right" at bounding box center [575, 349] width 672 height 31
click at [99, 210] on span "Non Employment Income" at bounding box center [79, 210] width 77 height 8
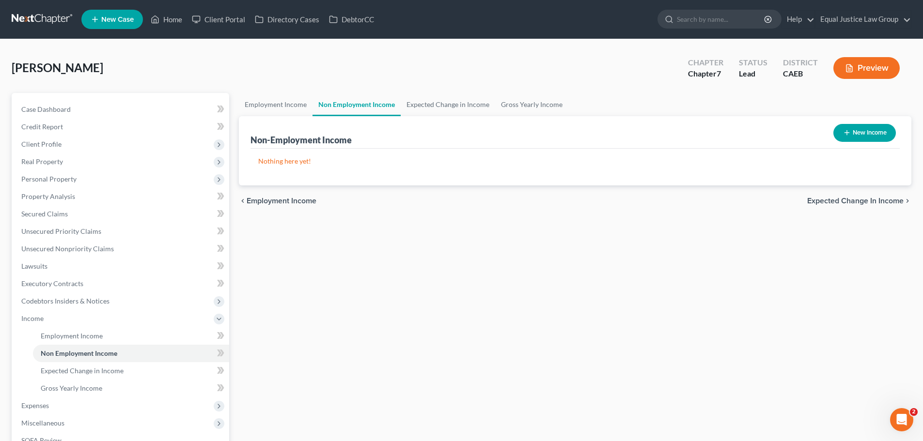
click at [865, 131] on button "New Income" at bounding box center [864, 133] width 62 height 18
select select "0"
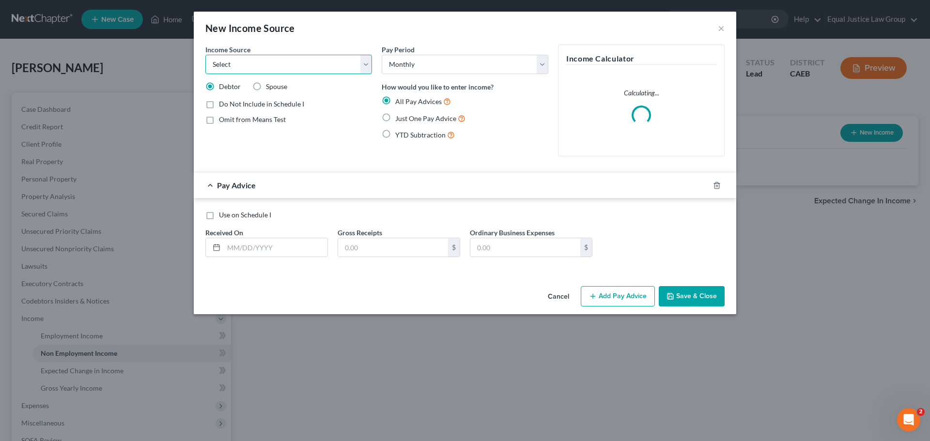
click at [364, 62] on select "Select Unemployment Disability (from employer) Pension Retirement Social Securi…" at bounding box center [288, 64] width 167 height 19
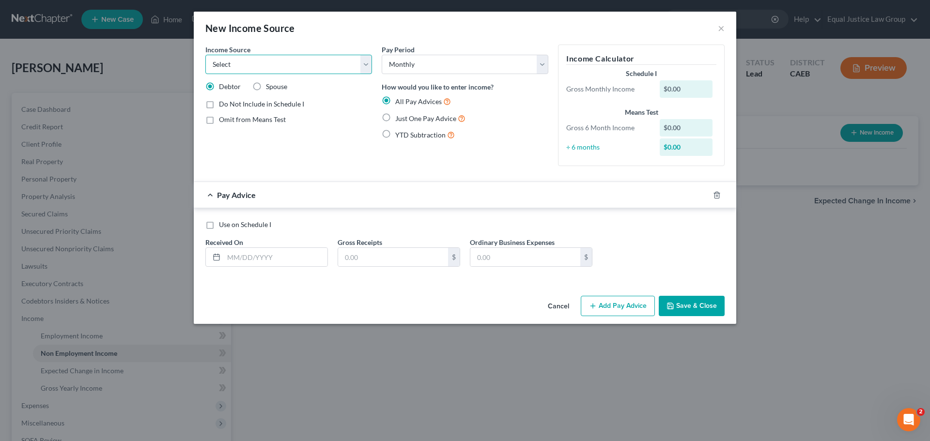
select select "4"
click at [205, 55] on select "Select Unemployment Disability (from employer) Pension Retirement Social Securi…" at bounding box center [288, 64] width 167 height 19
click at [375, 169] on div "Income Source * Select Unemployment Disability (from employer) Pension Retireme…" at bounding box center [288, 109] width 176 height 129
click at [406, 119] on span "Just One Pay Advice" at bounding box center [425, 118] width 61 height 8
click at [405, 119] on input "Just One Pay Advice" at bounding box center [402, 116] width 6 height 6
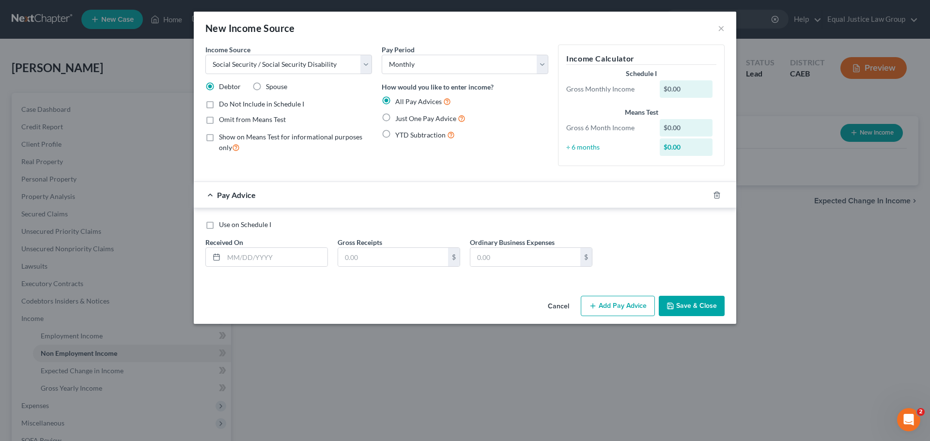
radio input "true"
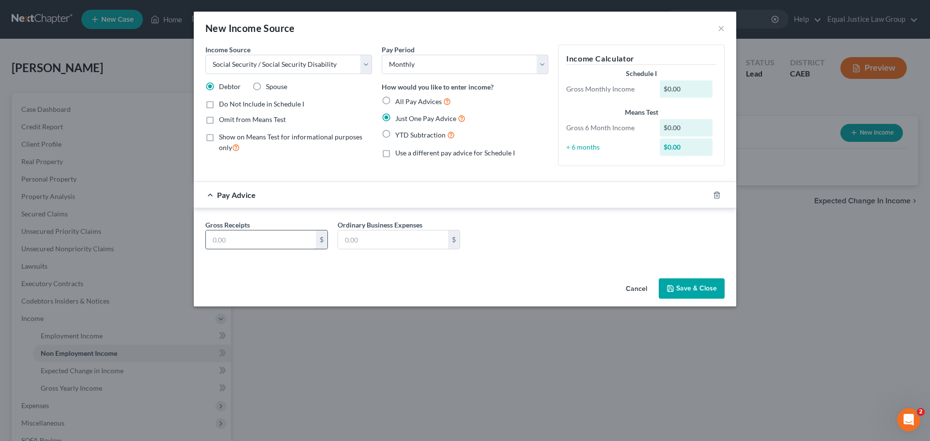
click at [268, 237] on input "text" at bounding box center [261, 240] width 110 height 18
type input "2,386.00"
click at [600, 223] on div "Gross Receipts 2,386.00 $ Ordinary Business Expenses $" at bounding box center [464, 238] width 529 height 37
click at [669, 287] on polyline "button" at bounding box center [670, 286] width 2 height 1
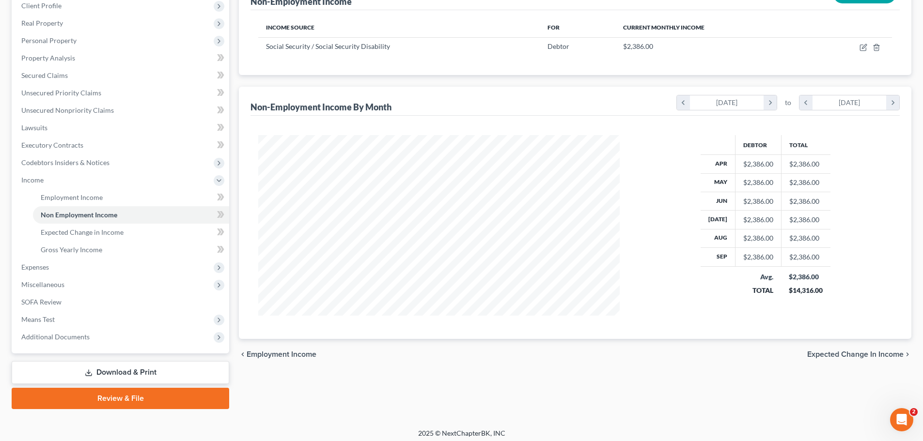
scroll to position [143, 0]
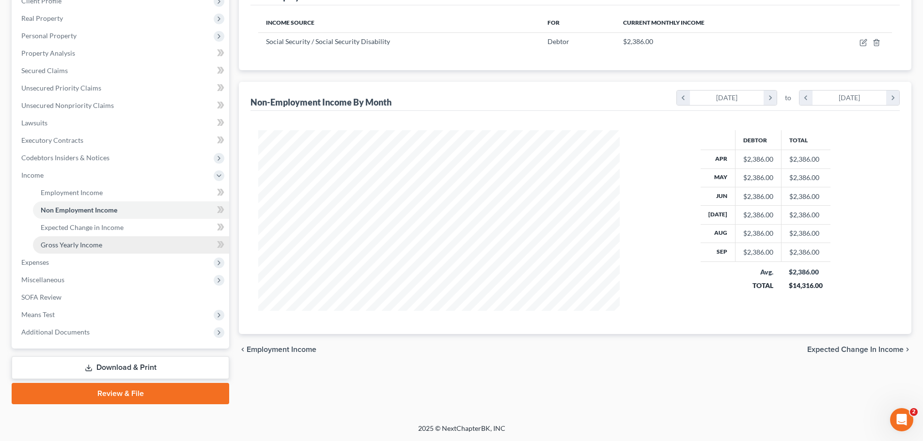
click at [85, 246] on span "Gross Yearly Income" at bounding box center [72, 245] width 62 height 8
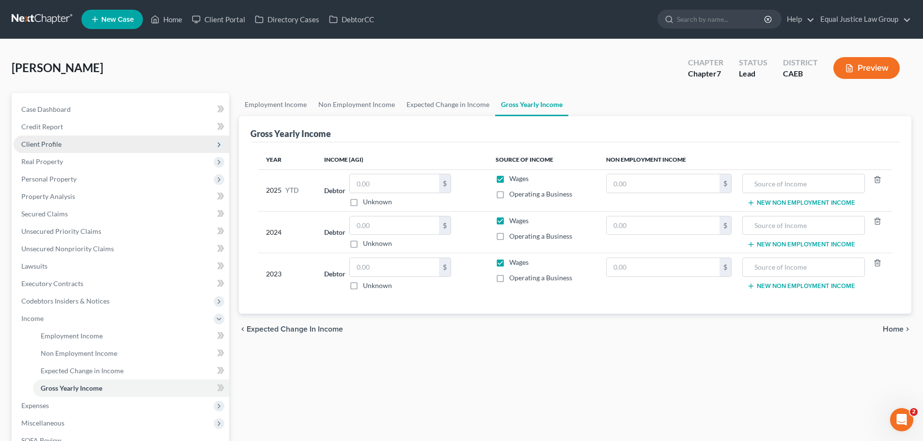
click at [48, 144] on span "Client Profile" at bounding box center [41, 144] width 40 height 8
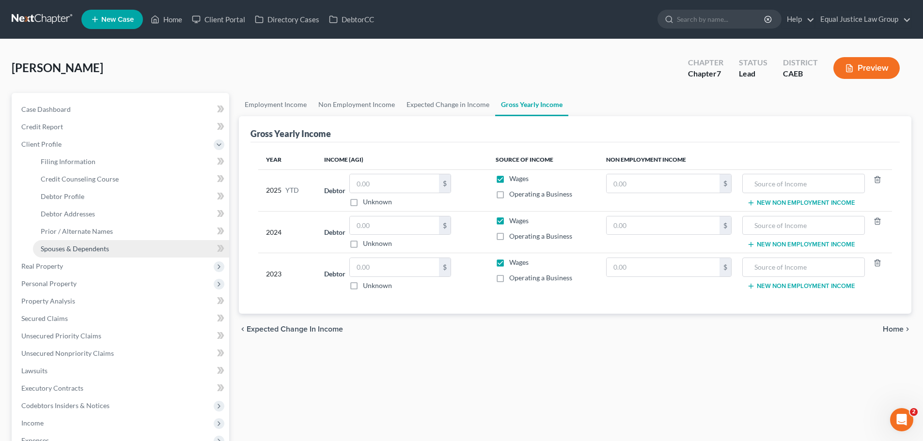
click at [84, 250] on span "Spouses & Dependents" at bounding box center [75, 249] width 68 height 8
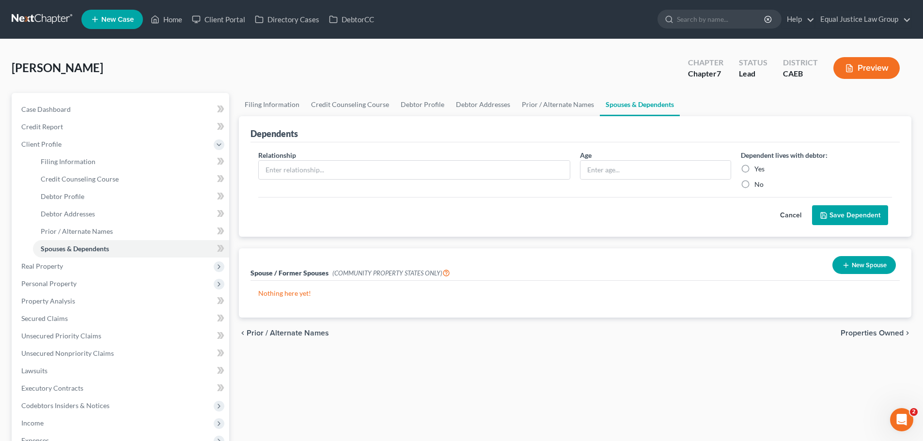
click at [852, 264] on button "New Spouse" at bounding box center [863, 265] width 63 height 18
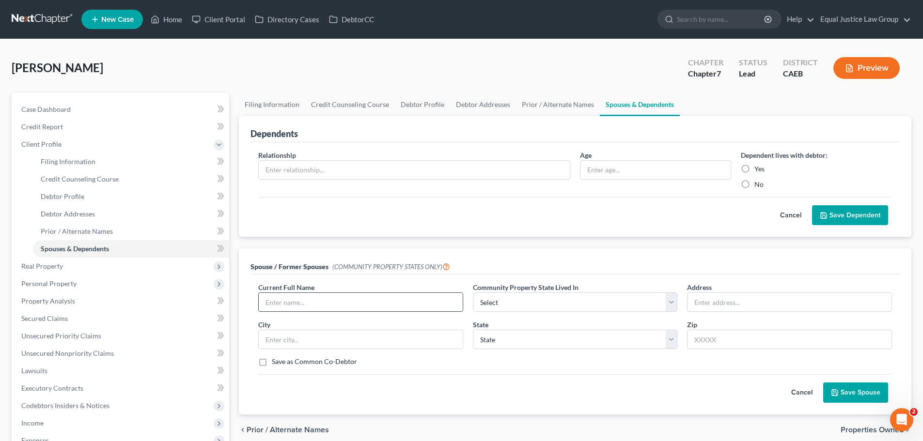
click at [307, 301] on input "text" at bounding box center [361, 302] width 204 height 18
type input "[PERSON_NAME]"
click at [516, 302] on select "Select AZ CA GU ID LA NV NM PR [GEOGRAPHIC_DATA] [GEOGRAPHIC_DATA] [GEOGRAPHIC_…" at bounding box center [575, 302] width 205 height 19
select select "1"
click at [473, 293] on select "Select AZ CA GU ID LA NV NM PR [GEOGRAPHIC_DATA] [GEOGRAPHIC_DATA] [GEOGRAPHIC_…" at bounding box center [575, 302] width 205 height 19
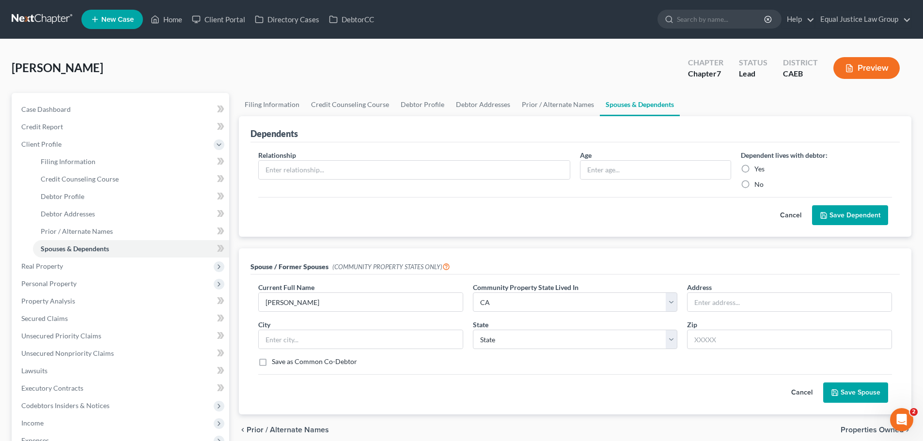
click at [734, 270] on div "Spouse / Former Spouses (COMMUNITY PROPERTY STATES ONLY)" at bounding box center [574, 261] width 649 height 26
click at [867, 391] on button "Save Spouse" at bounding box center [855, 393] width 65 height 20
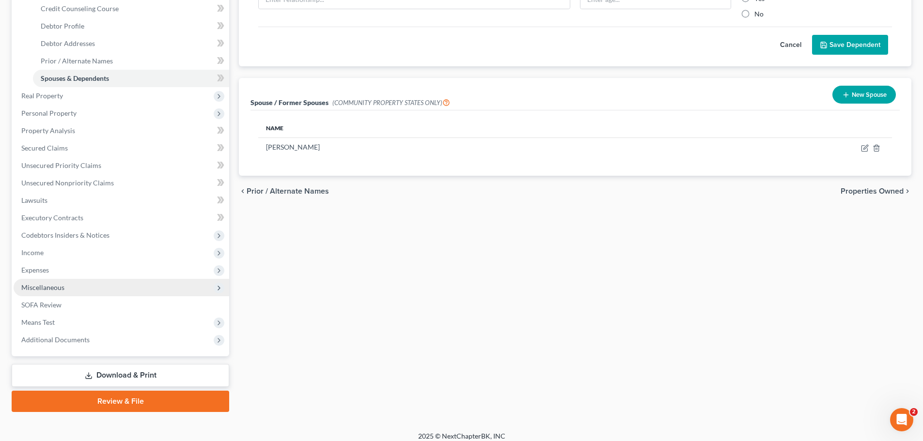
scroll to position [178, 0]
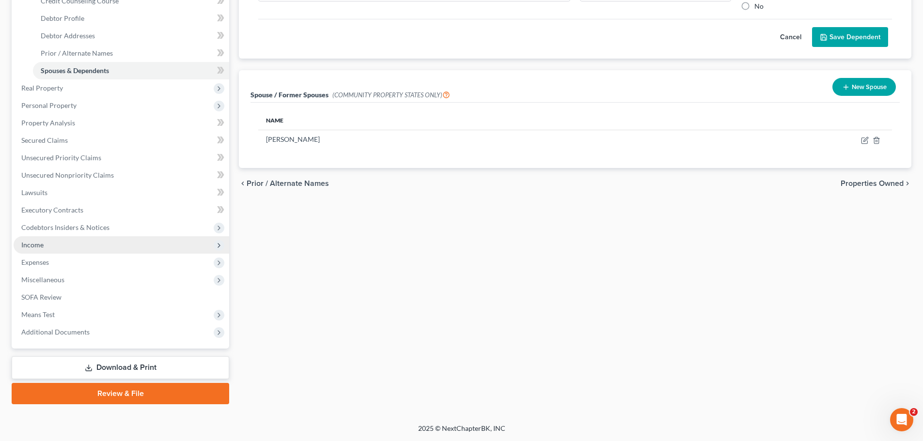
click at [60, 247] on span "Income" at bounding box center [122, 244] width 216 height 17
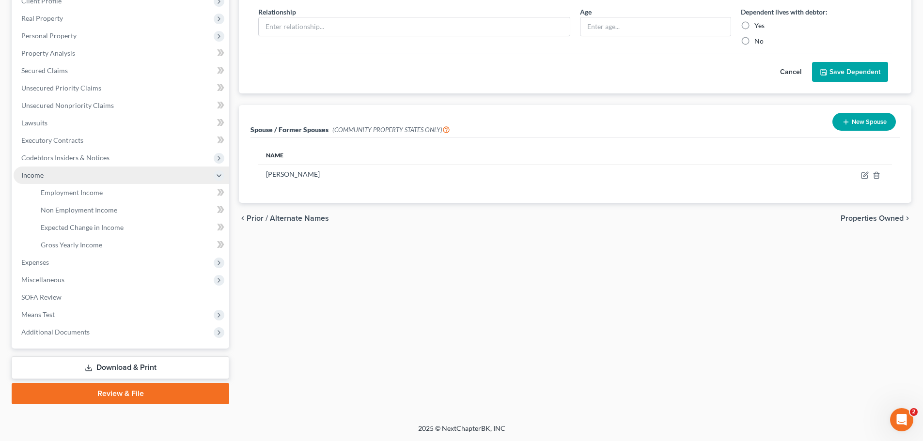
scroll to position [143, 0]
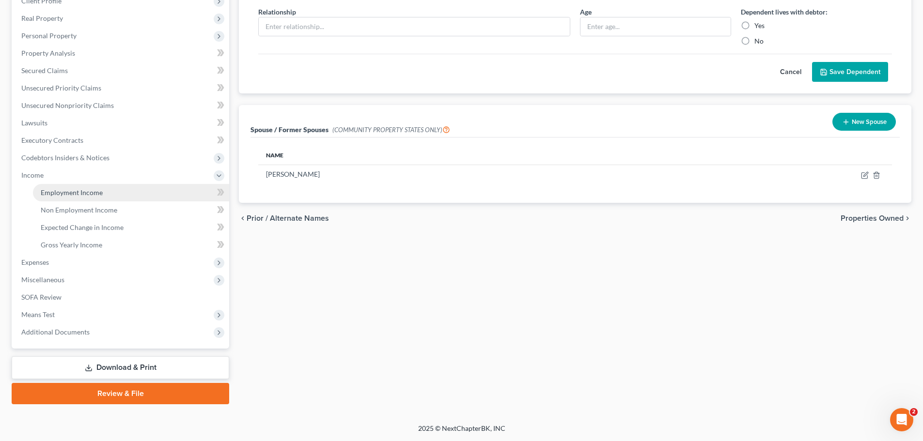
click at [99, 196] on span "Employment Income" at bounding box center [72, 192] width 62 height 8
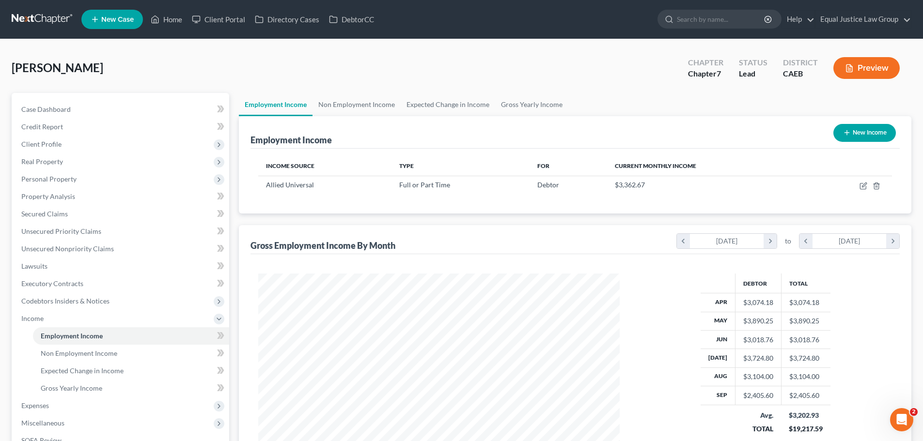
scroll to position [181, 381]
click at [85, 389] on span "Gross Yearly Income" at bounding box center [72, 388] width 62 height 8
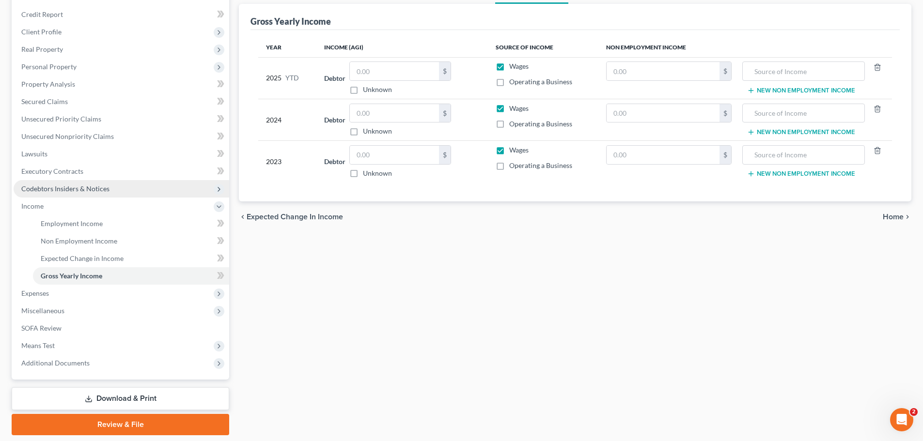
scroll to position [95, 0]
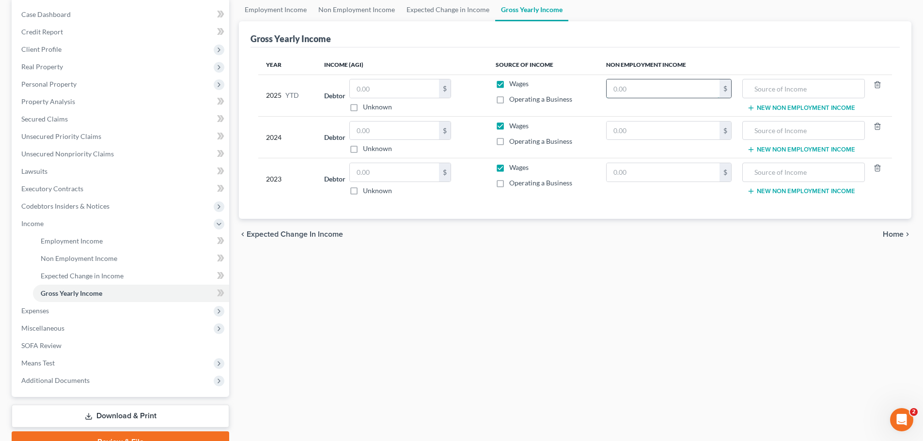
click at [609, 83] on input "text" at bounding box center [662, 88] width 113 height 18
click at [100, 244] on span "Employment Income" at bounding box center [72, 241] width 62 height 8
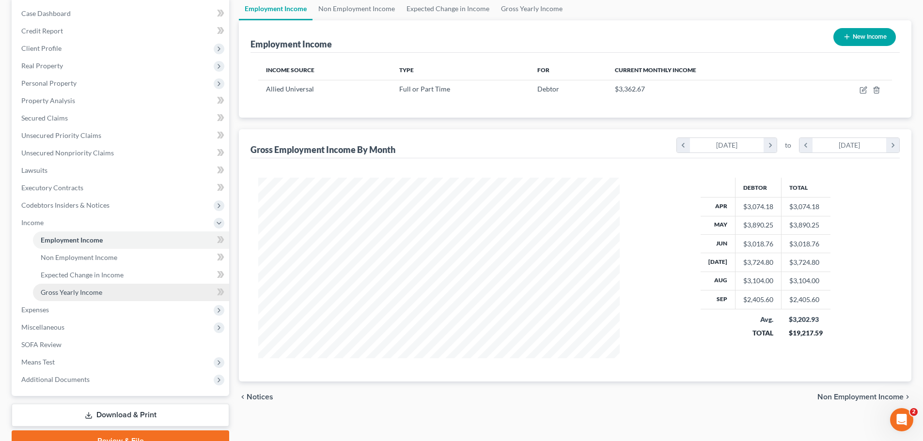
scroll to position [97, 0]
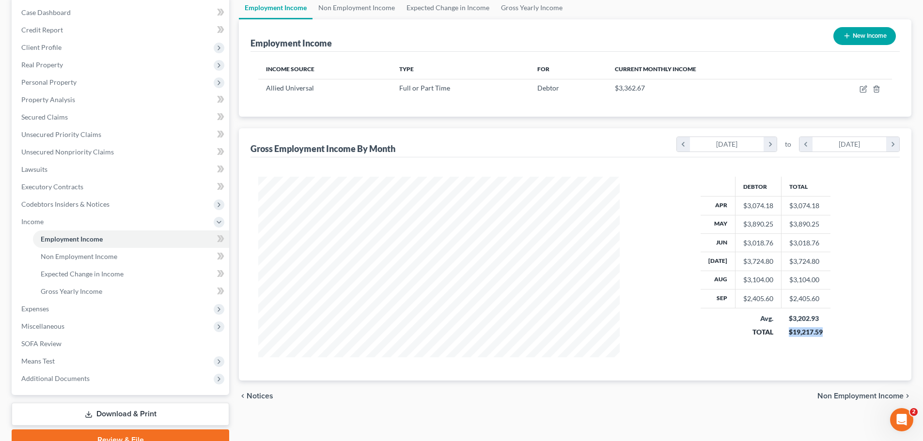
drag, startPoint x: 787, startPoint y: 333, endPoint x: 822, endPoint y: 334, distance: 34.9
click at [822, 334] on td "$3,202.93 $19,217.59" at bounding box center [805, 325] width 49 height 34
click at [94, 291] on span "Gross Yearly Income" at bounding box center [72, 291] width 62 height 8
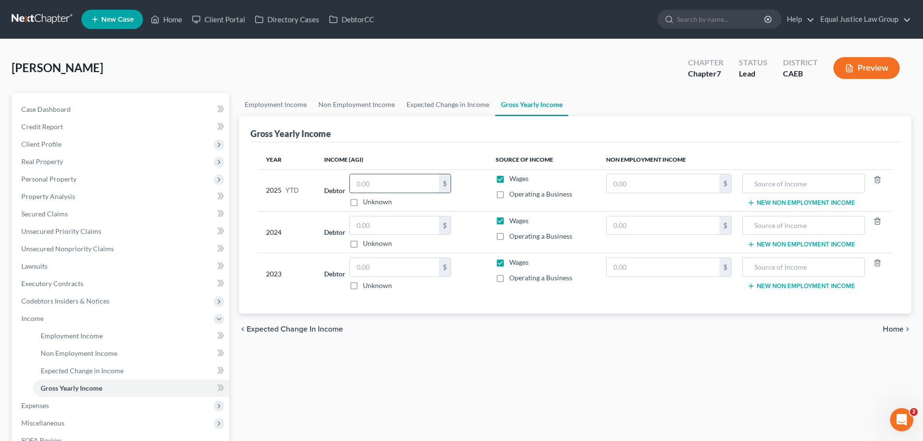
click at [393, 184] on input "text" at bounding box center [394, 183] width 89 height 18
type input "19,217.59"
click at [445, 148] on div "Year Income (AGI) Source of Income Non Employment Income 2025 YTD Debtor 19,217…" at bounding box center [574, 228] width 649 height 172
click at [634, 177] on input "text" at bounding box center [662, 183] width 113 height 18
type input "23,560.00"
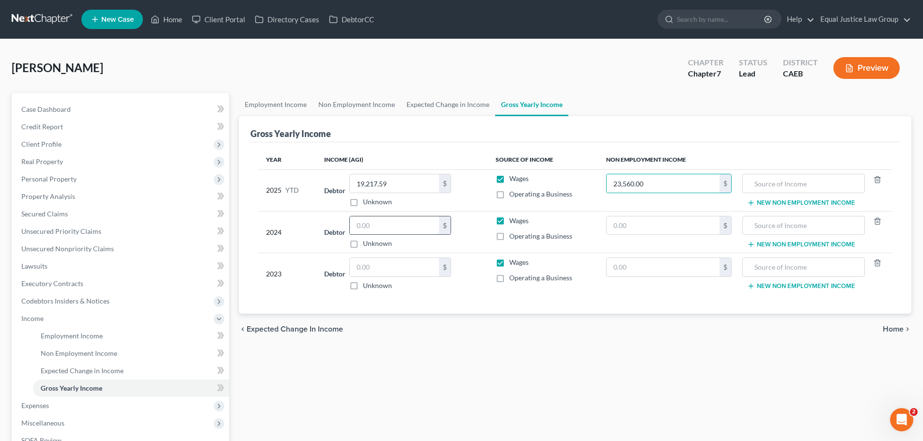
click at [391, 227] on input "text" at bounding box center [394, 225] width 89 height 18
click at [381, 223] on input "text" at bounding box center [394, 225] width 89 height 18
click at [384, 265] on input "text" at bounding box center [394, 267] width 89 height 18
click at [389, 228] on input "42,415" at bounding box center [394, 225] width 89 height 18
type input "42,415.00"
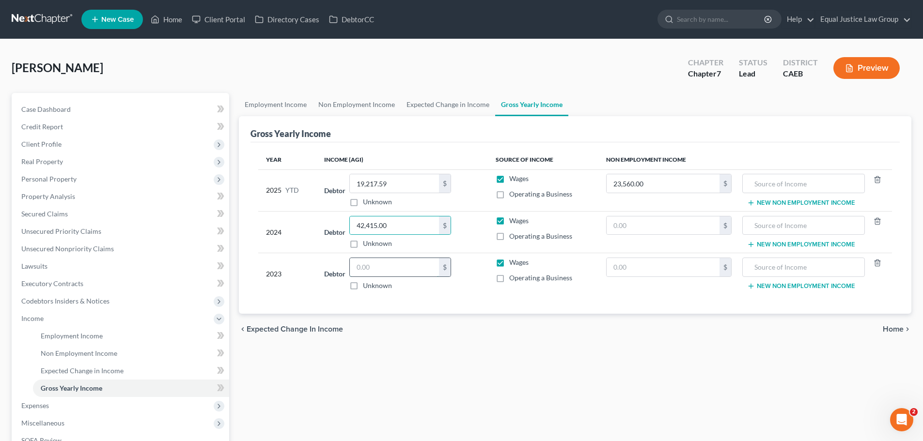
click at [374, 262] on input "text" at bounding box center [394, 267] width 89 height 18
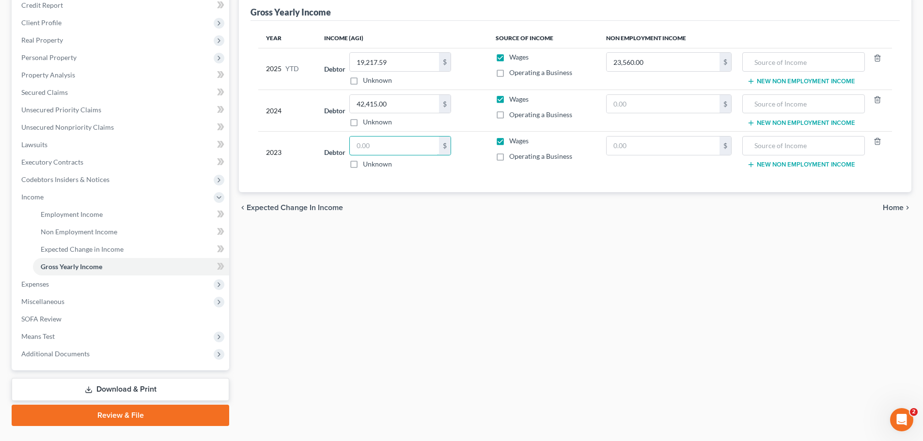
scroll to position [143, 0]
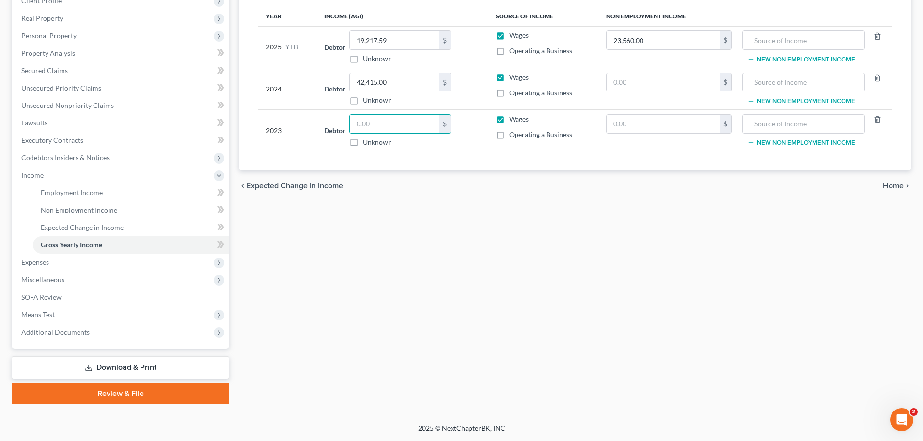
click at [894, 184] on span "Home" at bounding box center [892, 186] width 21 height 8
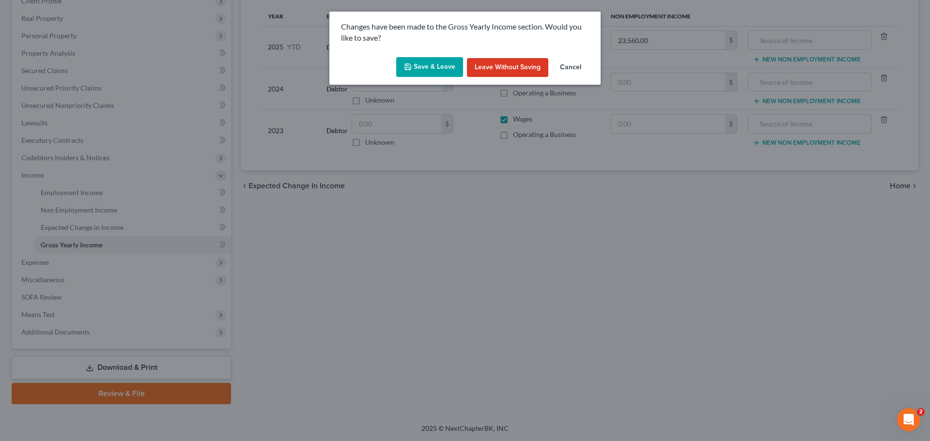
click at [426, 63] on button "Save & Leave" at bounding box center [429, 67] width 67 height 20
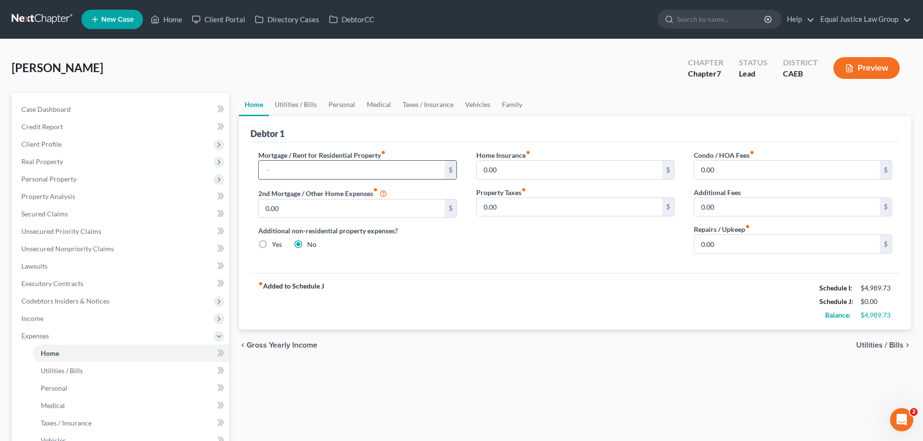
click at [293, 164] on input "text" at bounding box center [351, 170] width 185 height 18
type input "1,884.27"
click at [483, 250] on div "Home Insurance fiber_manual_record 0.00 $ Property Taxes fiber_manual_record 0.…" at bounding box center [574, 205] width 217 height 111
click at [736, 163] on input "0.00" at bounding box center [786, 170] width 185 height 18
type input "50.00"
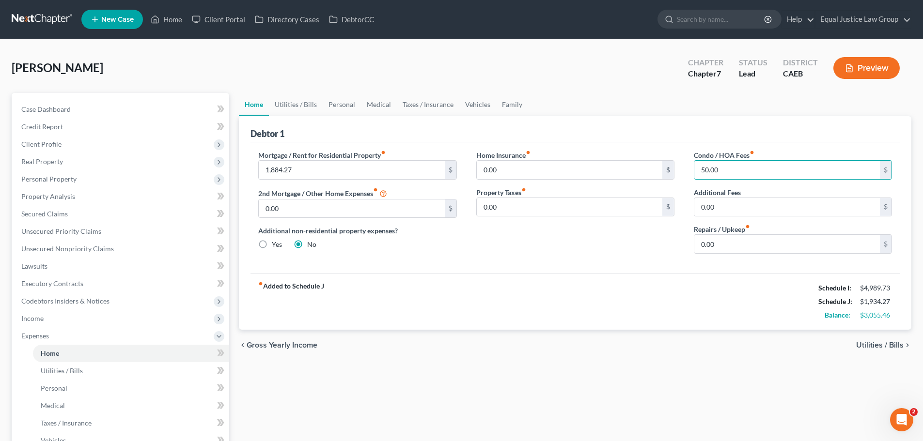
click at [609, 256] on div "Home Insurance fiber_manual_record 0.00 $ Property Taxes fiber_manual_record 0.…" at bounding box center [574, 205] width 217 height 111
click at [740, 239] on input "0.00" at bounding box center [786, 244] width 185 height 18
type input "100.00"
click at [728, 312] on div "fiber_manual_record Added to Schedule J Schedule I: $4,989.73 Schedule J: $2,03…" at bounding box center [574, 301] width 649 height 57
click at [866, 344] on span "Utilities / Bills" at bounding box center [879, 345] width 47 height 8
